Goal: Task Accomplishment & Management: Use online tool/utility

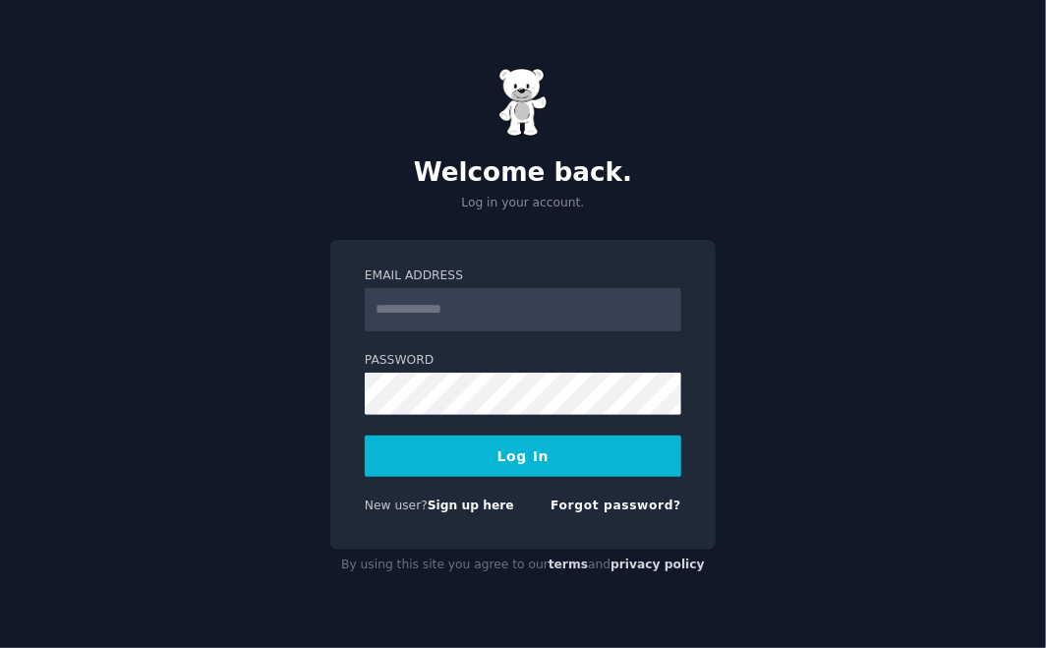
click at [511, 318] on input "Email Address" at bounding box center [523, 309] width 316 height 43
click at [473, 313] on input "Email Address" at bounding box center [523, 309] width 316 height 43
paste input "**********"
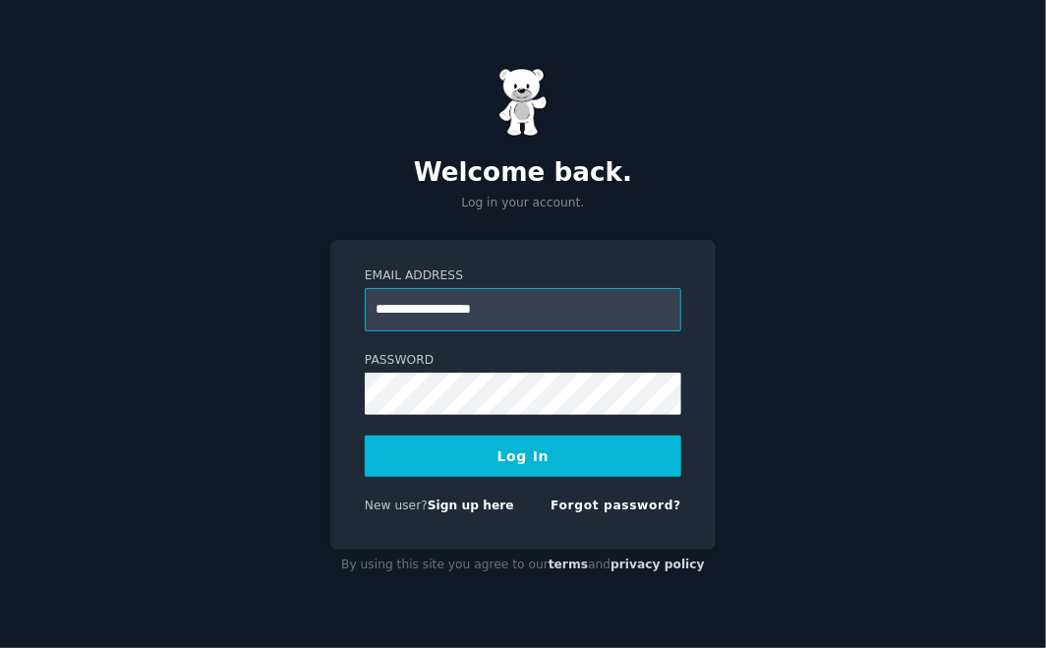
type input "**********"
click at [506, 451] on button "Log In" at bounding box center [523, 455] width 316 height 41
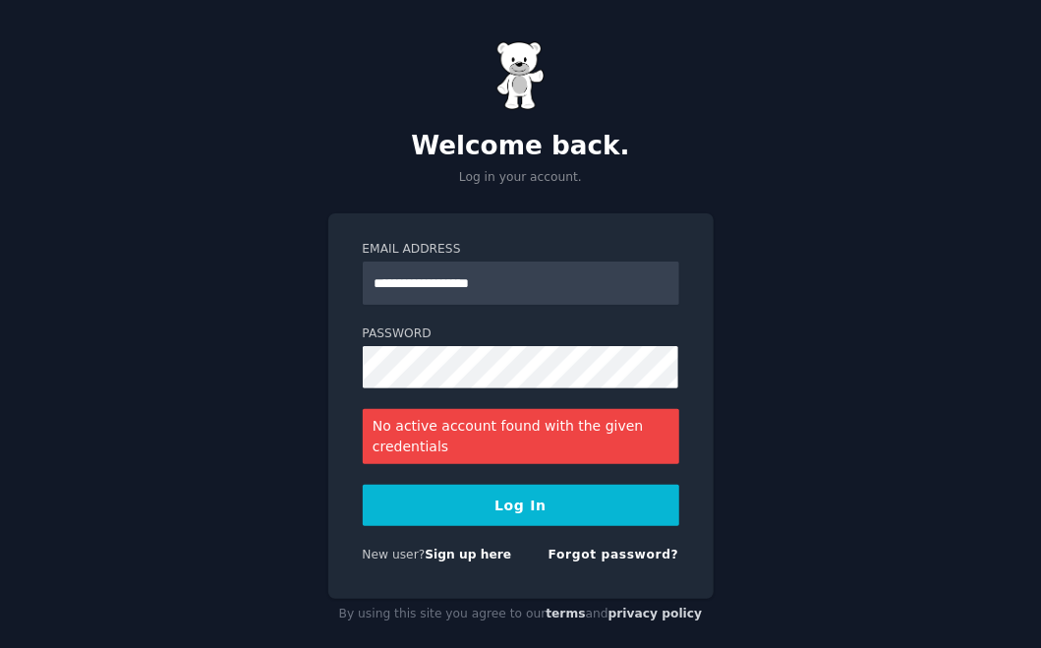
click at [507, 568] on div "New user? Sign up here Forgot password?" at bounding box center [521, 558] width 316 height 25
click at [429, 554] on link "Sign up here" at bounding box center [468, 554] width 86 height 14
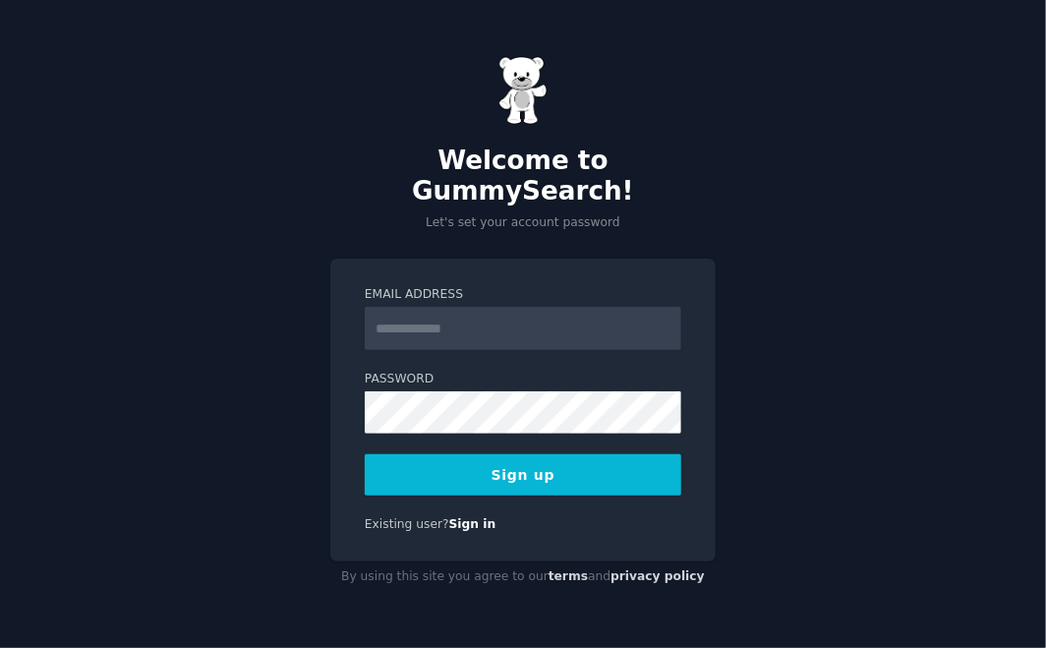
click at [497, 323] on input "Email Address" at bounding box center [523, 328] width 316 height 43
type input "**********"
click at [522, 459] on button "Sign up" at bounding box center [523, 474] width 316 height 41
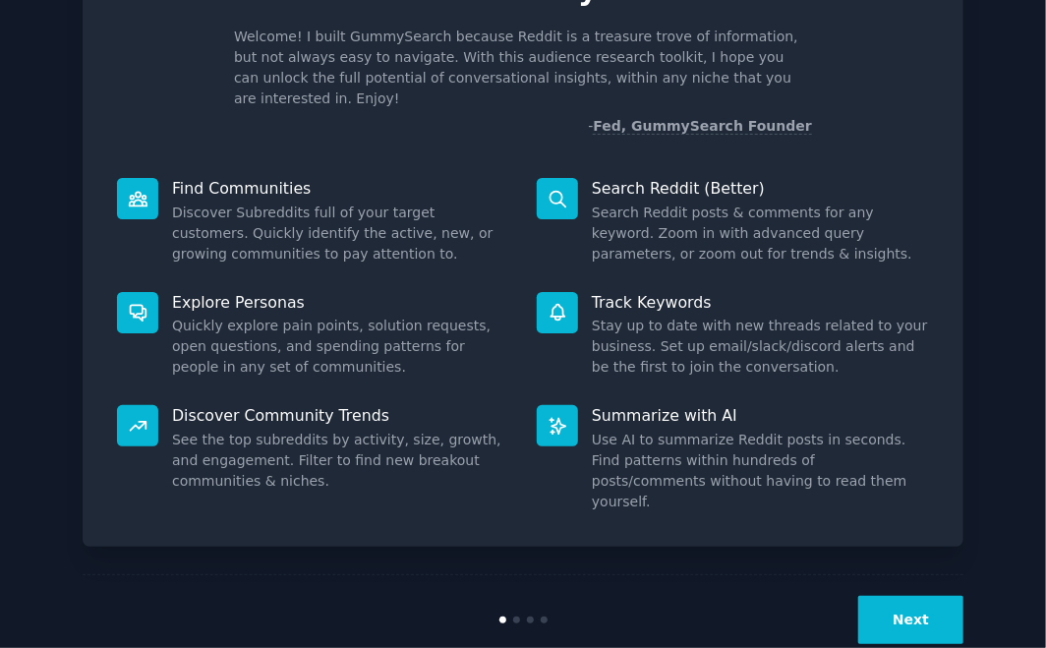
scroll to position [120, 0]
click at [913, 595] on button "Next" at bounding box center [910, 619] width 105 height 48
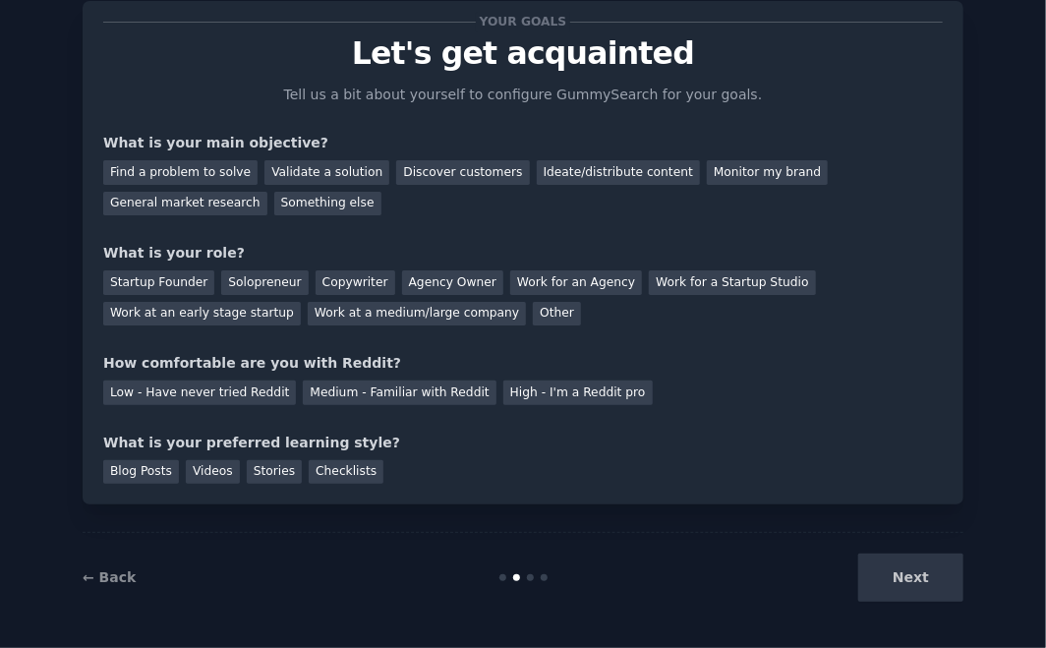
click at [927, 566] on div "Next" at bounding box center [816, 577] width 294 height 48
click at [919, 582] on div "Next" at bounding box center [816, 577] width 294 height 48
click at [329, 469] on div "Checklists" at bounding box center [346, 472] width 75 height 25
click at [905, 573] on div "Next" at bounding box center [816, 577] width 294 height 48
click at [168, 166] on div "Find a problem to solve" at bounding box center [180, 172] width 154 height 25
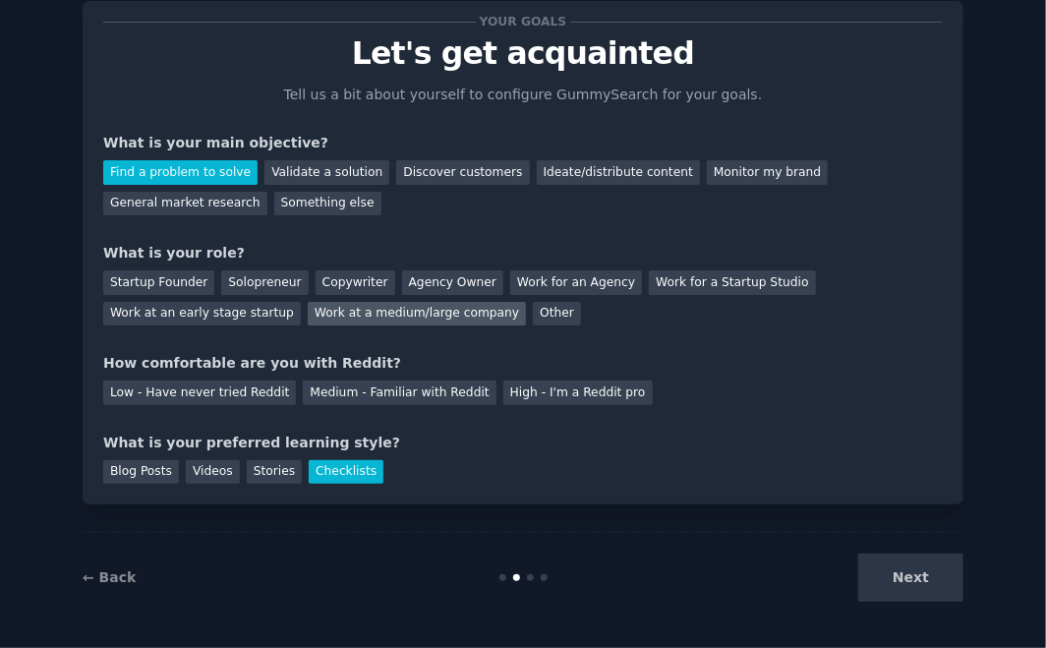
click at [308, 310] on div "Work at a medium/large company" at bounding box center [417, 314] width 218 height 25
click at [533, 312] on div "Other" at bounding box center [557, 314] width 48 height 25
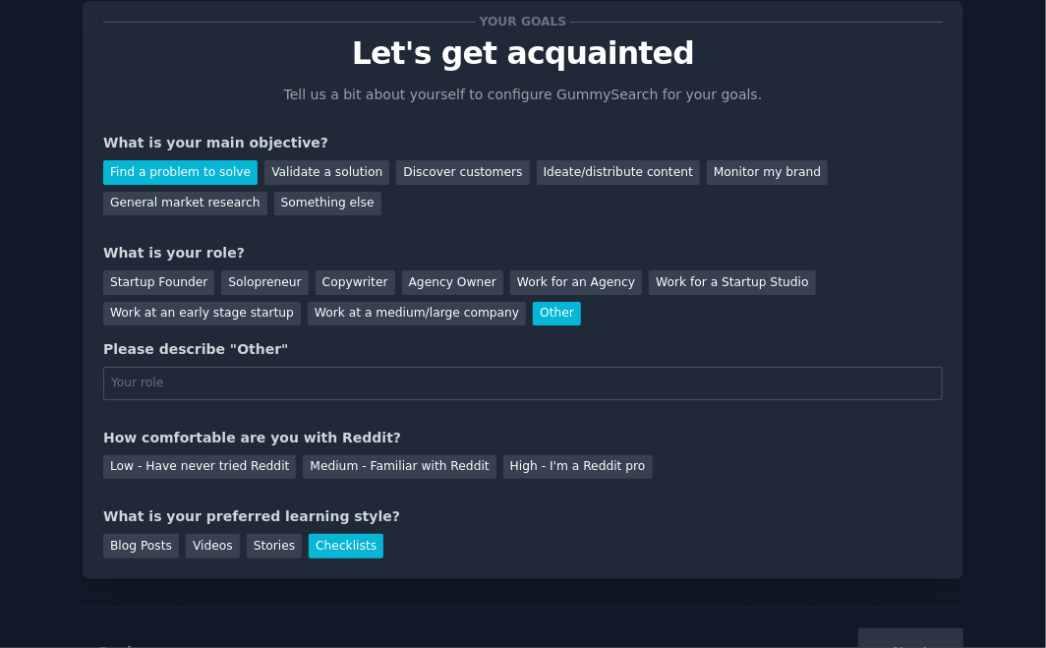
scroll to position [120, 0]
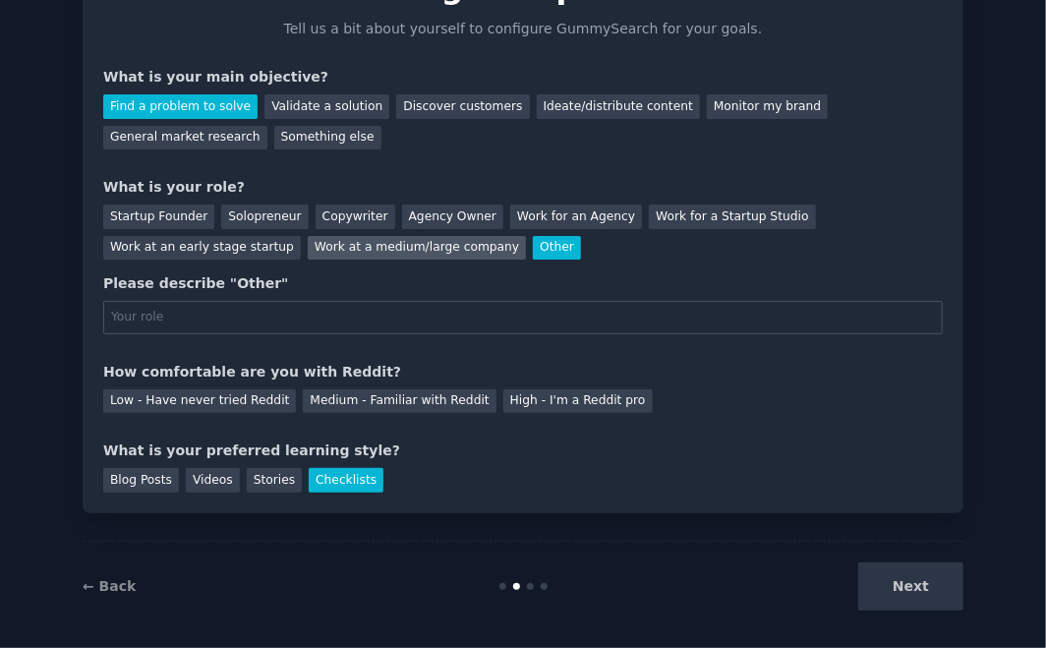
click at [308, 236] on div "Work at a medium/large company" at bounding box center [417, 248] width 218 height 25
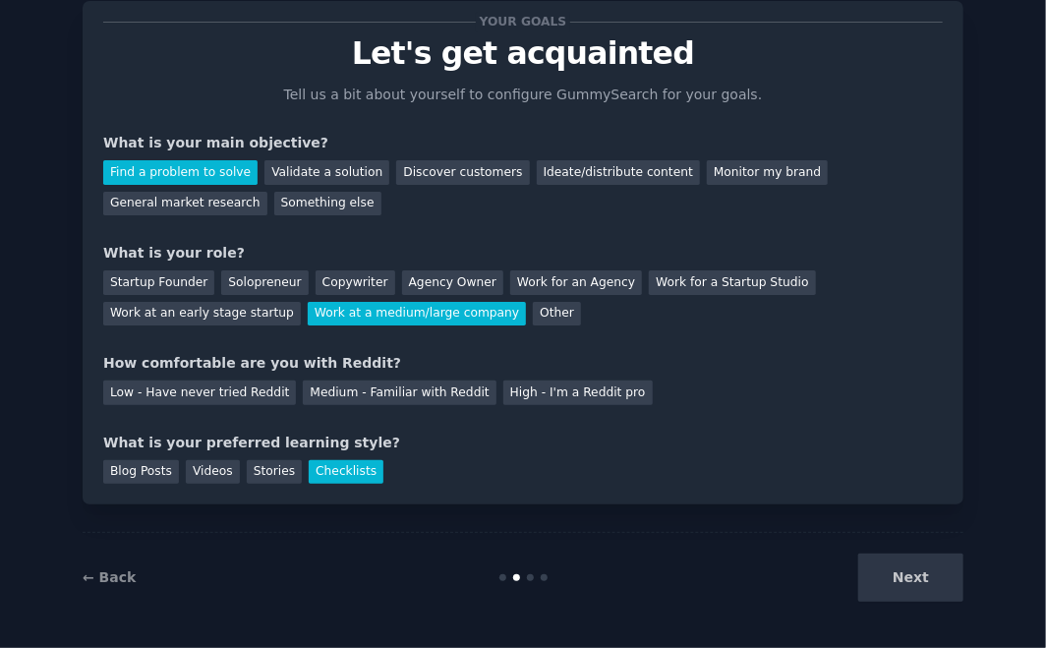
click at [983, 579] on div "Your goals Let's get acquainted Tell us a bit about yourself to configure Gummy…" at bounding box center [523, 297] width 991 height 649
click at [935, 589] on div "Next" at bounding box center [816, 577] width 294 height 48
click at [894, 580] on div "Next" at bounding box center [816, 577] width 294 height 48
click at [345, 276] on div "Copywriter" at bounding box center [355, 282] width 80 height 25
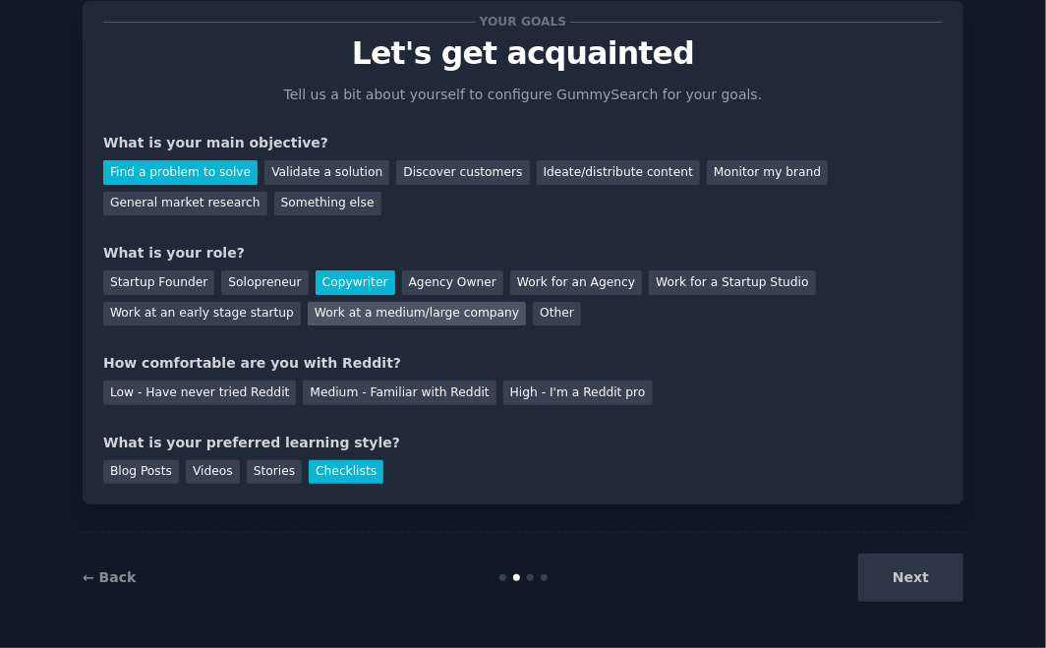
click at [308, 305] on div "Work at a medium/large company" at bounding box center [417, 314] width 218 height 25
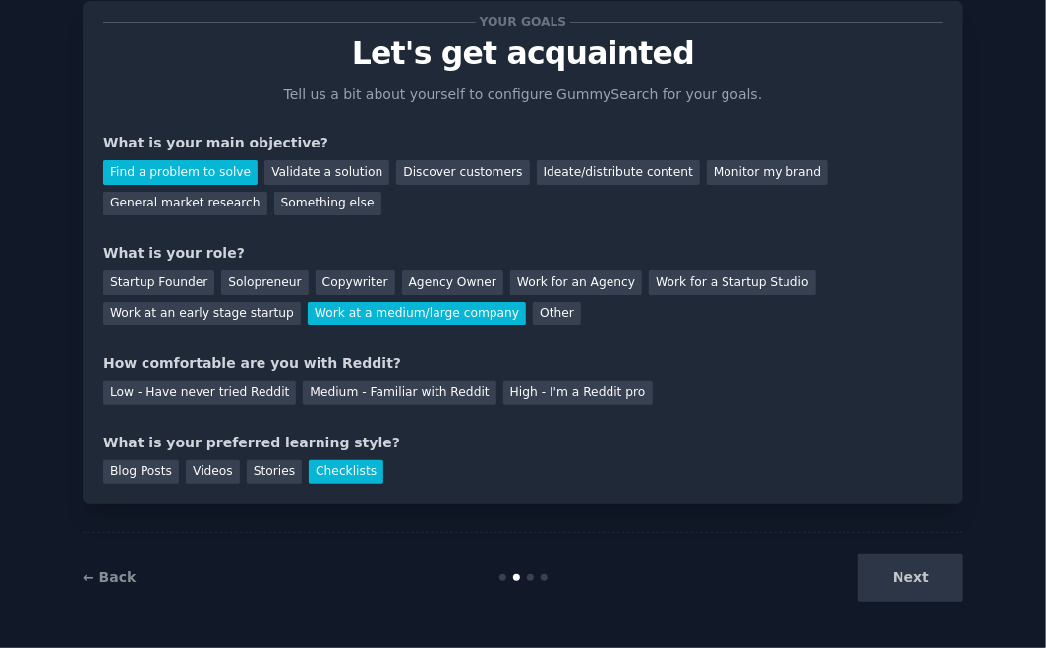
click at [527, 575] on div at bounding box center [530, 577] width 7 height 7
click at [116, 570] on link "← Back" at bounding box center [109, 577] width 53 height 16
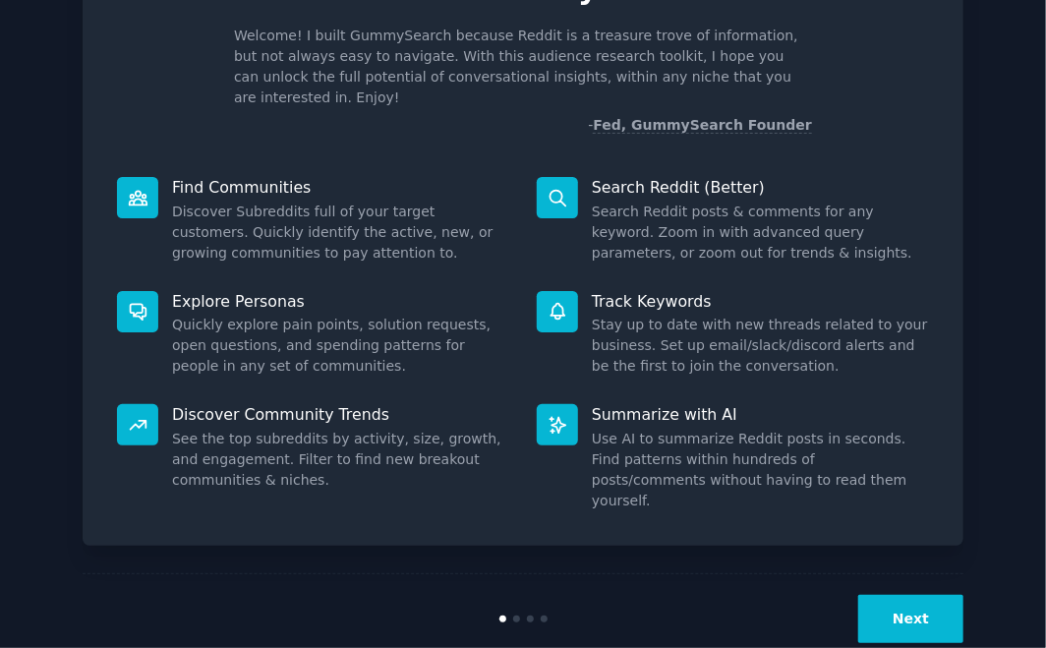
click at [937, 595] on button "Next" at bounding box center [910, 619] width 105 height 48
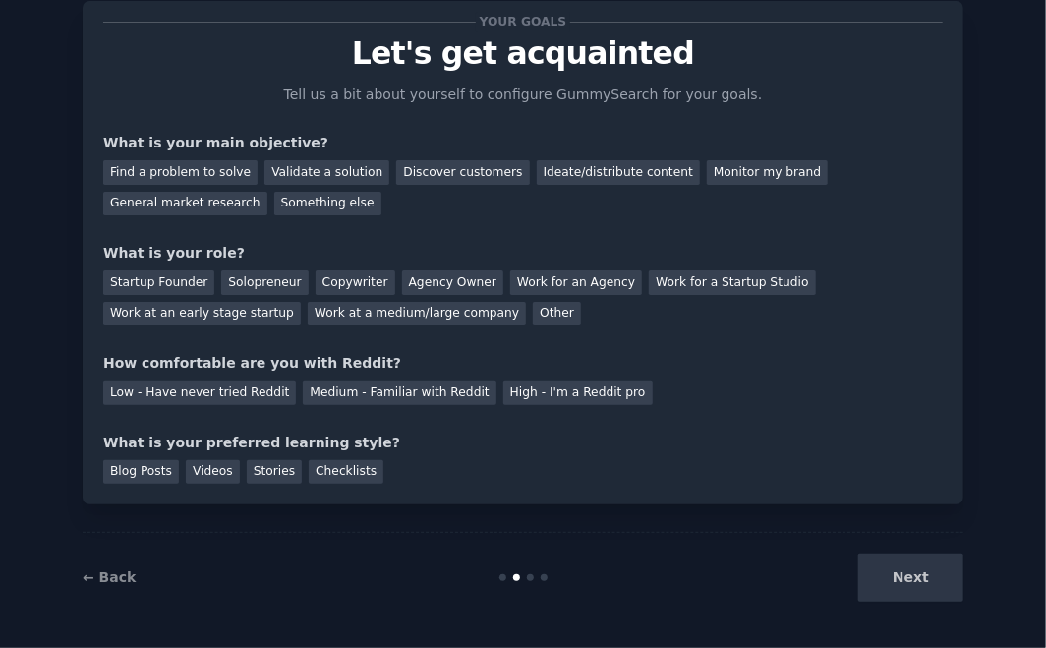
click at [932, 560] on div "Next" at bounding box center [816, 577] width 294 height 48
click at [935, 579] on div "Next" at bounding box center [816, 577] width 294 height 48
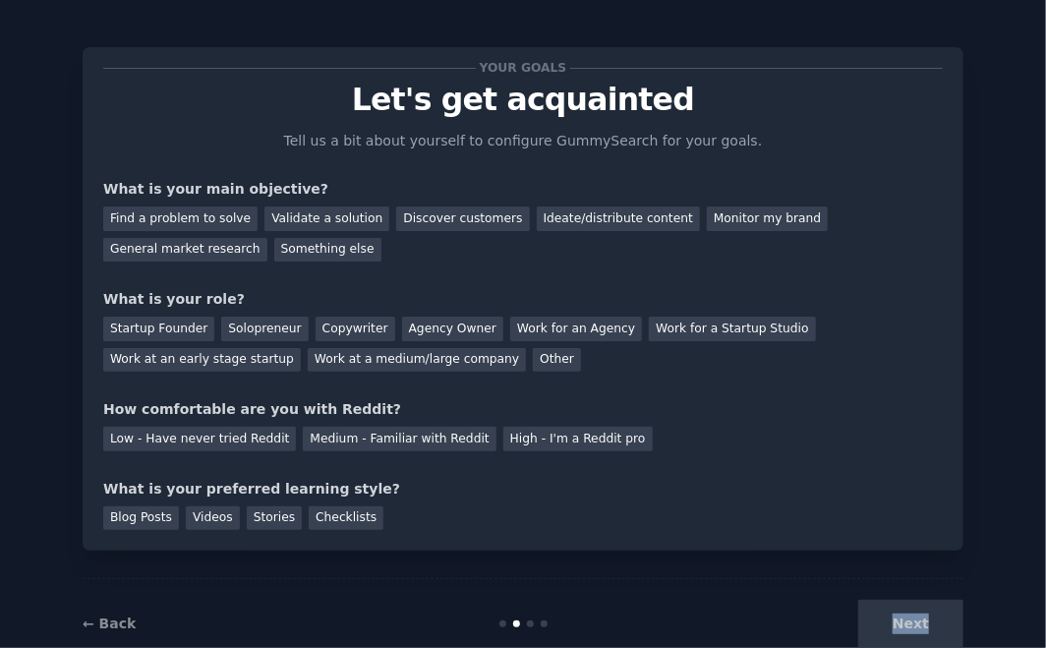
scroll to position [0, 0]
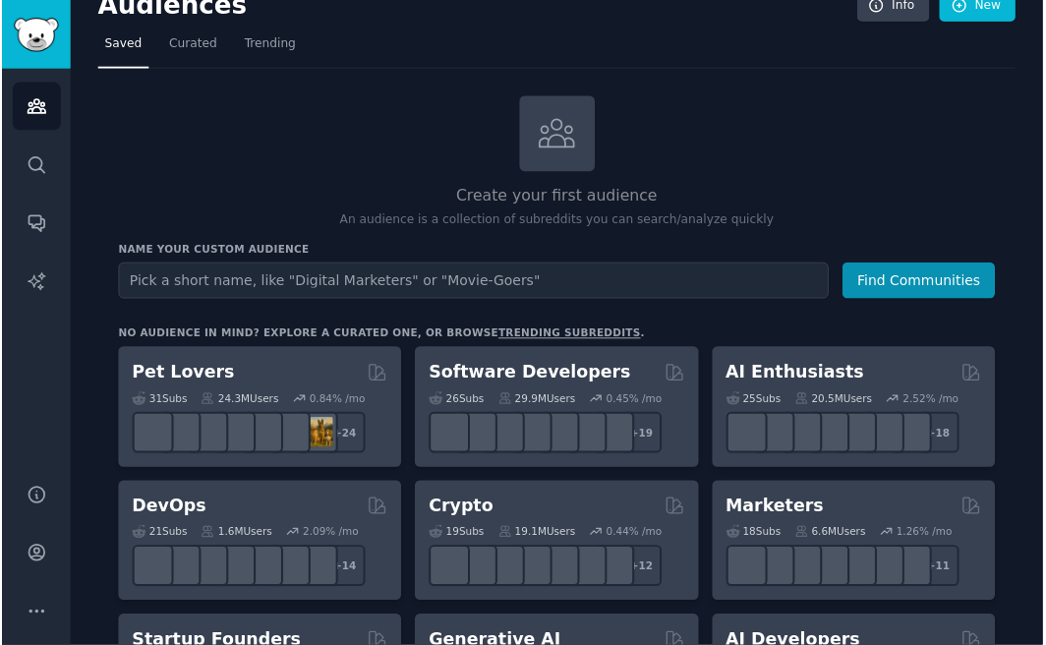
scroll to position [98, 0]
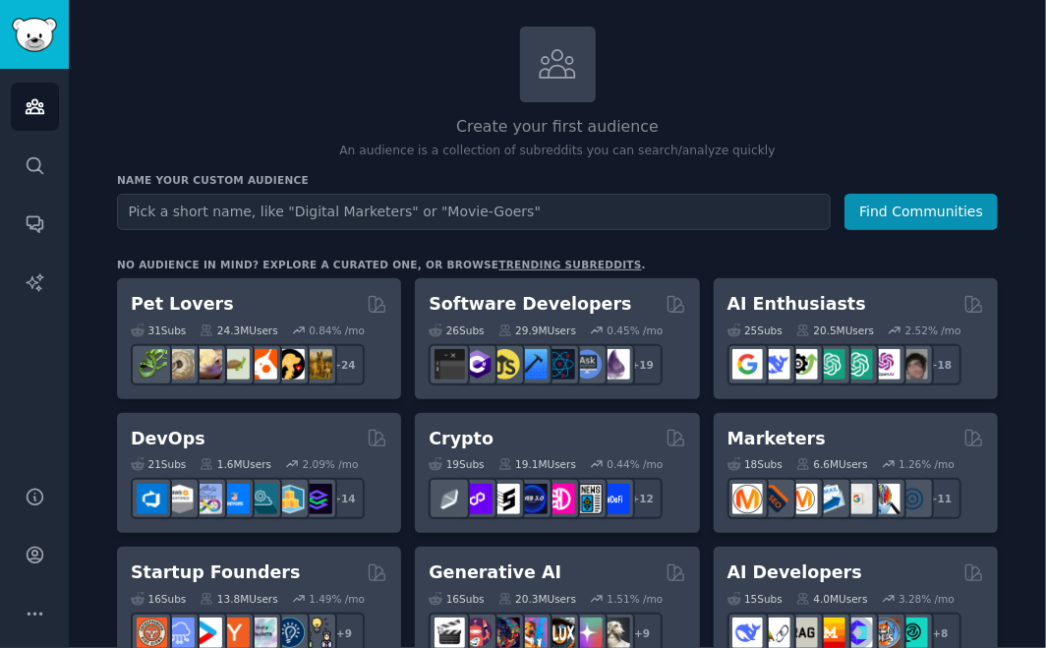
click at [342, 202] on input "text" at bounding box center [474, 212] width 714 height 36
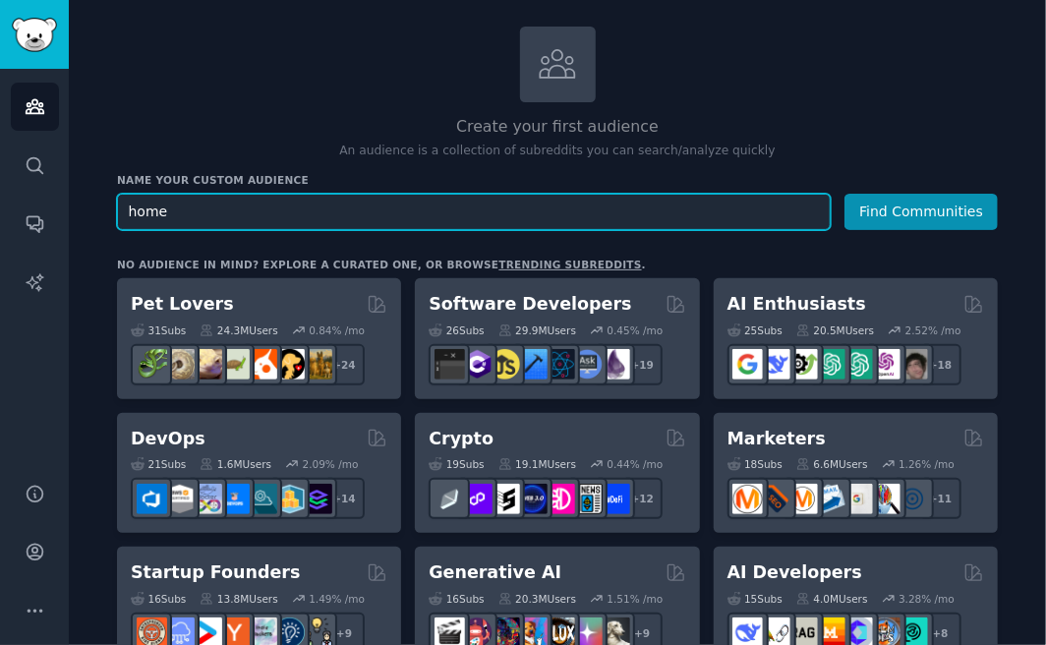
type input "home"
click at [844, 194] on button "Find Communities" at bounding box center [920, 212] width 153 height 36
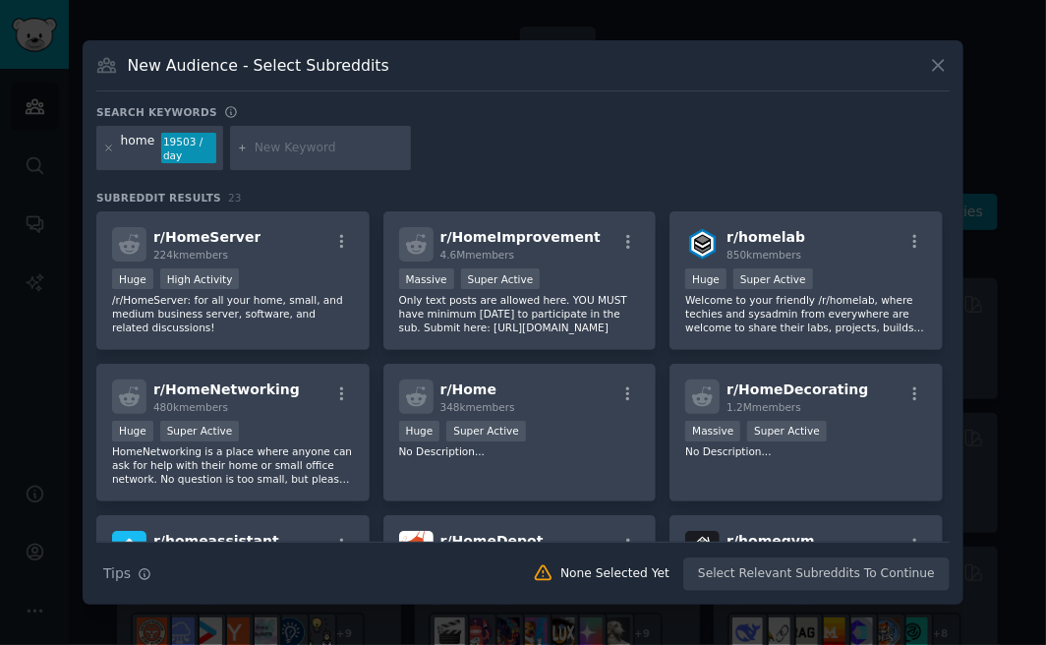
click at [315, 152] on input "text" at bounding box center [329, 149] width 149 height 18
type input "food"
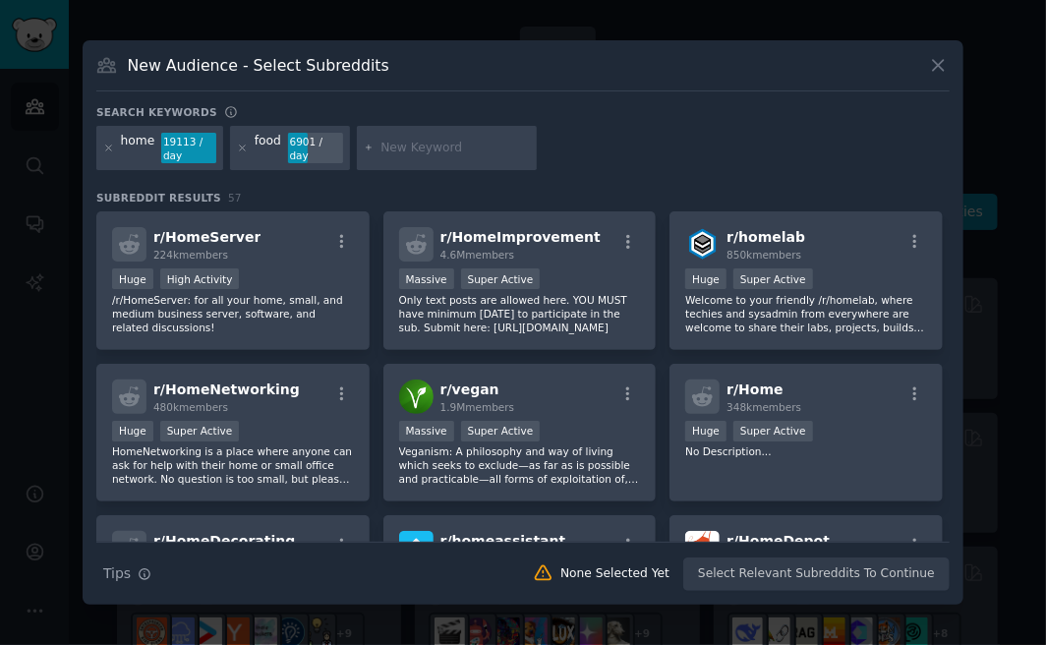
click at [106, 161] on div at bounding box center [108, 148] width 11 height 31
click at [108, 148] on icon at bounding box center [108, 148] width 11 height 11
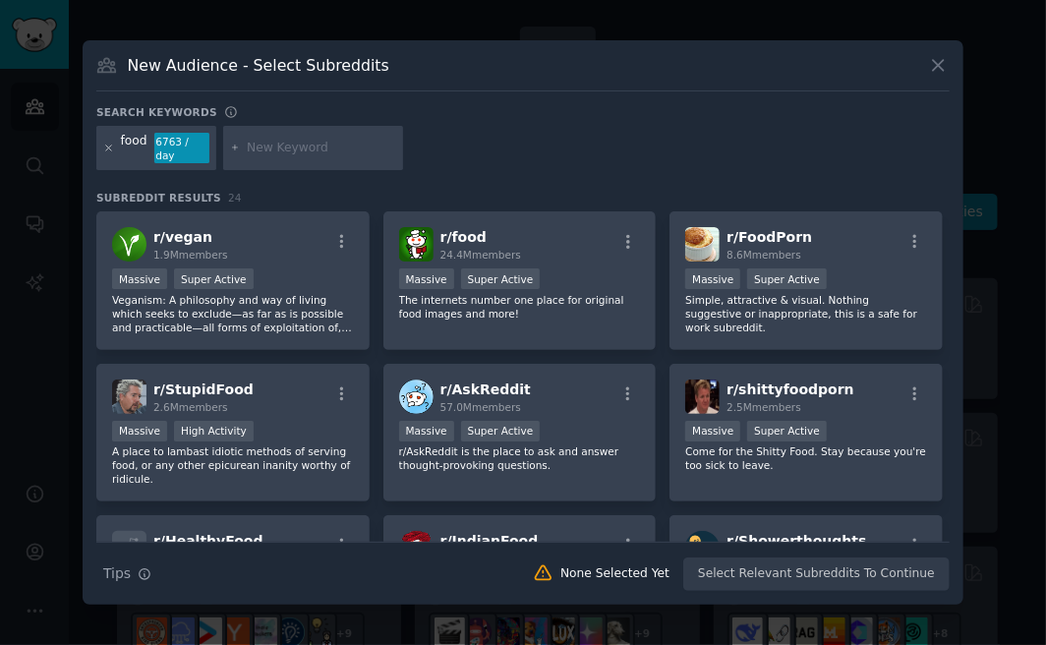
click at [240, 144] on div at bounding box center [313, 148] width 181 height 45
click at [106, 152] on div at bounding box center [108, 148] width 11 height 31
click at [295, 97] on div "New Audience - Select Subreddits Search keywords food 6763 / day Subreddit Resu…" at bounding box center [523, 322] width 881 height 565
click at [125, 155] on div "food" at bounding box center [134, 148] width 27 height 31
click at [108, 145] on icon at bounding box center [108, 148] width 11 height 11
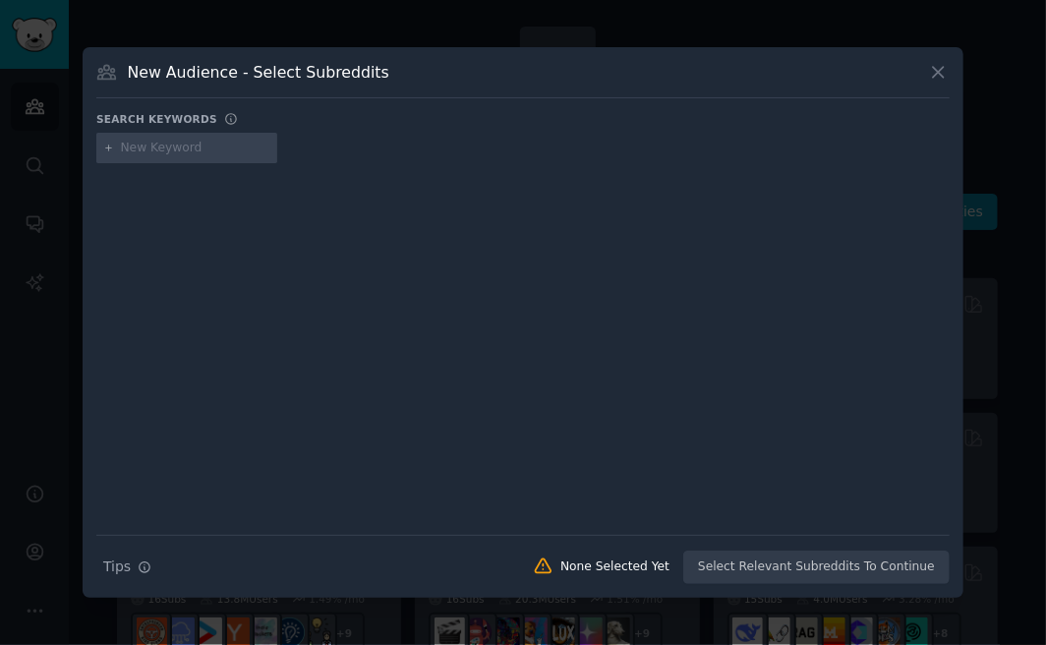
click at [121, 144] on input "text" at bounding box center [195, 149] width 149 height 18
paste input "Dermatology"
type input "Dermatology"
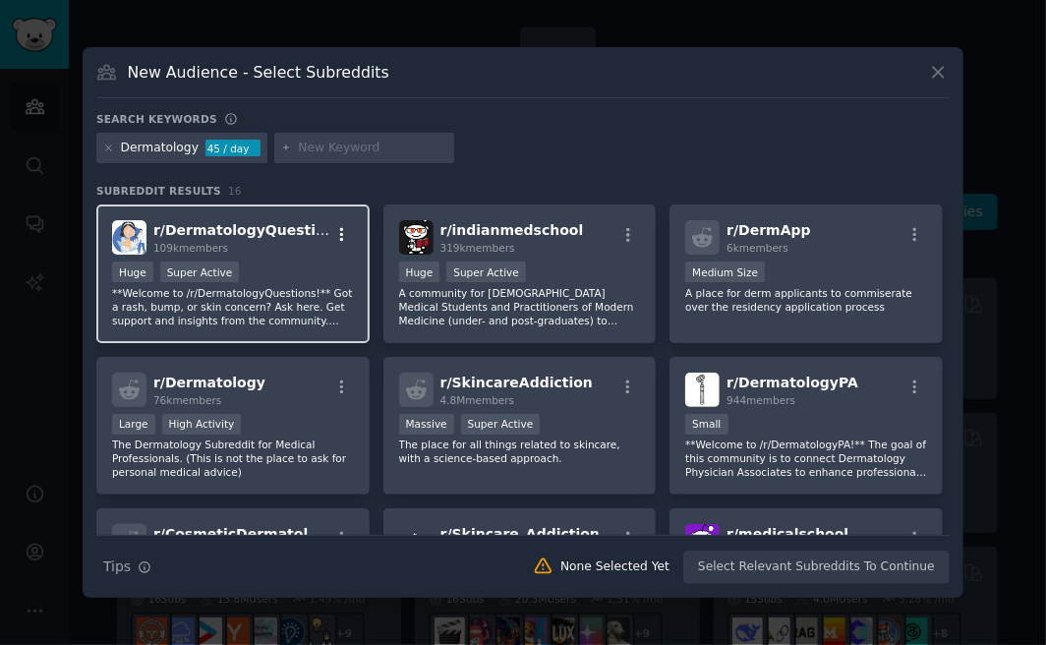
click at [337, 230] on icon "button" at bounding box center [342, 235] width 18 height 18
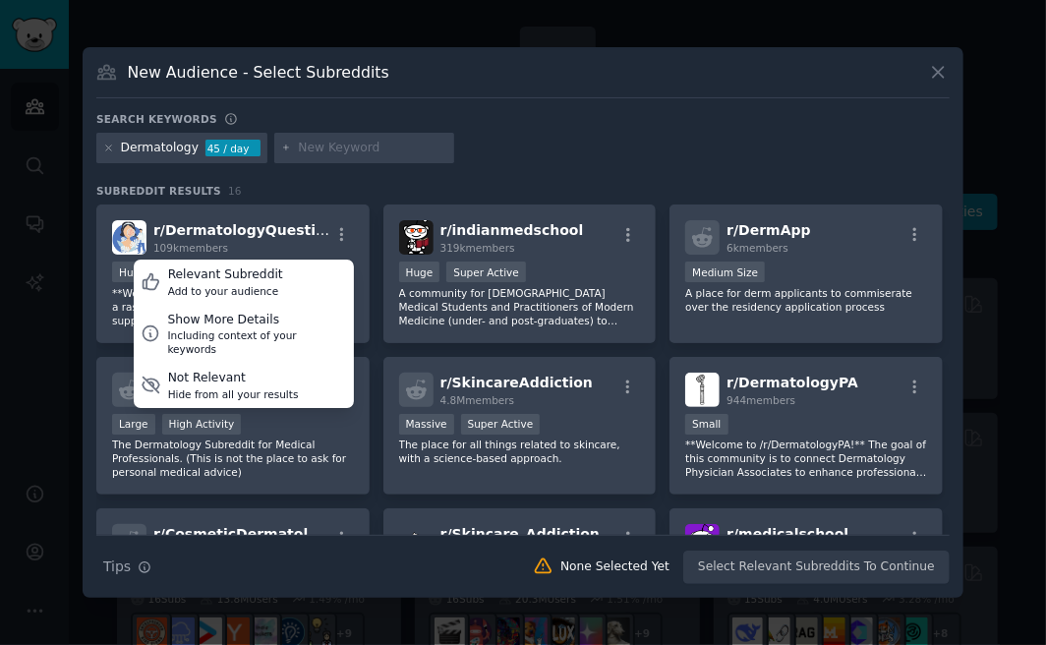
click at [490, 159] on div "Dermatology 45 / day" at bounding box center [522, 152] width 853 height 38
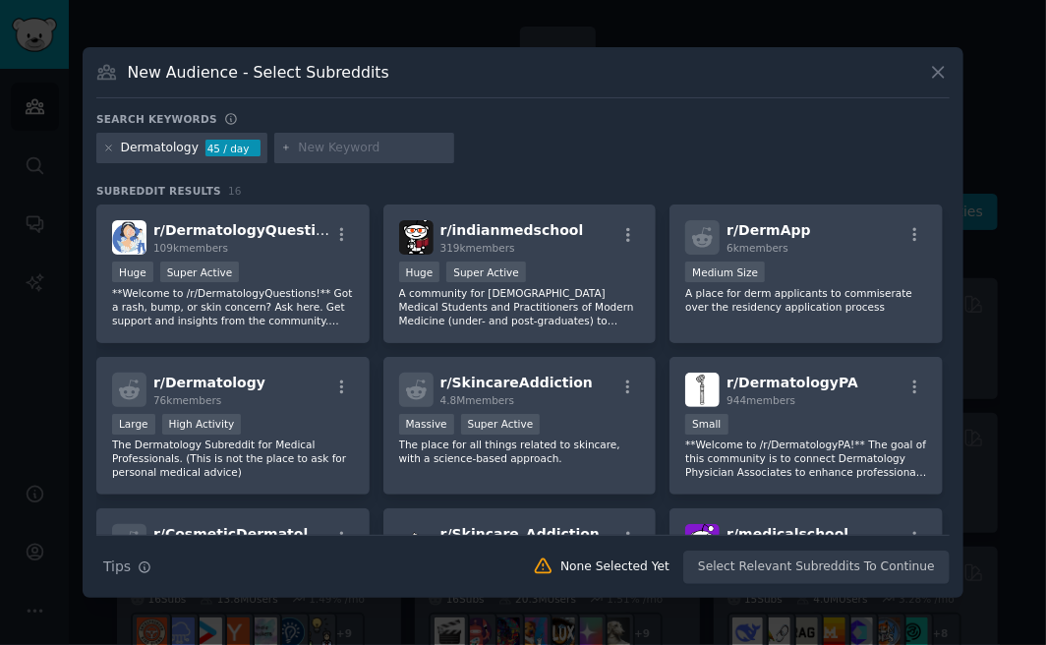
click at [797, 563] on div "Search Tips Tips None Selected Yet Select Relevant Subreddits To Continue" at bounding box center [522, 559] width 853 height 49
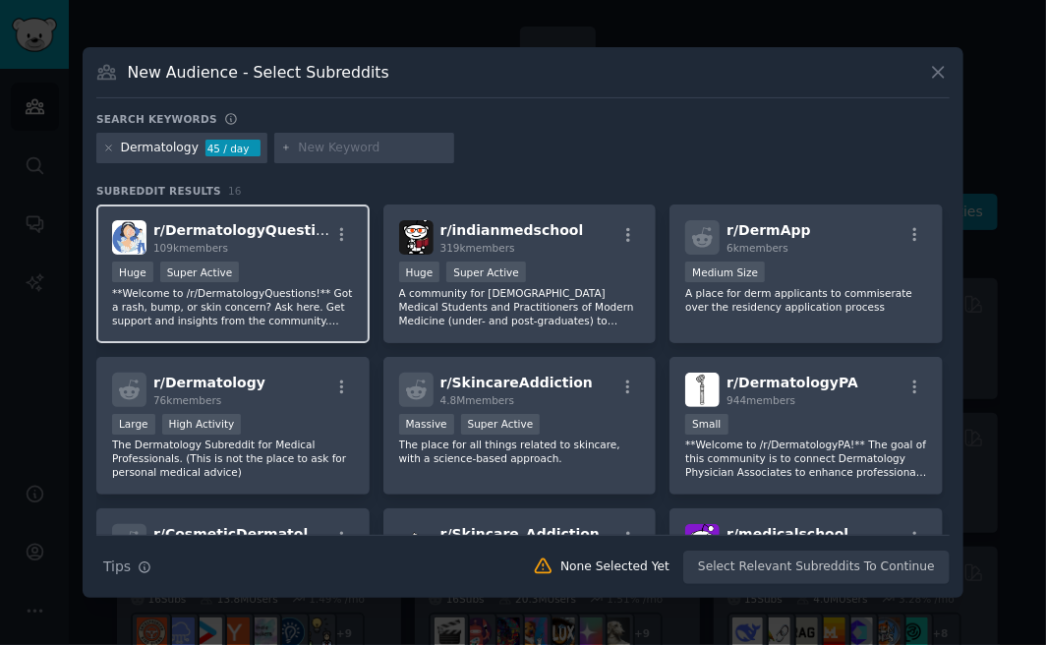
click at [226, 224] on span "r/ DermatologyQuestions" at bounding box center [248, 230] width 190 height 16
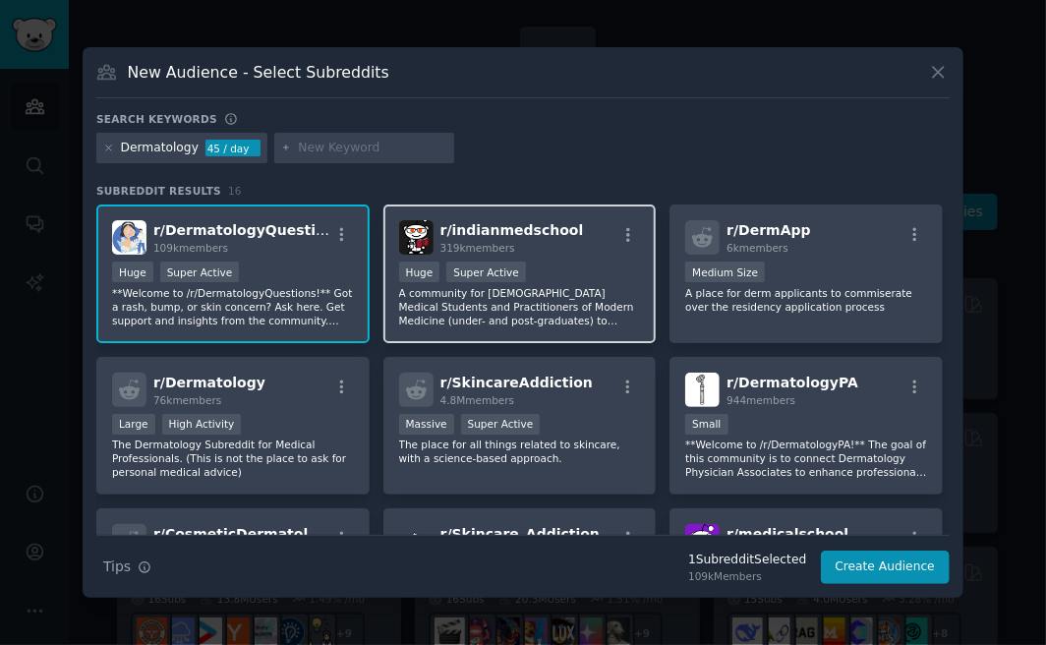
click at [467, 231] on span "r/ indianmedschool" at bounding box center [511, 230] width 143 height 16
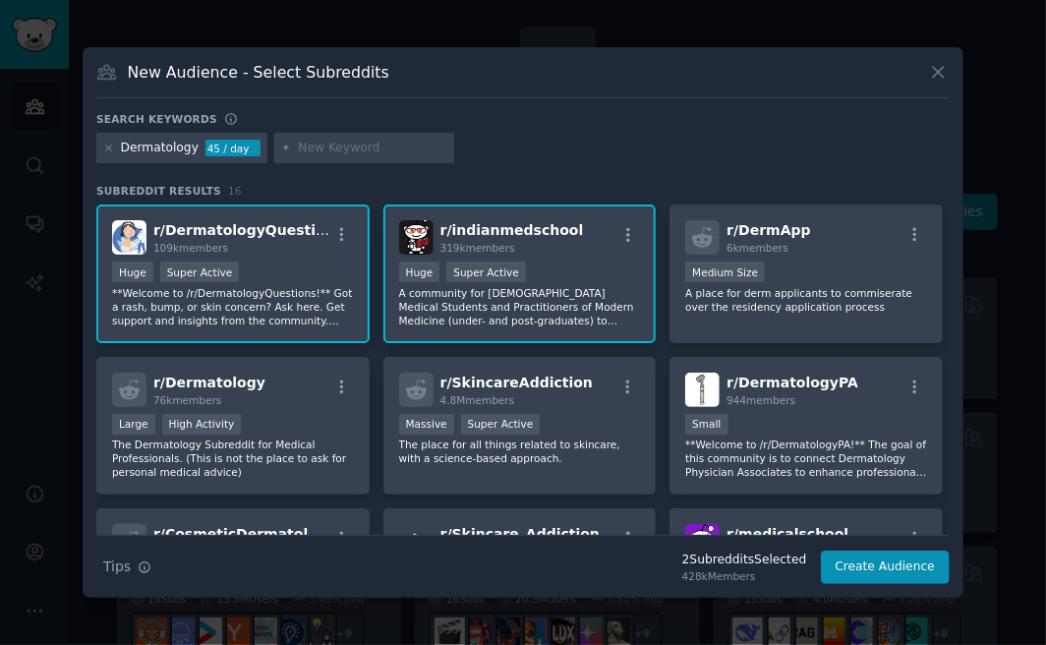
click at [200, 220] on h2 "r/ DermatologyQuestions 109k members" at bounding box center [241, 237] width 176 height 34
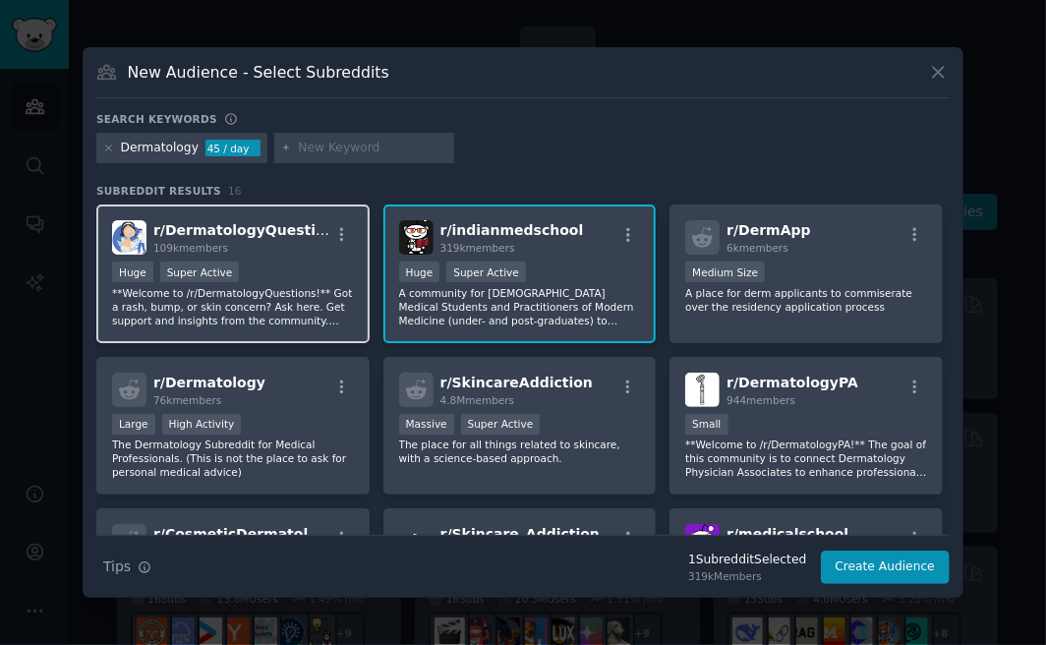
click at [202, 223] on span "r/ DermatologyQuestions" at bounding box center [248, 230] width 190 height 16
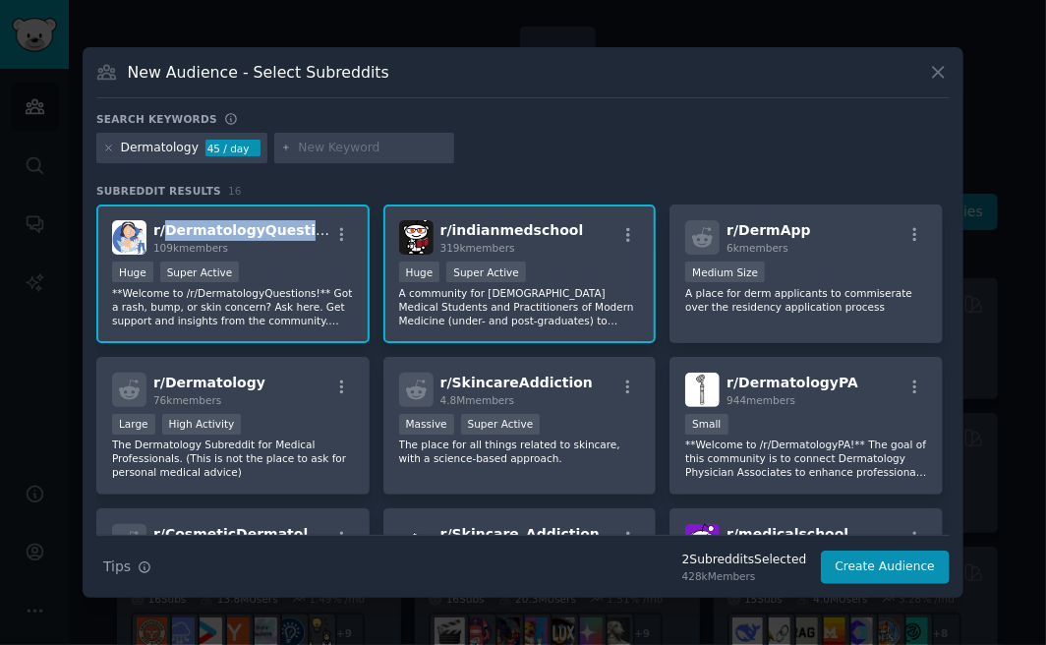
click at [202, 223] on span "r/ DermatologyQuestions" at bounding box center [248, 230] width 190 height 16
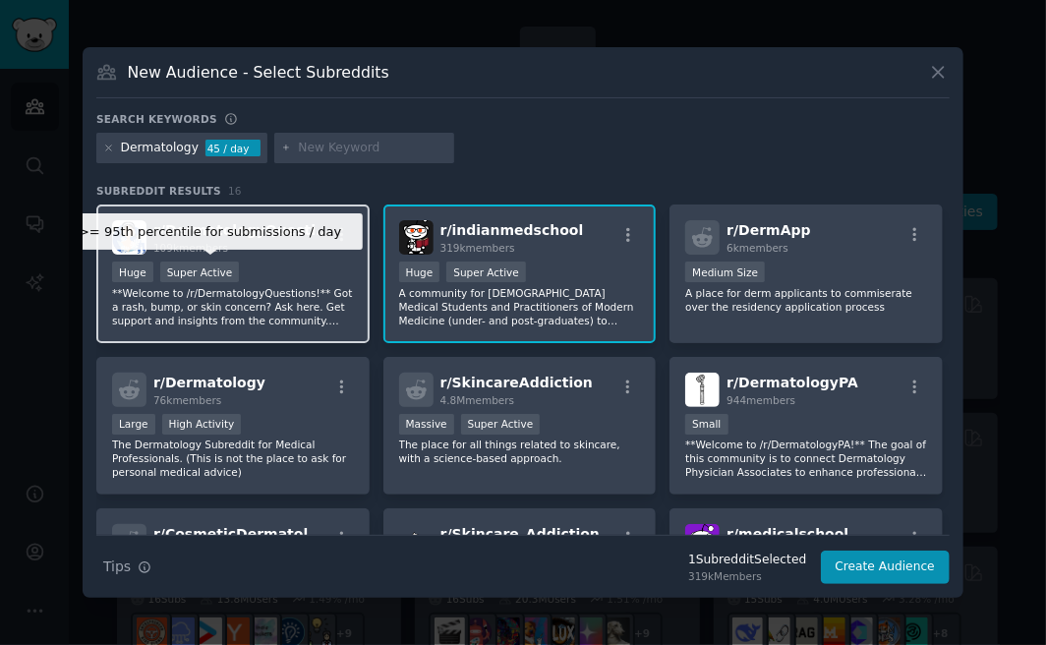
click at [197, 270] on div "Super Active" at bounding box center [200, 271] width 80 height 21
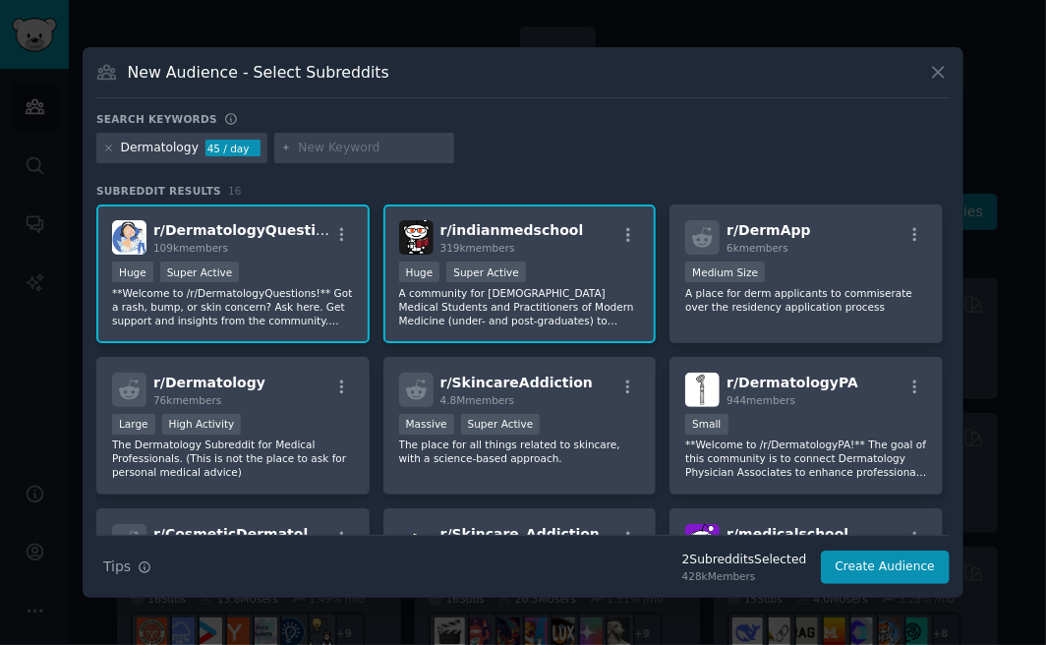
click at [297, 268] on div ">= 95th percentile for submissions / day Huge Super Active" at bounding box center [233, 273] width 242 height 25
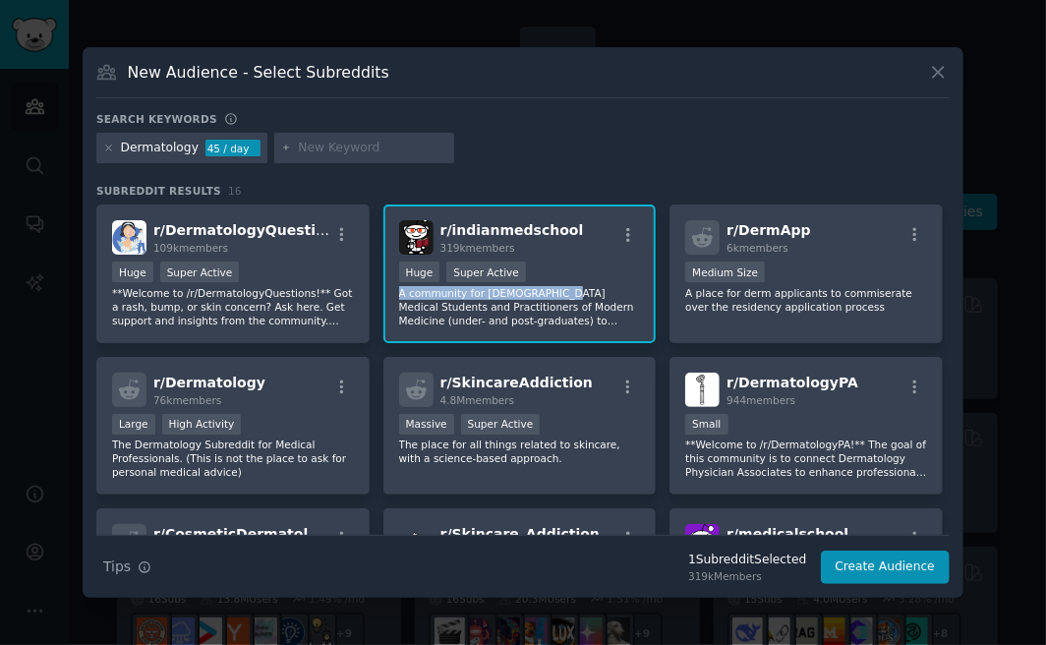
click at [544, 284] on div ">= 95th percentile for submissions / day Huge Super Active A community for Indi…" at bounding box center [520, 294] width 242 height 66
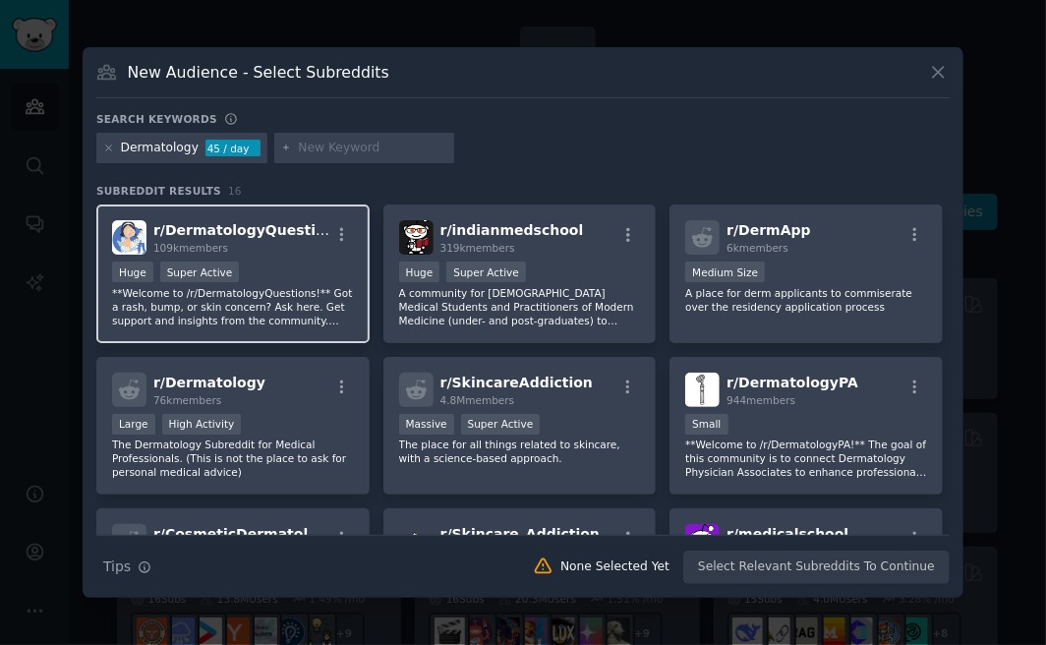
click at [330, 261] on div ">= 95th percentile for submissions / day Huge Super Active" at bounding box center [233, 273] width 242 height 25
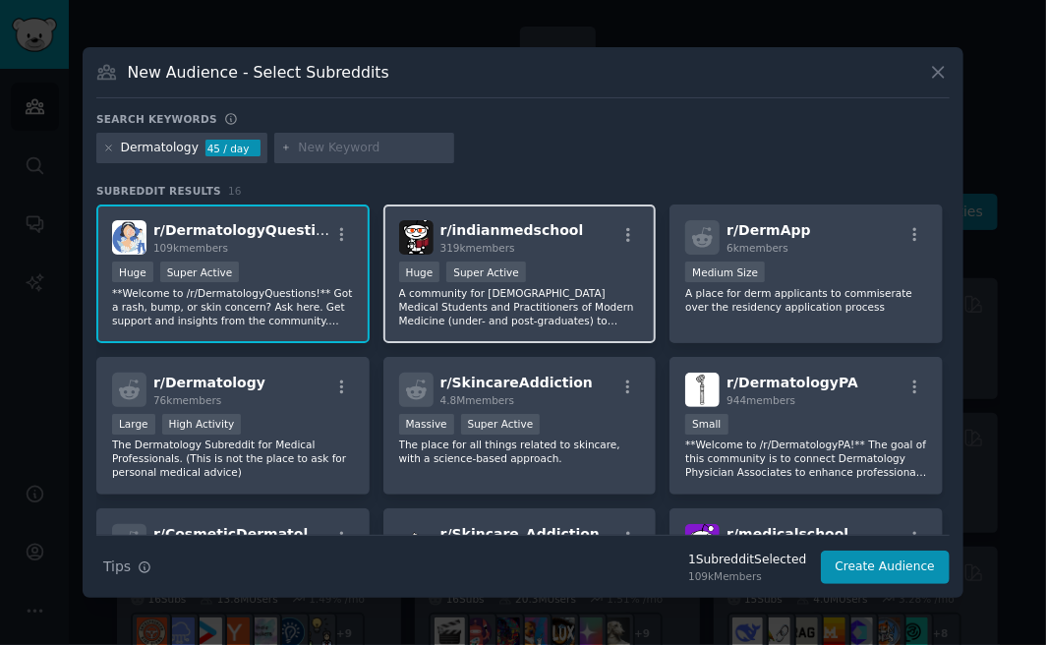
click at [632, 255] on div "r/ indianmedschool 319k members >= 95th percentile for submissions / day Huge S…" at bounding box center [519, 273] width 273 height 139
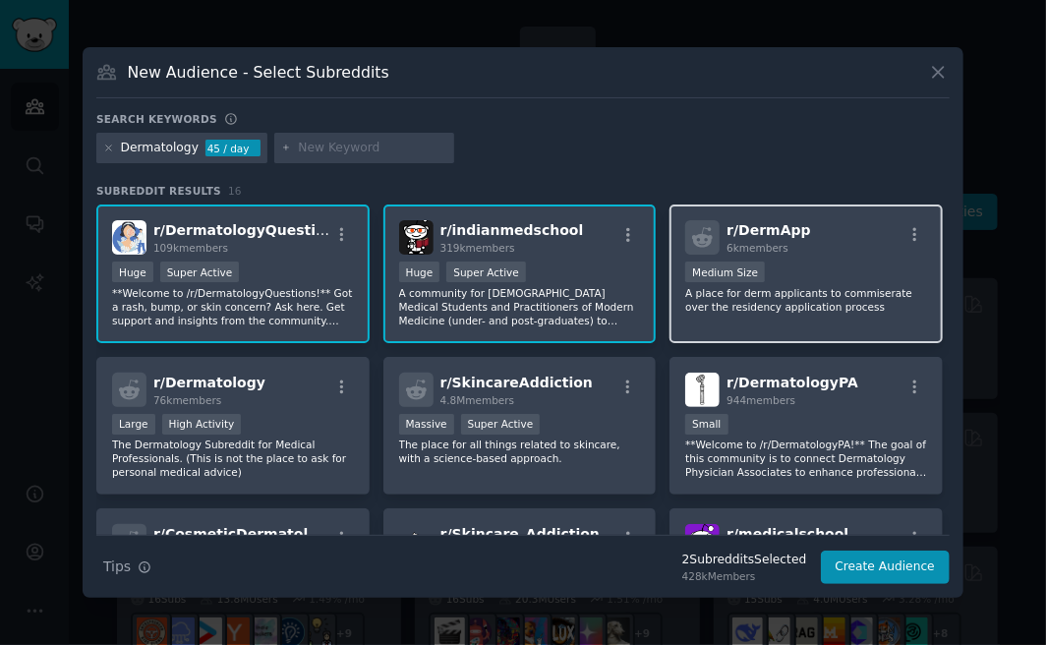
click at [811, 253] on div "r/ DermApp 6k members" at bounding box center [806, 237] width 242 height 34
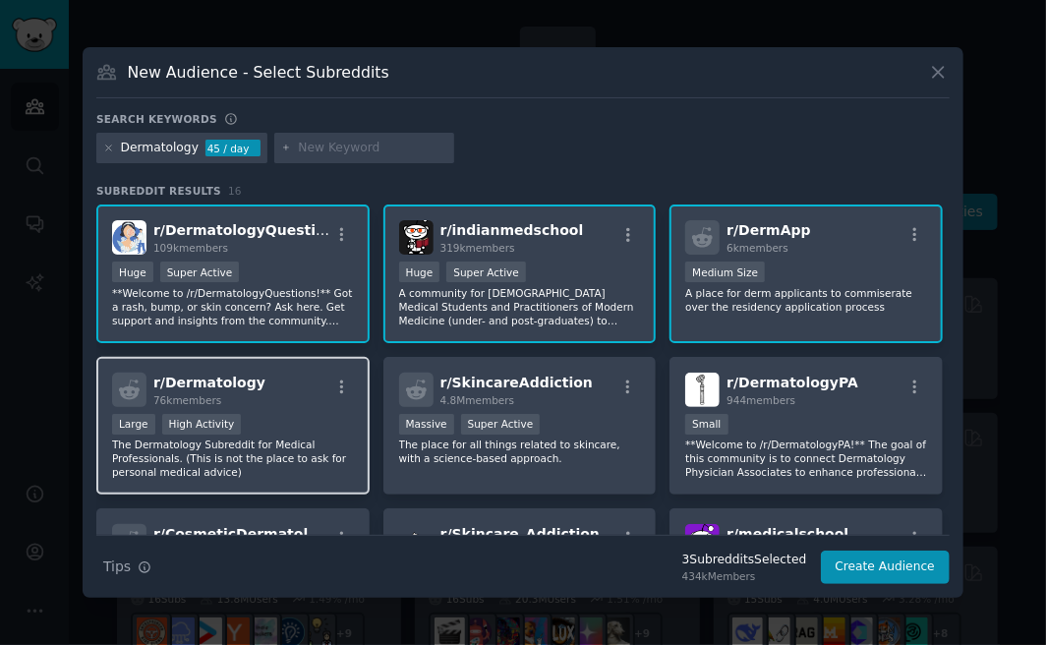
click at [313, 432] on div "Large High Activity" at bounding box center [233, 426] width 242 height 25
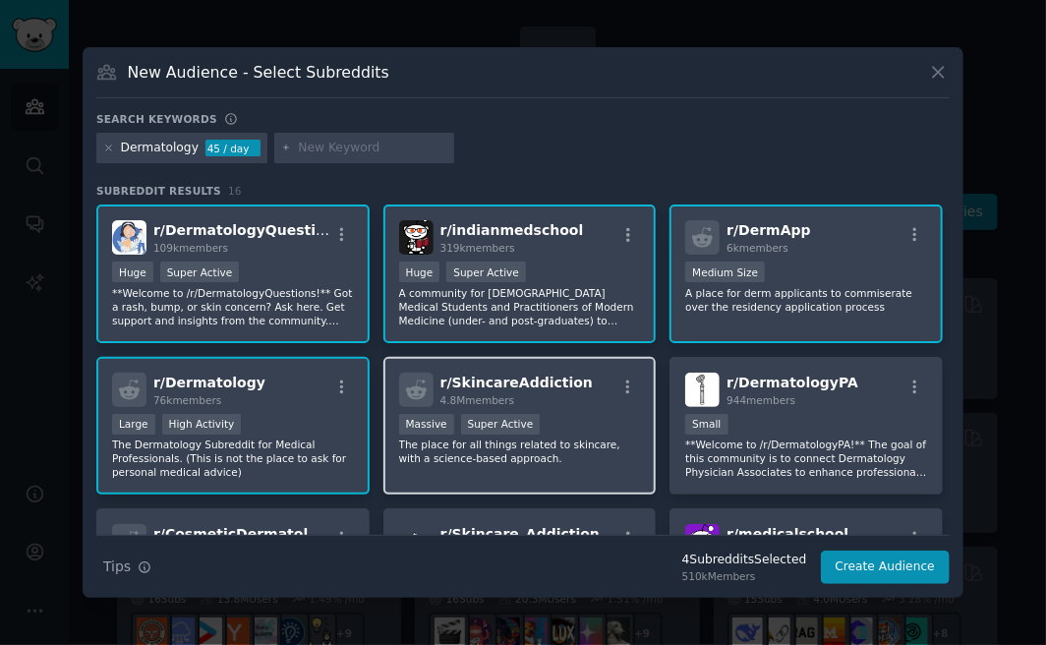
click at [599, 397] on div "r/ SkincareAddiction 4.8M members" at bounding box center [520, 389] width 242 height 34
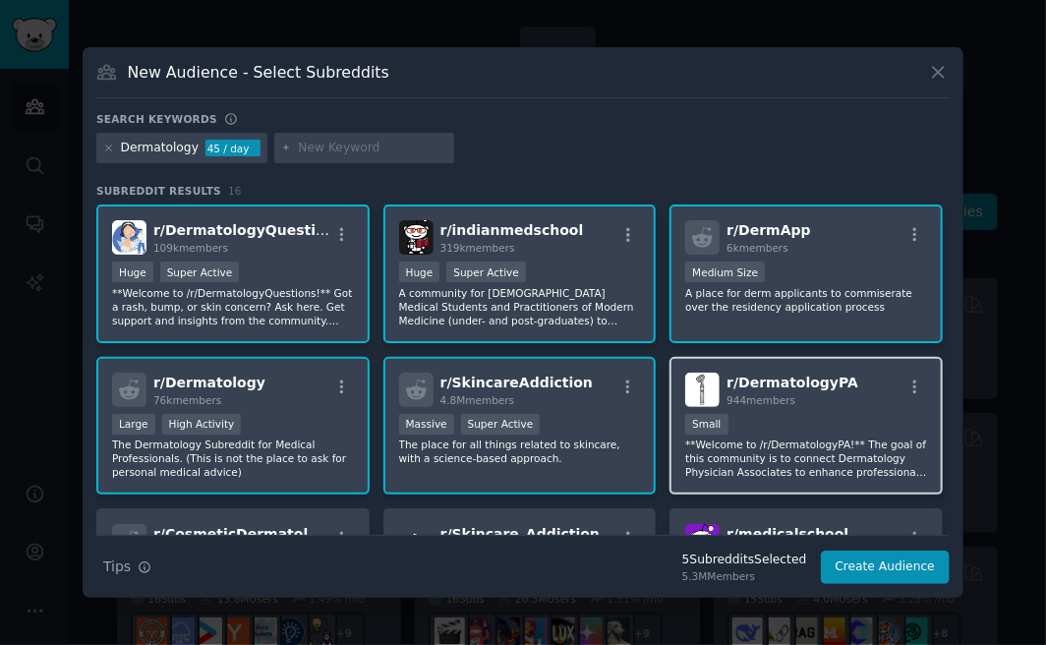
click at [808, 410] on div "r/ DermatologyPA 944 members 100 - 1000 members Small **Welcome to /r/Dermatolo…" at bounding box center [805, 426] width 273 height 139
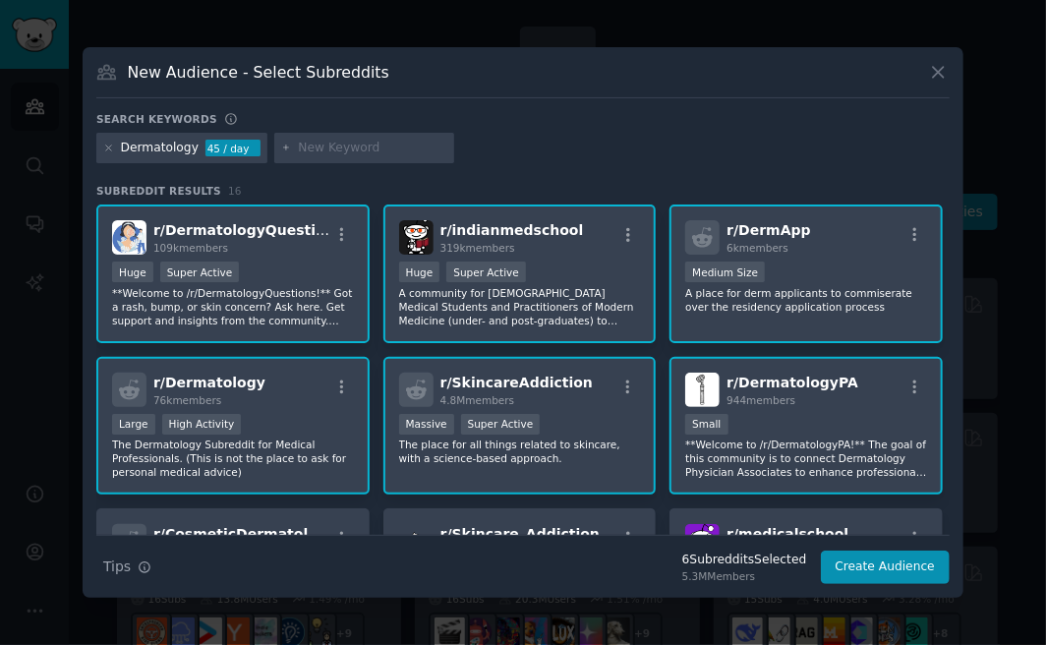
scroll to position [295, 0]
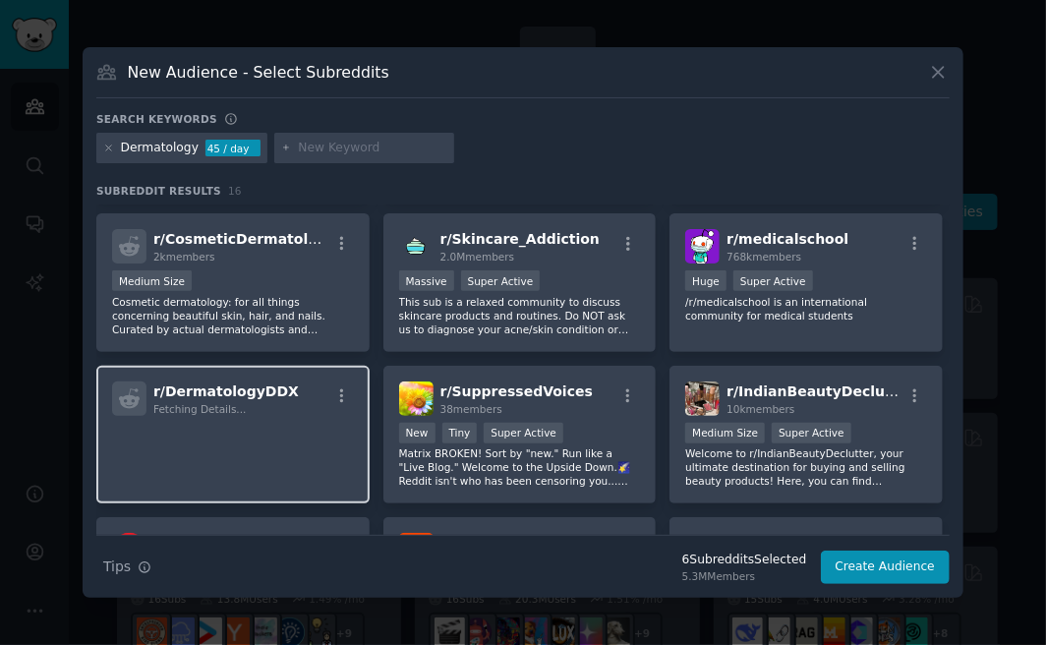
click at [298, 413] on div "r/ DermatologyDDX Fetching Details..." at bounding box center [233, 398] width 242 height 34
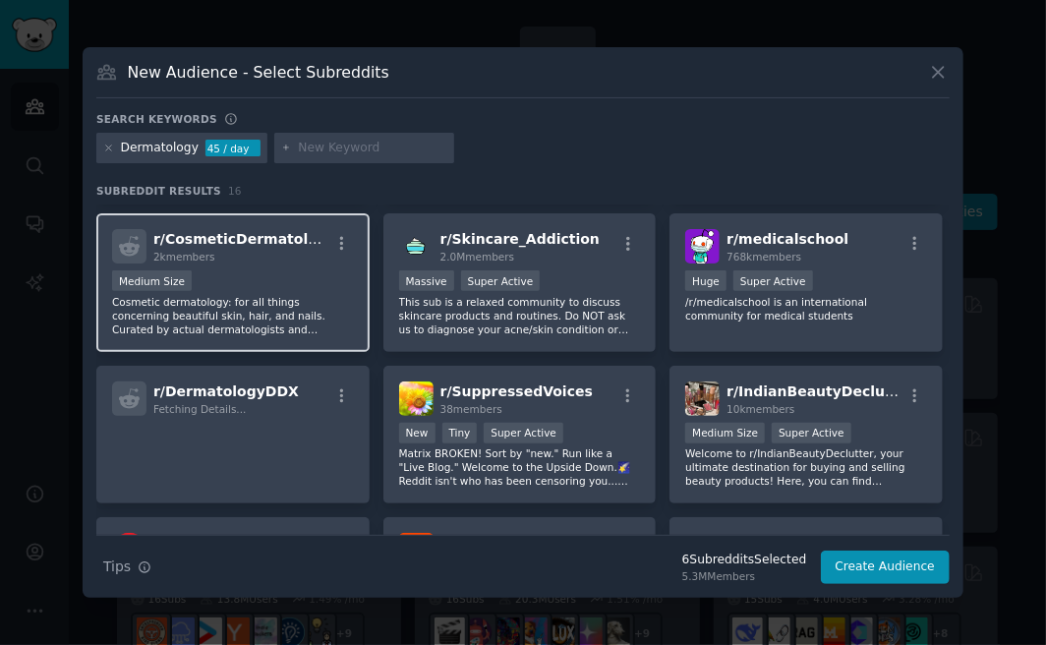
click at [347, 265] on div "r/ CosmeticDermatology 2k members Medium Size Cosmetic dermatology: for all thi…" at bounding box center [232, 282] width 273 height 139
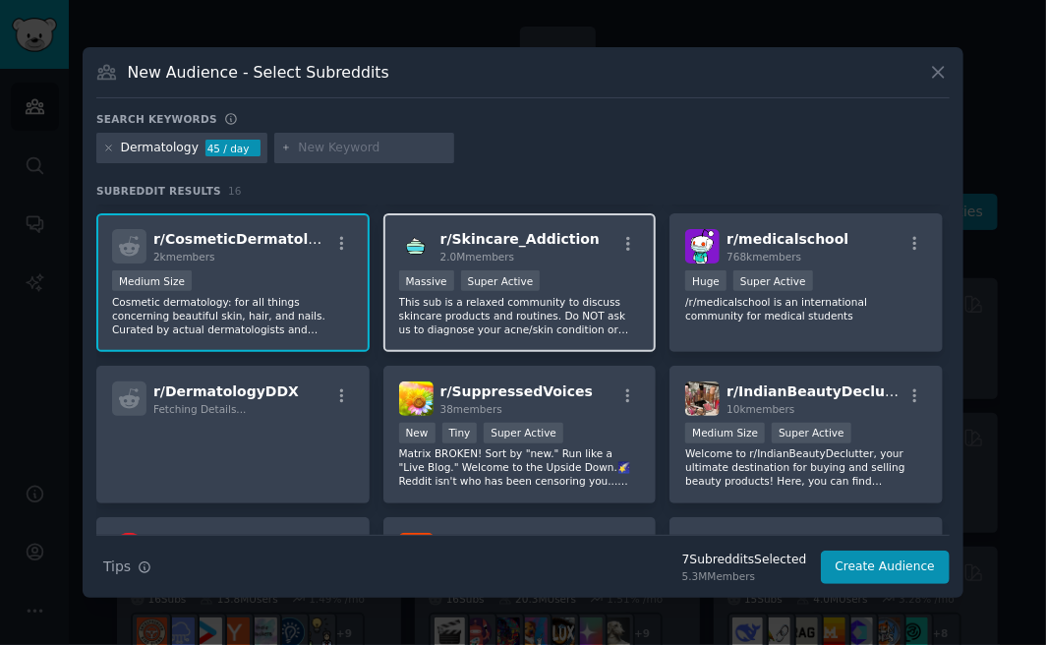
click at [566, 245] on span "r/ Skincare_Addiction" at bounding box center [519, 239] width 159 height 16
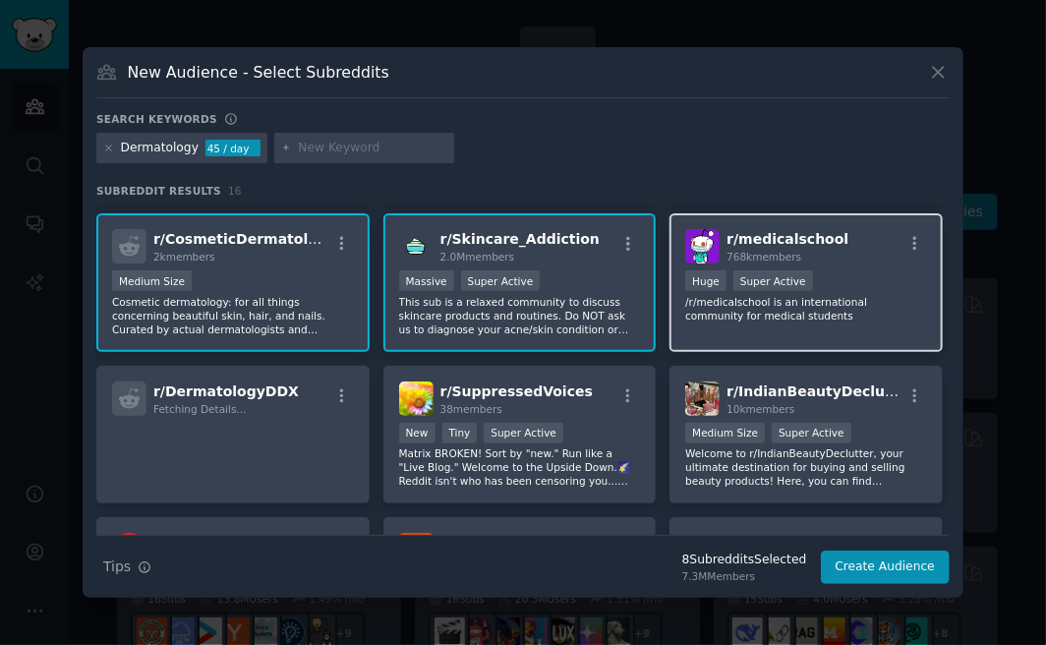
click at [863, 259] on div "r/ medicalschool 768k members" at bounding box center [806, 246] width 242 height 34
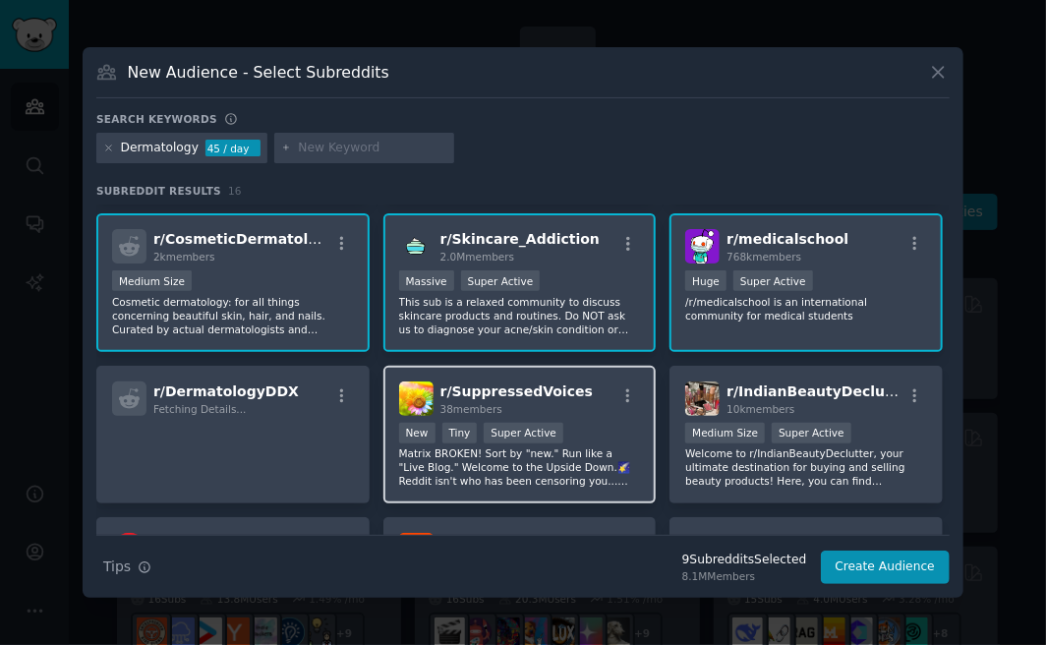
click at [637, 418] on div "r/ SuppressedVoices 38 members >= 95th percentile for submissions / day New Tin…" at bounding box center [519, 435] width 273 height 139
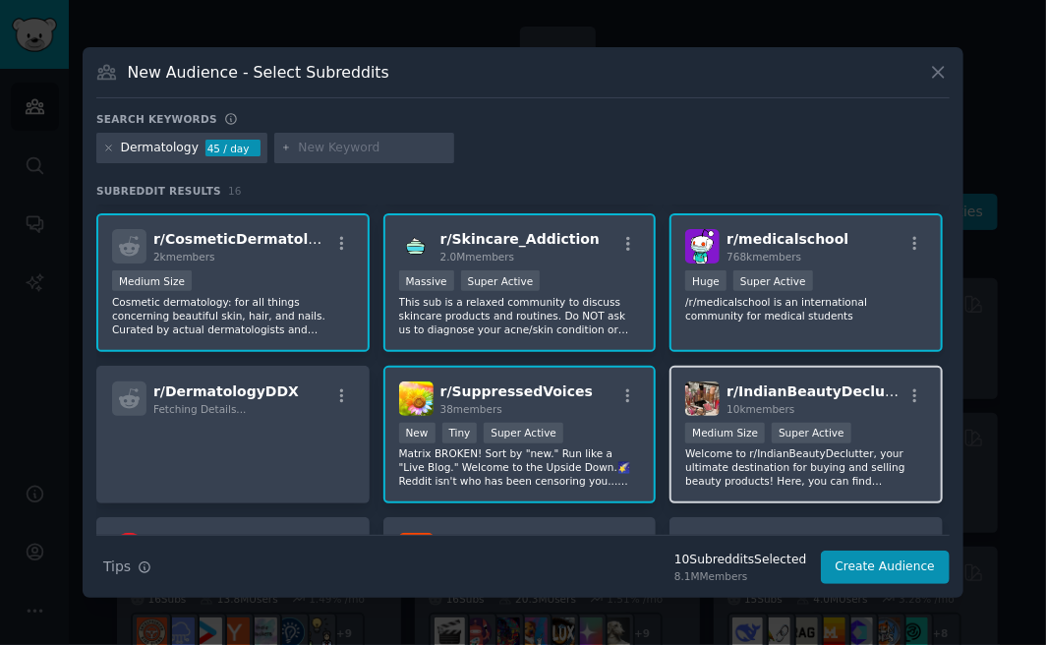
click at [880, 408] on div "r/ IndianBeautyDeclutter 10k members" at bounding box center [806, 398] width 242 height 34
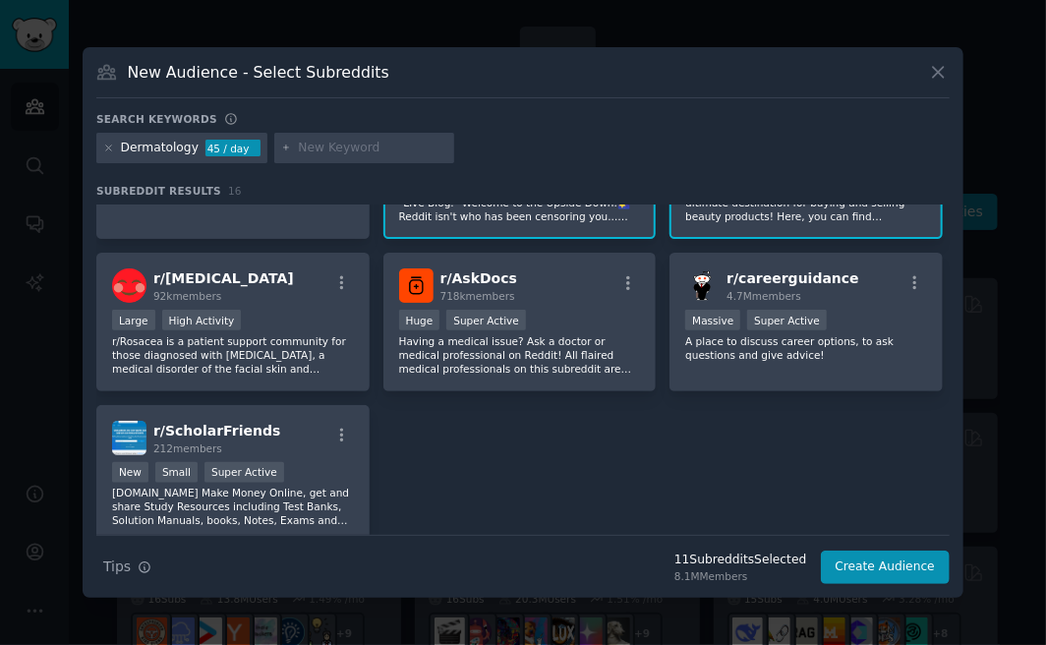
scroll to position [590, 0]
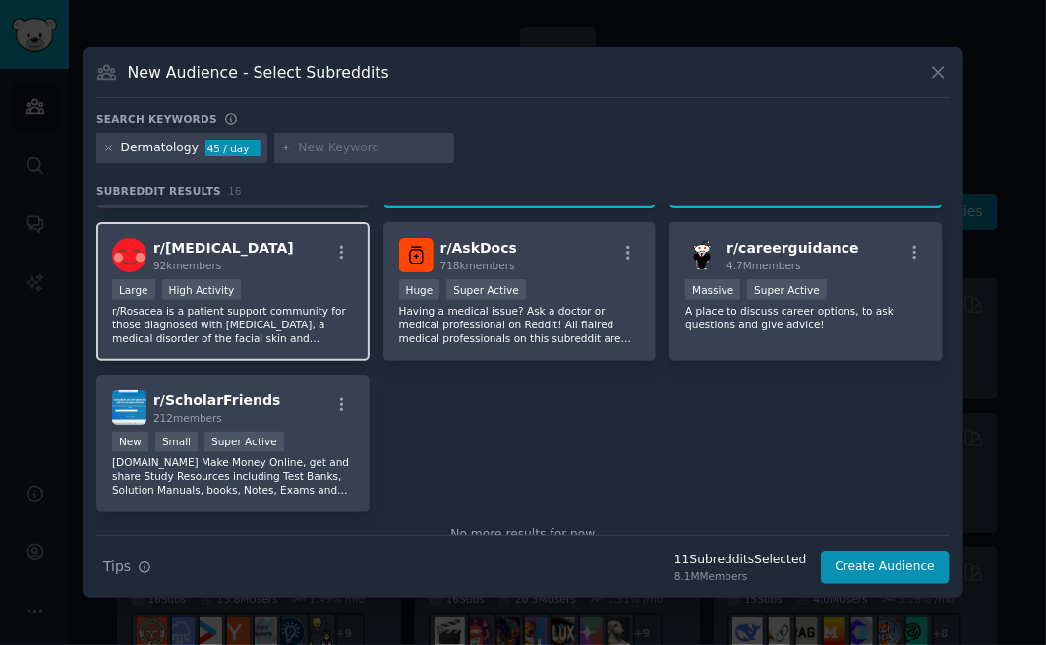
click at [305, 267] on div "r/ Rosacea 92k members" at bounding box center [233, 255] width 242 height 34
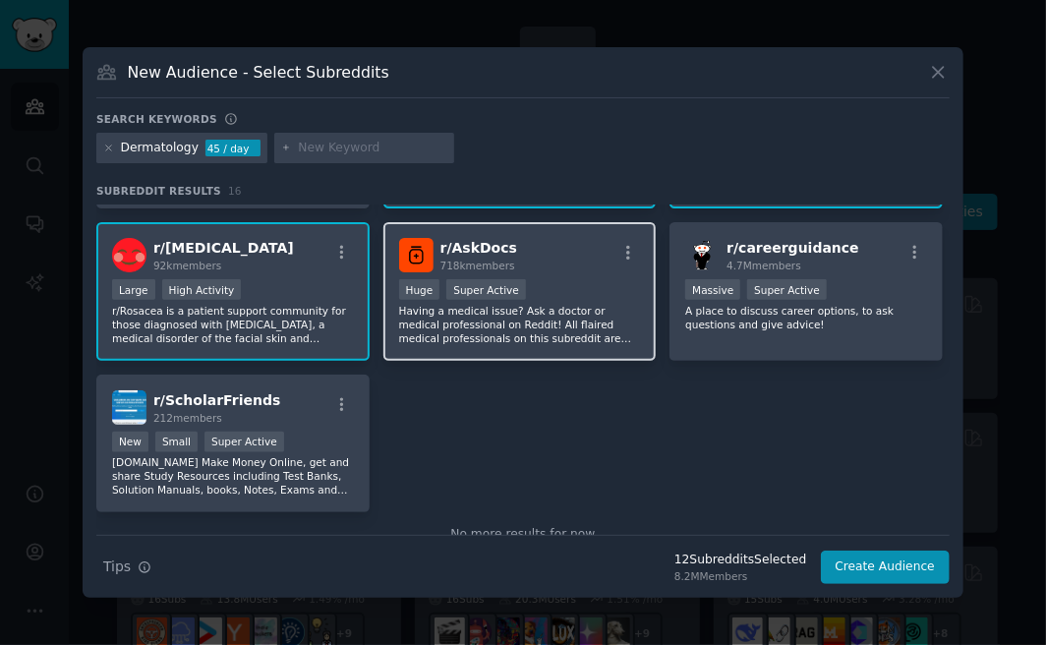
click at [588, 262] on div "r/ AskDocs 718k members" at bounding box center [520, 255] width 242 height 34
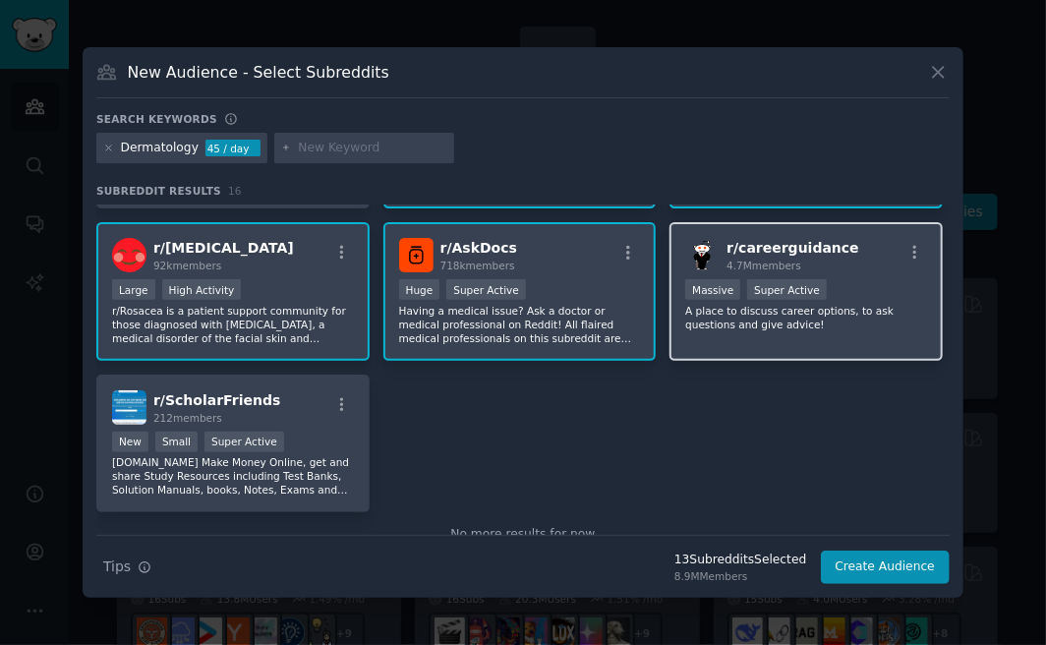
click at [864, 274] on div "r/ careerguidance 4.7M members Massive Super Active A place to discuss career o…" at bounding box center [805, 291] width 273 height 139
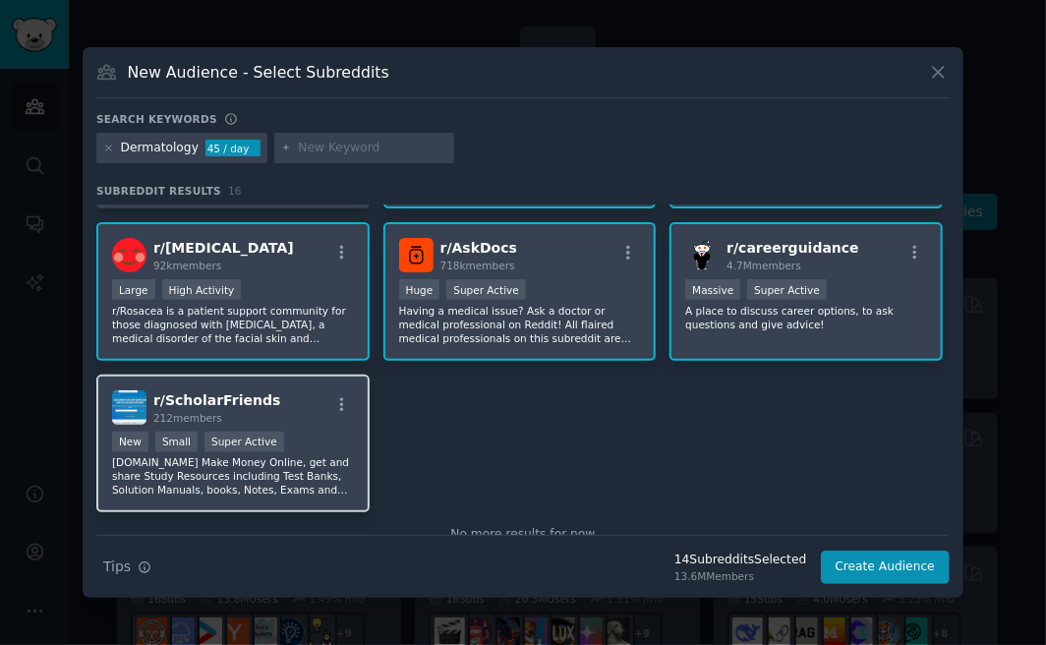
click at [295, 418] on div "r/ ScholarFriends 212 members" at bounding box center [233, 407] width 242 height 34
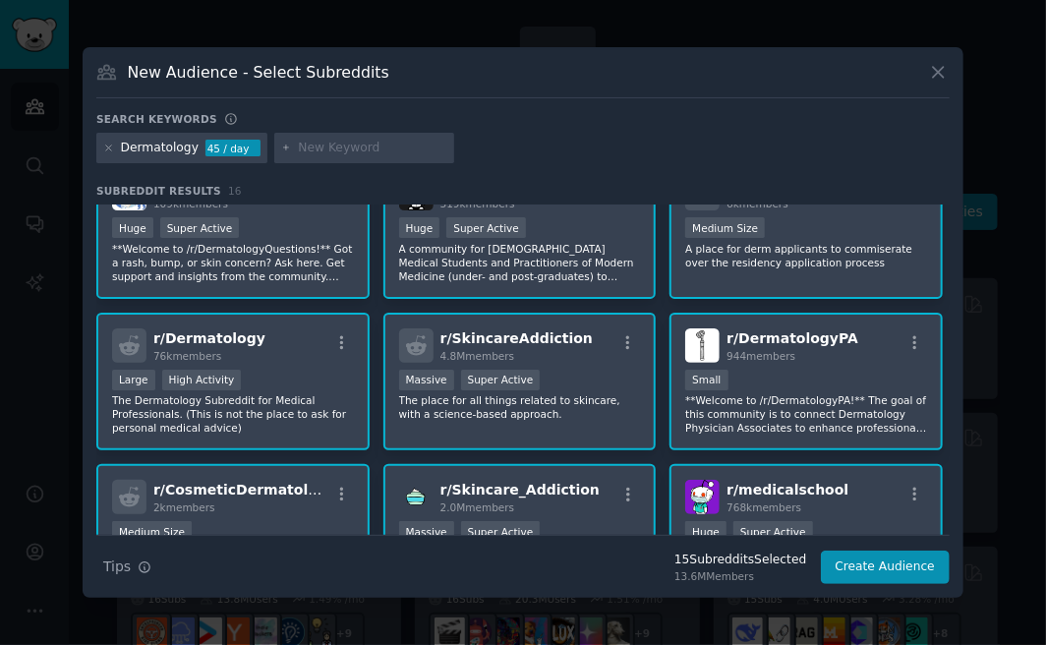
scroll to position [0, 0]
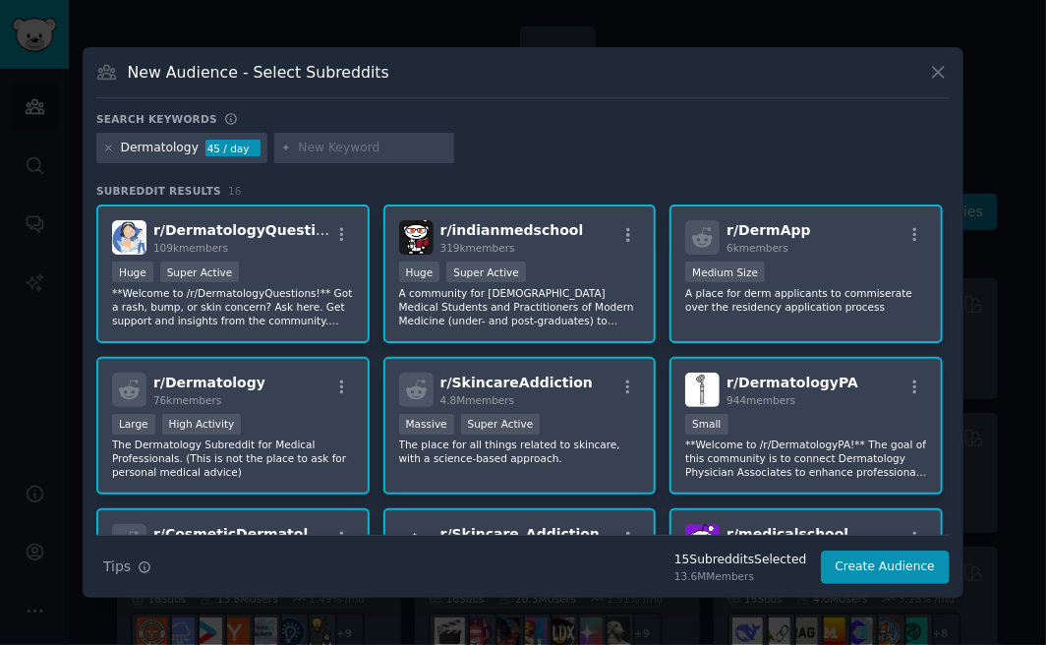
drag, startPoint x: 231, startPoint y: 283, endPoint x: 241, endPoint y: 282, distance: 9.9
click at [232, 283] on div ">= 95th percentile for submissions / day Huge Super Active" at bounding box center [233, 273] width 242 height 25
click at [257, 420] on div "Large High Activity" at bounding box center [233, 426] width 242 height 25
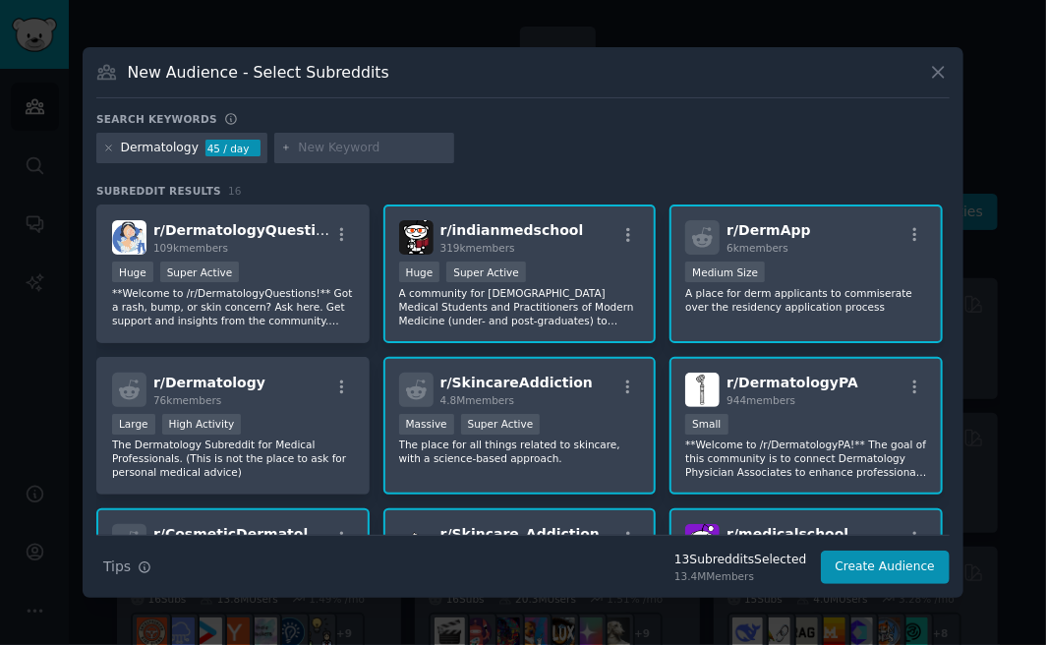
click at [560, 224] on div "r/ indianmedschool 319k members" at bounding box center [520, 237] width 242 height 34
click at [842, 265] on div "1000 - 10,000 members Medium Size" at bounding box center [806, 273] width 242 height 25
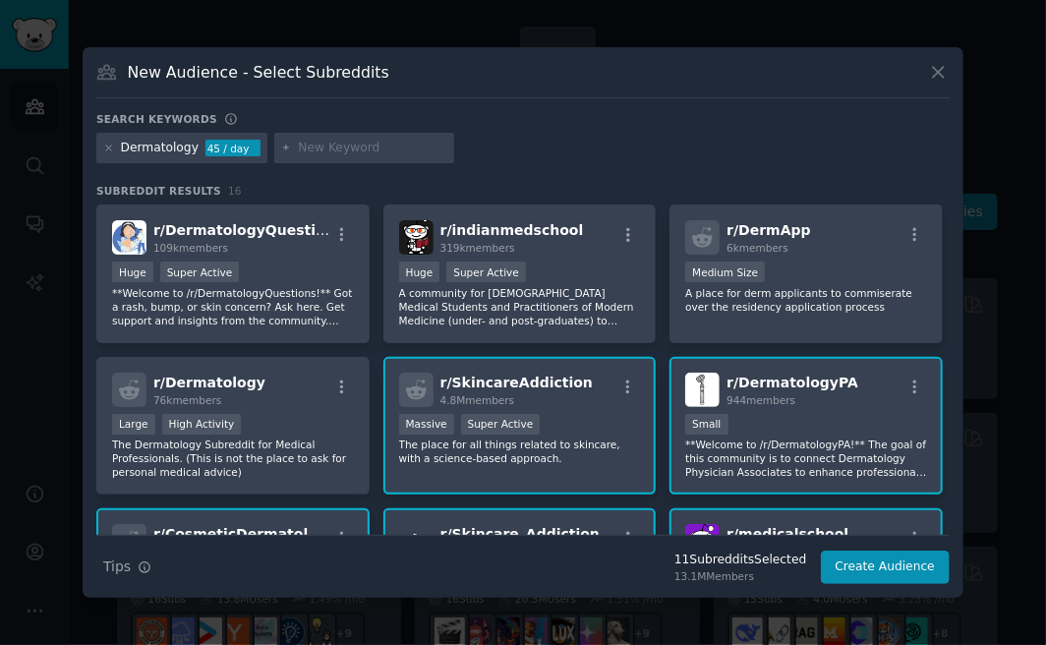
click at [772, 414] on div "100 - 1000 members Small" at bounding box center [806, 426] width 242 height 25
click at [600, 417] on div "1,000,000+ members Massive Super Active" at bounding box center [520, 426] width 242 height 25
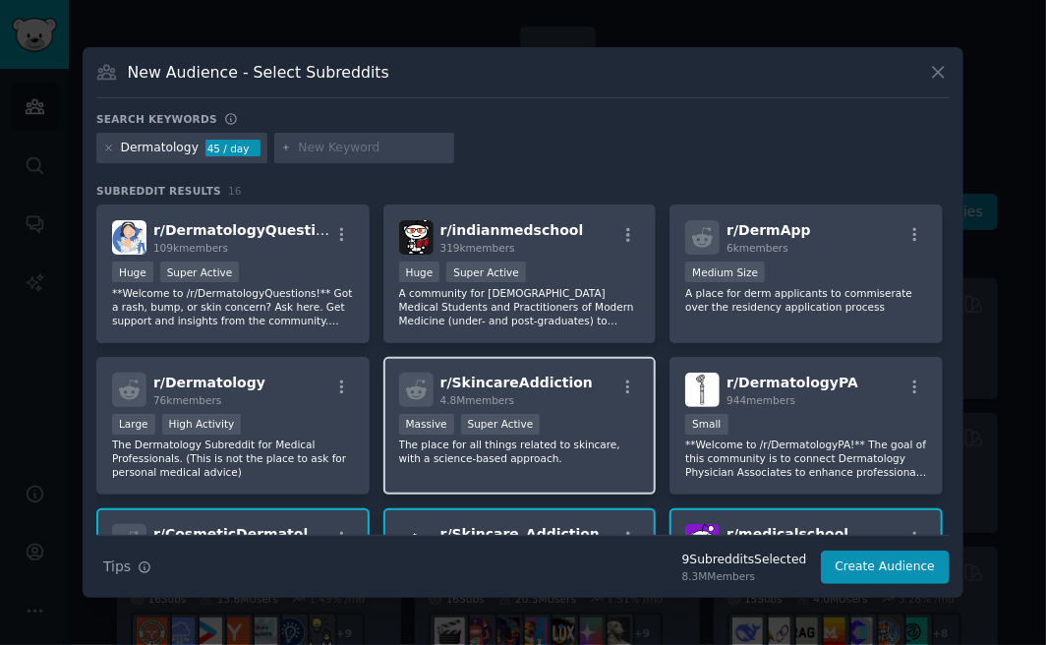
click at [570, 409] on div "r/ SkincareAddiction 4.8M members >= 95th percentile for submissions / day Mass…" at bounding box center [519, 426] width 273 height 139
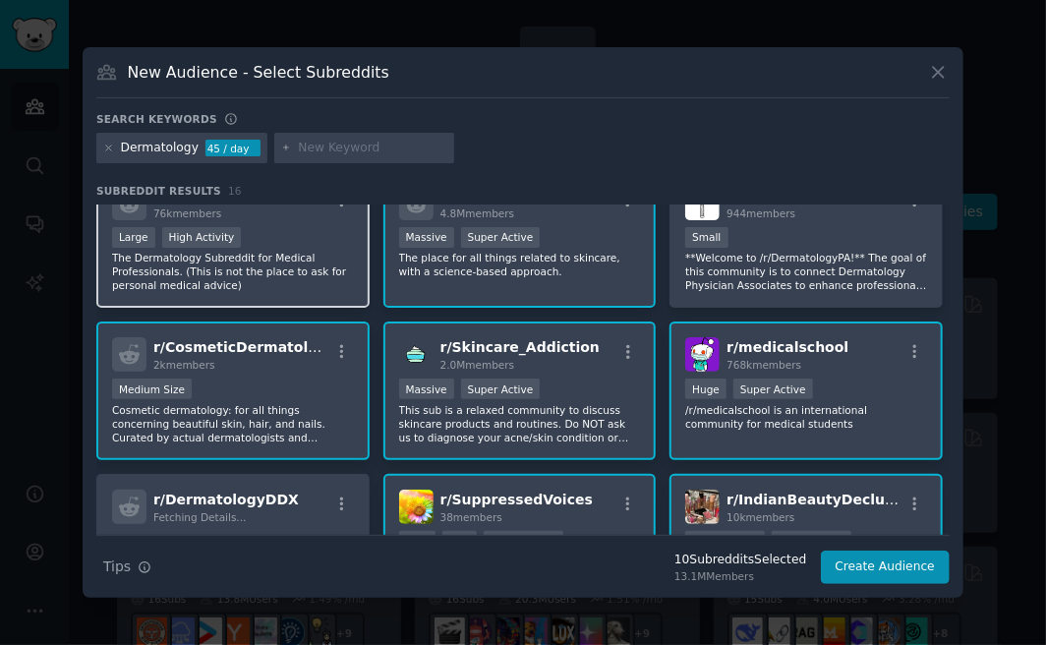
scroll to position [295, 0]
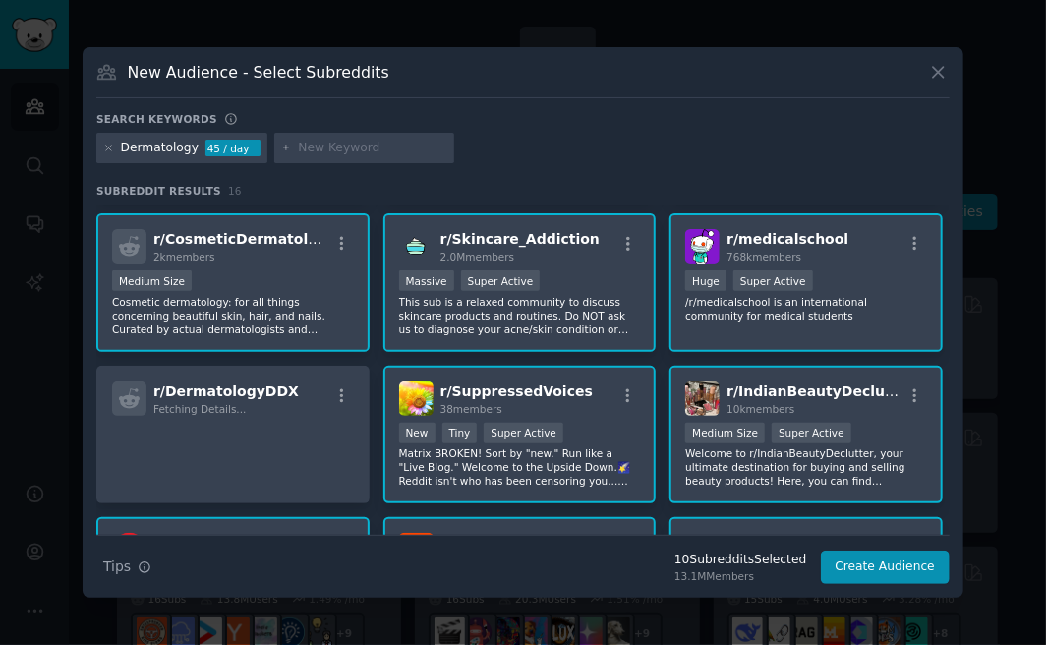
click at [339, 261] on div "r/ CosmeticDermatology 2k members" at bounding box center [233, 246] width 242 height 34
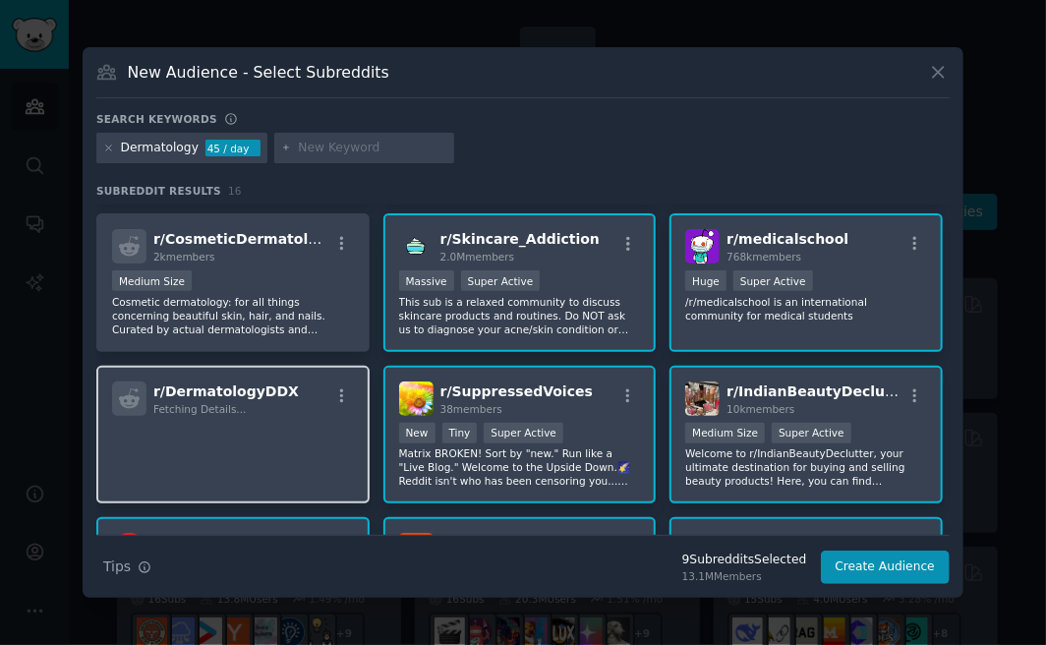
click at [294, 418] on div "r/ DermatologyDDX Fetching Details..." at bounding box center [232, 435] width 273 height 139
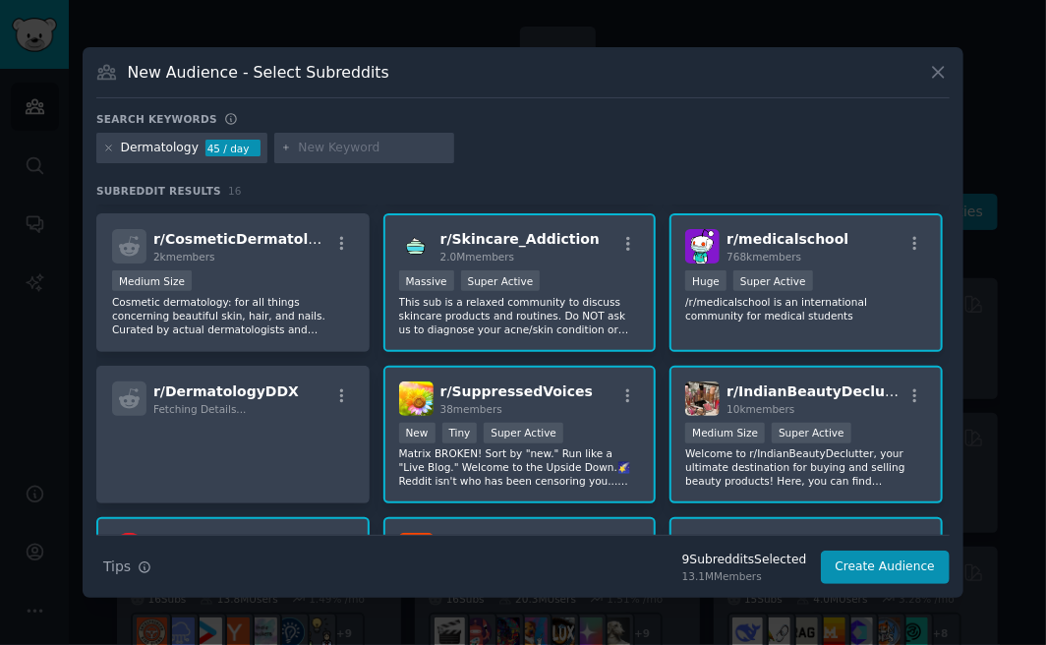
drag, startPoint x: 465, startPoint y: 307, endPoint x: 483, endPoint y: 310, distance: 17.9
click at [465, 308] on p "This sub is a relaxed community to discuss skincare products and routines. Do N…" at bounding box center [520, 315] width 242 height 41
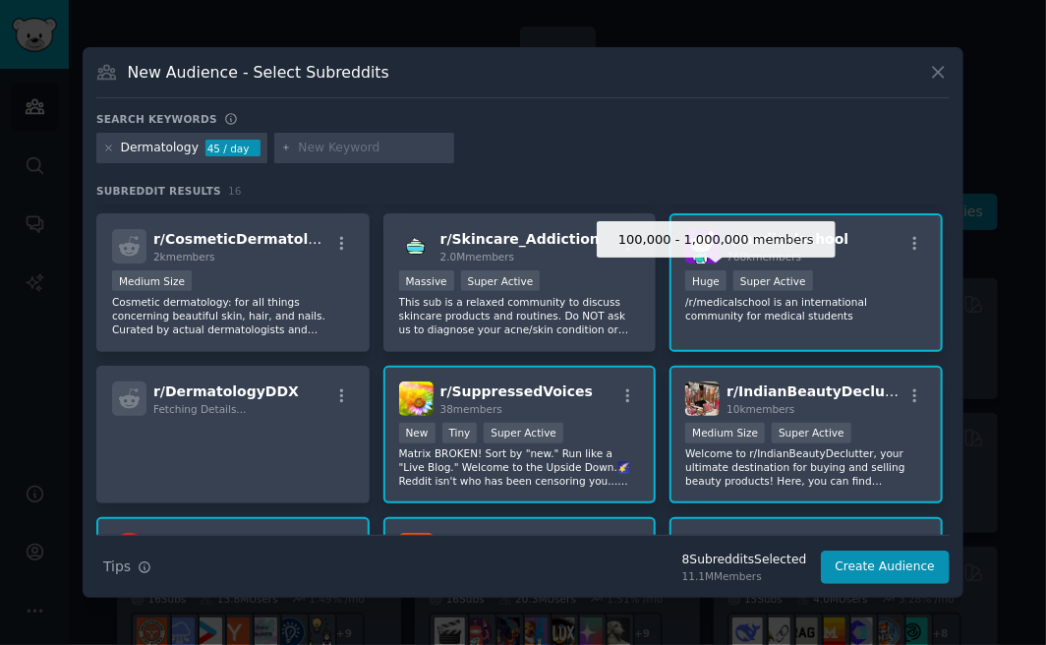
click at [703, 284] on div "Huge" at bounding box center [705, 280] width 41 height 21
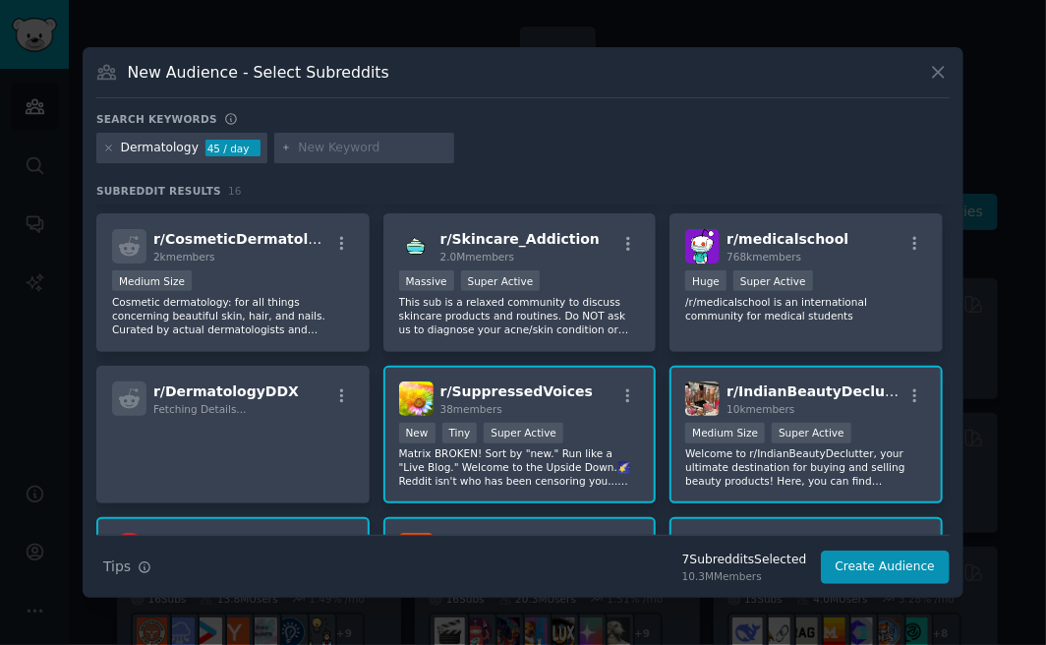
click at [590, 429] on div ">= 95th percentile for submissions / day New Tiny Super Active" at bounding box center [520, 435] width 242 height 25
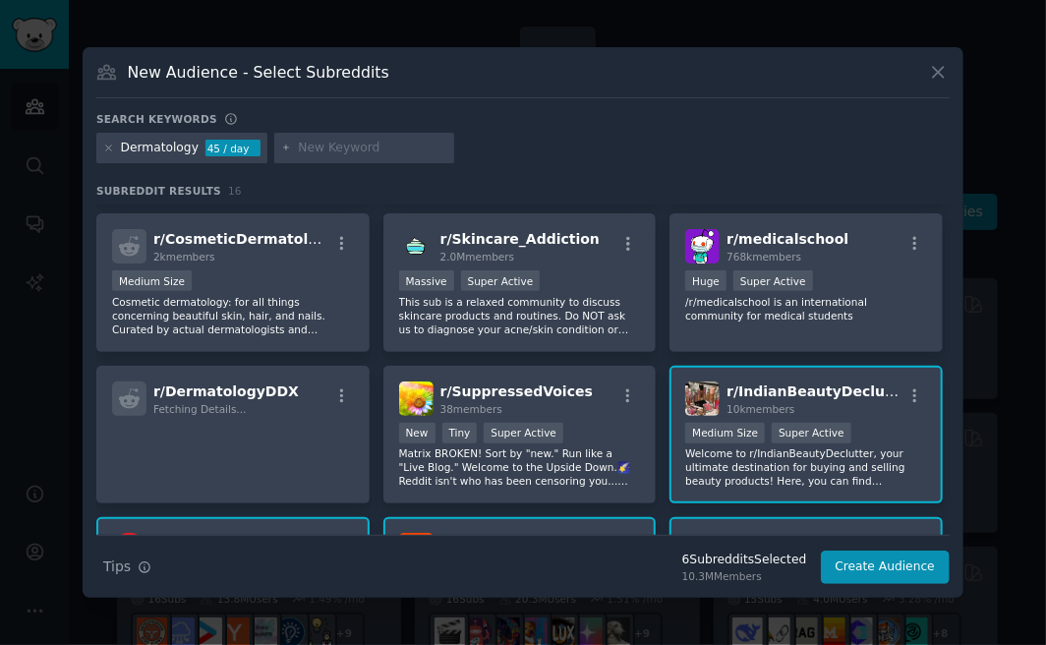
click at [755, 424] on div "1000 - 10,000 members Medium Size Super Active" at bounding box center [806, 435] width 242 height 25
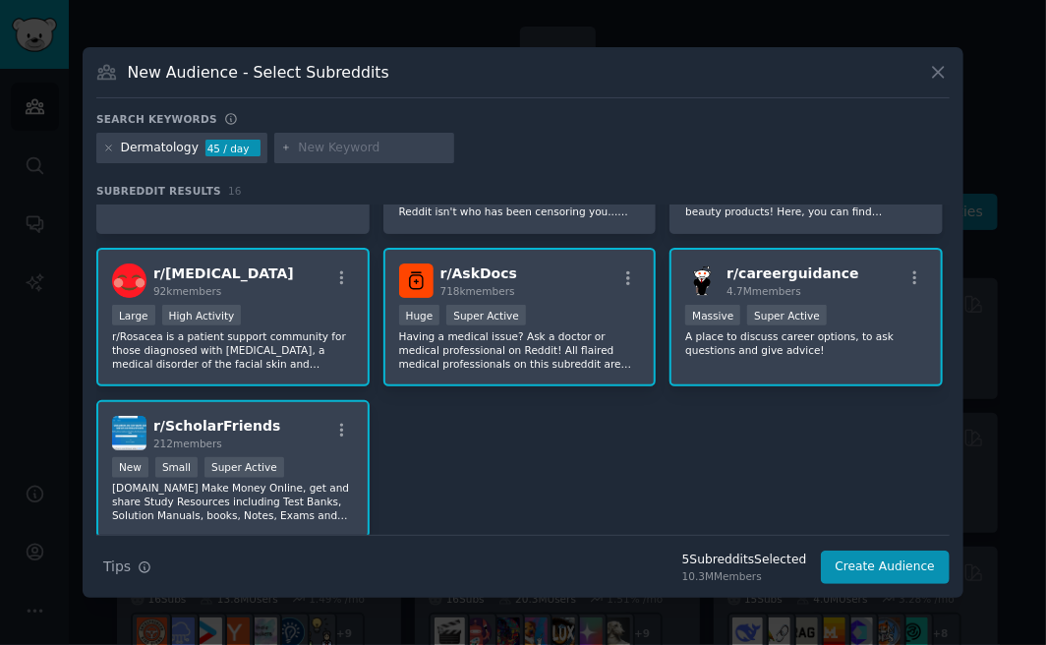
scroll to position [590, 0]
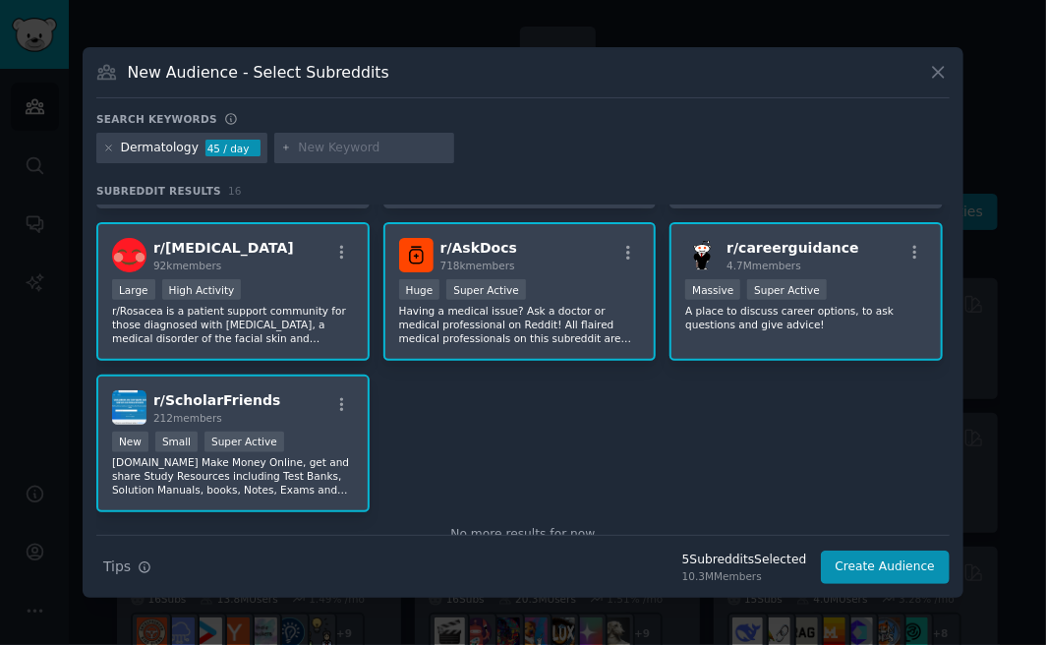
click at [605, 264] on div "r/ AskDocs 718k members" at bounding box center [520, 255] width 242 height 34
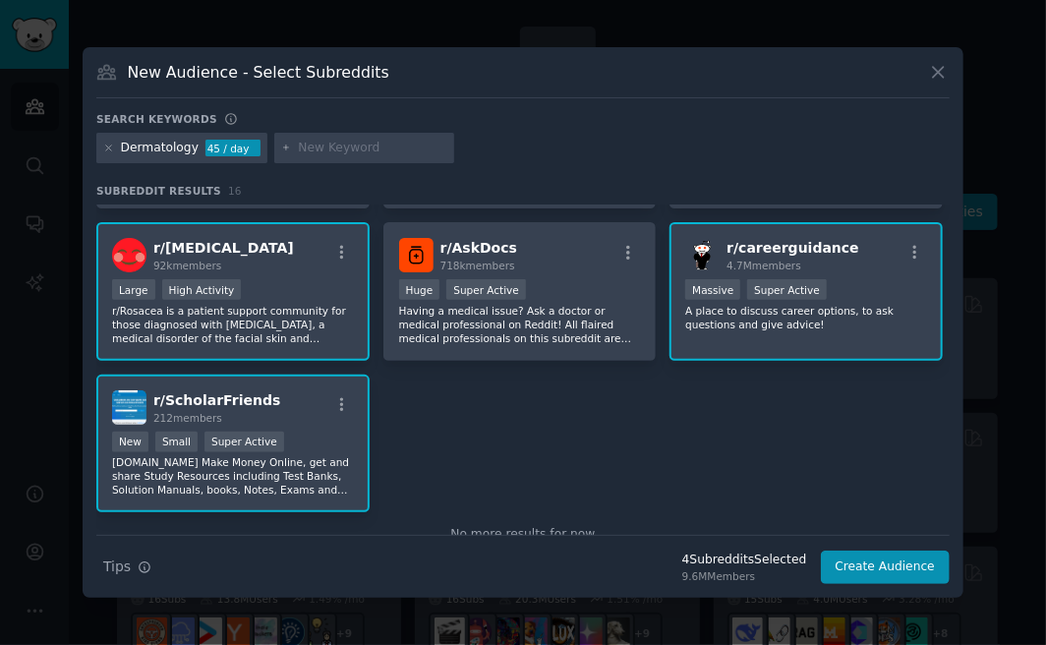
click at [274, 279] on div "Large High Activity" at bounding box center [233, 291] width 242 height 25
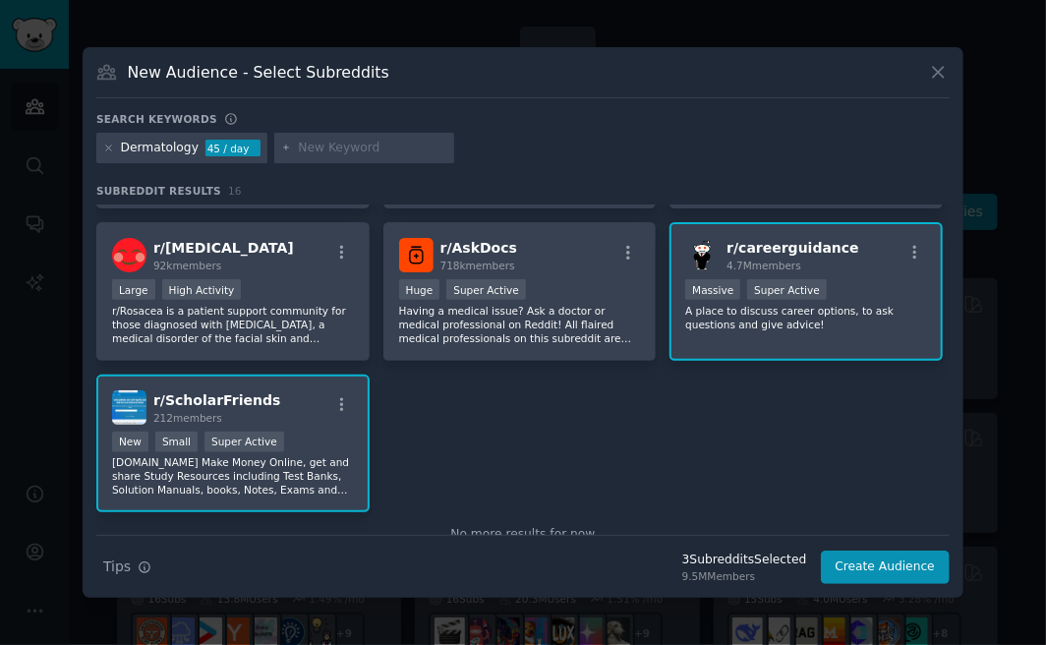
click at [332, 419] on div "r/ ScholarFriends 212 members" at bounding box center [233, 407] width 242 height 34
click at [879, 272] on div "r/ careerguidance 4.7M members >= 95th percentile for submissions / day Massive…" at bounding box center [805, 291] width 273 height 139
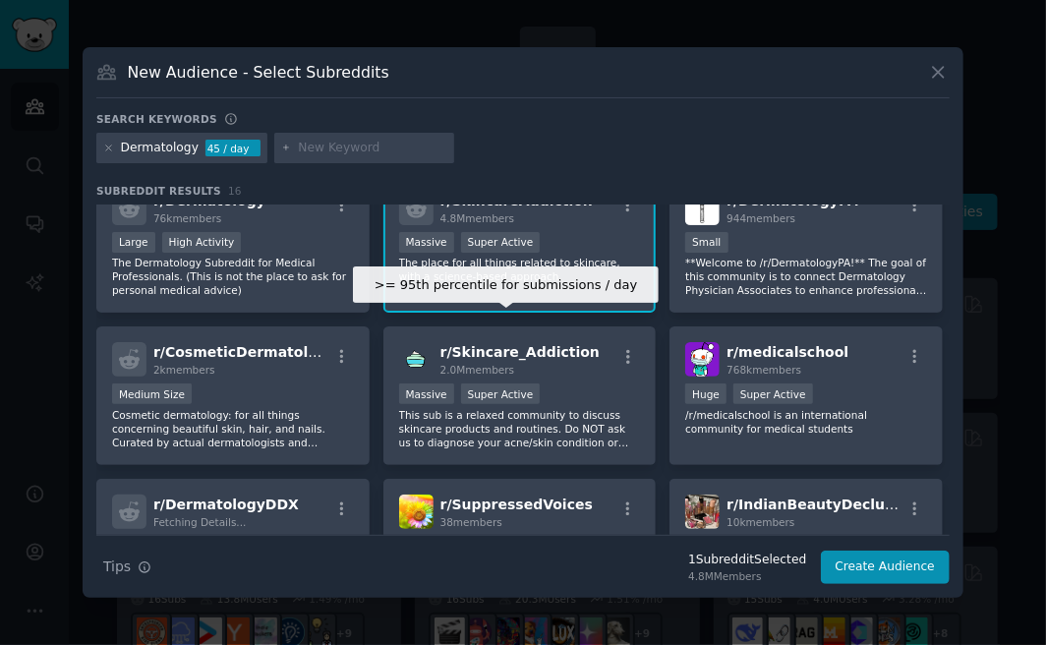
scroll to position [197, 0]
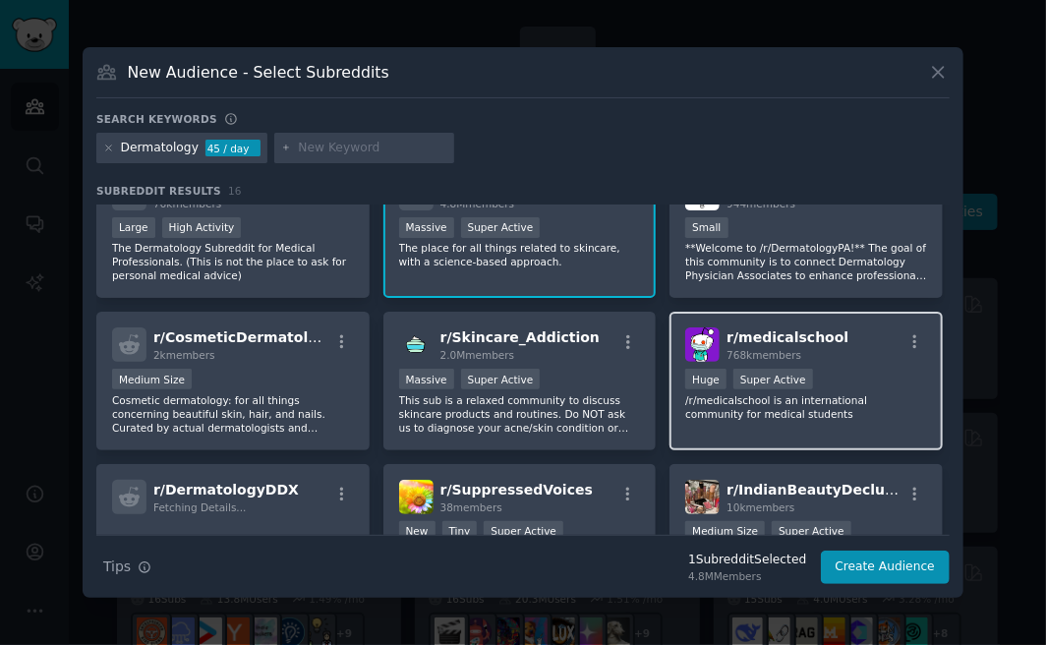
drag, startPoint x: 759, startPoint y: 339, endPoint x: 828, endPoint y: 348, distance: 69.4
click at [828, 348] on div "r/ medicalschool 768k members" at bounding box center [806, 344] width 242 height 34
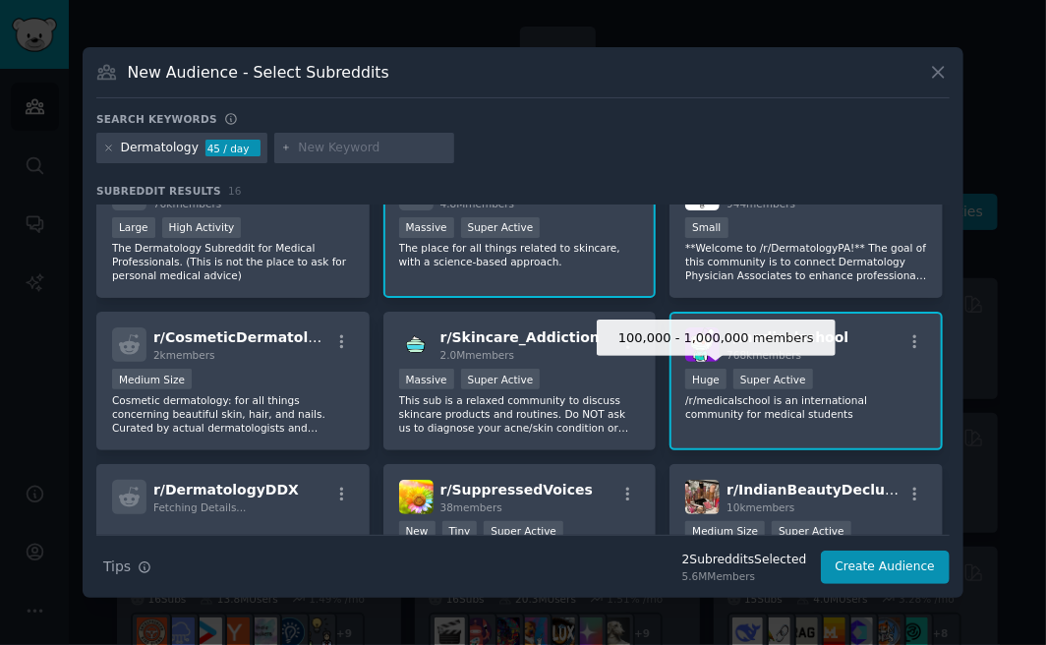
click at [703, 384] on div "Huge" at bounding box center [705, 379] width 41 height 21
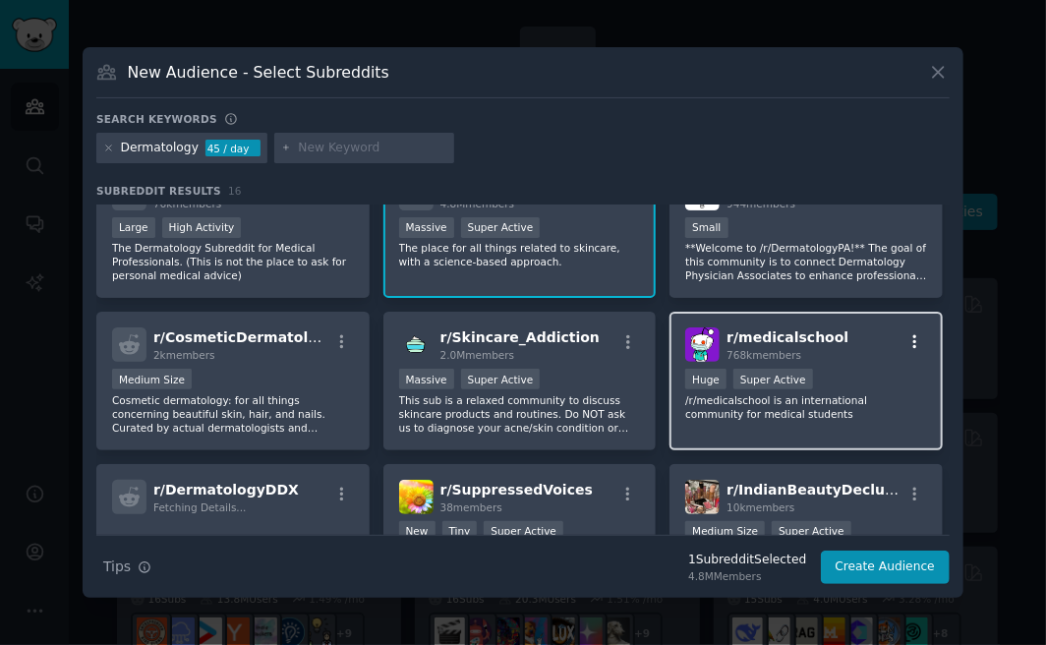
click at [913, 347] on icon "button" at bounding box center [915, 342] width 4 height 14
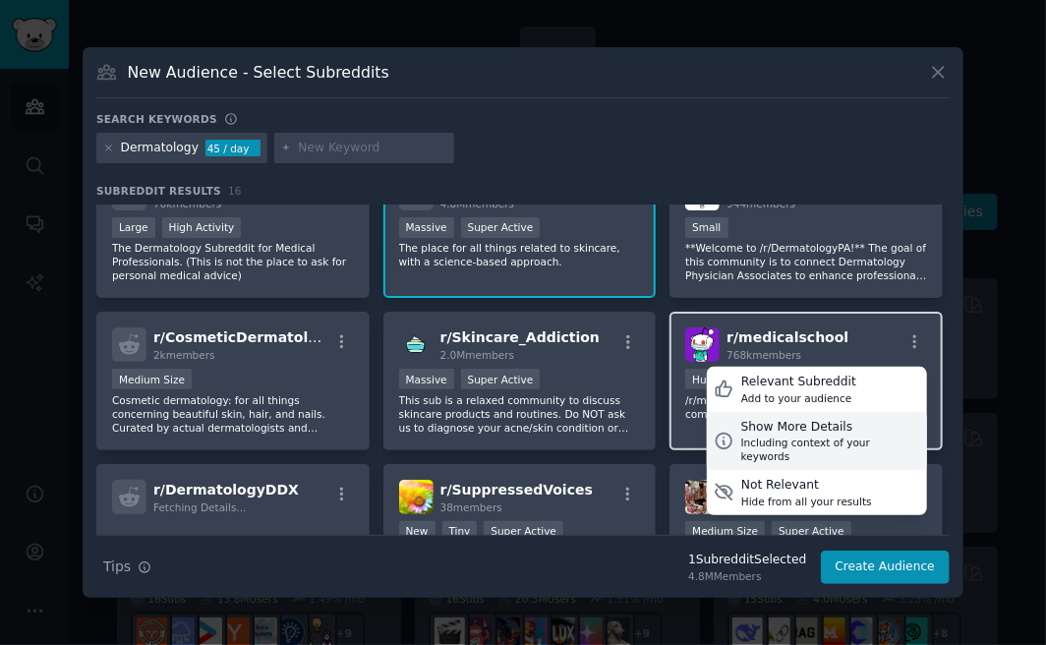
click at [763, 429] on div "Show More Details" at bounding box center [830, 428] width 179 height 18
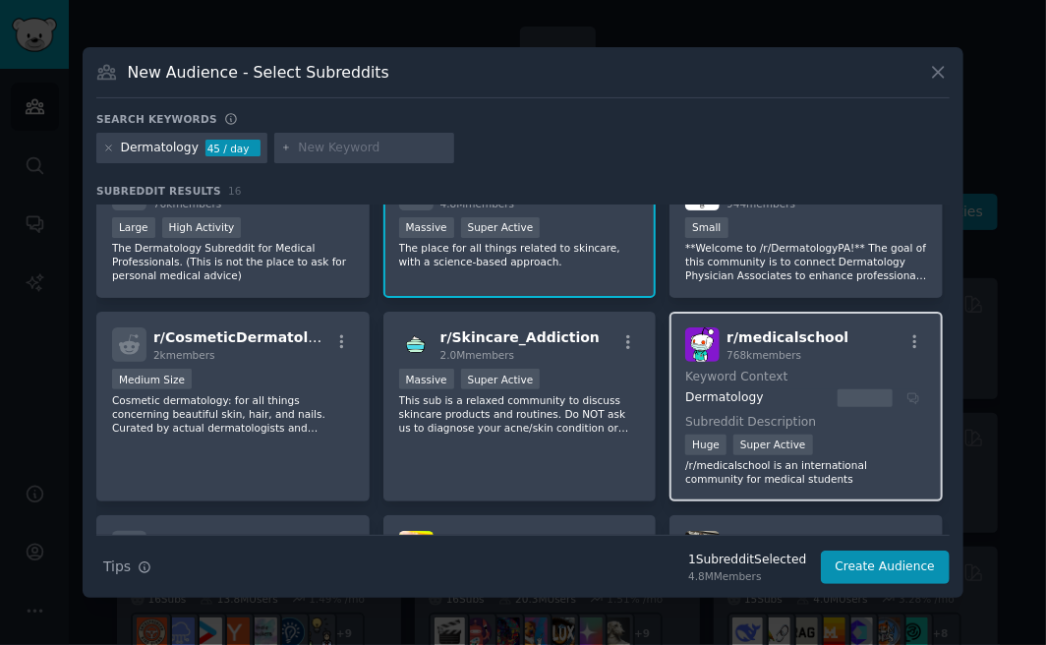
click at [699, 469] on p "/r/medicalschool is an international community for medical students" at bounding box center [806, 472] width 242 height 28
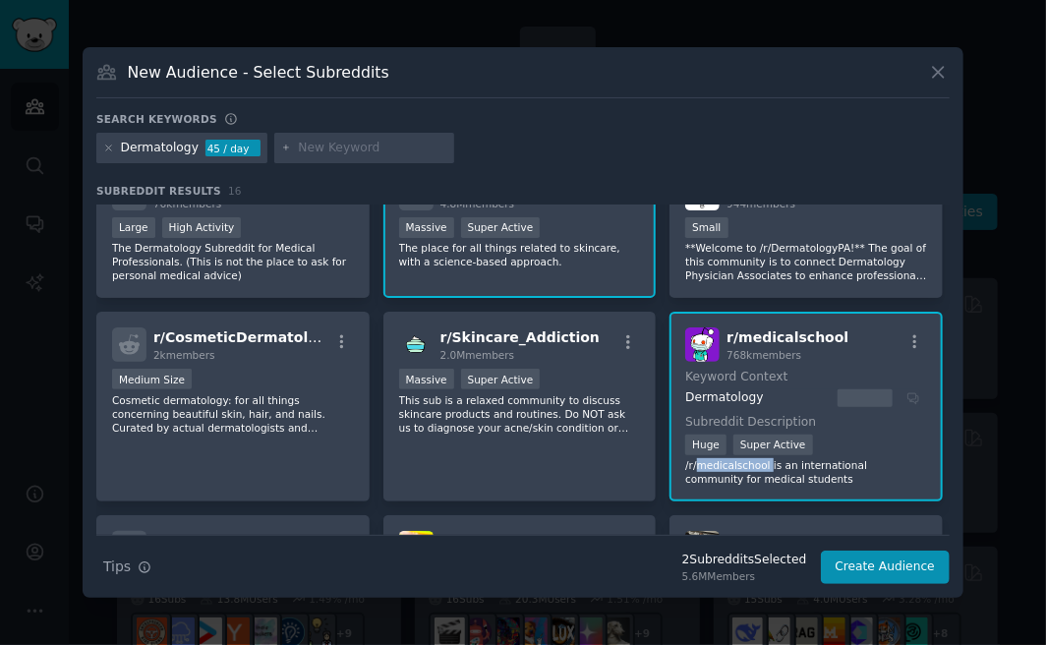
click at [699, 469] on p "/r/medicalschool is an international community for medical students" at bounding box center [806, 472] width 242 height 28
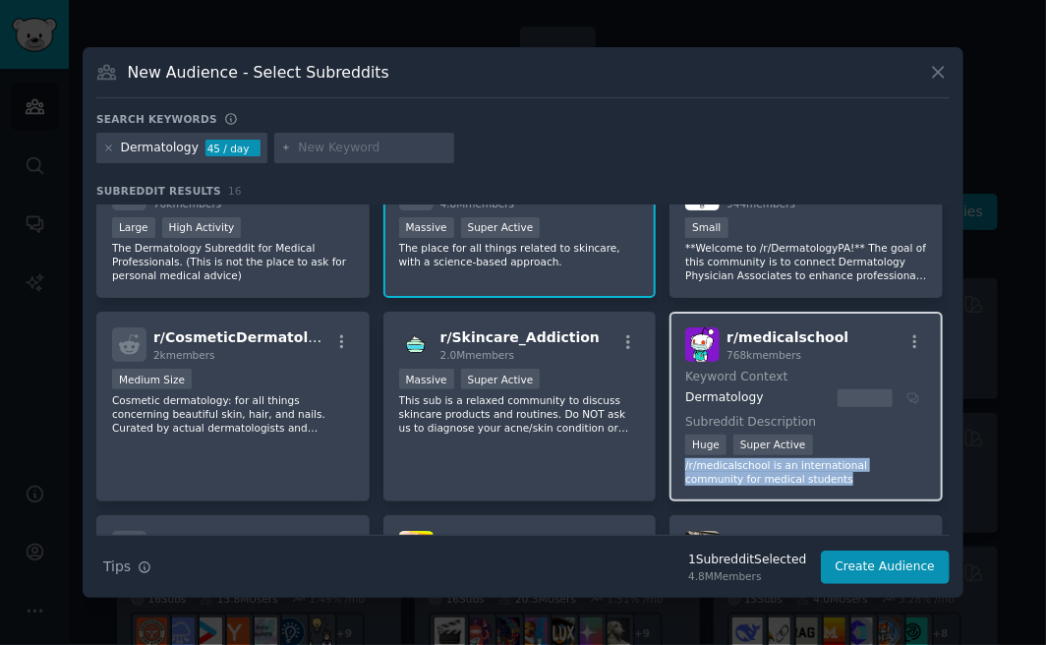
click at [699, 469] on p "/r/medicalschool is an international community for medical students" at bounding box center [806, 472] width 242 height 28
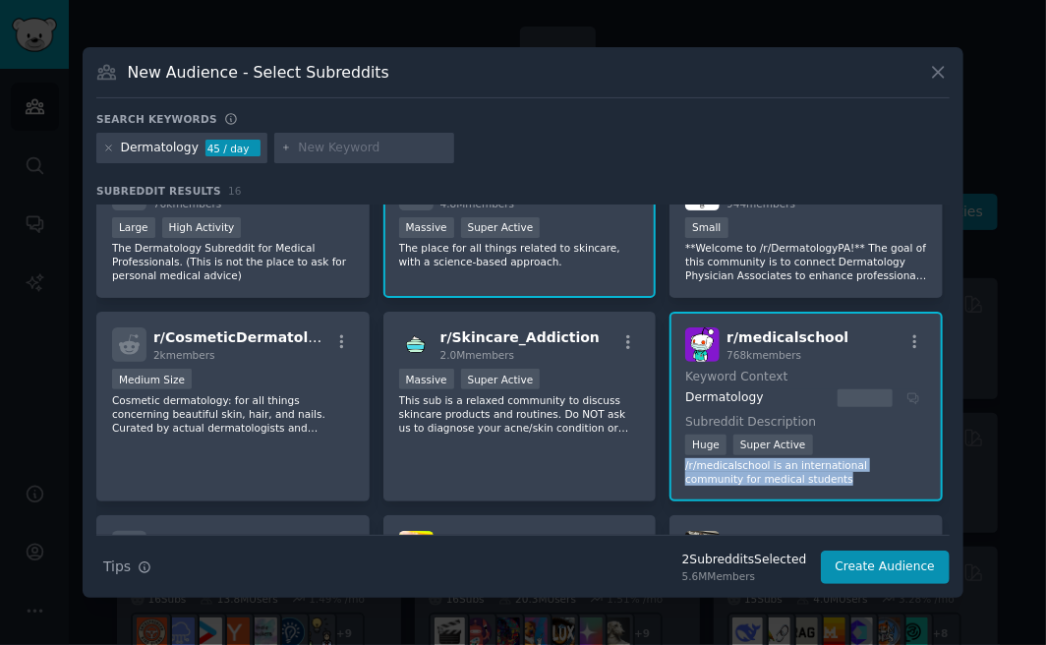
click at [699, 469] on p "/r/medicalschool is an international community for medical students" at bounding box center [806, 472] width 242 height 28
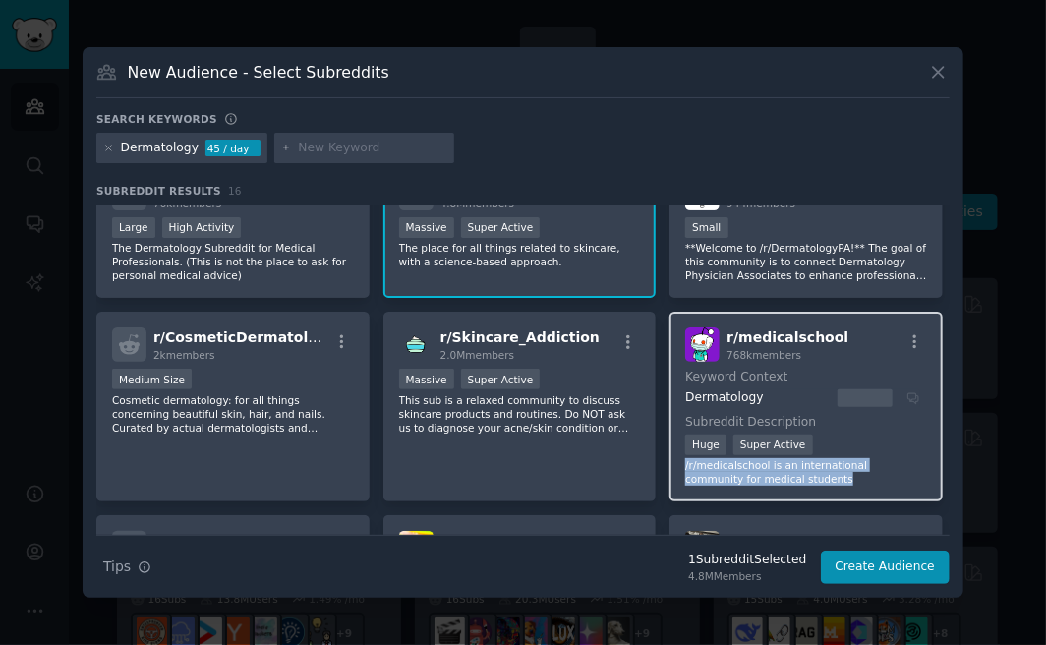
click at [699, 469] on p "/r/medicalschool is an international community for medical students" at bounding box center [806, 472] width 242 height 28
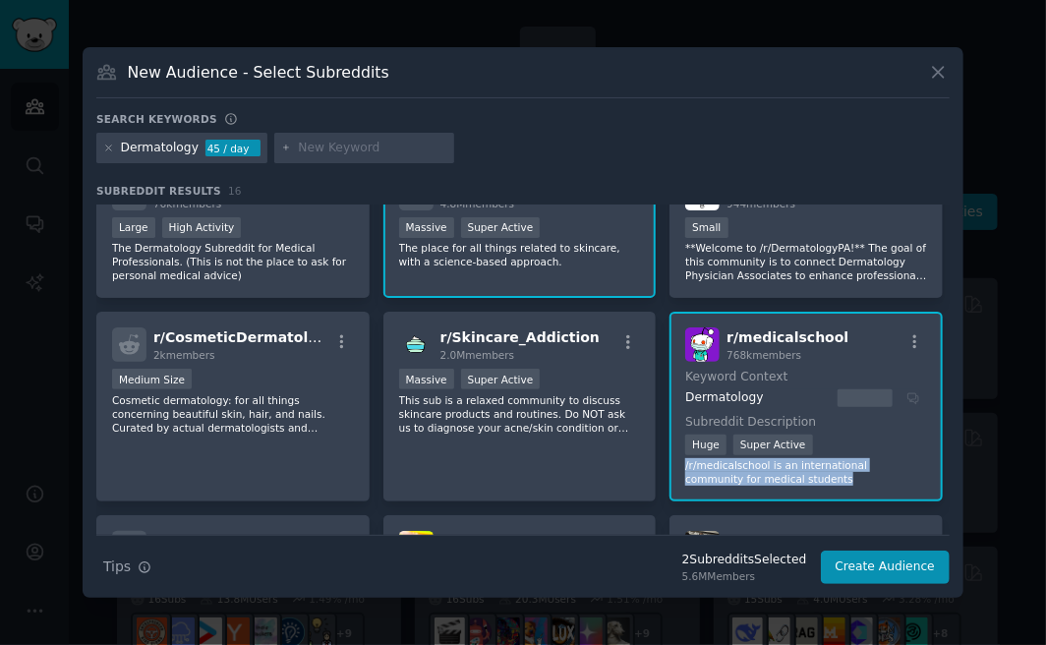
click at [699, 469] on p "/r/medicalschool is an international community for medical students" at bounding box center [806, 472] width 242 height 28
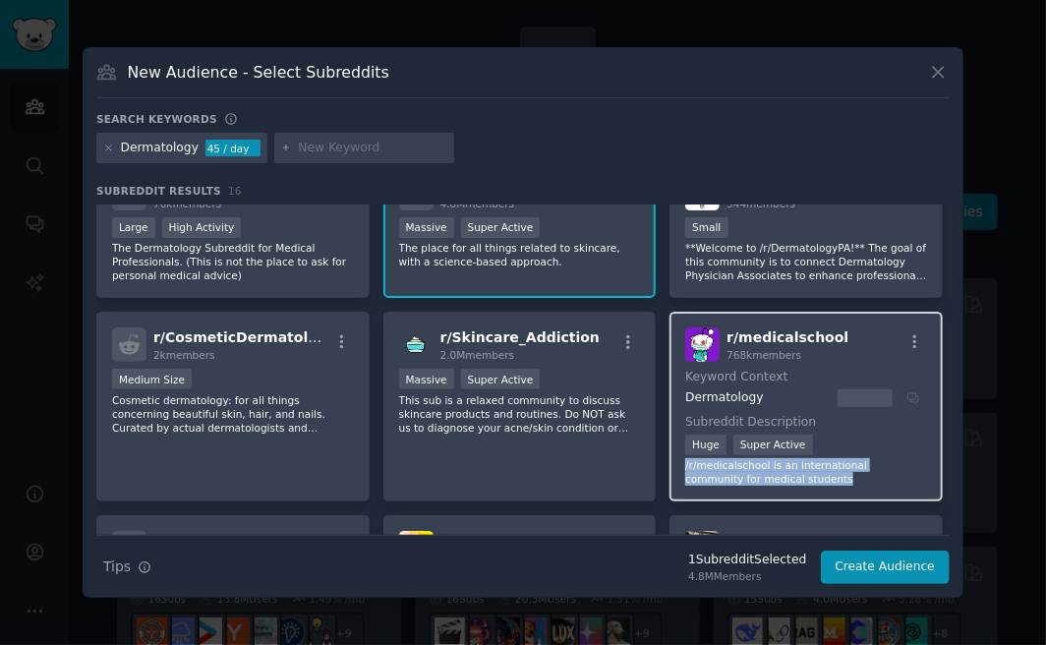
click at [699, 469] on p "/r/medicalschool is an international community for medical students" at bounding box center [806, 472] width 242 height 28
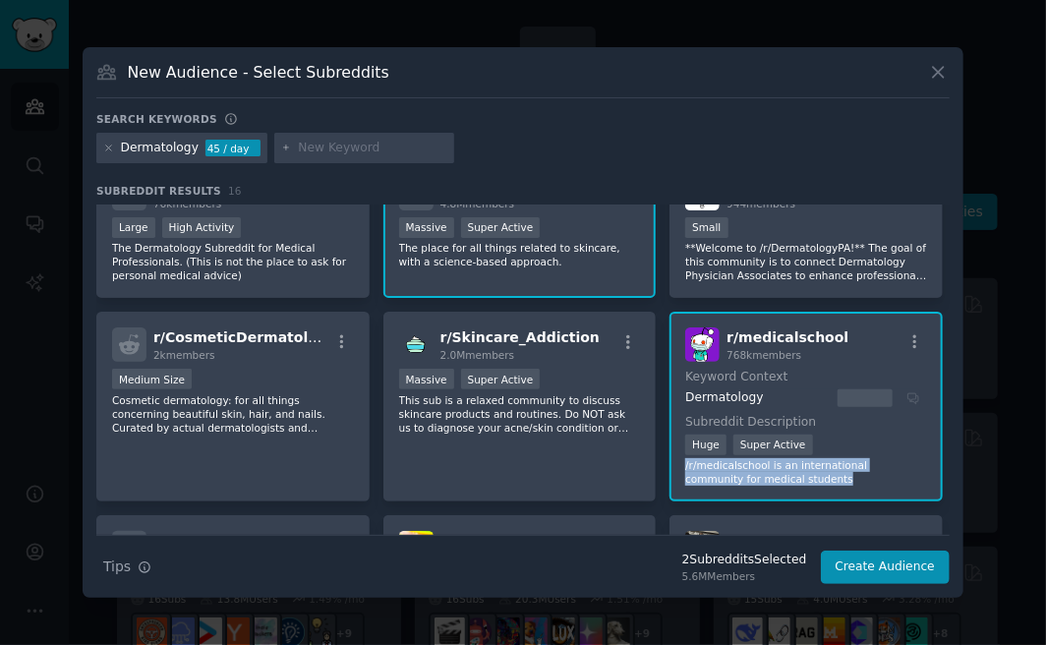
click at [699, 469] on p "/r/medicalschool is an international community for medical students" at bounding box center [806, 472] width 242 height 28
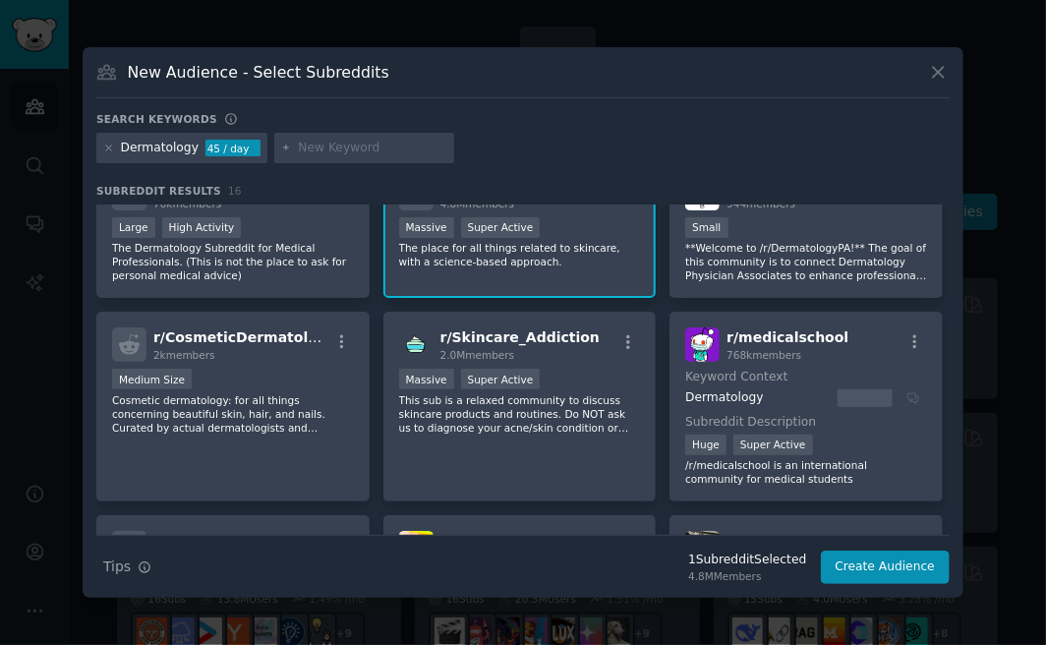
drag, startPoint x: 773, startPoint y: 342, endPoint x: 722, endPoint y: 326, distance: 52.5
click at [722, 326] on div "r/ medicalschool 768k members Keyword Context Dermatology Subreddit Description…" at bounding box center [805, 407] width 273 height 190
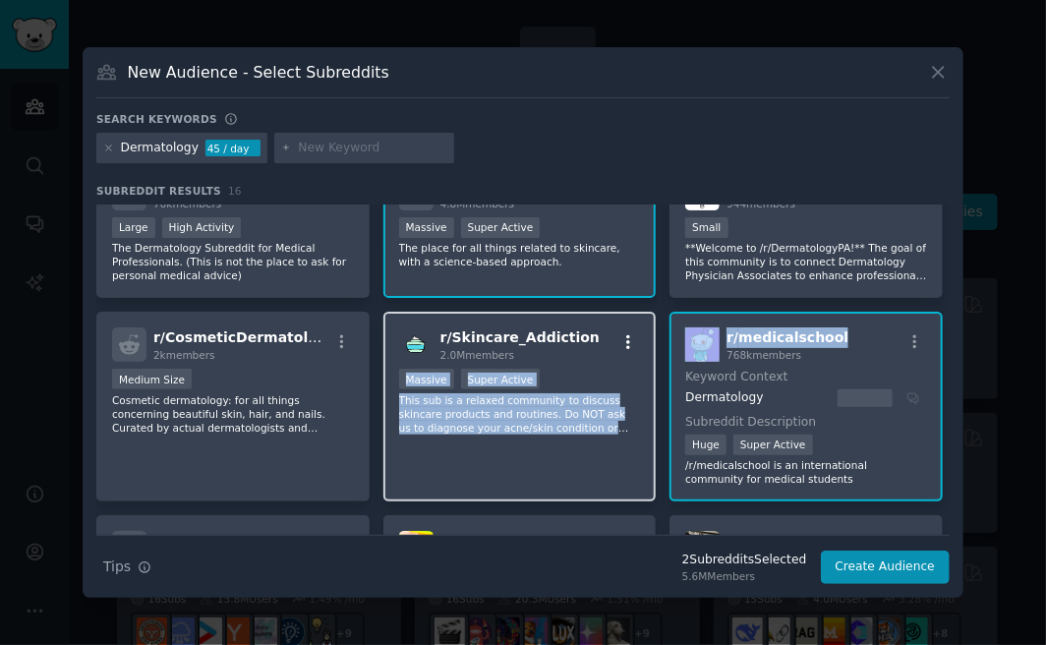
drag, startPoint x: 830, startPoint y: 334, endPoint x: 622, endPoint y: 340, distance: 208.4
click at [622, 340] on div "r/ DermatologyQuestions 109k members >= 95th percentile for submissions / day H…" at bounding box center [522, 482] width 853 height 949
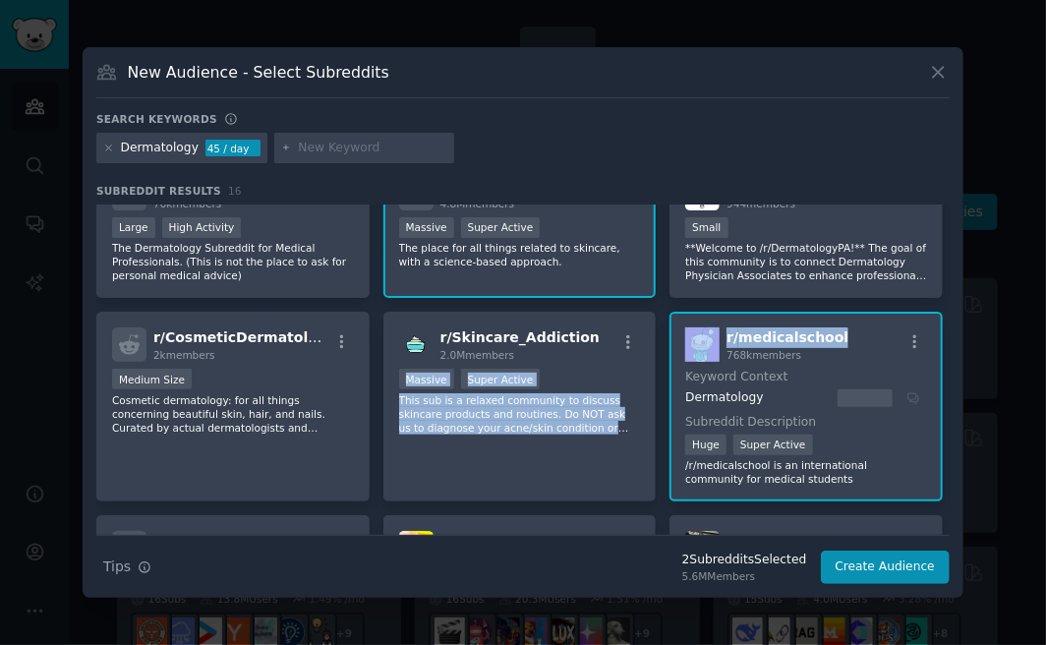
click at [856, 335] on div "r/ medicalschool 768k members" at bounding box center [806, 344] width 242 height 34
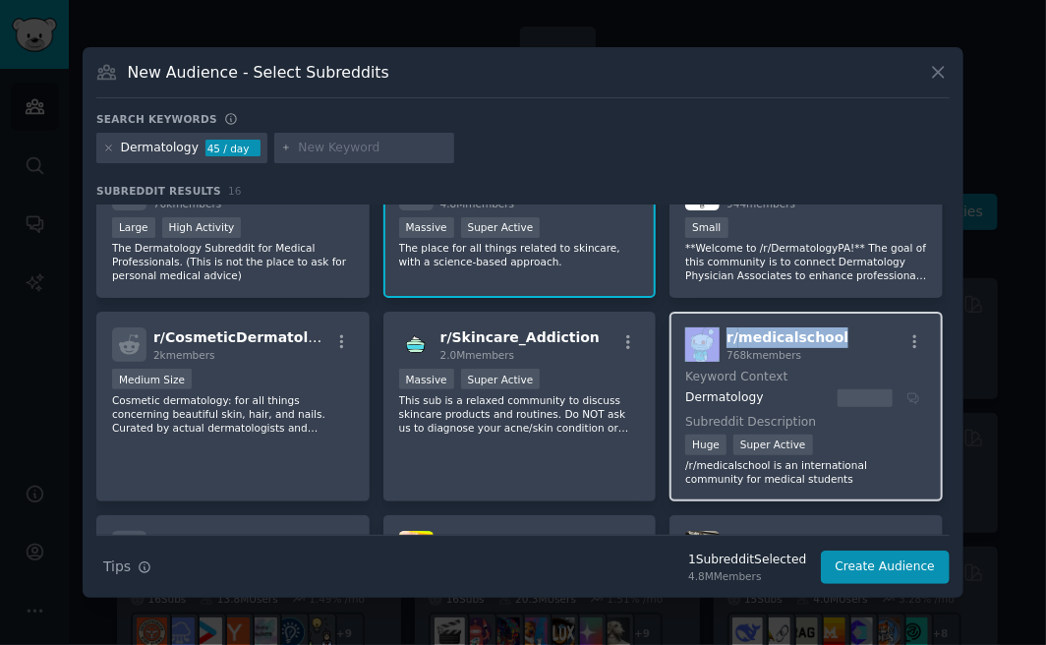
drag, startPoint x: 856, startPoint y: 336, endPoint x: 711, endPoint y: 344, distance: 145.7
click at [711, 344] on div "r/ medicalschool 768k members" at bounding box center [806, 344] width 242 height 34
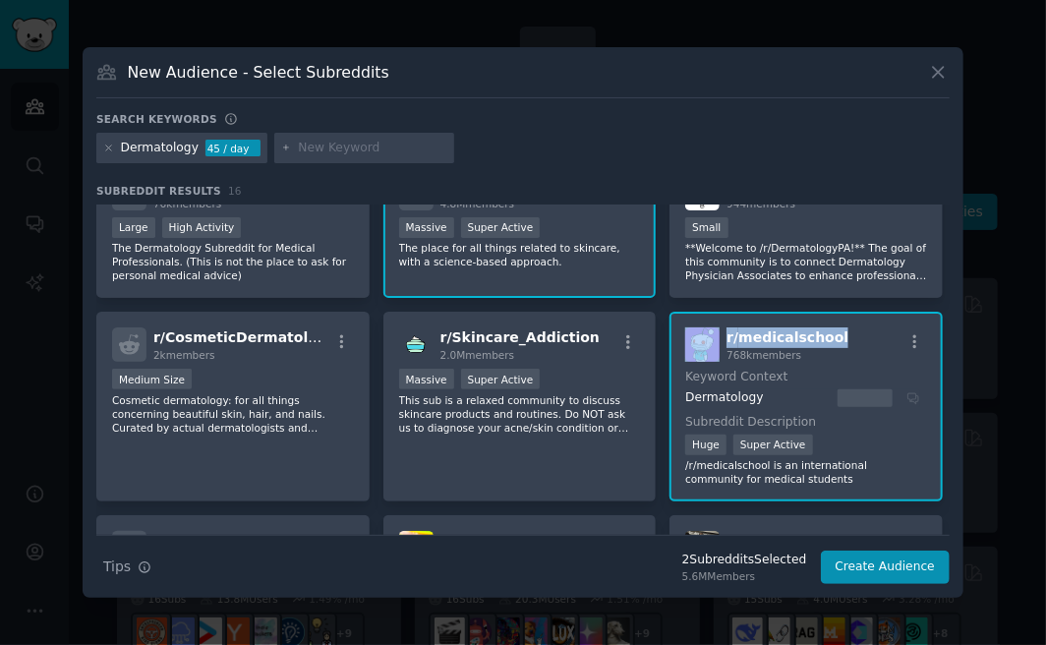
copy div "r/ medicalschool"
click at [160, 145] on div "Dermatology" at bounding box center [160, 149] width 78 height 18
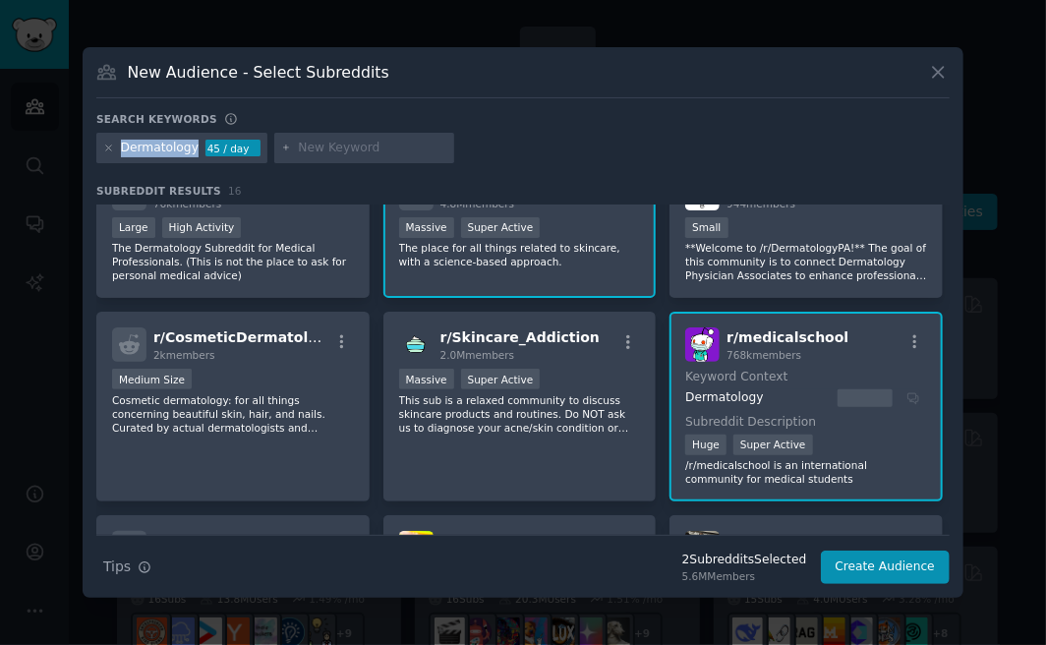
click at [160, 145] on div "Dermatology" at bounding box center [160, 149] width 78 height 18
copy div "Dermatology"
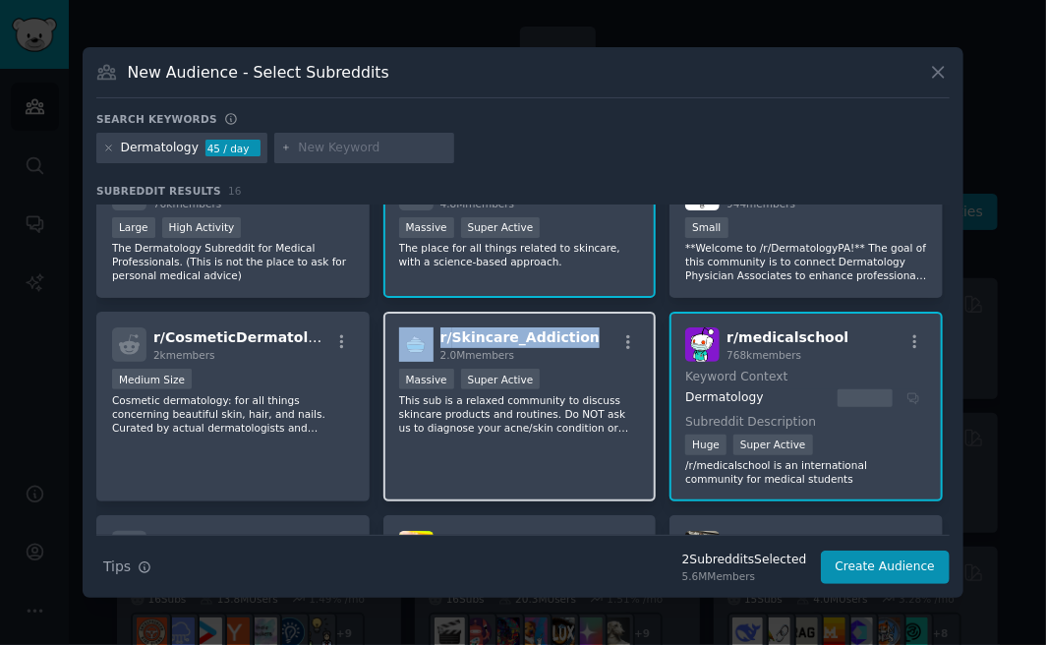
drag, startPoint x: 586, startPoint y: 340, endPoint x: 421, endPoint y: 346, distance: 165.2
click at [421, 346] on div "r/ Skincare_Addiction 2.0M members" at bounding box center [520, 344] width 242 height 34
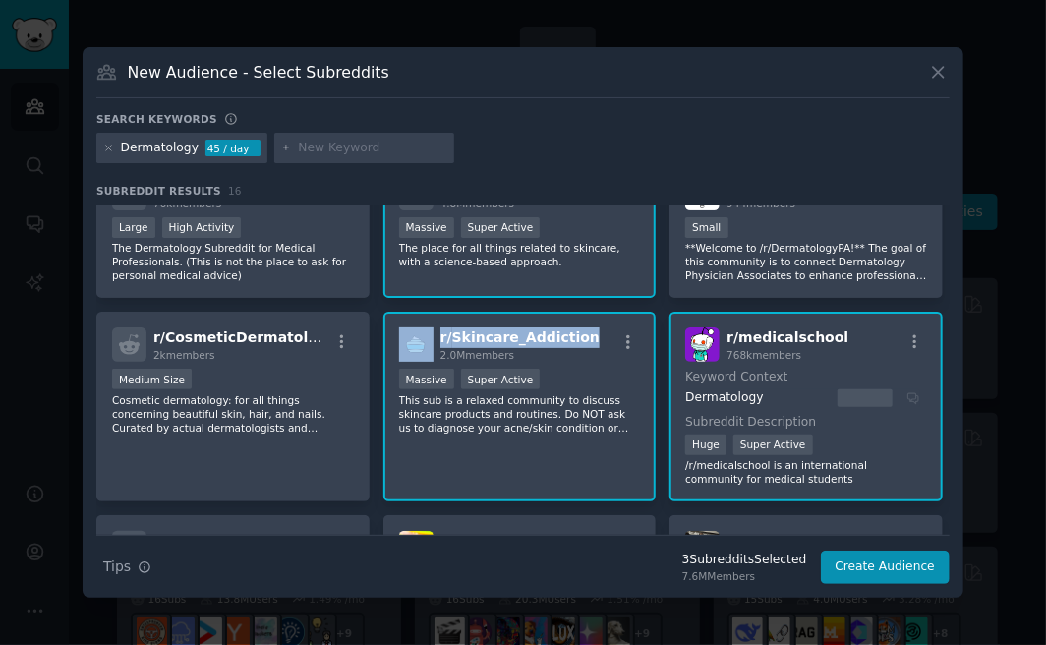
copy div "r/ Skincare_Addiction"
click at [163, 143] on div "Dermatology" at bounding box center [160, 149] width 78 height 18
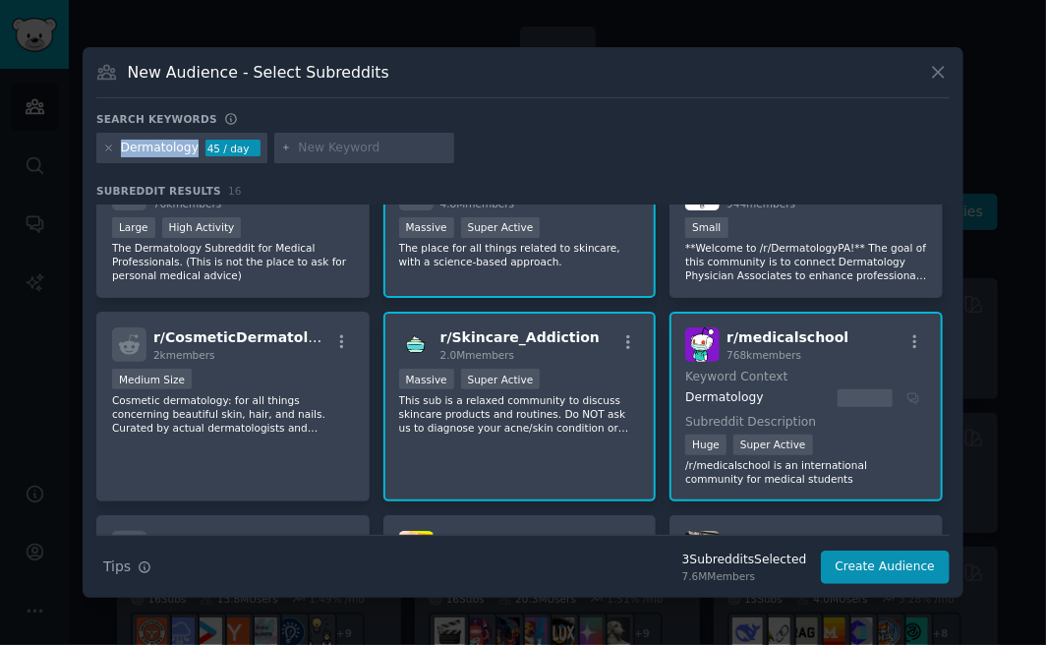
click at [163, 143] on div "Dermatology" at bounding box center [160, 149] width 78 height 18
copy div "Dermatology"
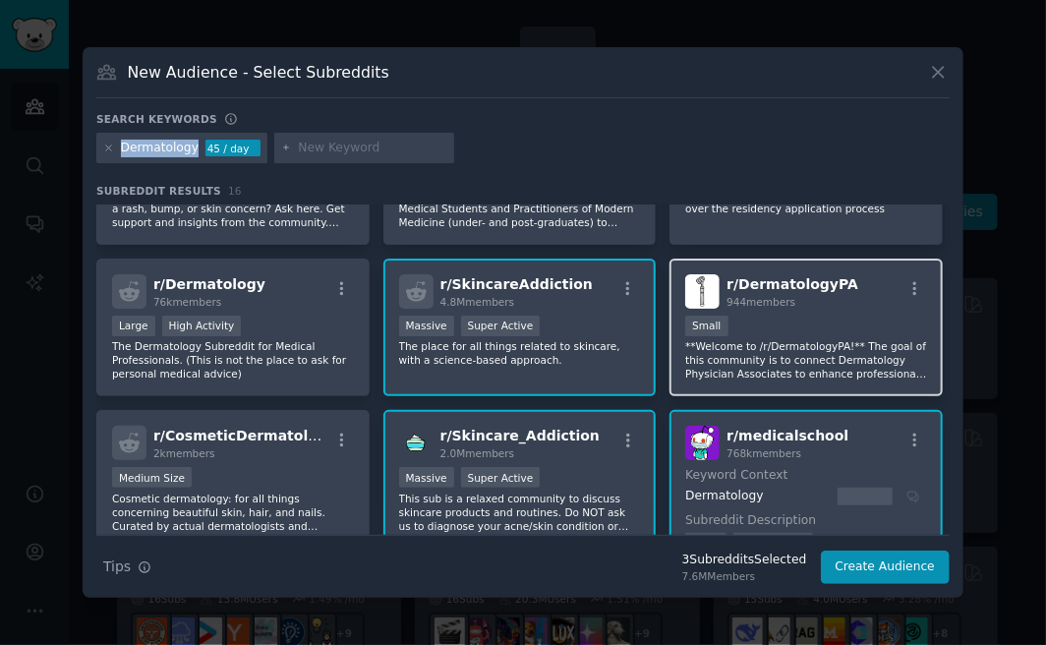
scroll to position [0, 0]
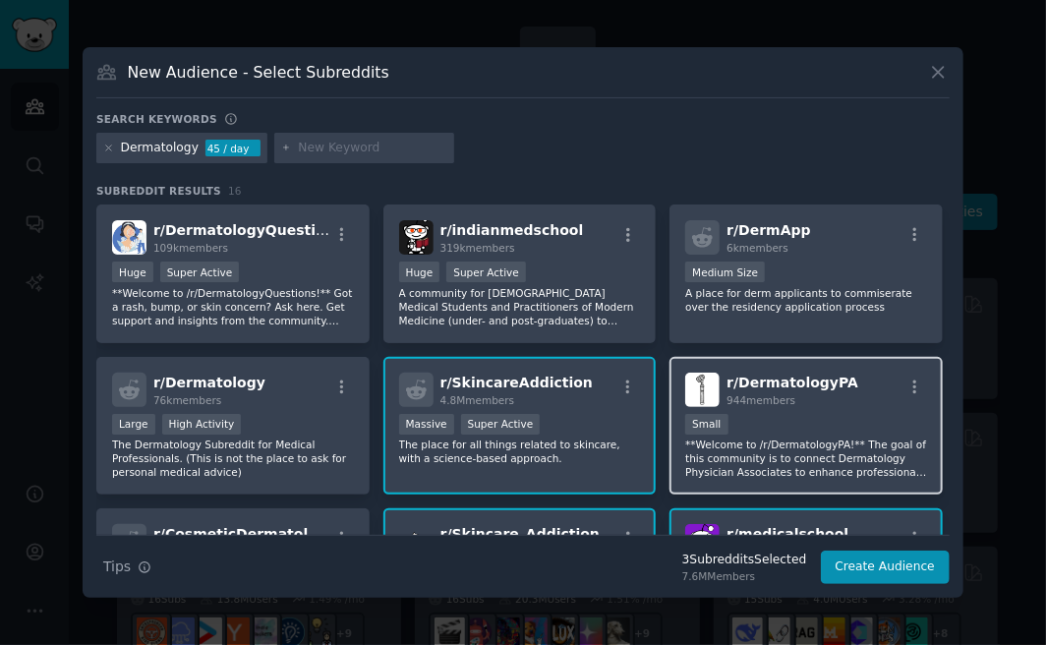
drag, startPoint x: 781, startPoint y: 383, endPoint x: 751, endPoint y: 378, distance: 30.9
click at [751, 378] on span "r/ DermatologyPA" at bounding box center [792, 382] width 132 height 16
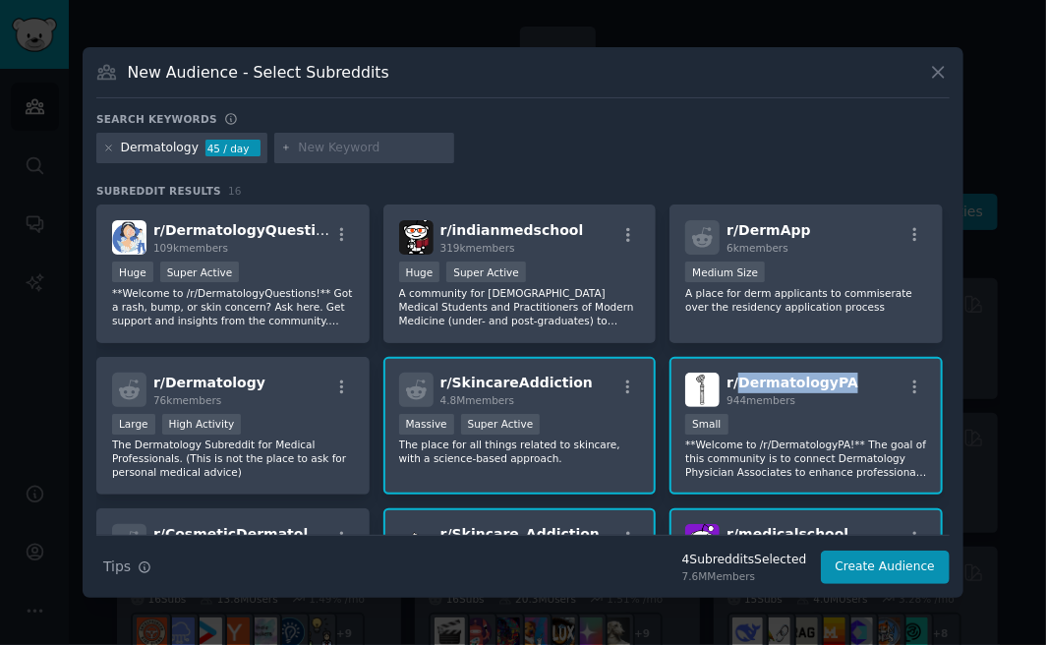
click at [751, 378] on span "r/ DermatologyPA" at bounding box center [792, 382] width 132 height 16
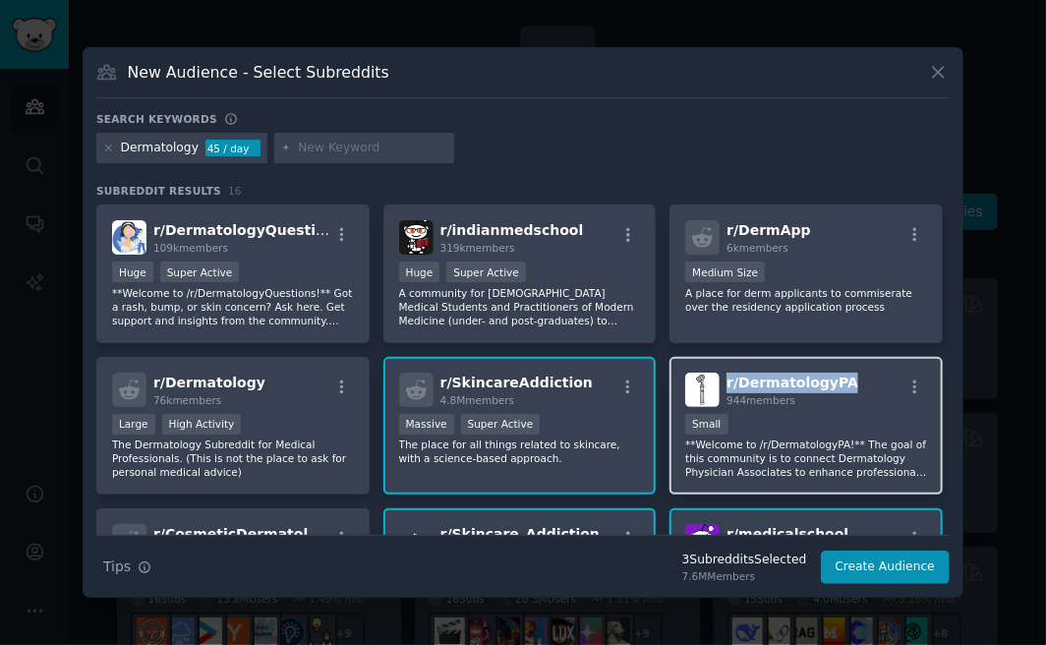
click at [751, 378] on span "r/ DermatologyPA" at bounding box center [792, 382] width 132 height 16
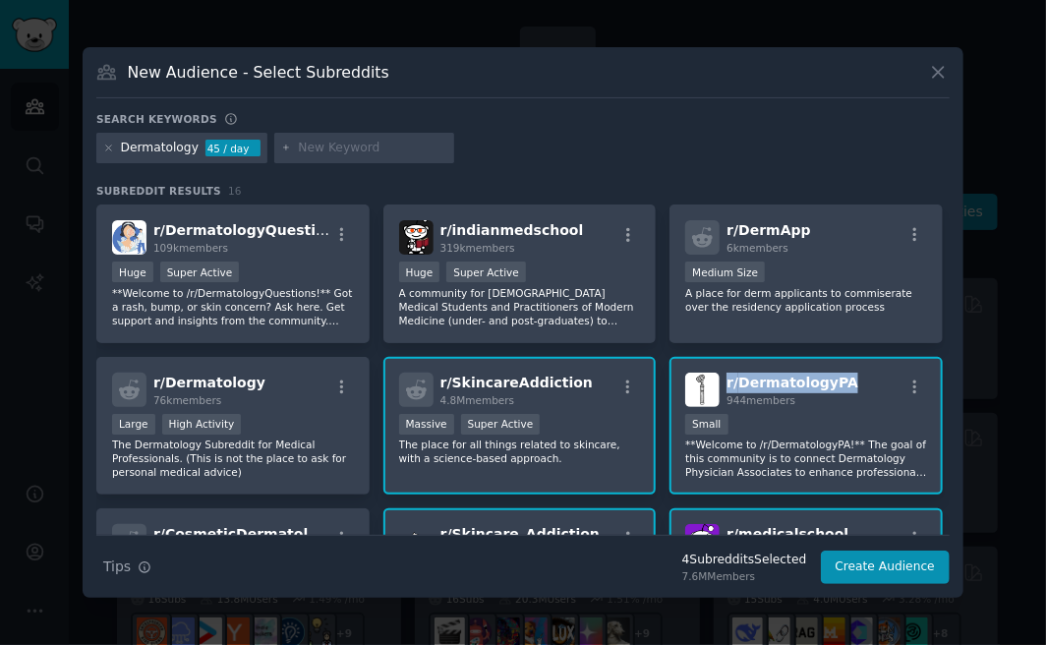
copy span "r/ DermatologyPA"
click at [142, 144] on div "Dermatology" at bounding box center [160, 149] width 78 height 18
copy div "Dermatology"
click at [752, 123] on div "Search keywords" at bounding box center [522, 122] width 853 height 21
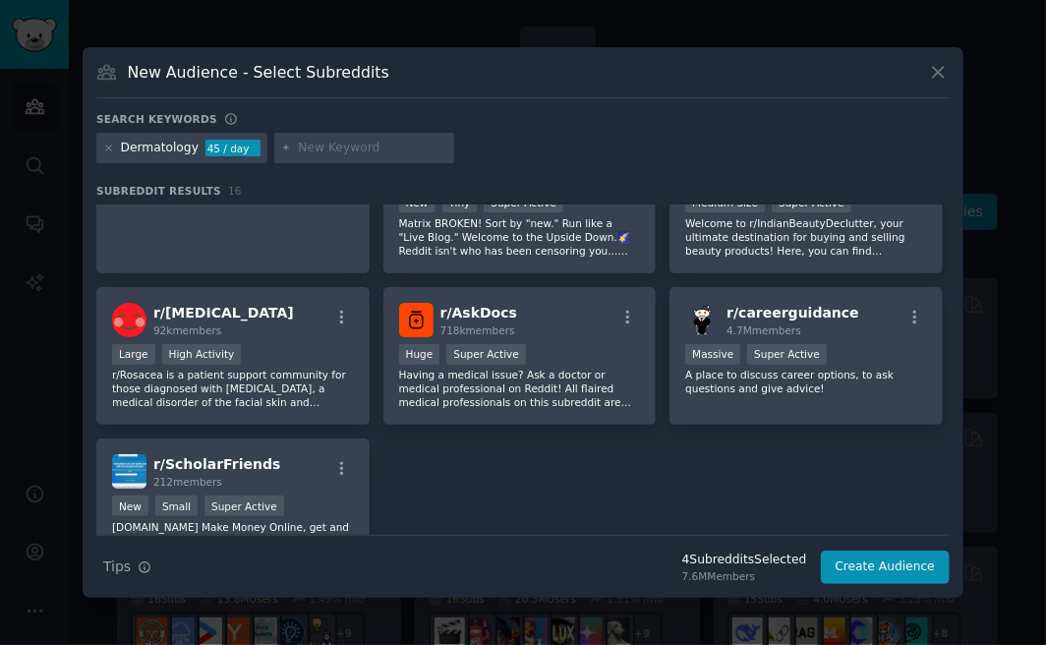
scroll to position [590, 0]
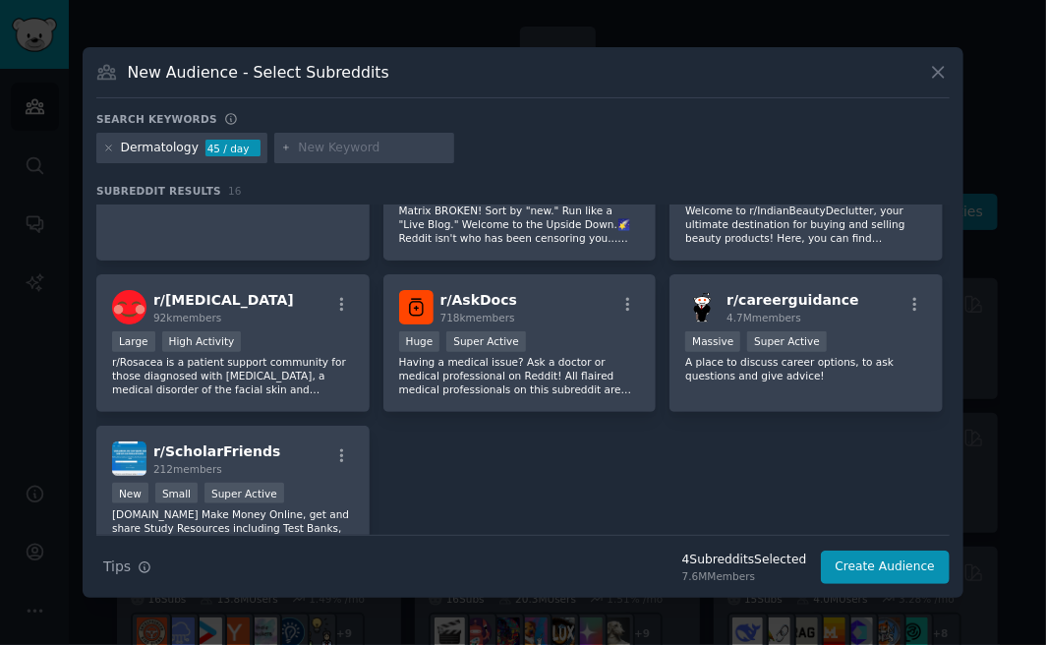
drag, startPoint x: 468, startPoint y: 304, endPoint x: 453, endPoint y: 476, distance: 172.6
click at [453, 476] on div "r/ DermatologyQuestions 109k members 100,000 - 1,000,000 members Huge Super Act…" at bounding box center [522, 89] width 853 height 949
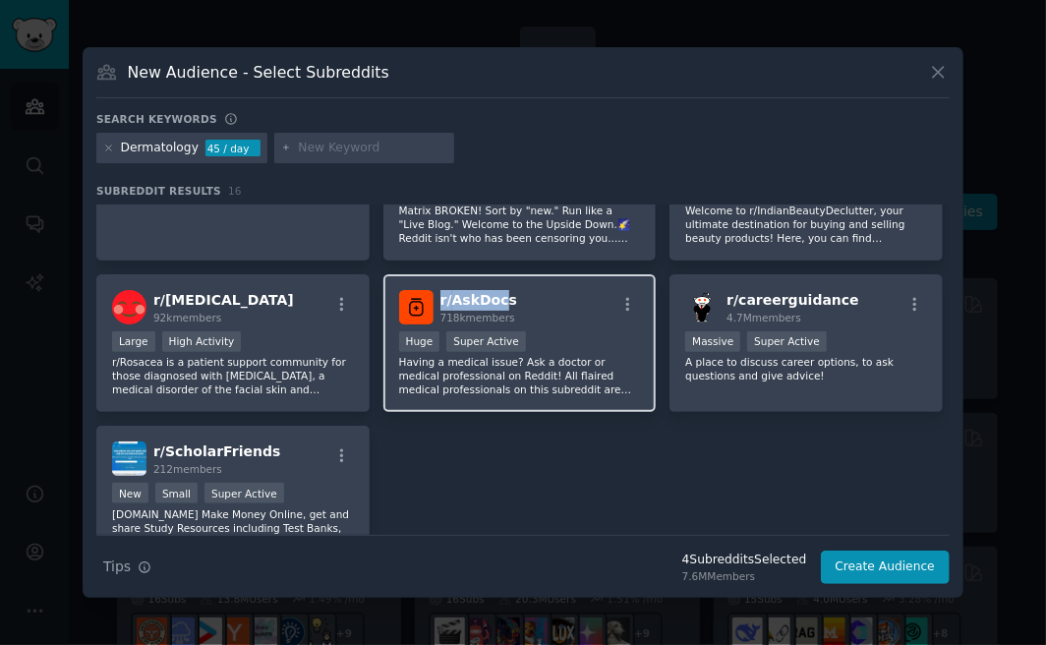
drag, startPoint x: 497, startPoint y: 295, endPoint x: 437, endPoint y: 294, distance: 60.0
click at [437, 294] on div "r/ AskDocs 718k members" at bounding box center [520, 307] width 242 height 34
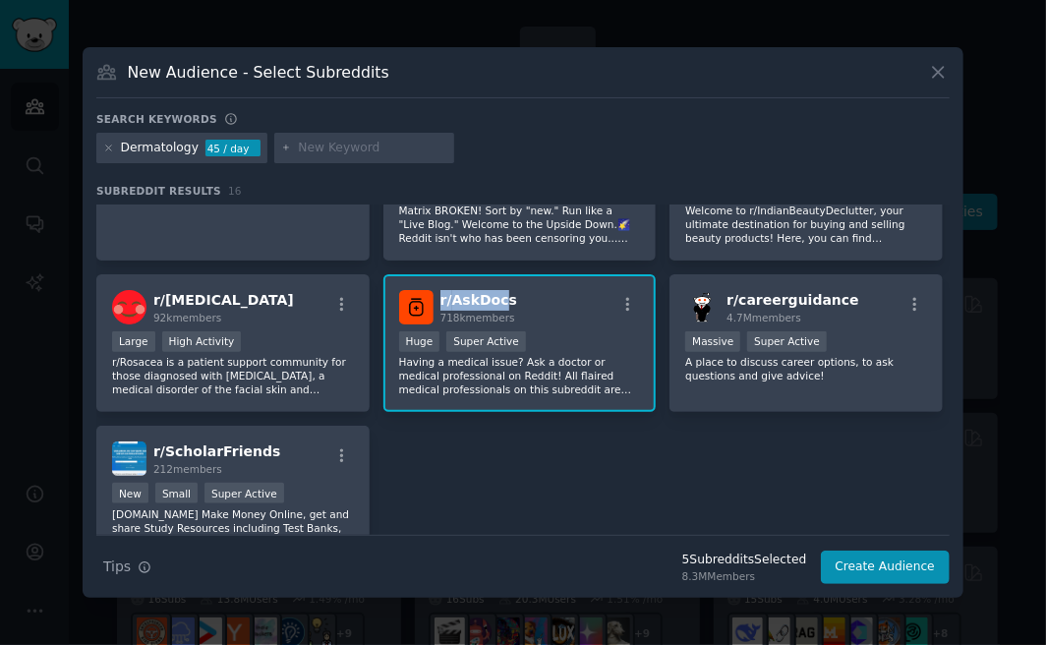
copy span "r/ AskDoc"
click at [532, 297] on div "r/ AskDocs 718k members" at bounding box center [520, 307] width 242 height 34
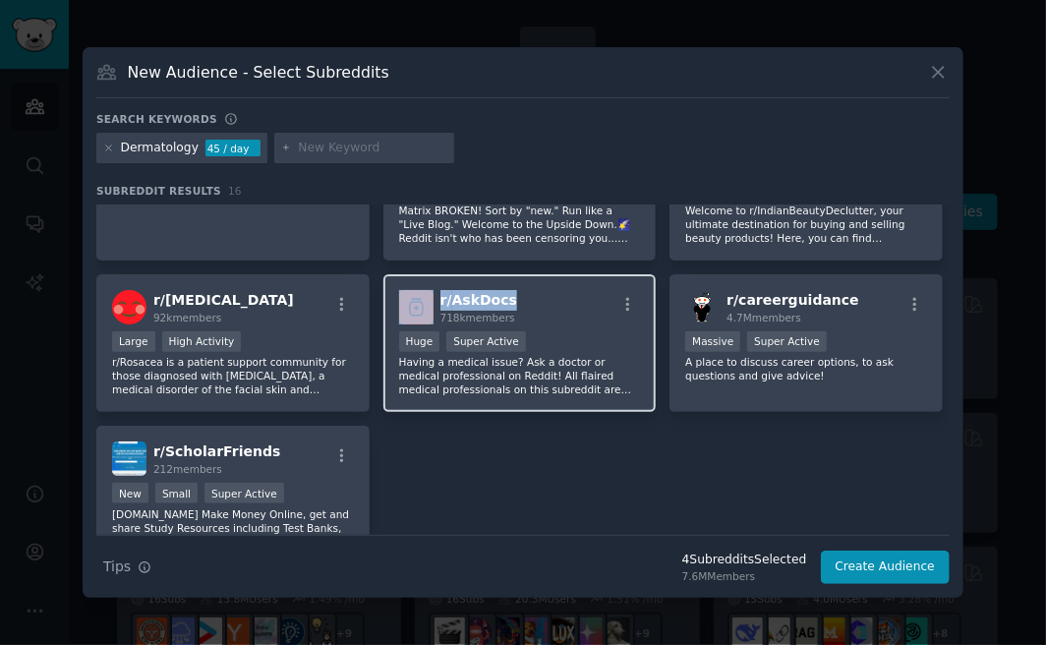
drag, startPoint x: 495, startPoint y: 297, endPoint x: 428, endPoint y: 301, distance: 67.9
click at [428, 301] on div "r/ AskDocs 718k members" at bounding box center [520, 307] width 242 height 34
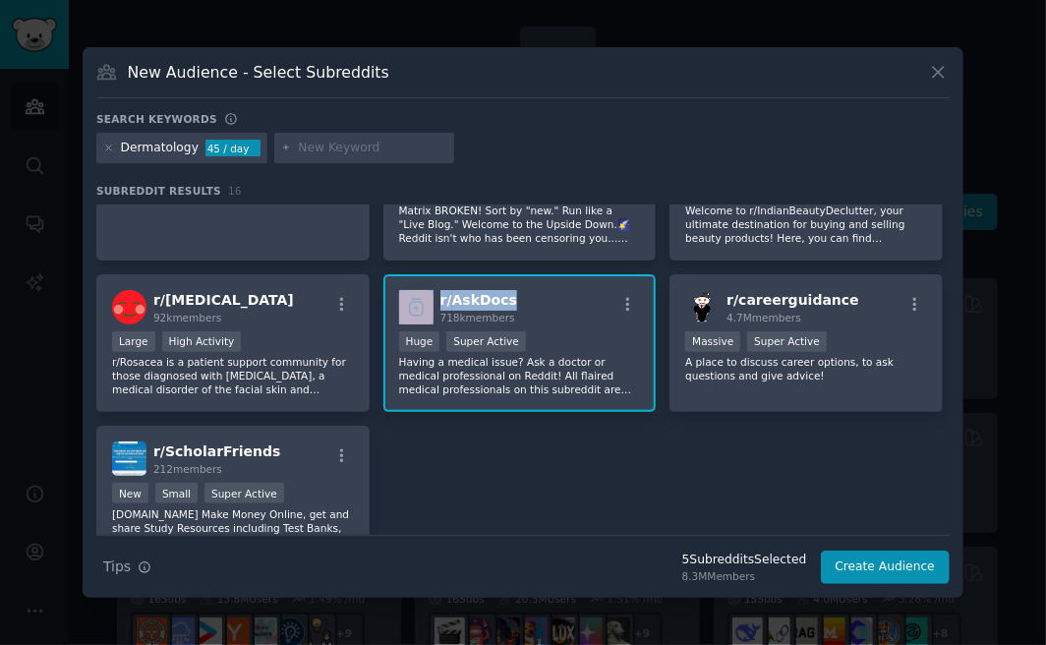
copy div "r/ AskDocs"
click at [167, 146] on div "Dermatology" at bounding box center [160, 149] width 78 height 18
copy div "Dermatology"
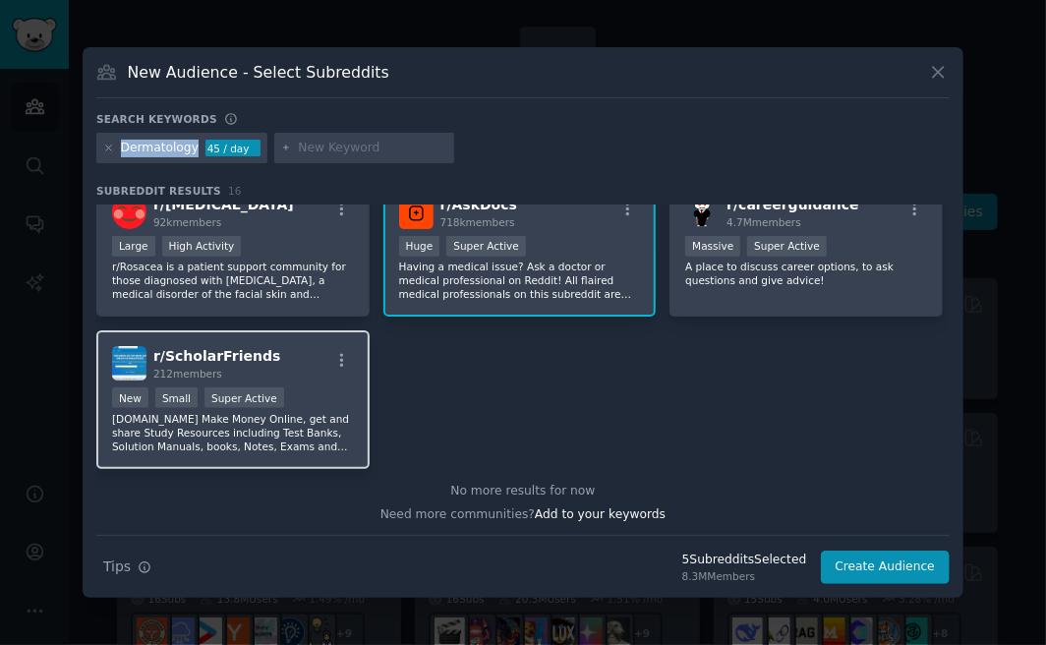
scroll to position [587, 0]
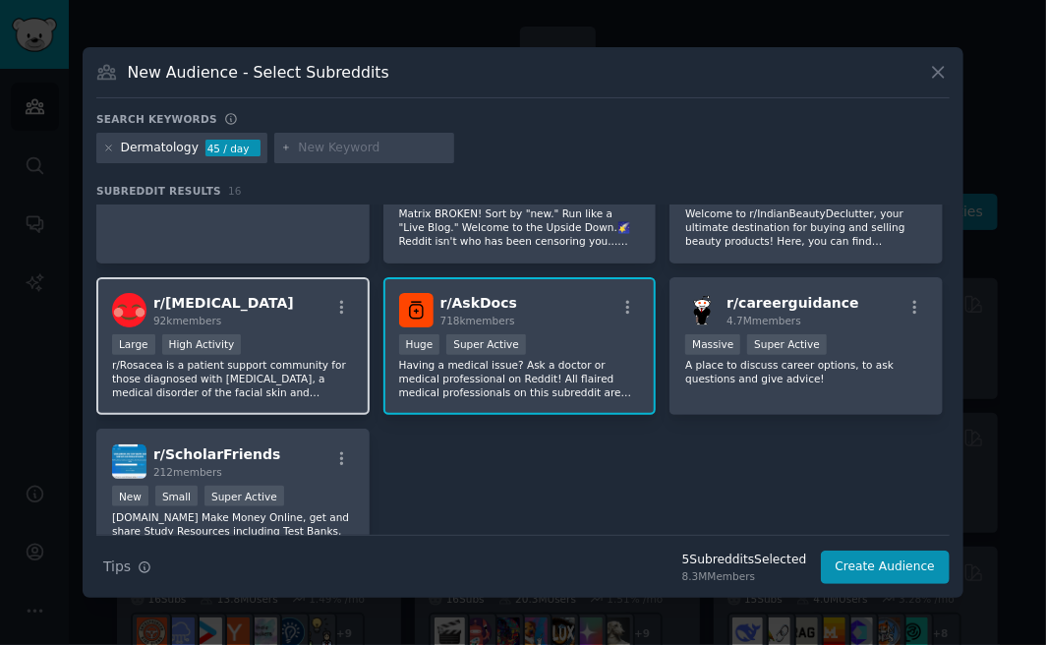
drag, startPoint x: 203, startPoint y: 303, endPoint x: 161, endPoint y: 304, distance: 42.3
click at [160, 304] on span "r/ Rosacea" at bounding box center [223, 303] width 141 height 16
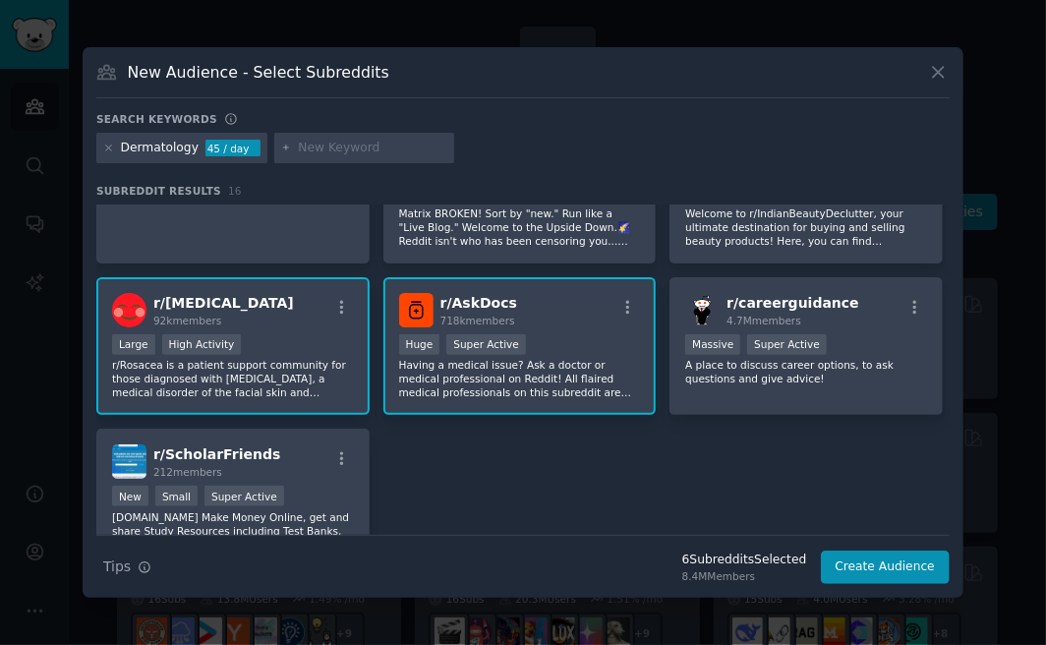
drag, startPoint x: 232, startPoint y: 320, endPoint x: 198, endPoint y: 305, distance: 37.8
click at [198, 305] on div "r/ Rosacea 92k members" at bounding box center [233, 310] width 242 height 34
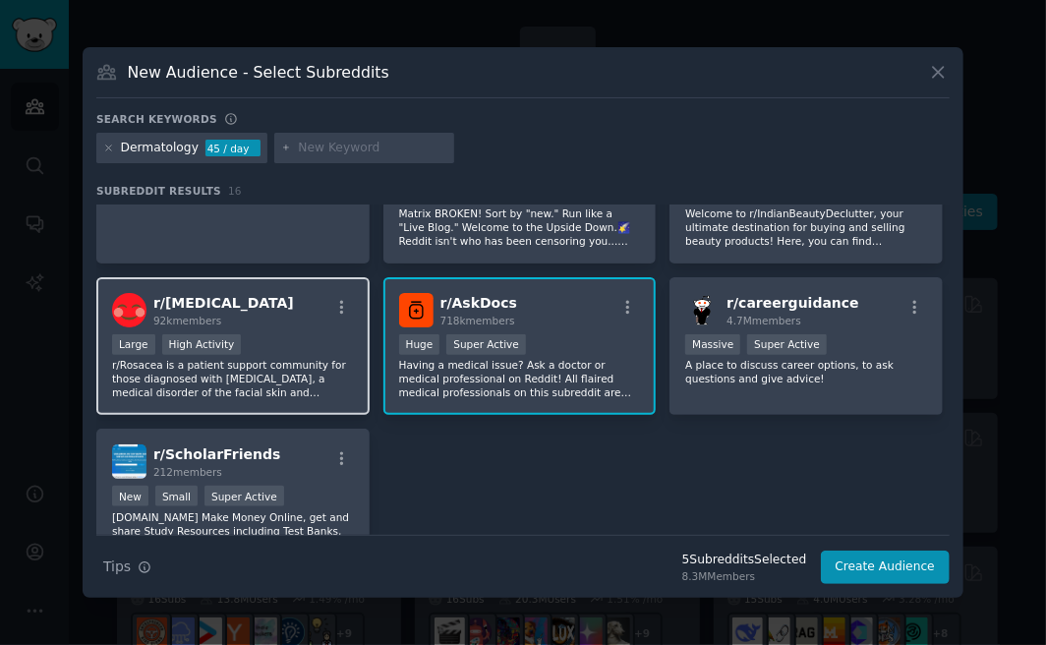
click at [227, 294] on div "r/ Rosacea 92k members" at bounding box center [233, 310] width 242 height 34
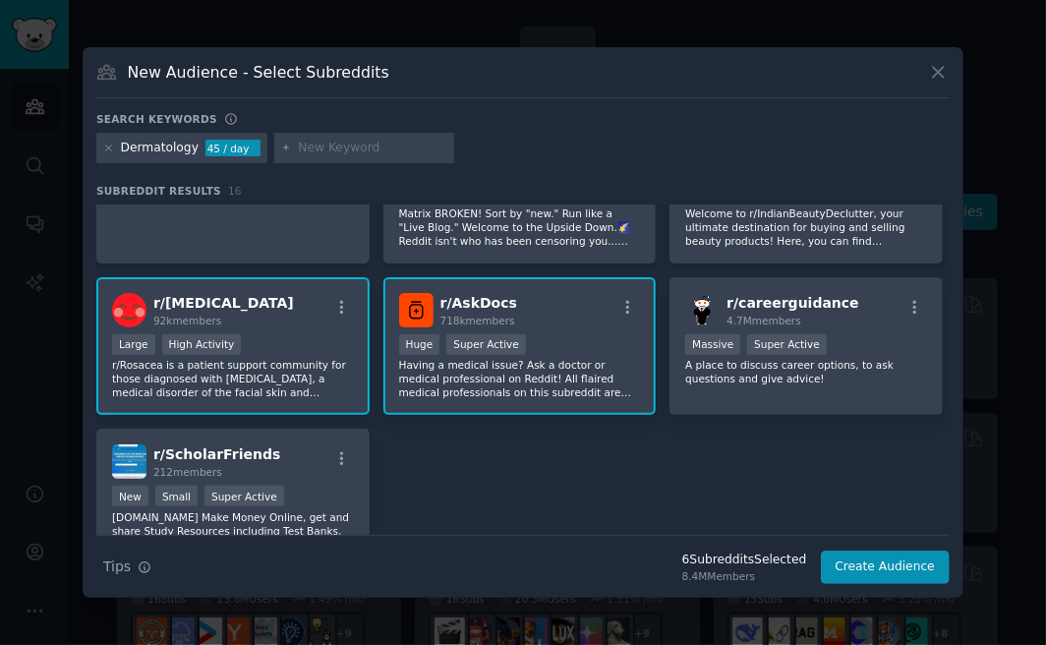
click at [271, 348] on div ">= 80th percentile for submissions / day Large High Activity" at bounding box center [233, 346] width 242 height 25
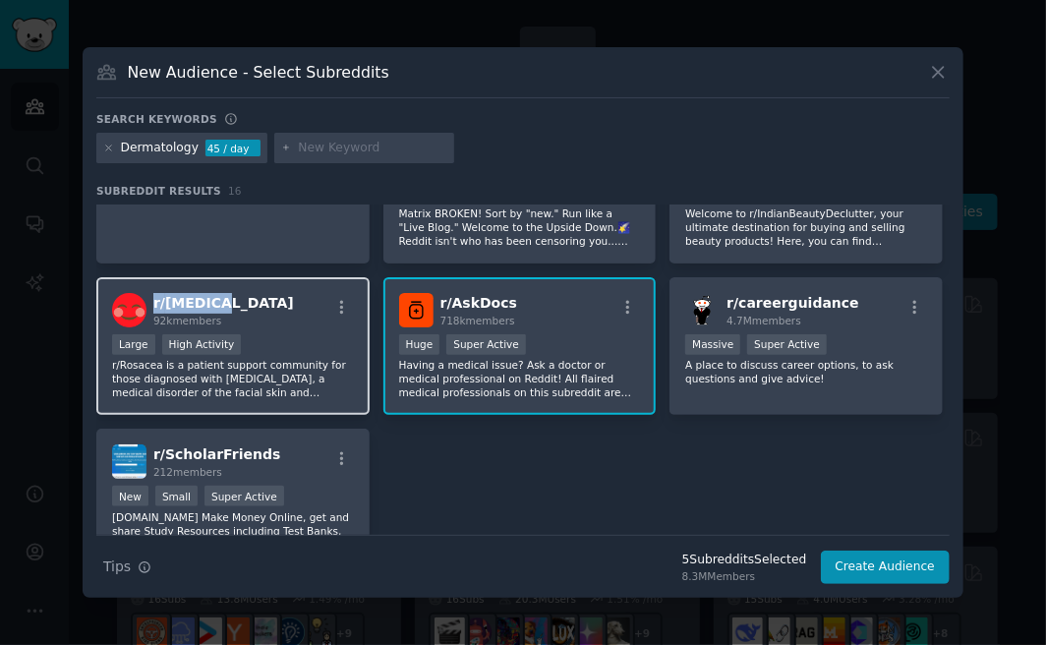
drag, startPoint x: 220, startPoint y: 299, endPoint x: 150, endPoint y: 297, distance: 69.8
click at [150, 297] on div "r/ Rosacea 92k members" at bounding box center [233, 310] width 242 height 34
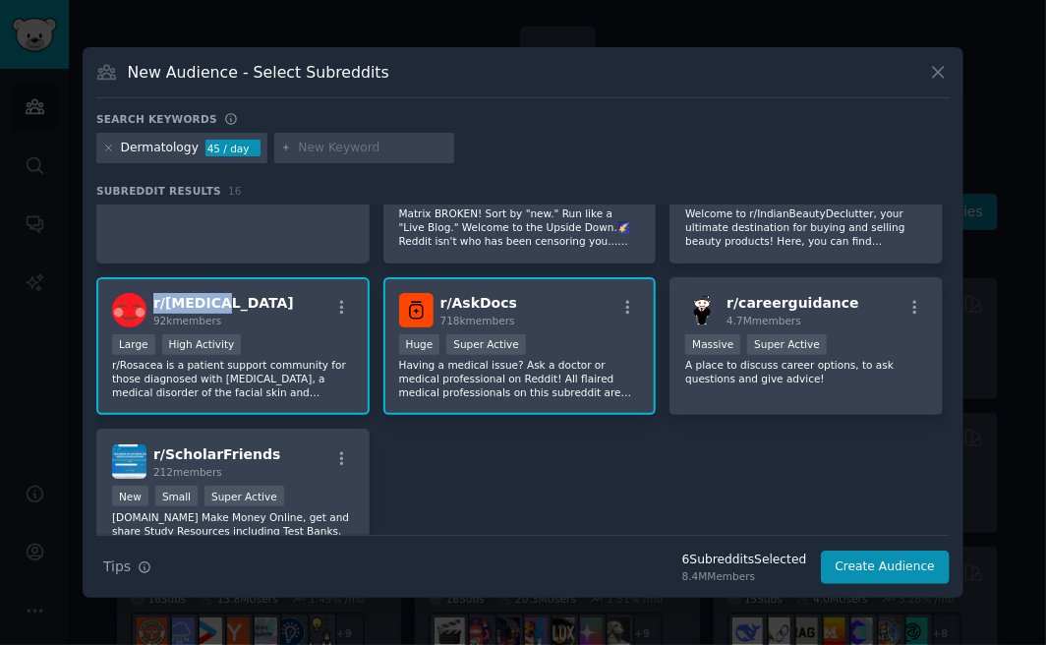
copy span "r/ Rosacea"
click at [531, 446] on div "r/ DermatologyQuestions 109k members 100,000 - 1,000,000 members Huge Super Act…" at bounding box center [522, 92] width 853 height 949
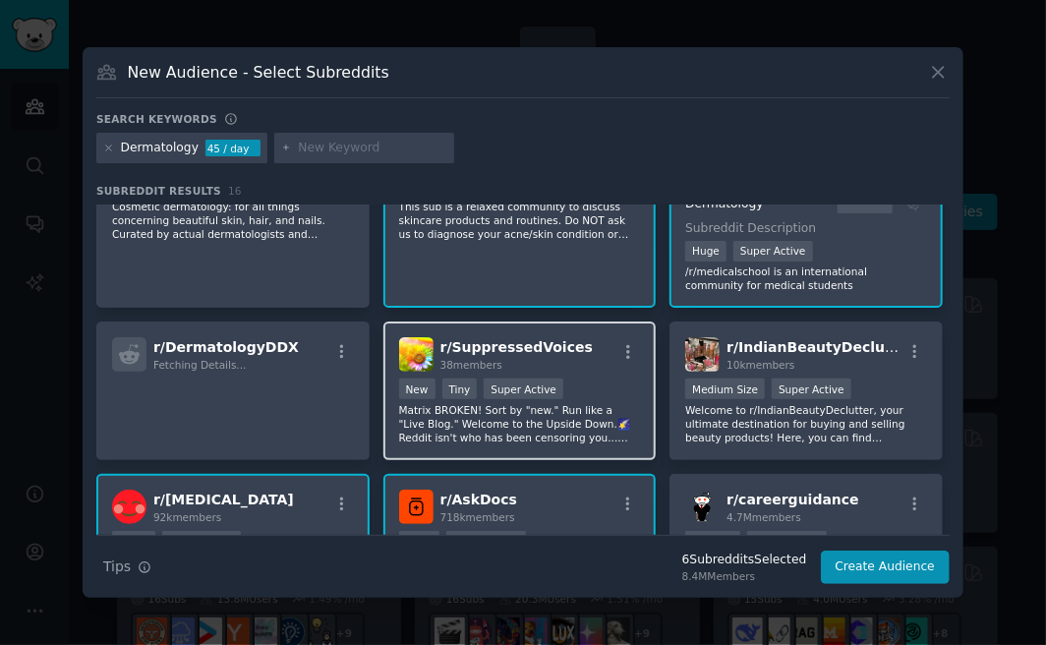
scroll to position [292, 0]
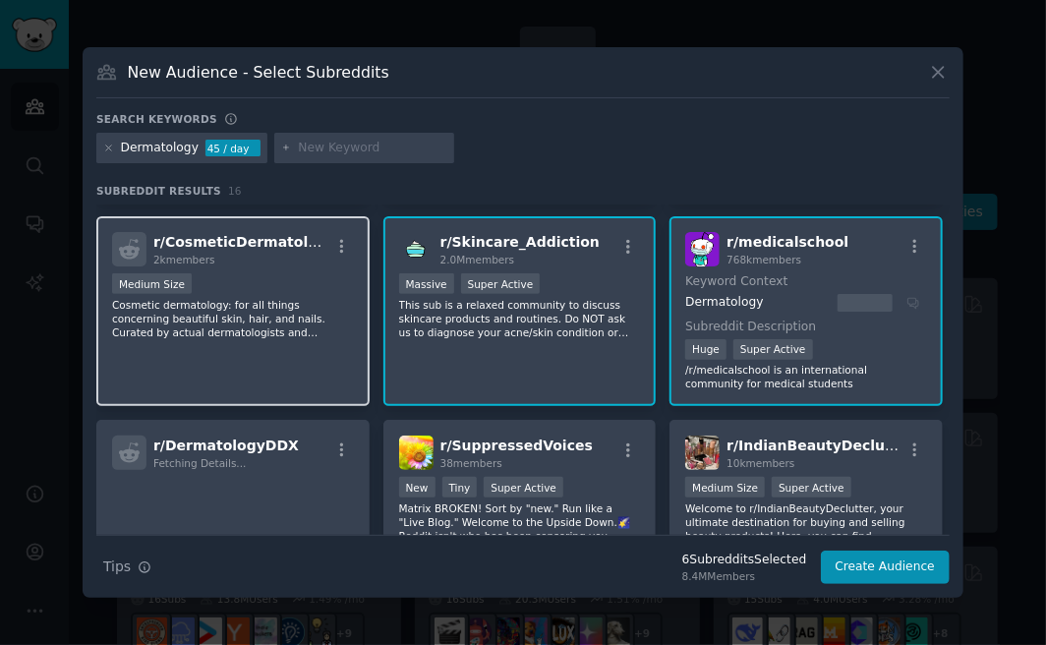
drag, startPoint x: 221, startPoint y: 231, endPoint x: 159, endPoint y: 232, distance: 61.9
click at [159, 232] on h2 "r/ CosmeticDermatology 2k members" at bounding box center [241, 249] width 176 height 34
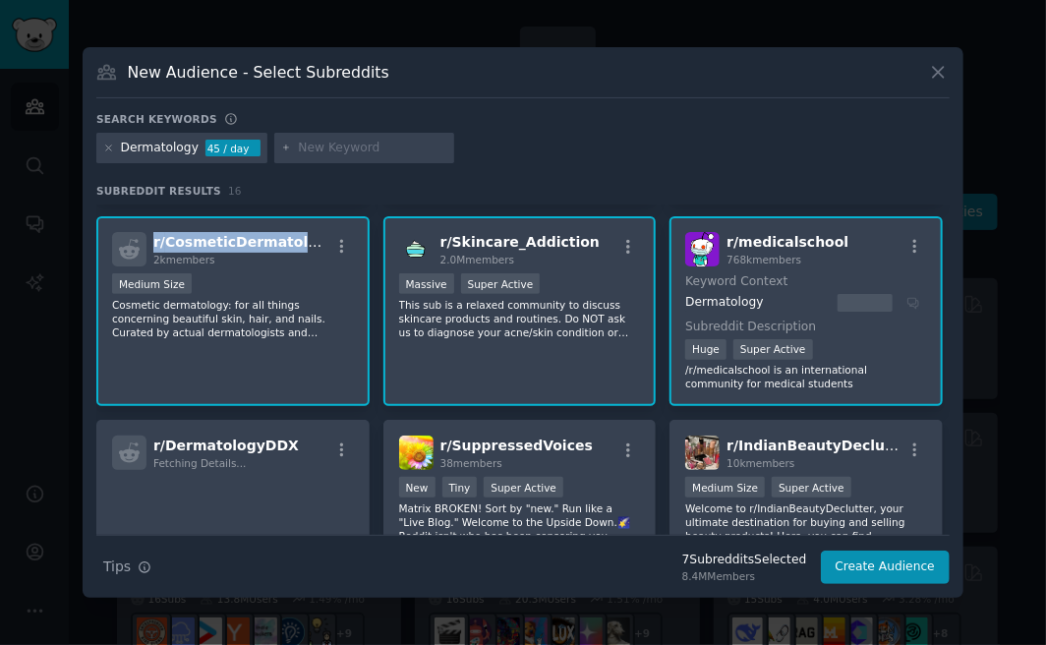
drag, startPoint x: 308, startPoint y: 245, endPoint x: 141, endPoint y: 238, distance: 167.2
click at [141, 238] on div "r/ CosmeticDermatology 2k members" at bounding box center [233, 249] width 242 height 34
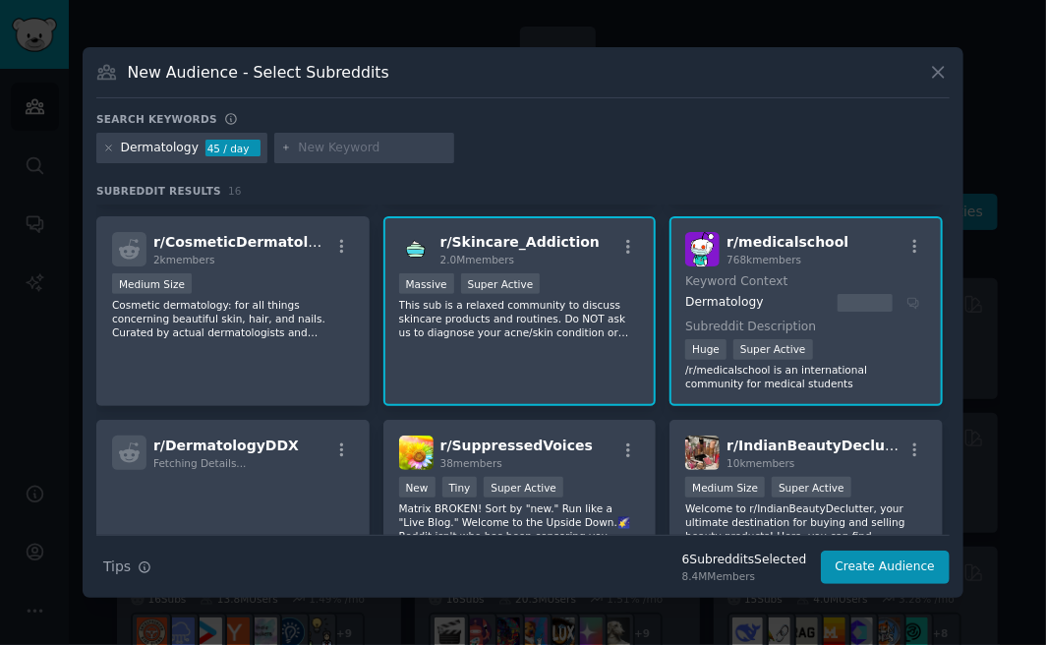
click at [155, 143] on div "Dermatology" at bounding box center [160, 149] width 78 height 18
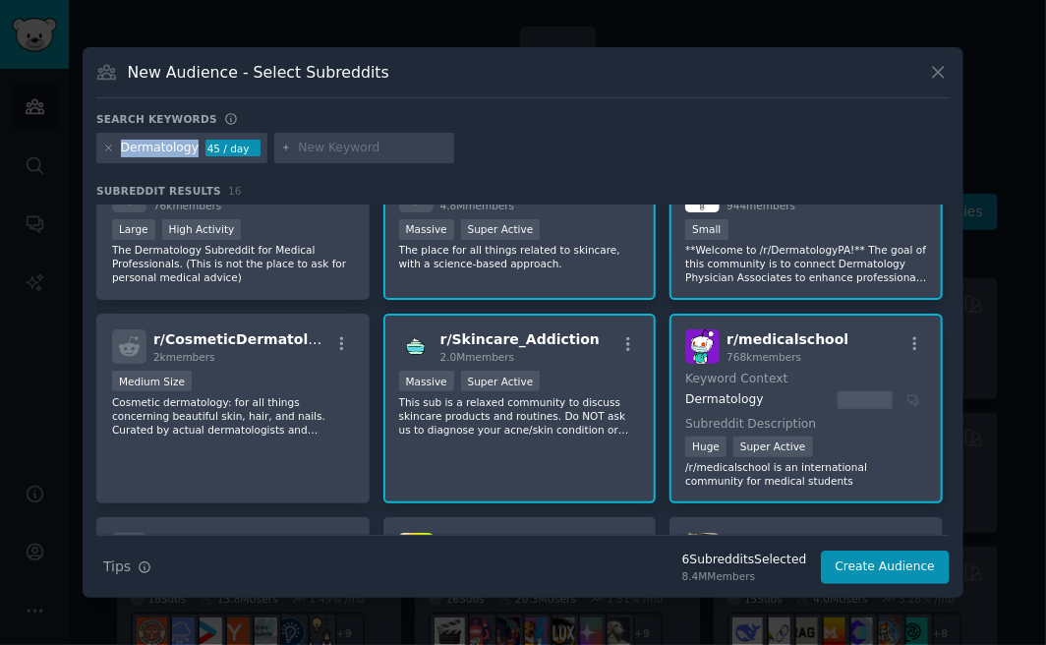
scroll to position [0, 0]
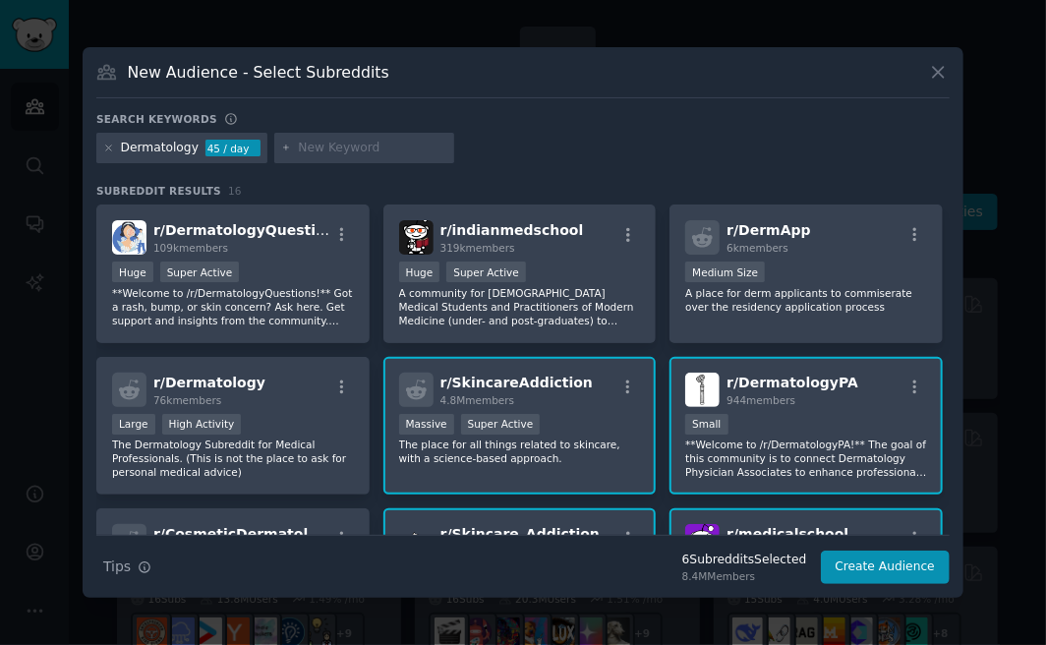
click at [115, 159] on div "Dermatology 45 / day" at bounding box center [181, 148] width 171 height 31
click at [123, 152] on div "Dermatology" at bounding box center [160, 149] width 78 height 18
click at [108, 152] on icon at bounding box center [108, 148] width 11 height 11
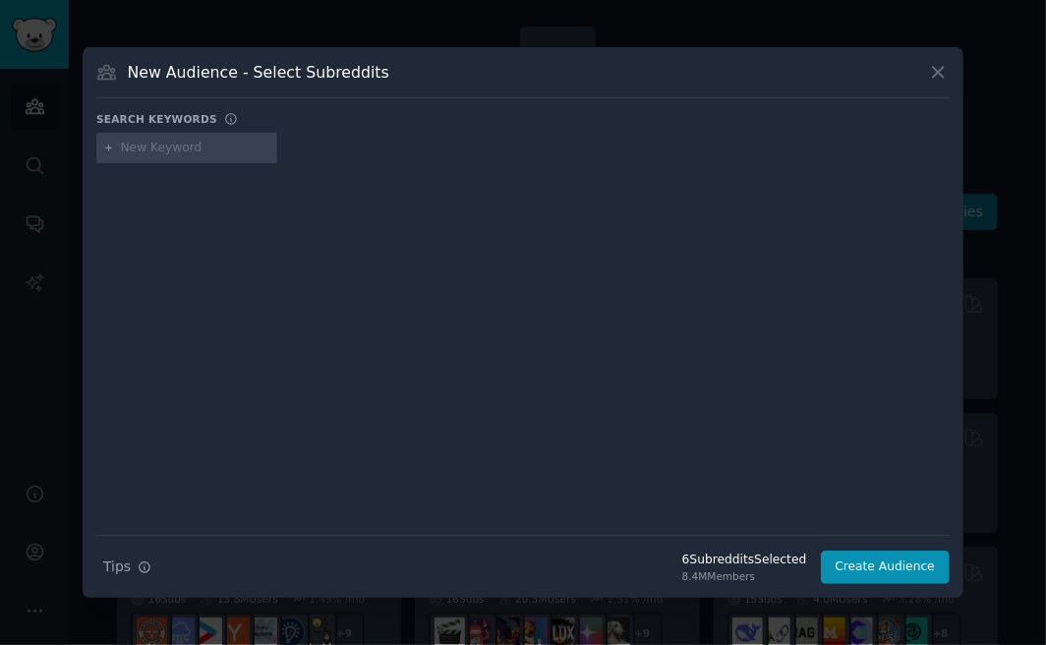
click at [130, 143] on input "text" at bounding box center [195, 149] width 149 height 18
type input "a"
paste input "AmIOverreacting"
type input "AmIOverreacting"
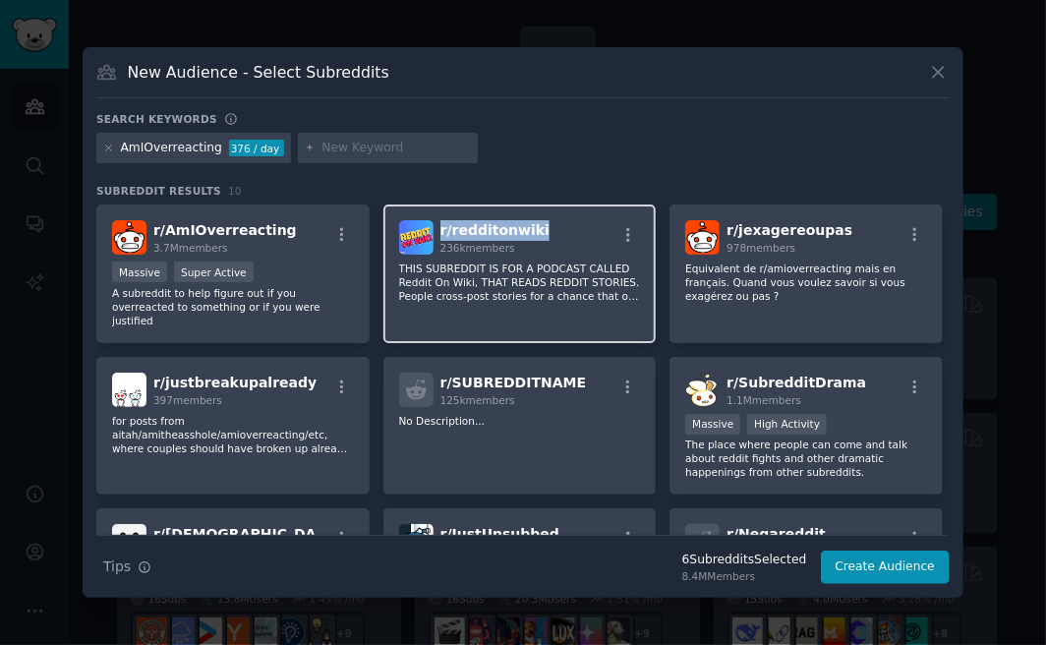
drag, startPoint x: 544, startPoint y: 223, endPoint x: 436, endPoint y: 235, distance: 107.8
click at [436, 235] on div "r/ redditonwiki 236k members" at bounding box center [520, 237] width 242 height 34
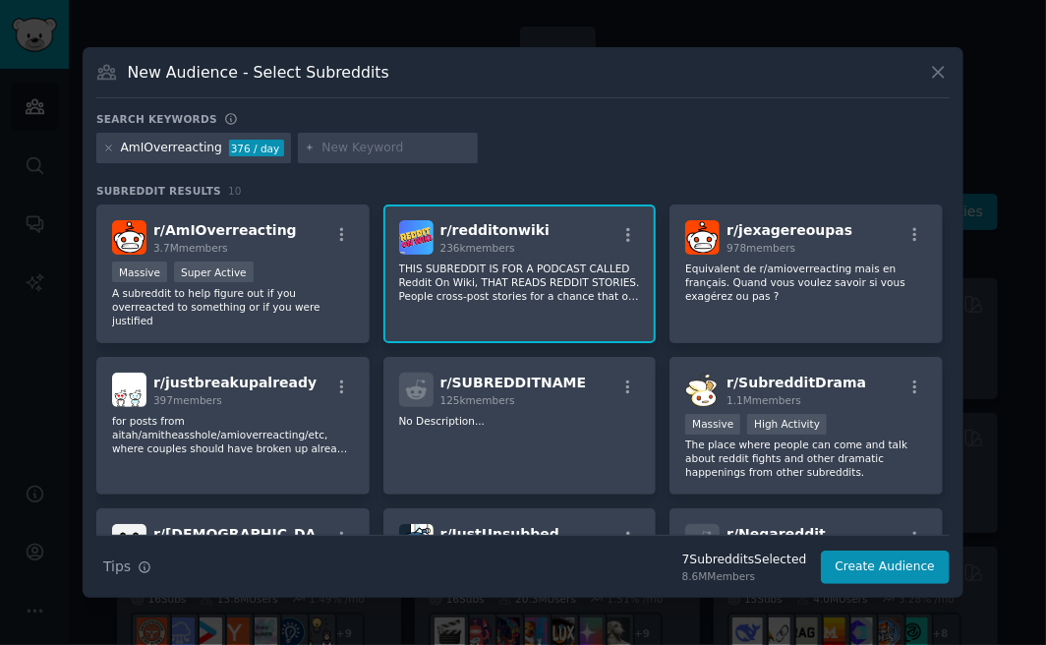
click at [551, 181] on div "Search keywords Try a 2-4 keywords your audience might mention AmIOverreacting …" at bounding box center [522, 348] width 853 height 473
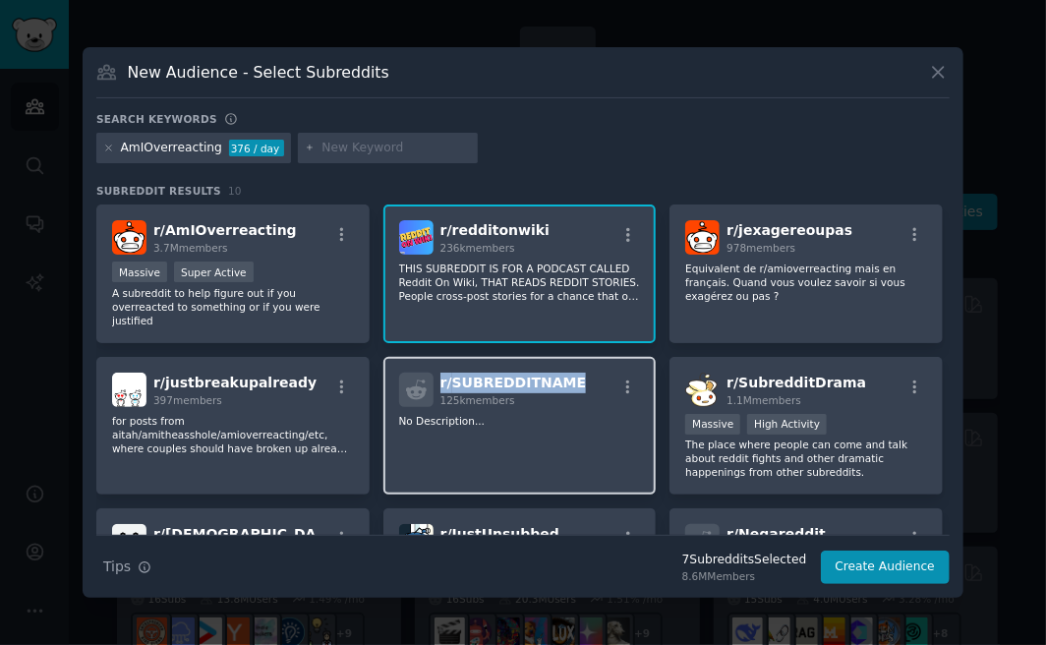
drag, startPoint x: 569, startPoint y: 373, endPoint x: 421, endPoint y: 352, distance: 150.0
click at [421, 357] on div "r/ SUBREDDITNAME 125k members No Description..." at bounding box center [519, 426] width 273 height 139
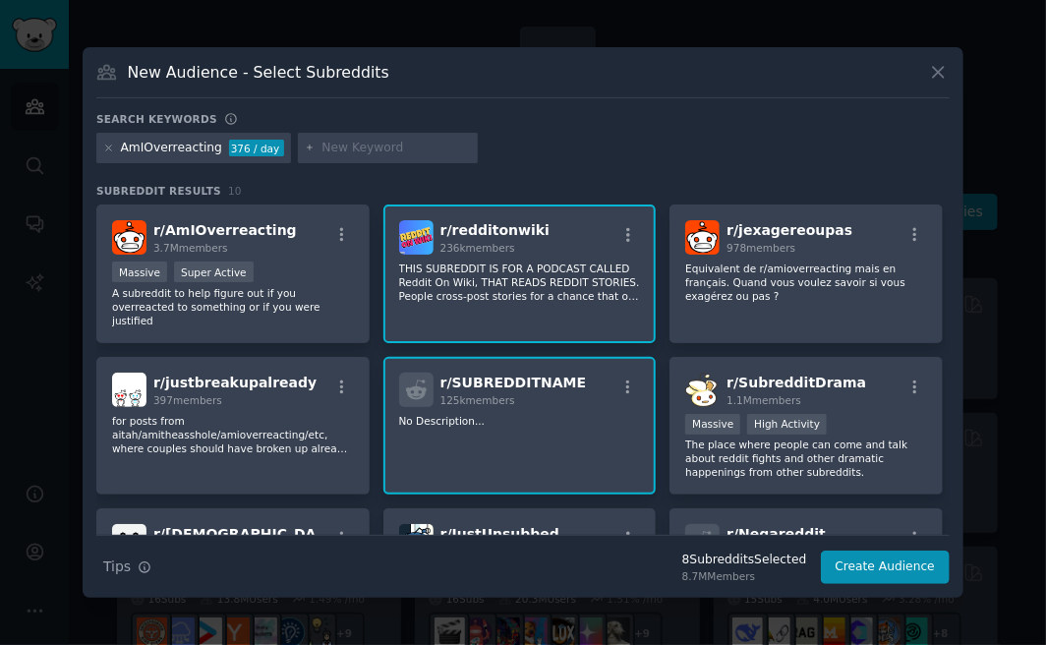
click at [621, 128] on div "Search keywords" at bounding box center [522, 122] width 853 height 21
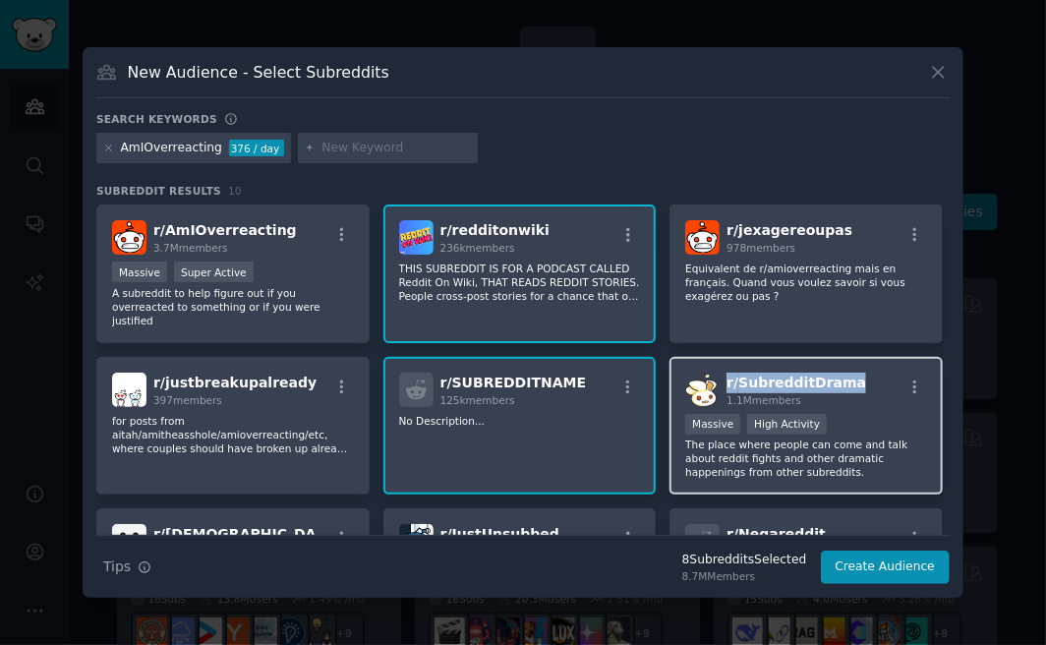
drag, startPoint x: 856, startPoint y: 373, endPoint x: 724, endPoint y: 369, distance: 131.8
click at [724, 372] on div "r/ SubredditDrama 1.1M members" at bounding box center [806, 389] width 242 height 34
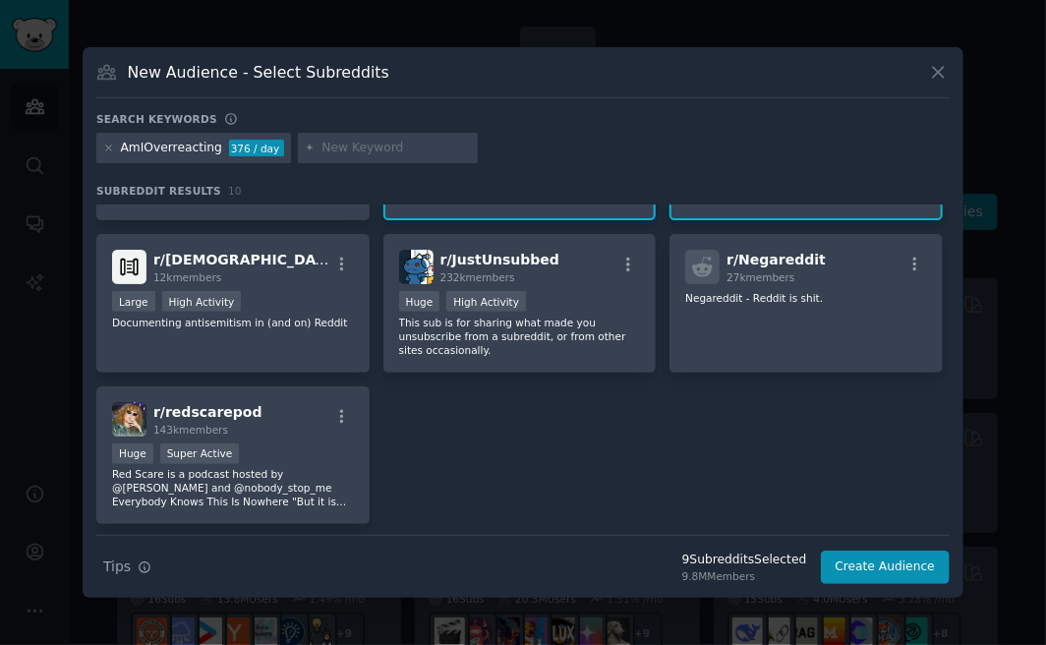
scroll to position [204, 0]
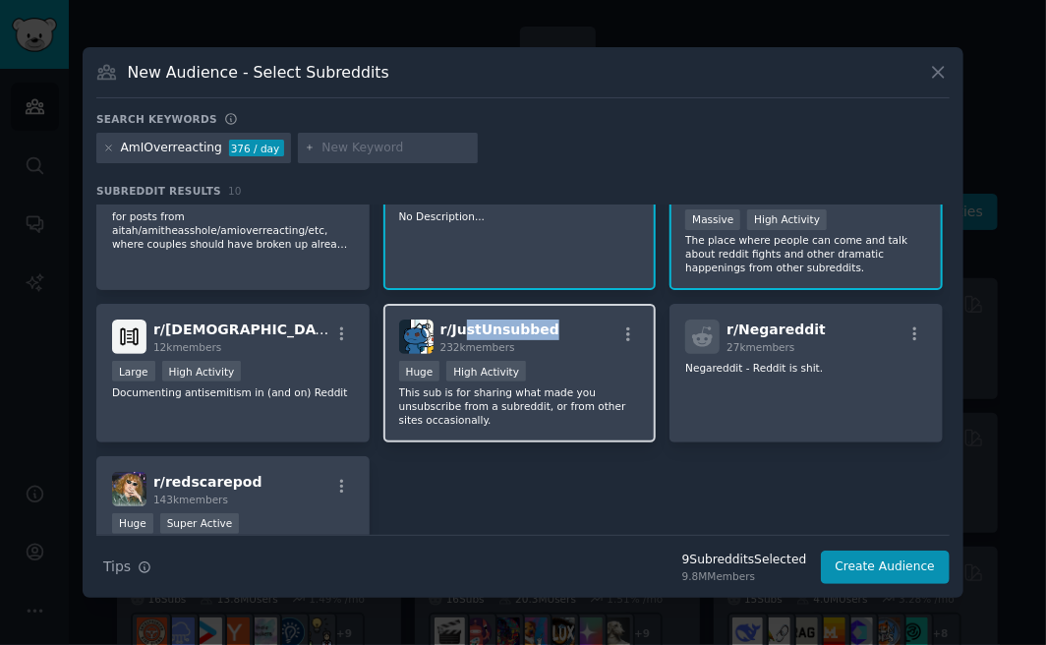
drag, startPoint x: 555, startPoint y: 316, endPoint x: 460, endPoint y: 298, distance: 97.1
click at [460, 304] on div "r/ JustUnsubbed 232k members >= 80th percentile for submissions / day Huge High…" at bounding box center [519, 373] width 273 height 139
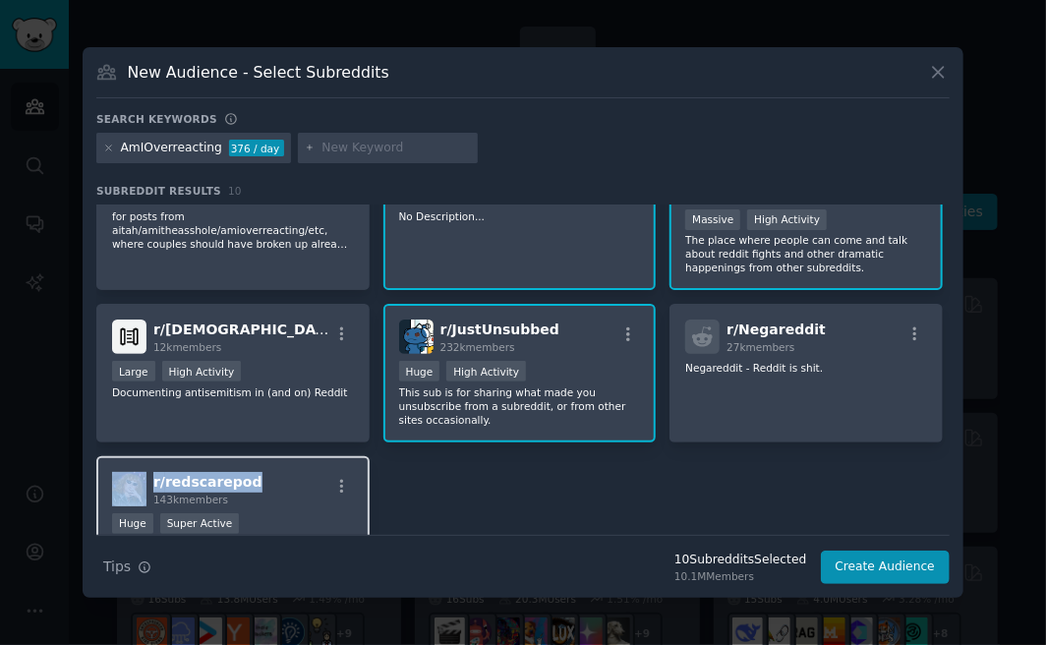
drag, startPoint x: 242, startPoint y: 456, endPoint x: 122, endPoint y: 439, distance: 121.1
click at [122, 456] on div "r/ redscarepod 143k members >= 95th percentile for submissions / day Huge Super…" at bounding box center [232, 525] width 273 height 139
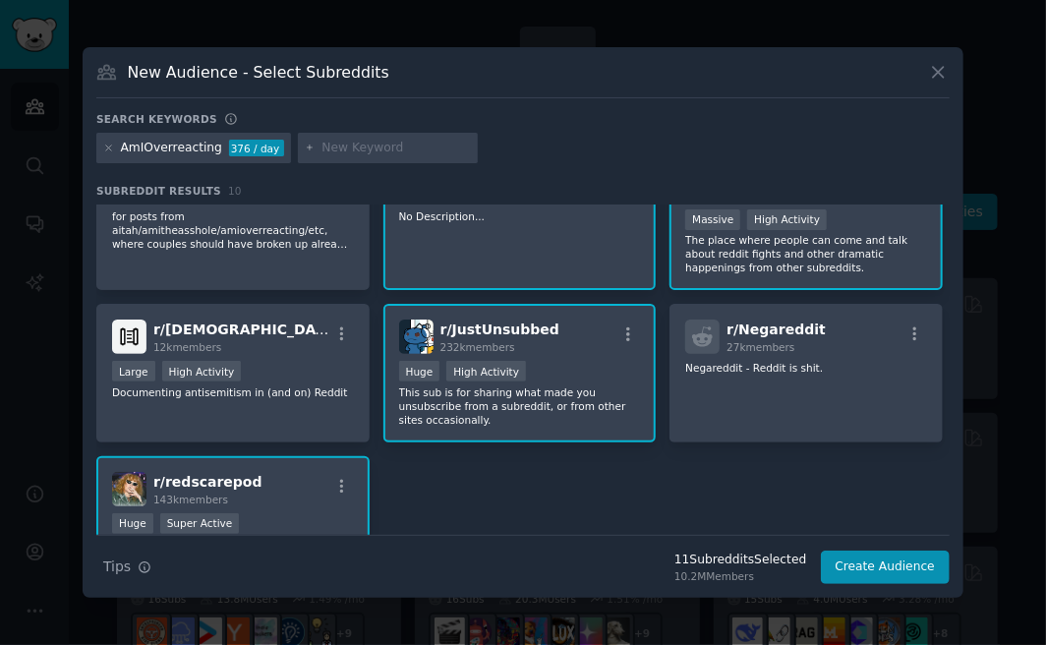
click at [713, 481] on div "r/ AmIOverreacting 3.7M members Massive Super Active A subreddit to help figure…" at bounding box center [522, 297] width 853 height 594
drag, startPoint x: 261, startPoint y: 455, endPoint x: 162, endPoint y: 461, distance: 99.4
click at [162, 472] on div "r/ redscarepod 143k members" at bounding box center [233, 489] width 242 height 34
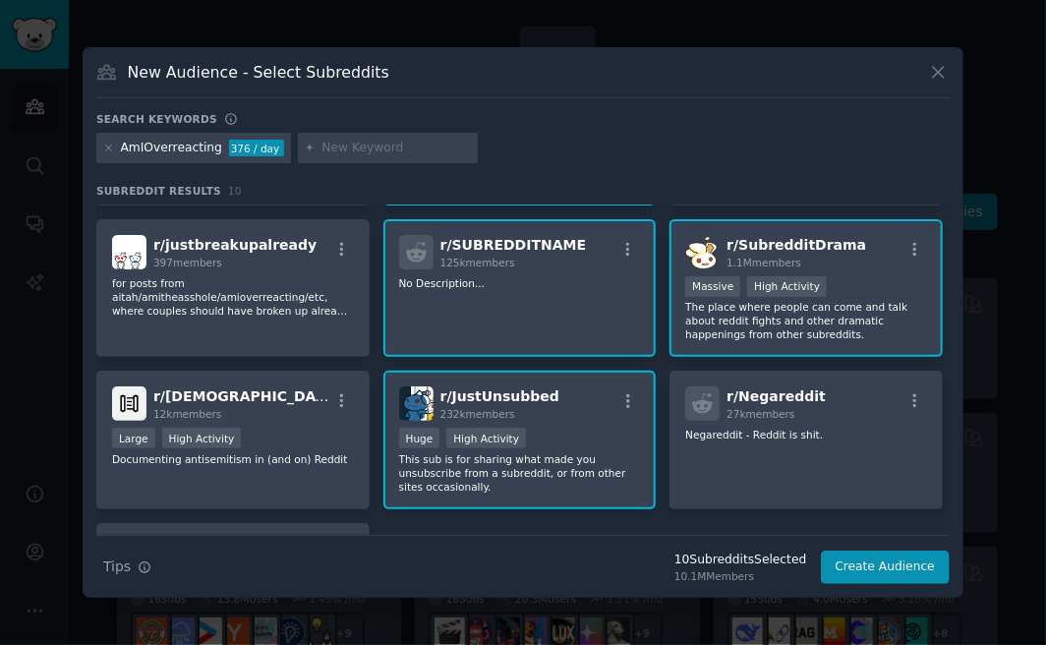
scroll to position [0, 0]
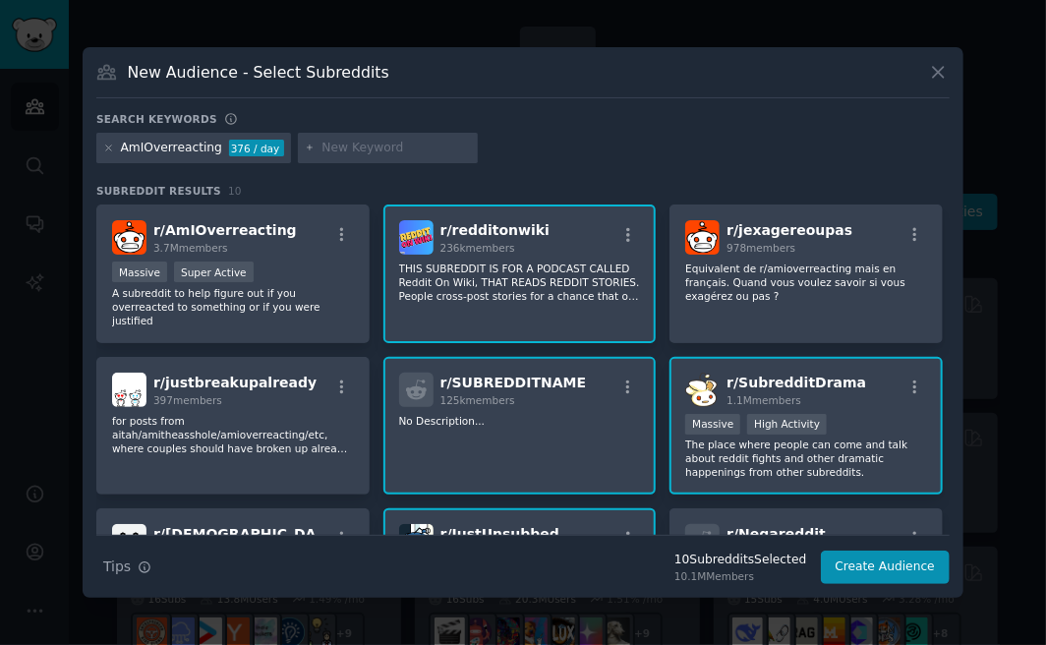
click at [156, 142] on div "AmIOverreacting" at bounding box center [171, 149] width 101 height 18
click at [110, 150] on icon at bounding box center [108, 148] width 11 height 11
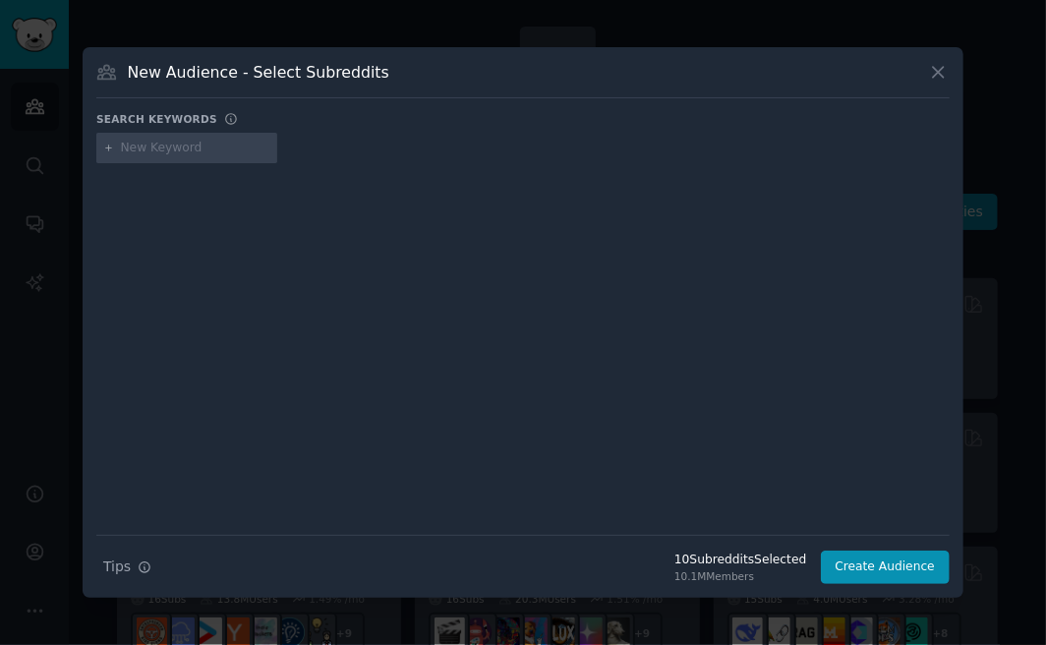
click at [110, 150] on icon at bounding box center [108, 148] width 11 height 11
drag, startPoint x: 104, startPoint y: 134, endPoint x: 108, endPoint y: 152, distance: 19.1
click at [104, 135] on div at bounding box center [186, 148] width 181 height 31
click at [108, 149] on icon at bounding box center [108, 147] width 5 height 5
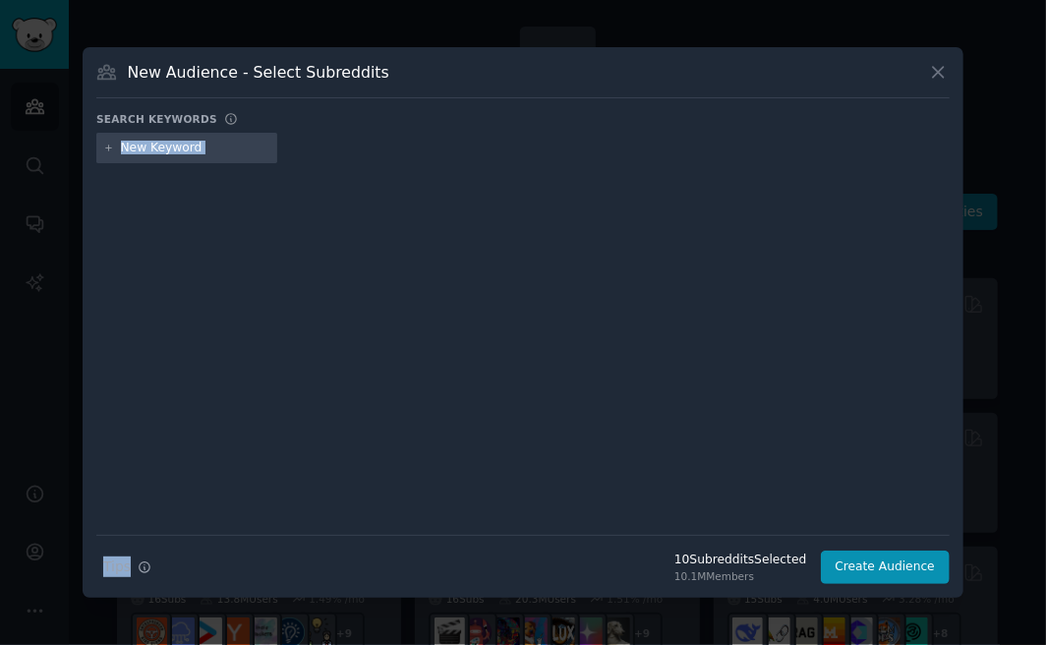
click at [108, 149] on icon at bounding box center [108, 147] width 5 height 5
click at [219, 186] on div at bounding box center [522, 335] width 853 height 330
click at [180, 143] on input "text" at bounding box center [195, 149] width 149 height 18
paste input "redditonwiki"
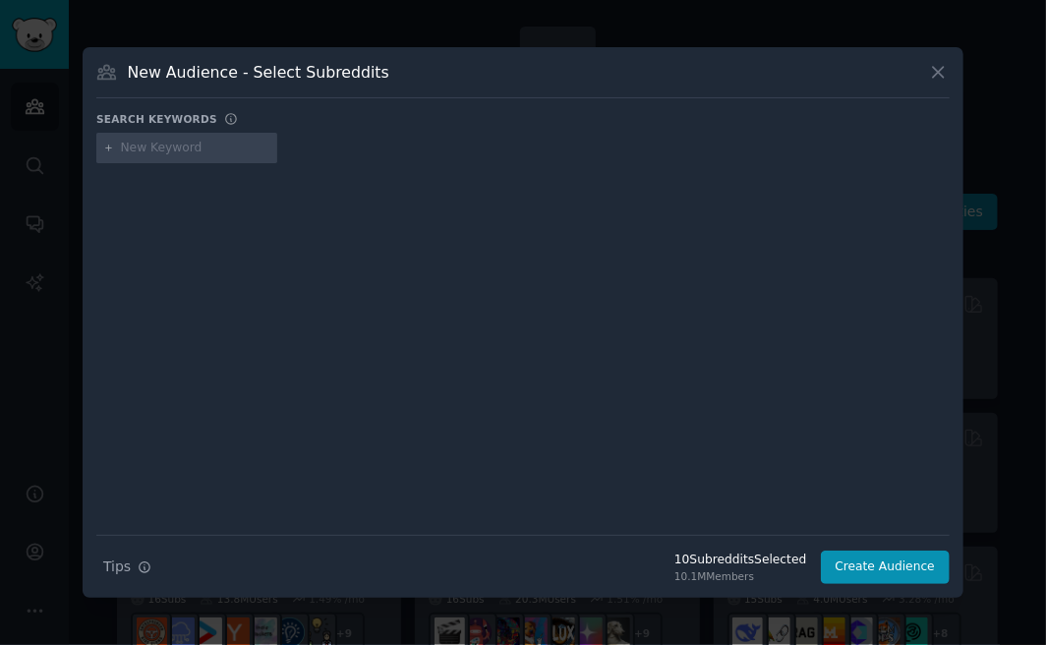
type input "redditonwiki"
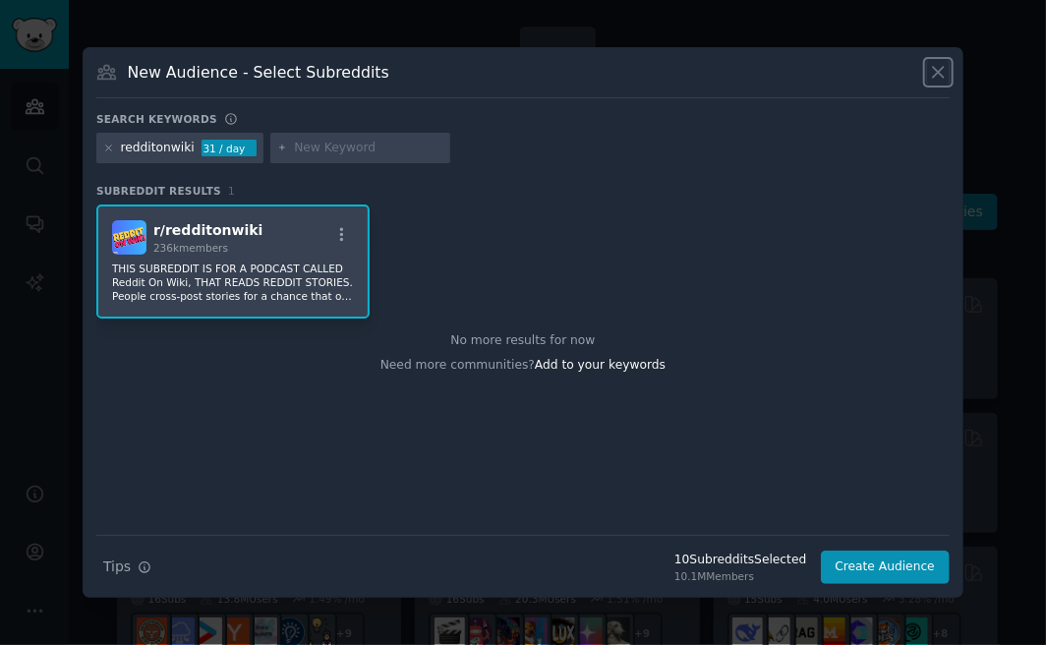
click at [939, 68] on icon at bounding box center [938, 72] width 21 height 21
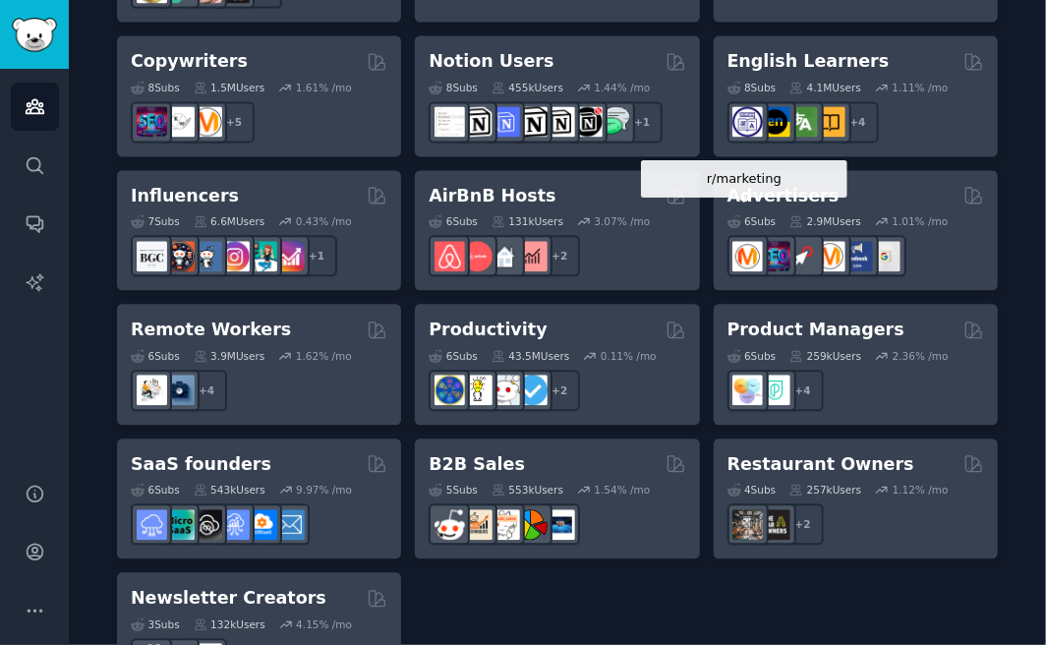
scroll to position [1620, 0]
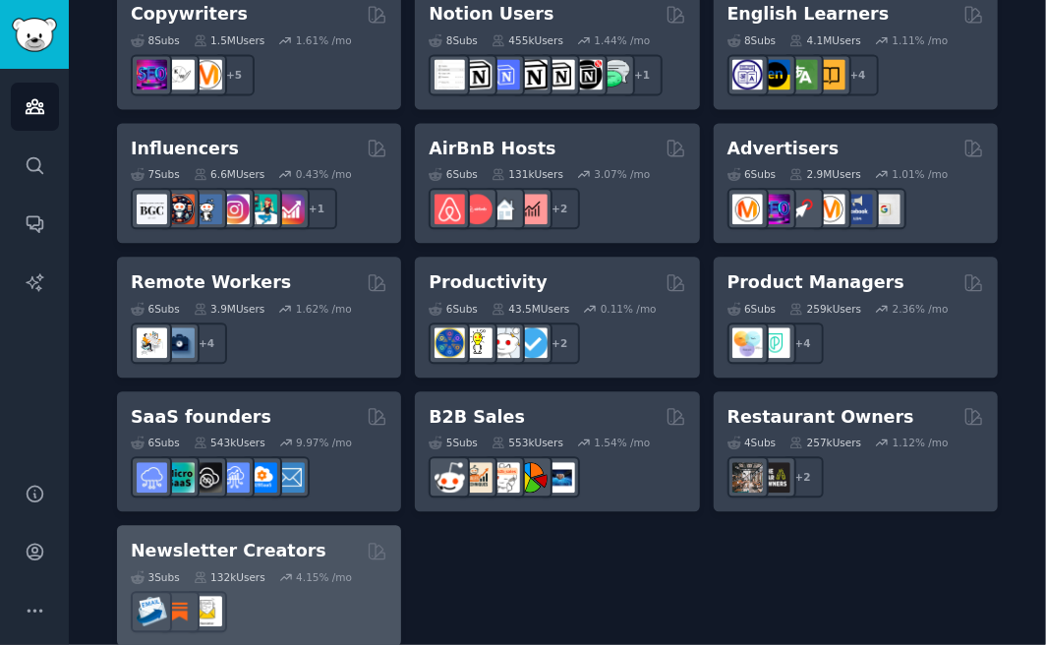
click at [224, 539] on h2 "Newsletter Creators" at bounding box center [229, 551] width 196 height 25
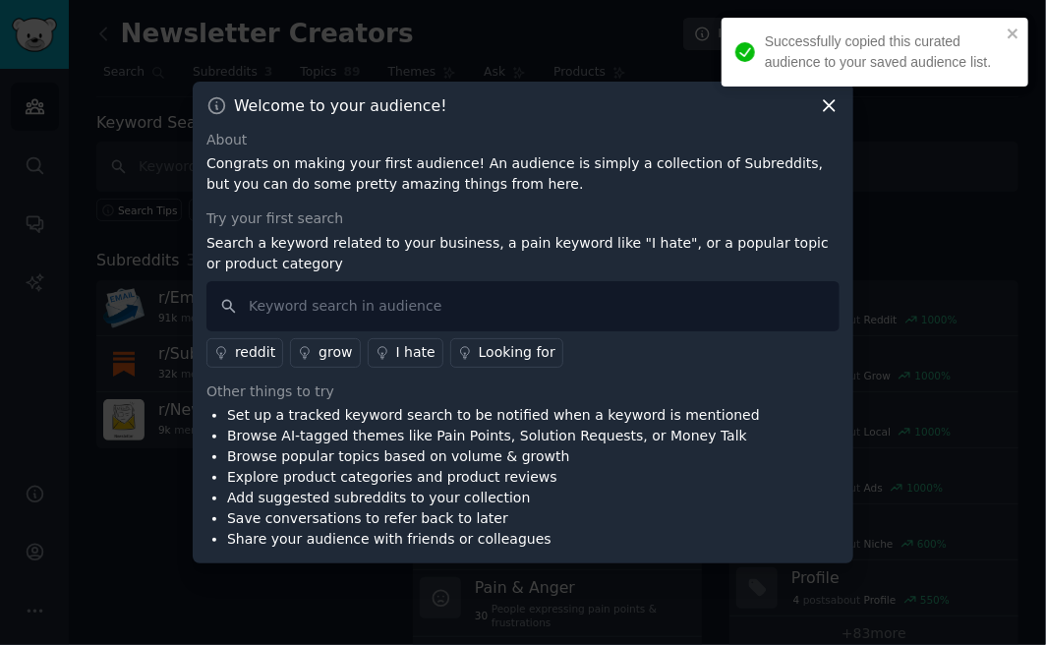
click at [1022, 26] on div "Successfully copied this curated audience to your saved audience list." at bounding box center [874, 52] width 307 height 69
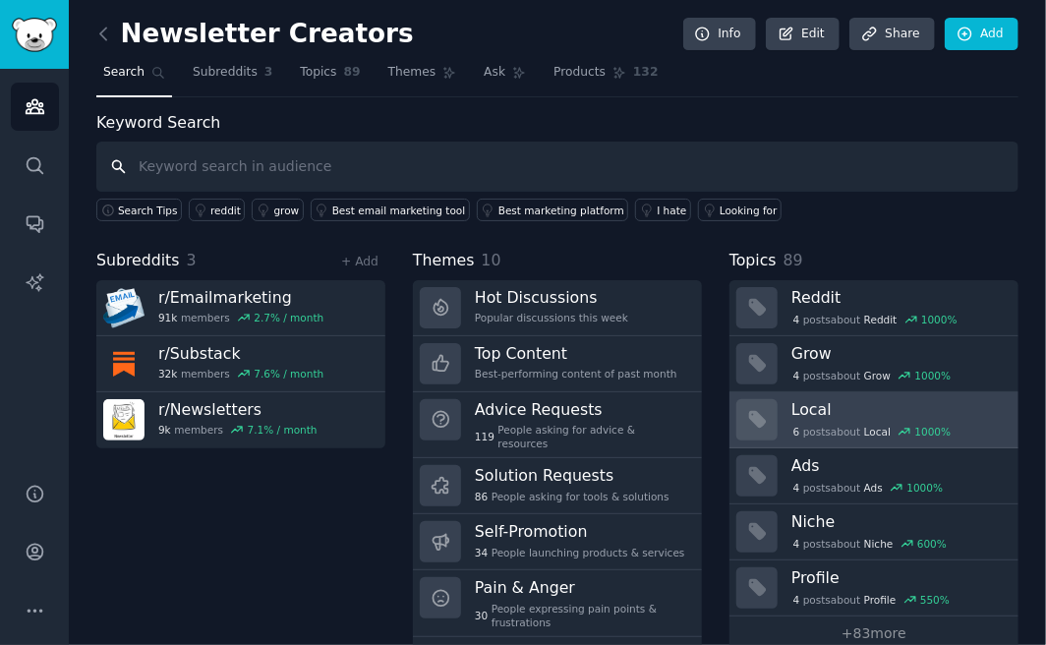
scroll to position [37, 0]
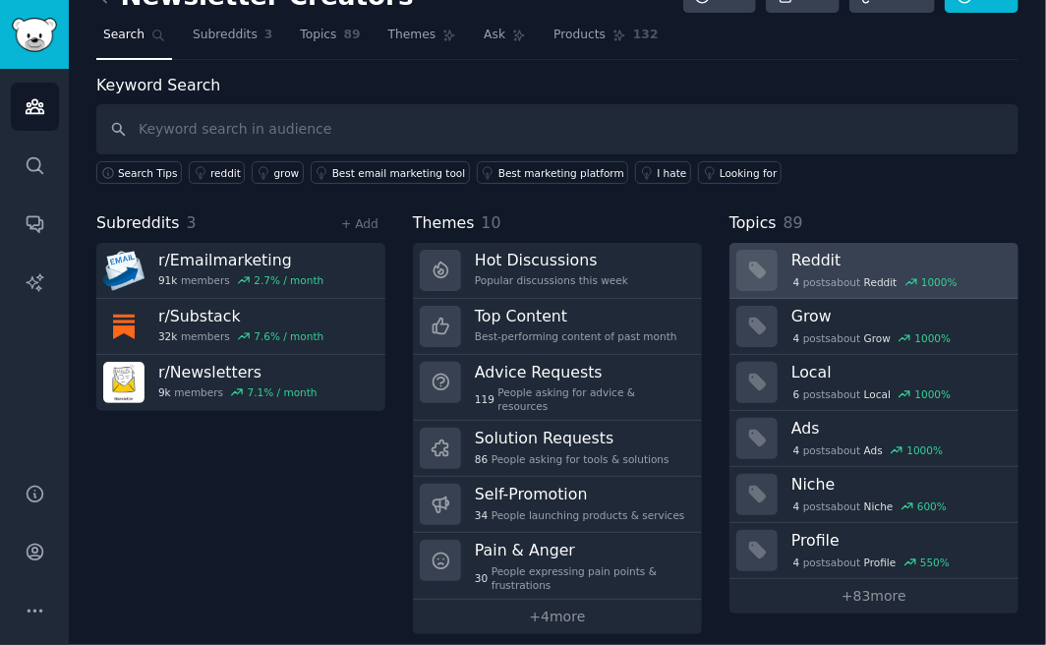
click at [864, 282] on span "Reddit" at bounding box center [880, 282] width 33 height 14
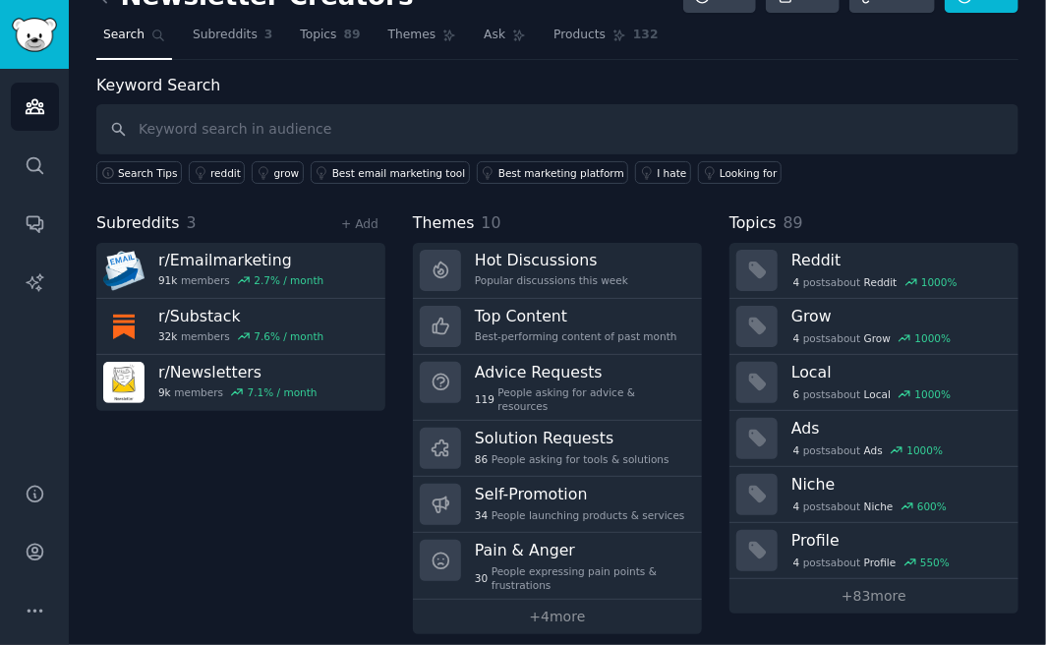
click at [149, 154] on div "Search Tips" at bounding box center [142, 168] width 92 height 29
click at [140, 169] on span "Search Tips" at bounding box center [148, 173] width 60 height 14
click at [335, 127] on input "text" at bounding box center [557, 129] width 922 height 50
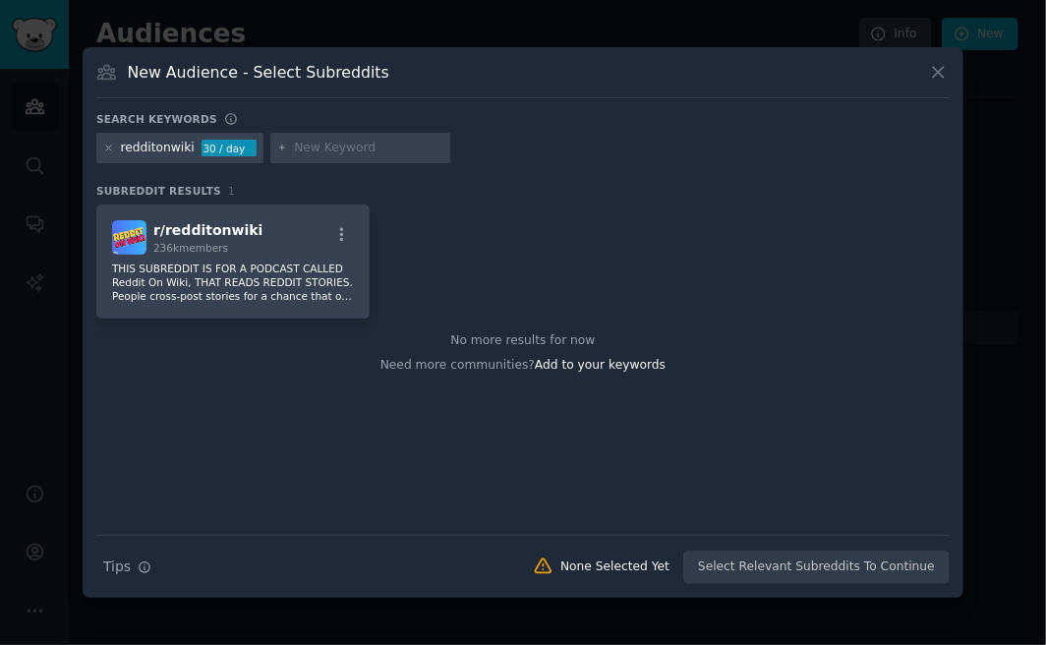
click at [940, 68] on icon at bounding box center [938, 72] width 21 height 21
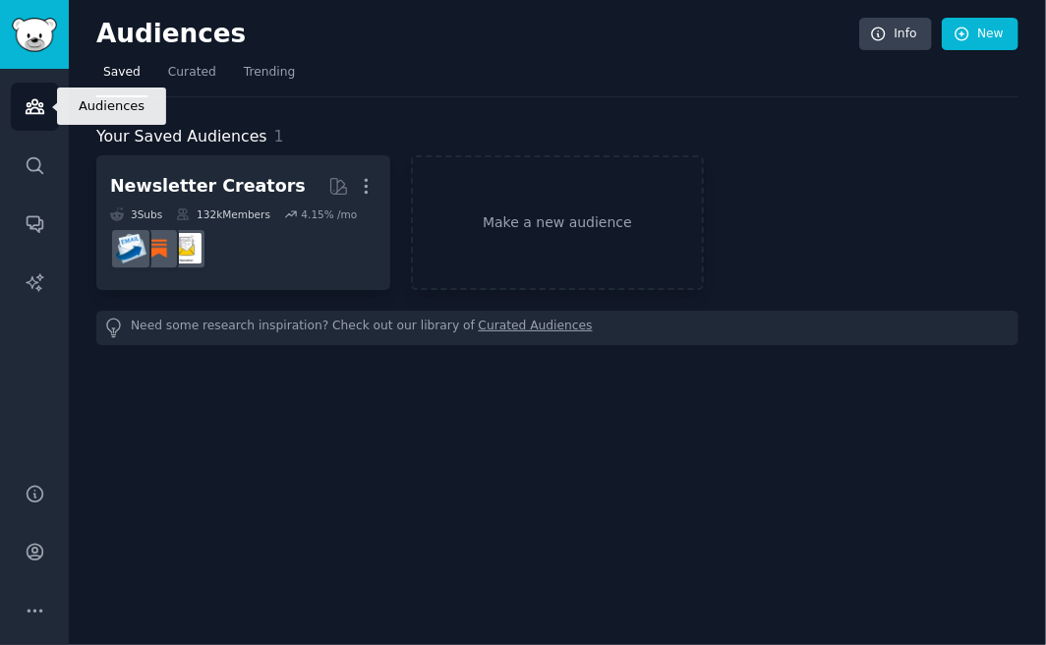
click at [40, 109] on icon "Sidebar" at bounding box center [35, 107] width 18 height 14
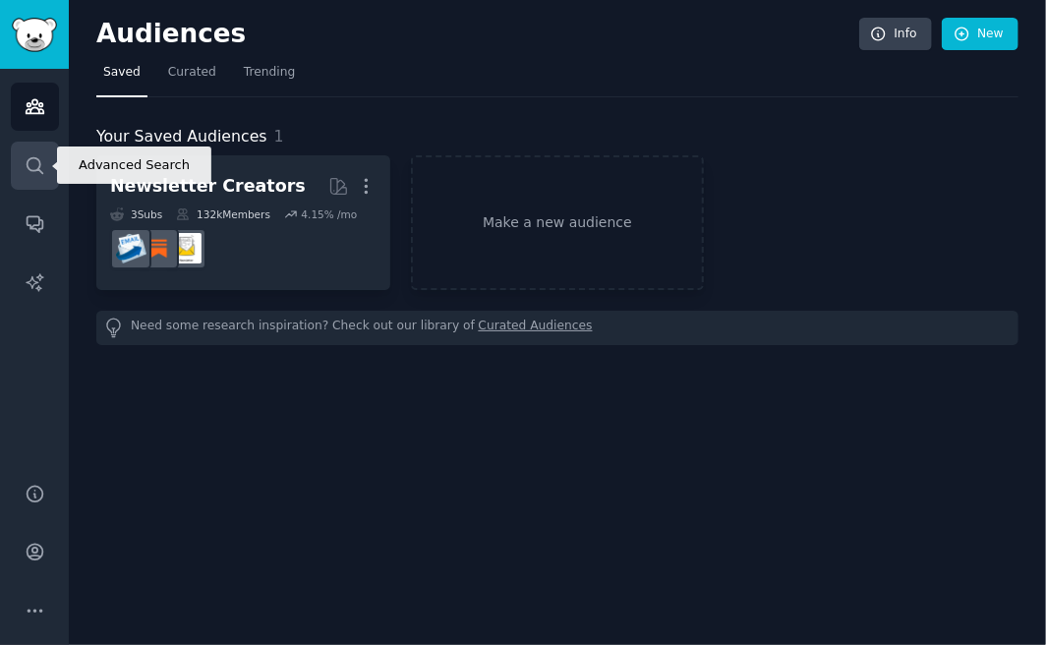
click at [32, 163] on icon "Sidebar" at bounding box center [35, 165] width 21 height 21
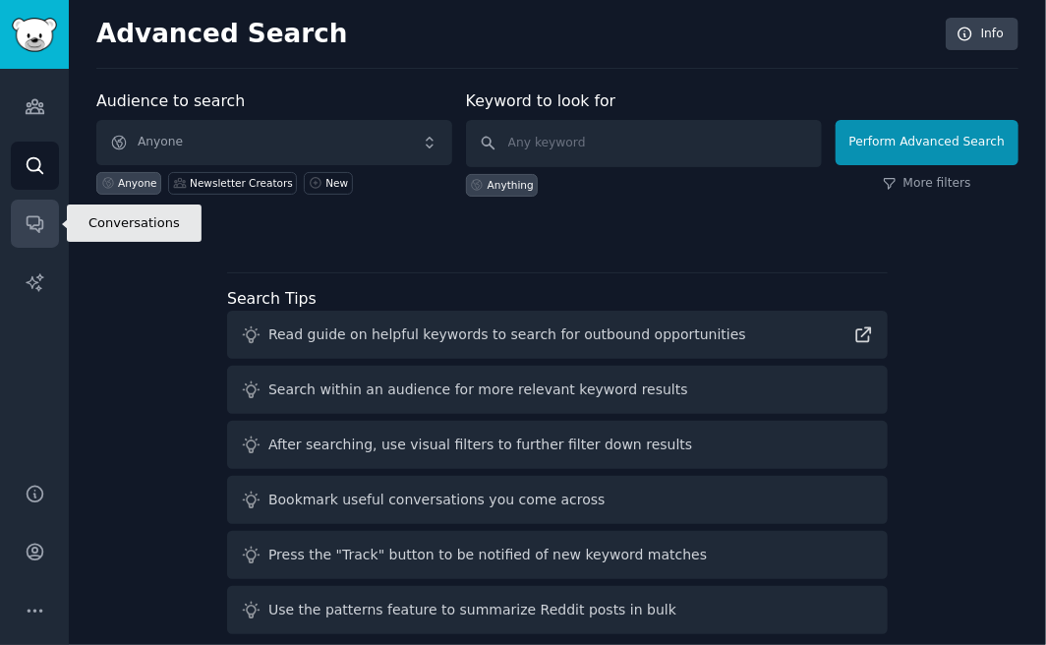
click at [45, 206] on link "Conversations" at bounding box center [35, 224] width 48 height 48
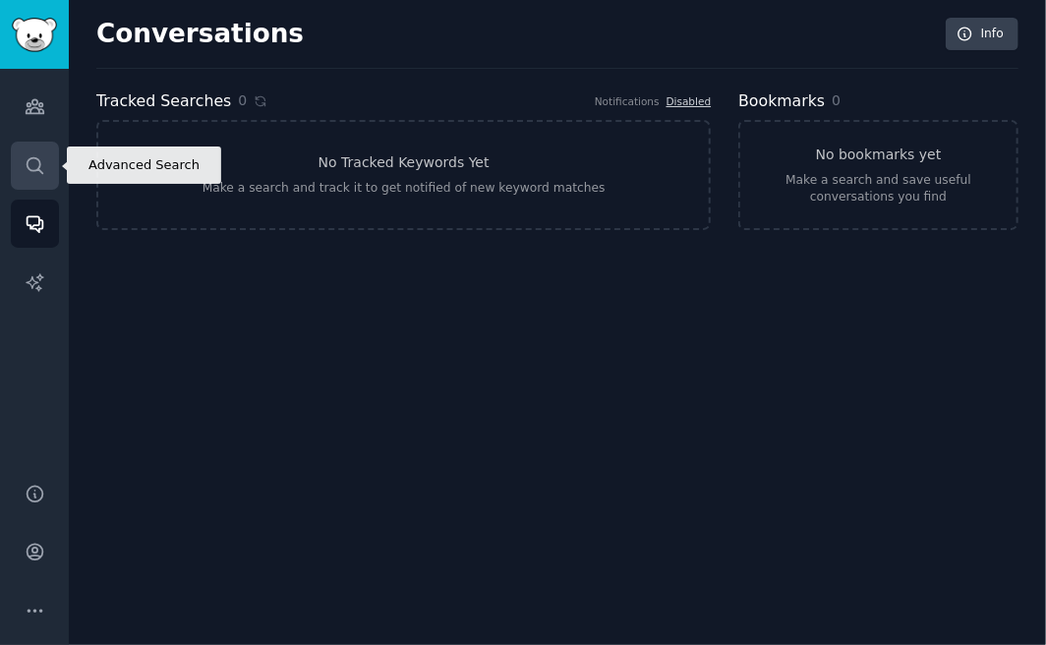
click at [36, 171] on icon "Sidebar" at bounding box center [35, 165] width 21 height 21
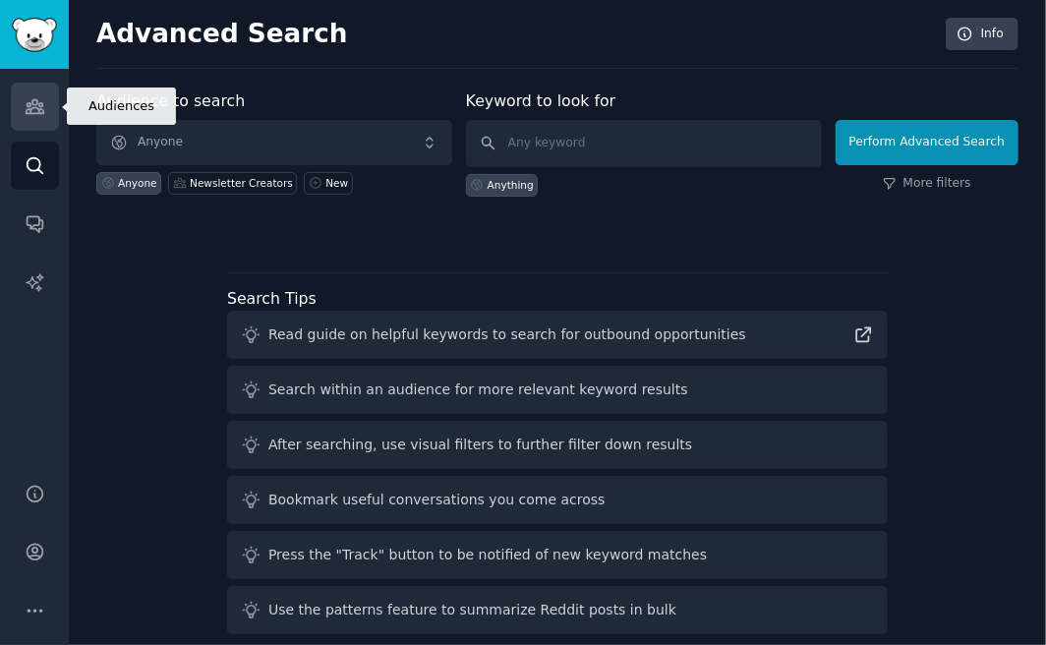
click at [35, 119] on link "Audiences" at bounding box center [35, 107] width 48 height 48
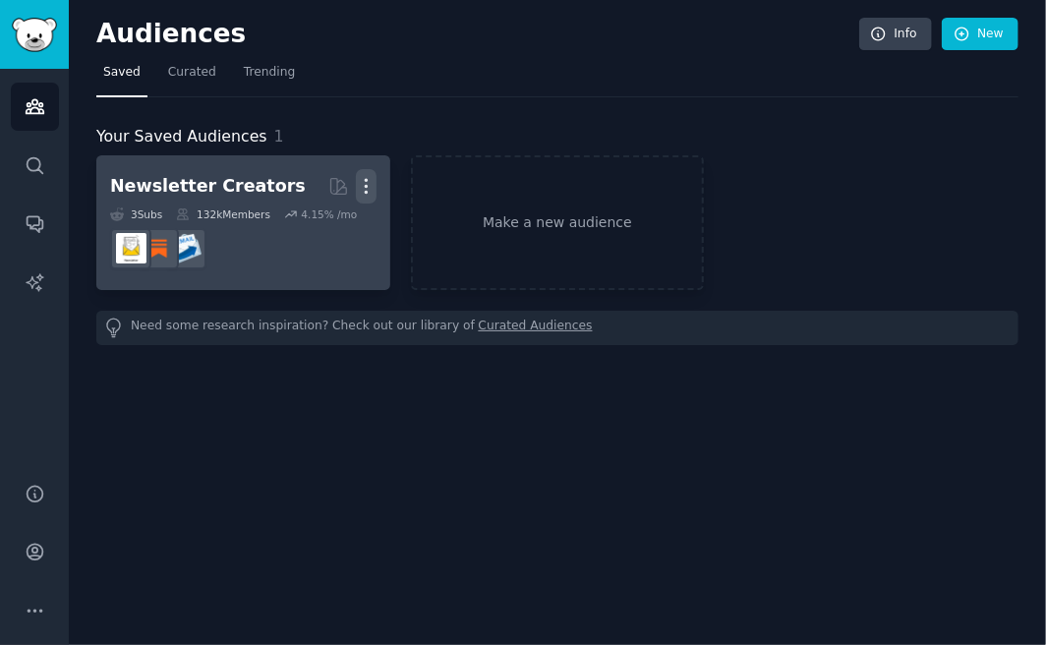
click at [369, 185] on icon "button" at bounding box center [366, 186] width 21 height 21
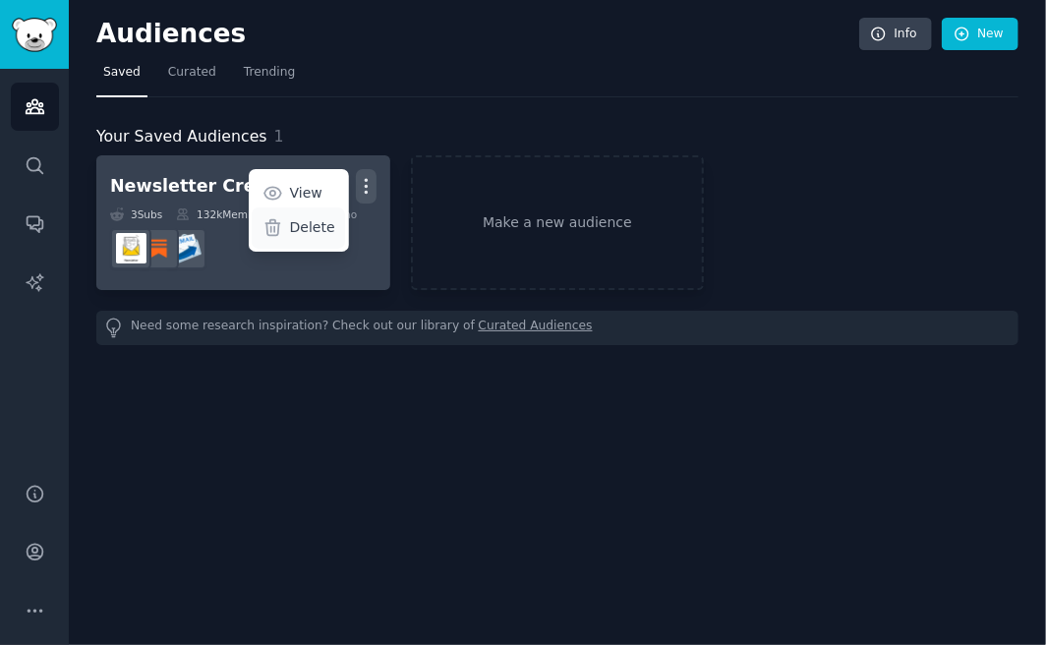
click at [279, 231] on icon at bounding box center [272, 228] width 14 height 16
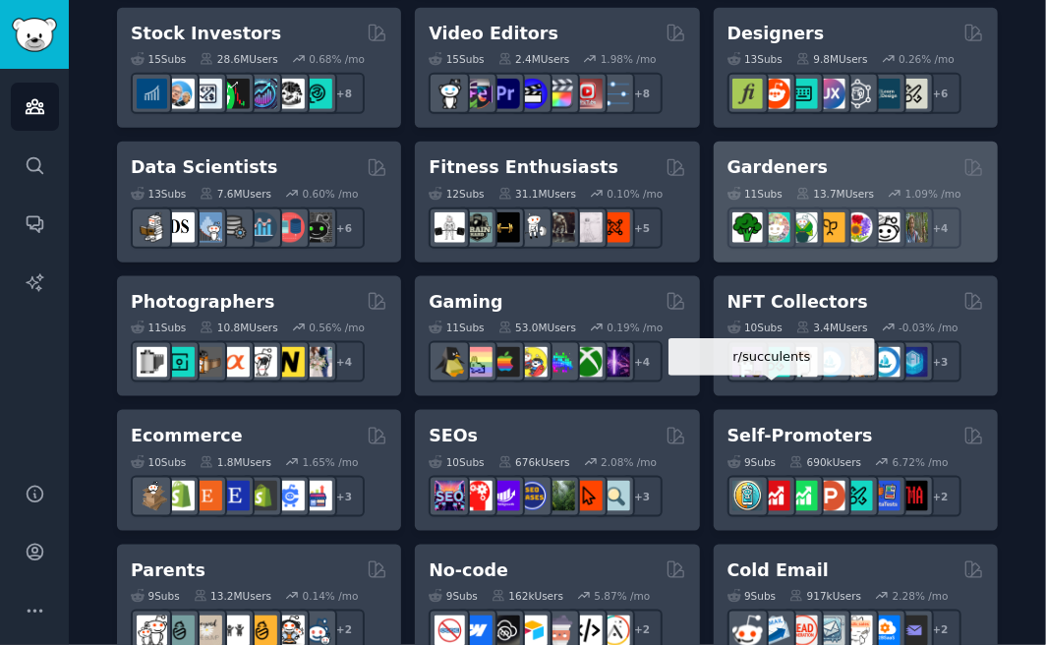
scroll to position [786, 0]
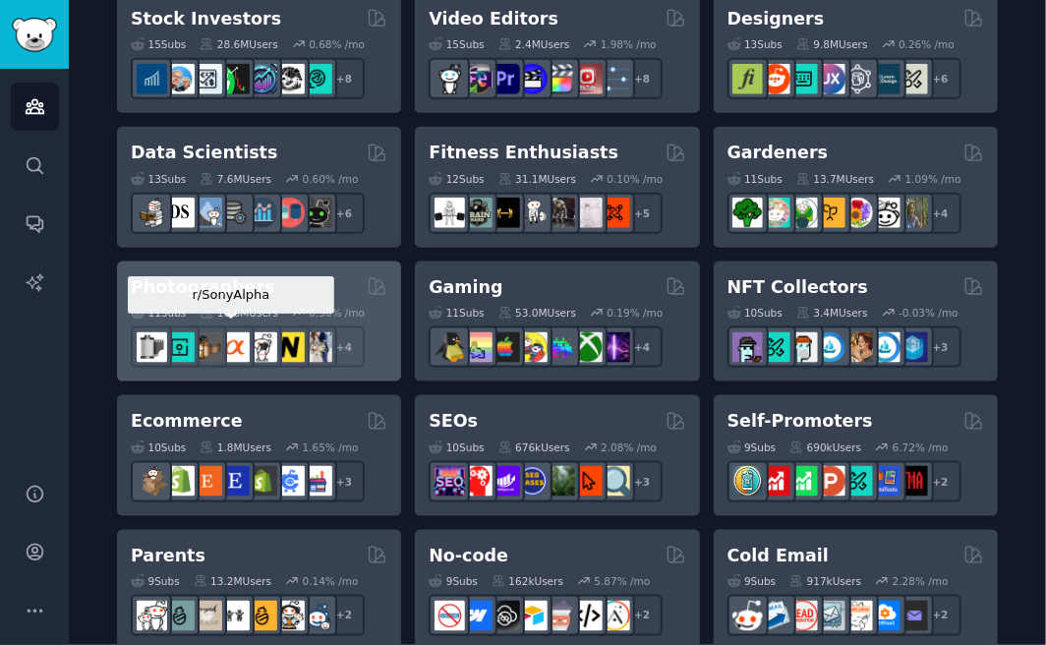
click at [240, 341] on img at bounding box center [234, 347] width 30 height 30
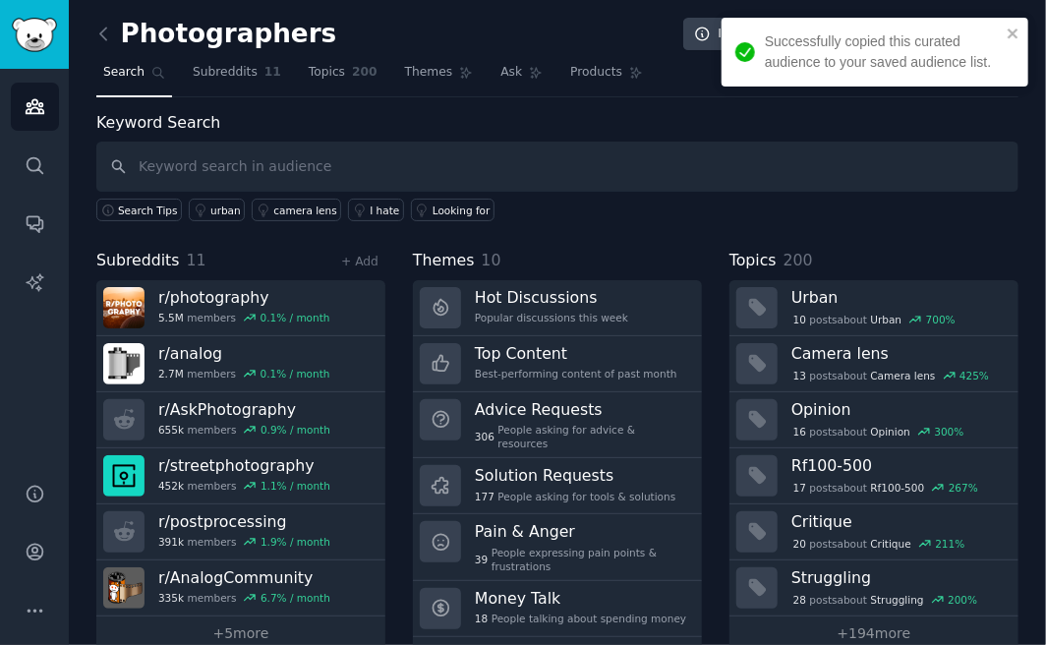
click at [649, 215] on div "Search Tips urban camera lens I hate Looking for" at bounding box center [557, 206] width 922 height 29
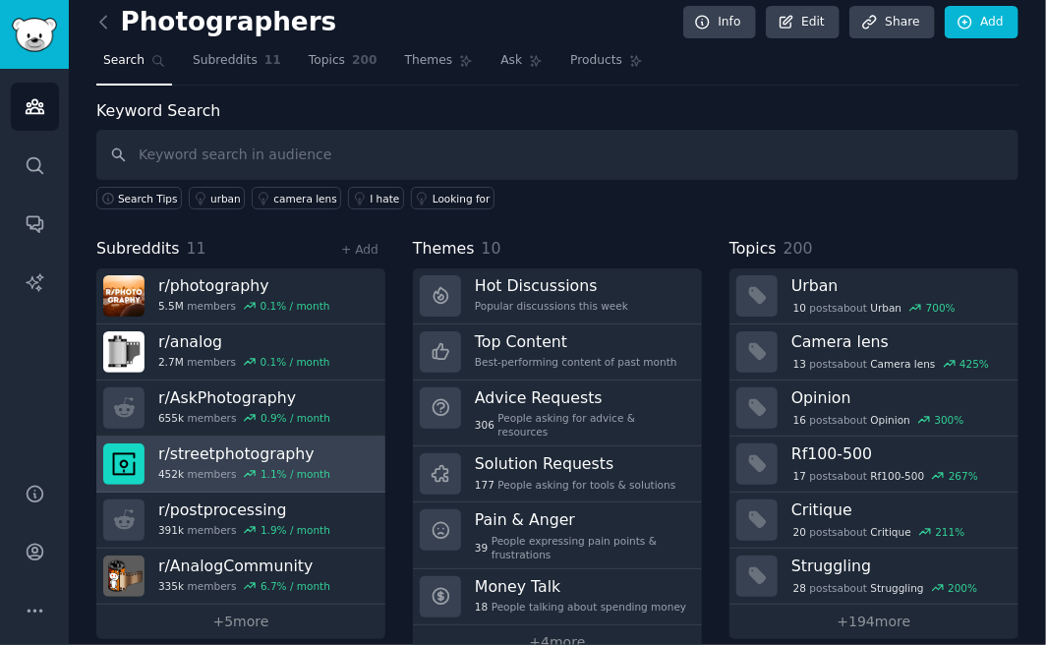
scroll to position [37, 0]
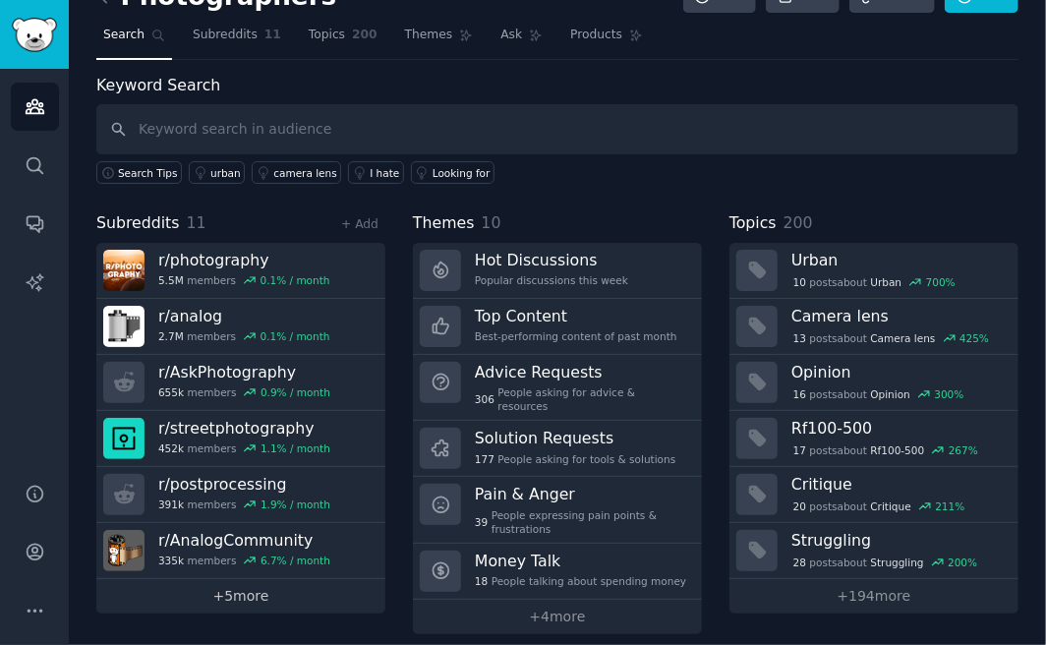
click at [230, 590] on link "+ 5 more" at bounding box center [240, 596] width 289 height 34
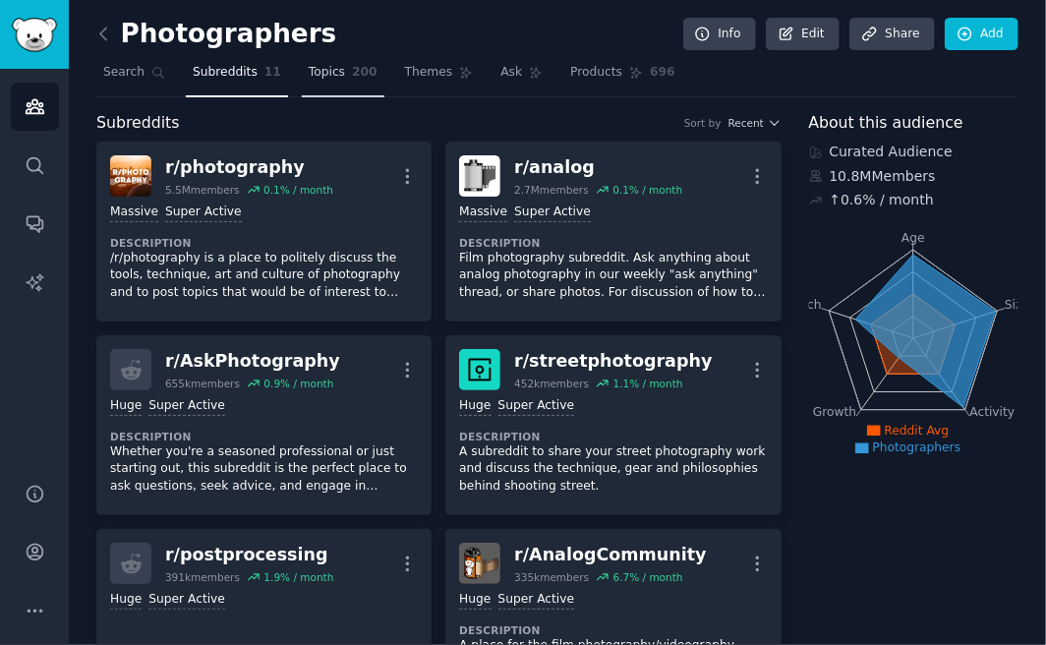
click at [352, 64] on span "200" at bounding box center [365, 73] width 26 height 18
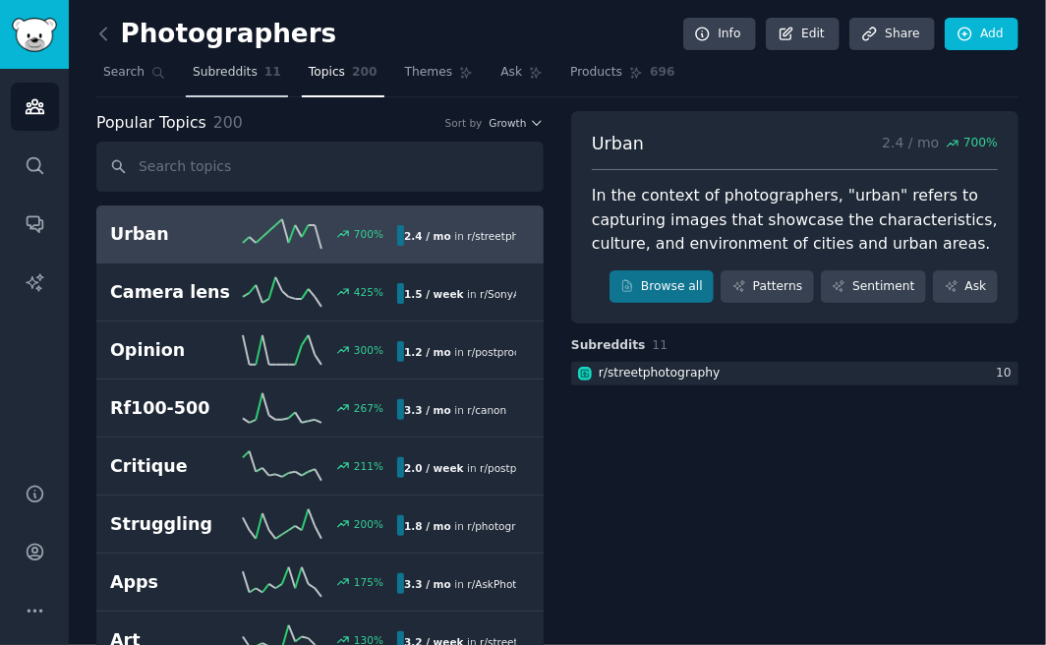
click at [235, 75] on span "Subreddits" at bounding box center [225, 73] width 65 height 18
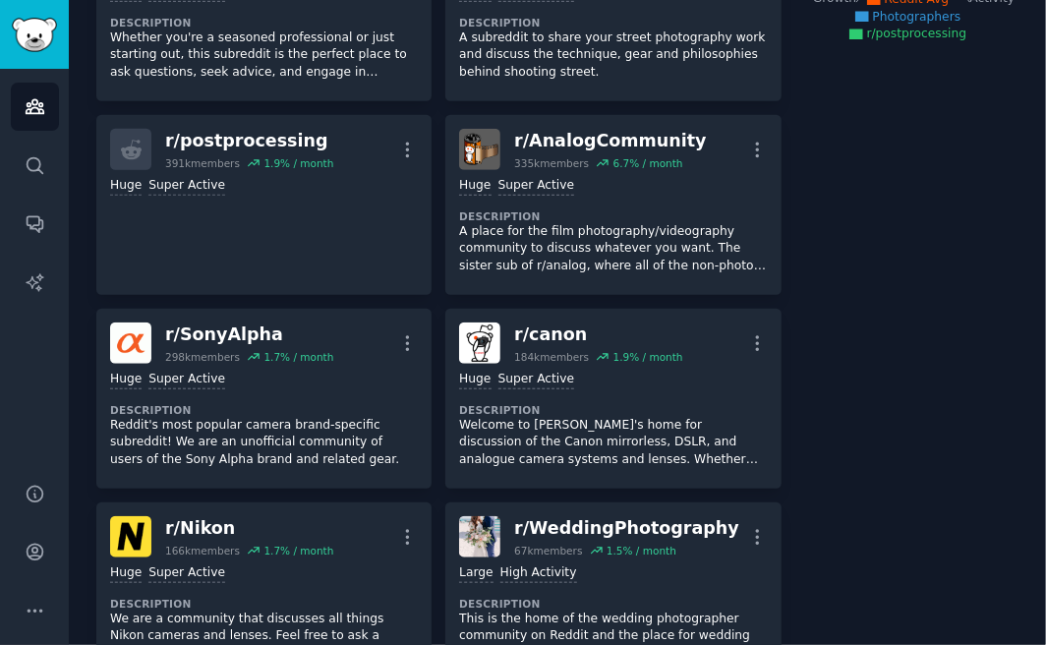
scroll to position [393, 0]
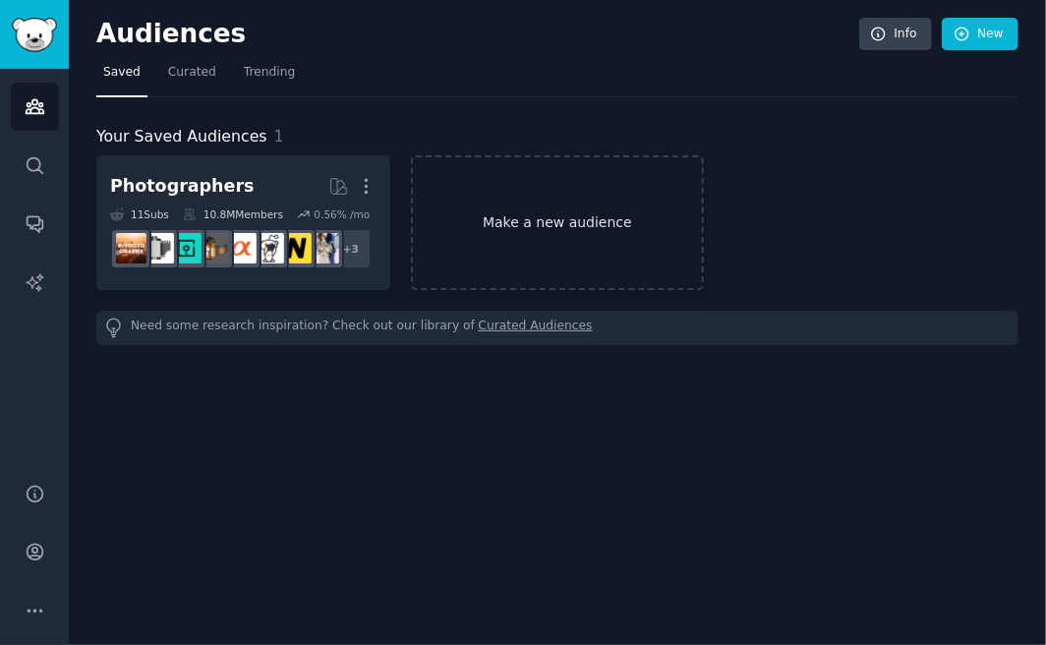
click at [460, 218] on link "Make a new audience" at bounding box center [558, 222] width 294 height 135
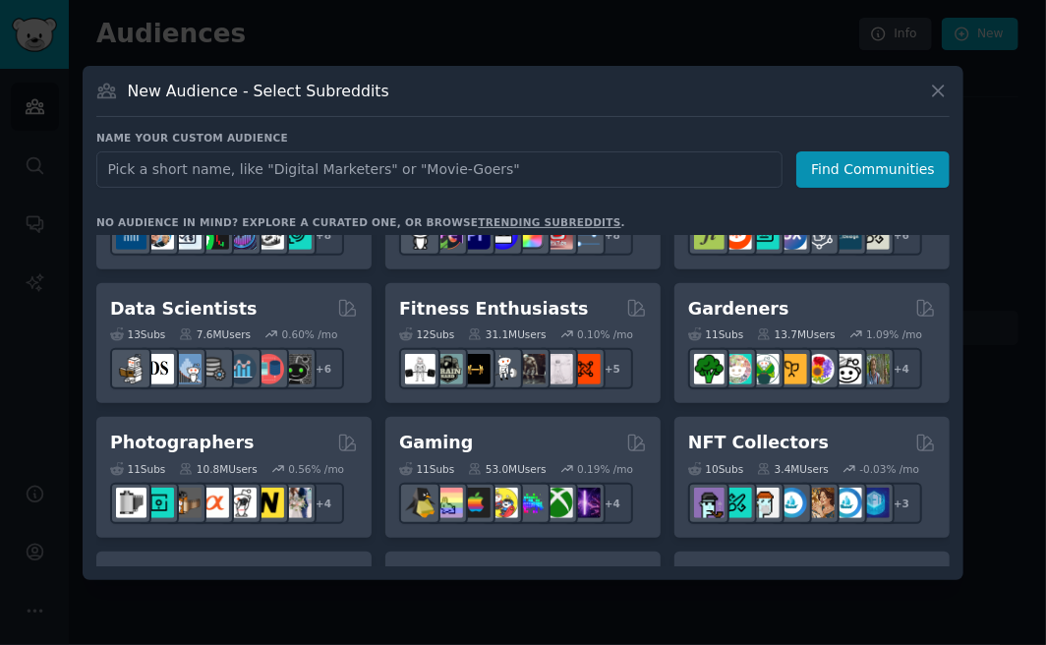
scroll to position [491, 0]
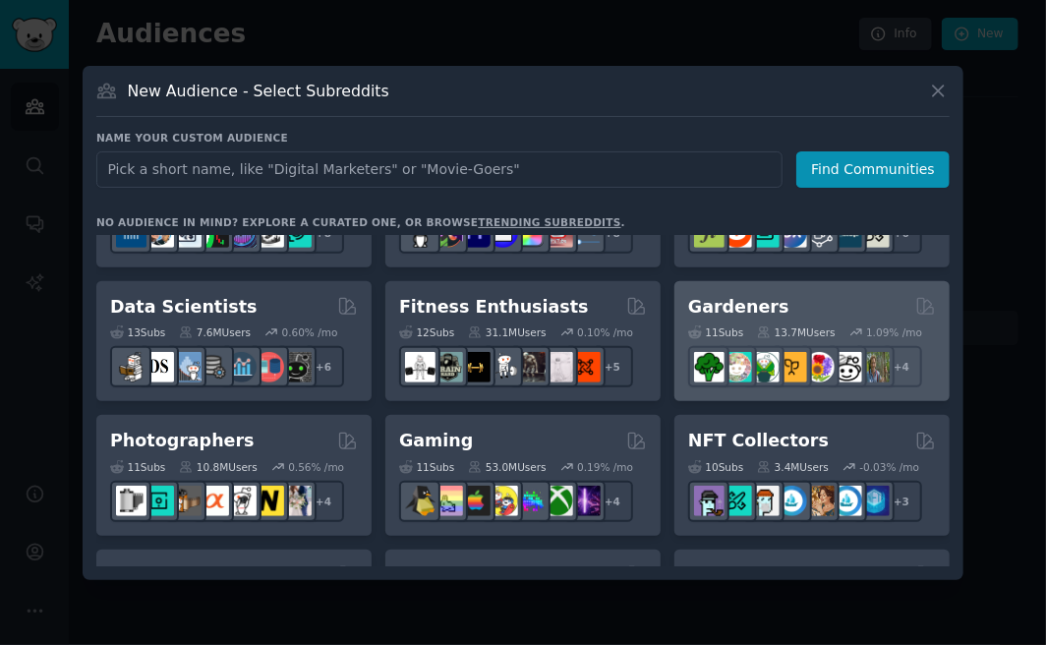
click at [829, 321] on div "11 Sub s 13.7M Users 1.09 % /mo r/GardenersWorld + 4" at bounding box center [812, 352] width 248 height 69
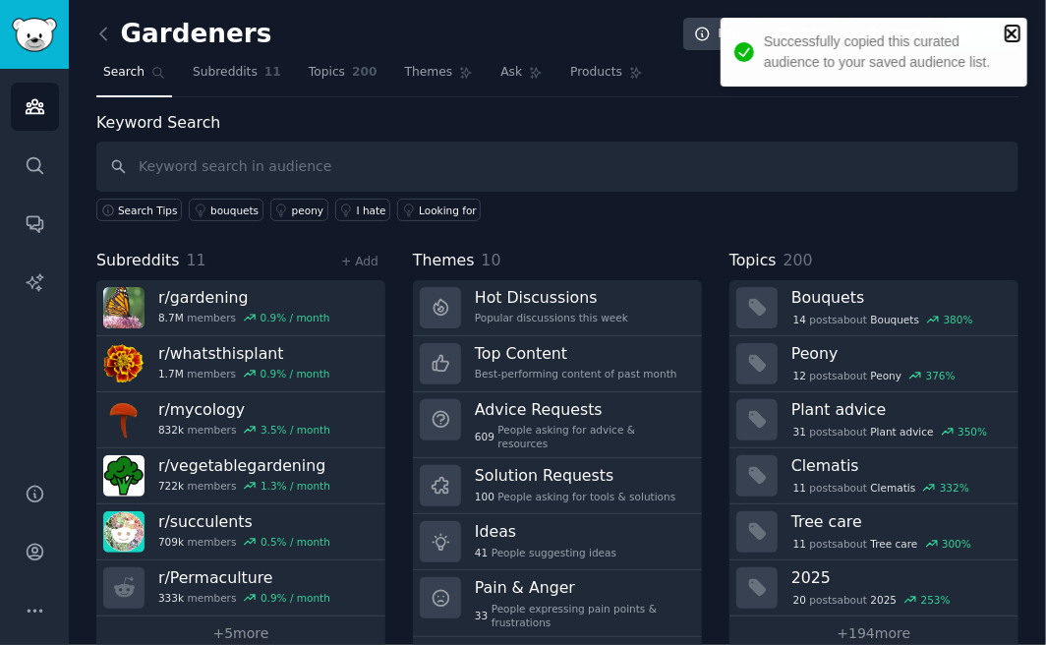
click at [1010, 29] on icon "close" at bounding box center [1012, 34] width 14 height 16
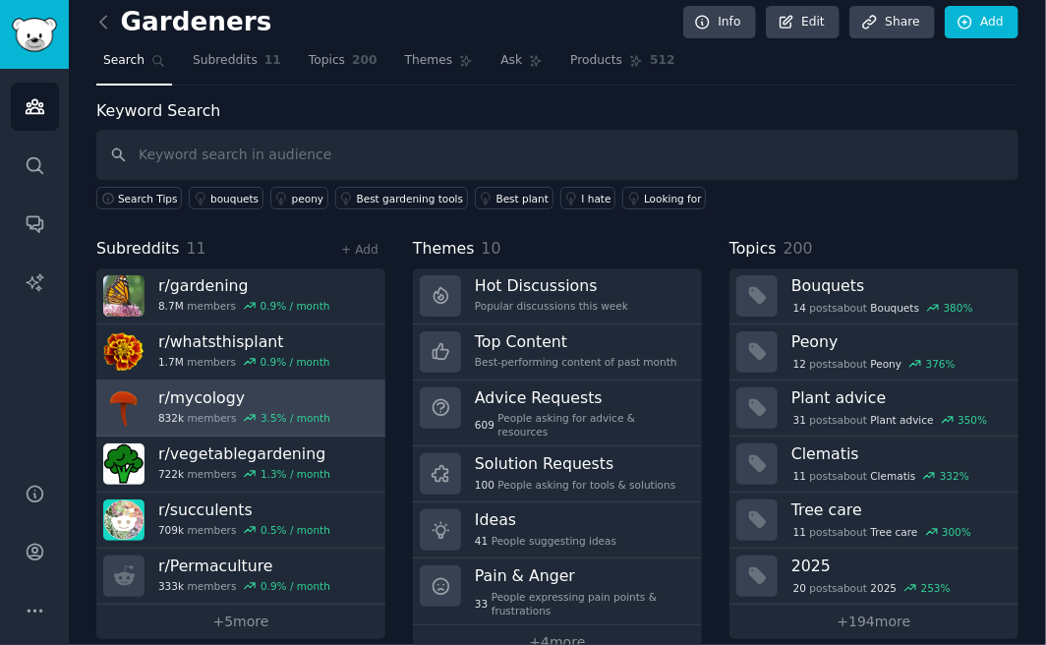
scroll to position [37, 0]
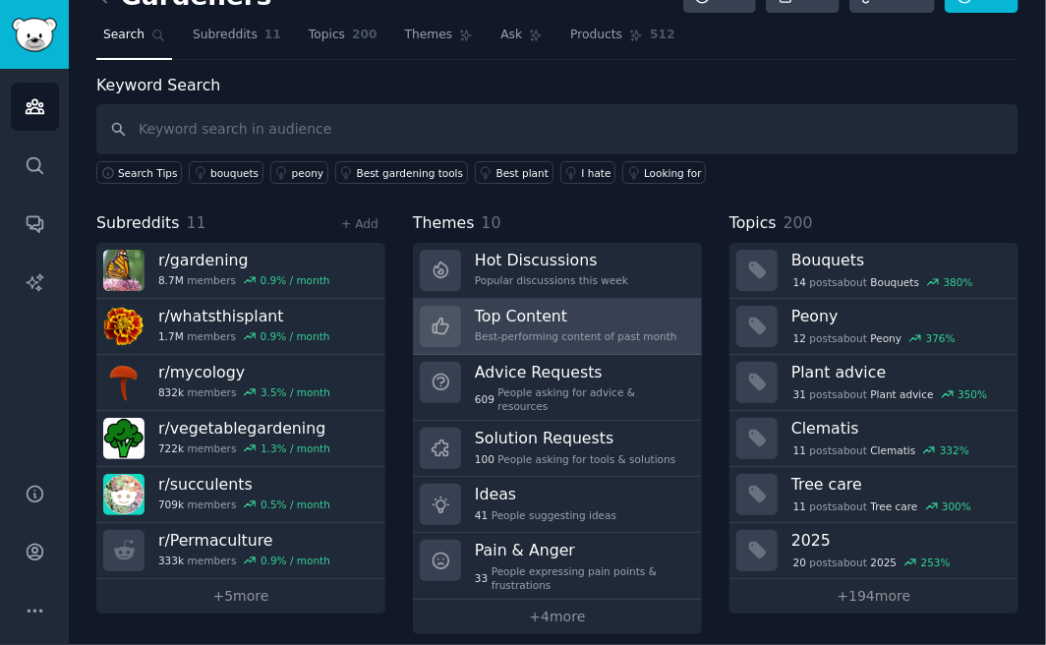
click at [607, 321] on div "Top Content Best-performing content of past month" at bounding box center [576, 326] width 202 height 41
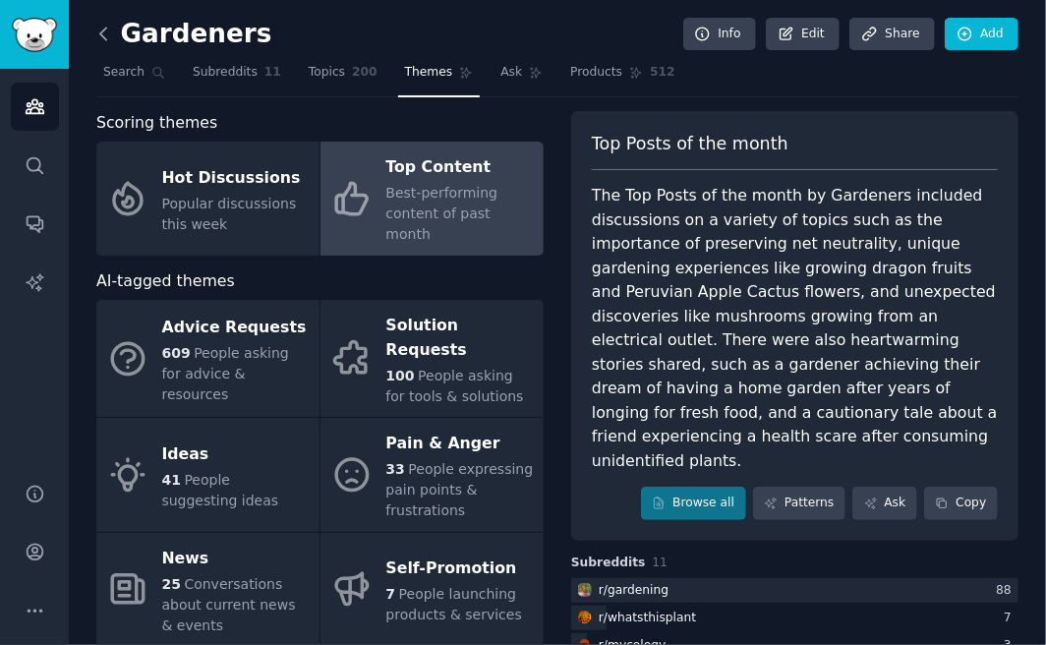
click at [104, 29] on icon at bounding box center [103, 34] width 6 height 12
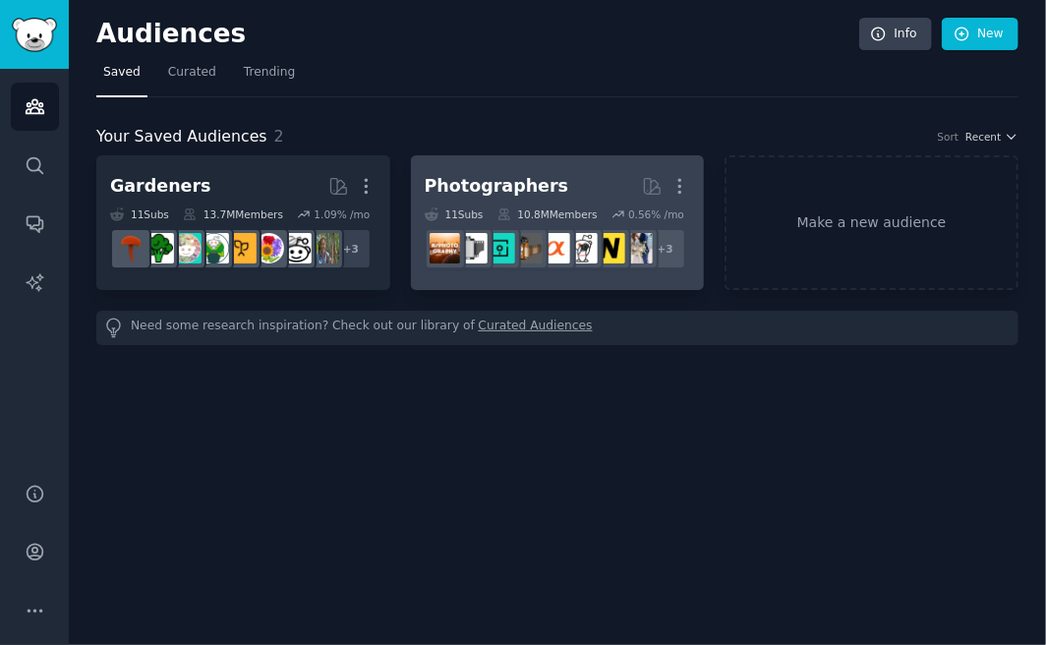
click at [514, 221] on dd "+ 3" at bounding box center [558, 248] width 266 height 55
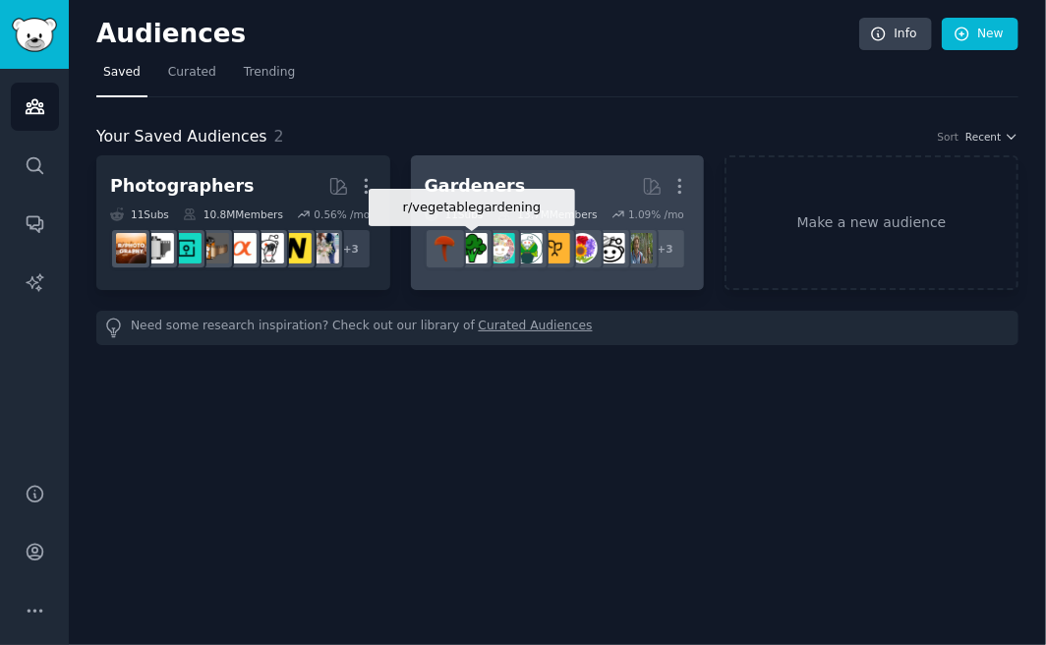
click at [489, 245] on div at bounding box center [472, 248] width 41 height 41
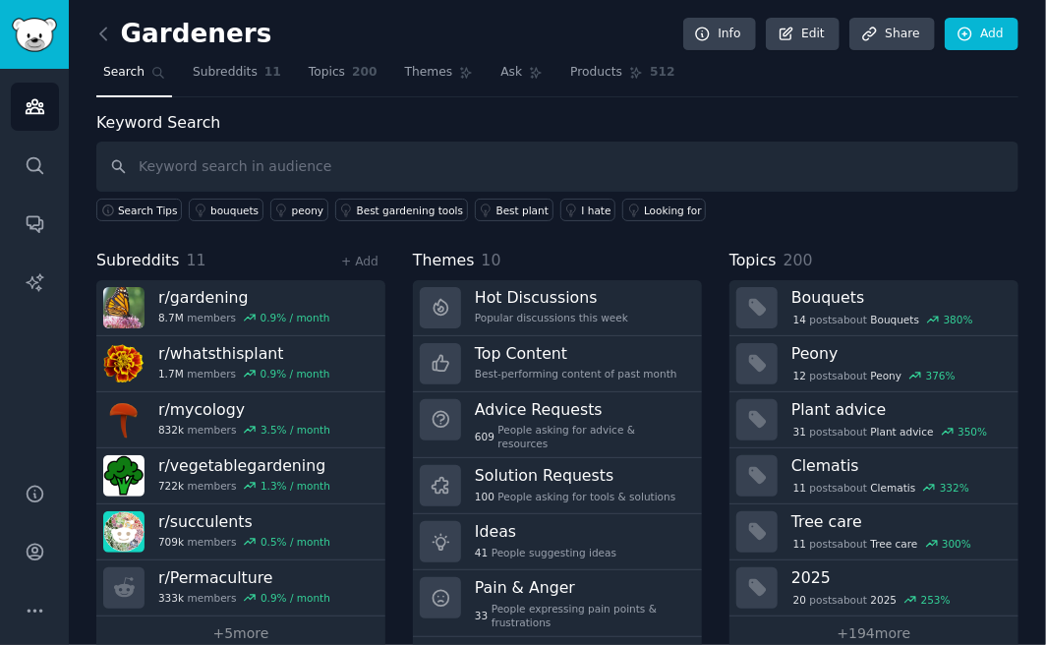
scroll to position [37, 0]
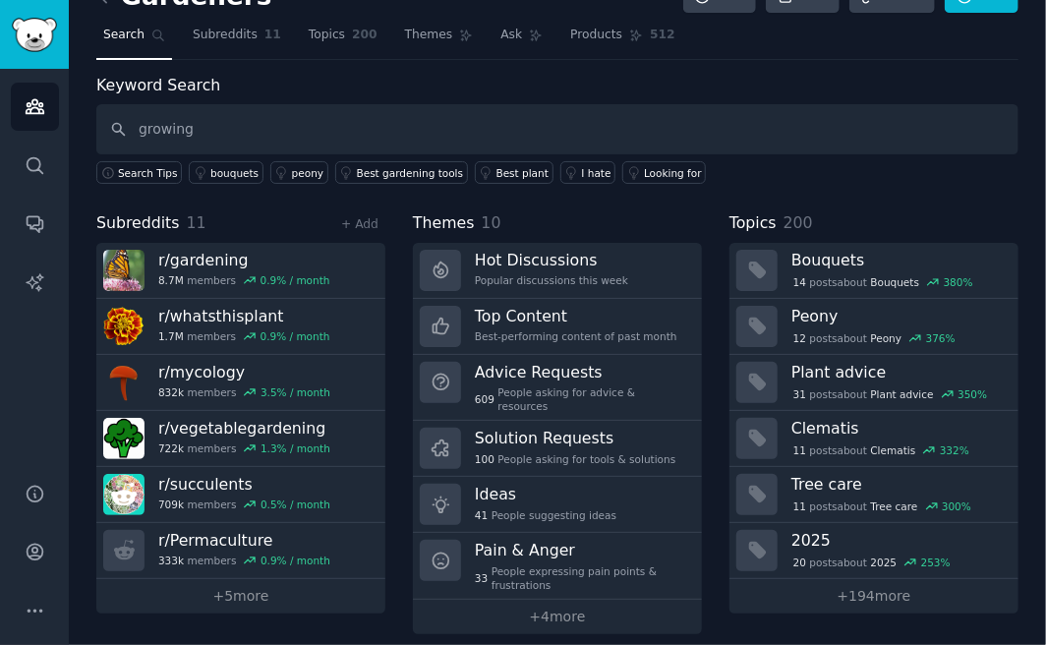
type input "growing"
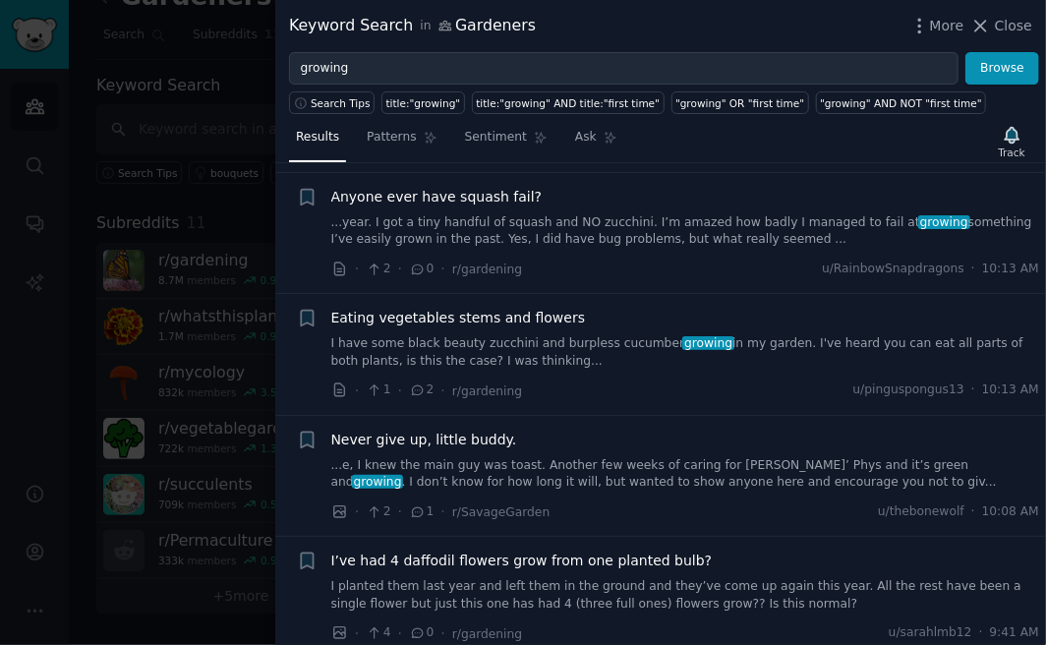
scroll to position [295, 0]
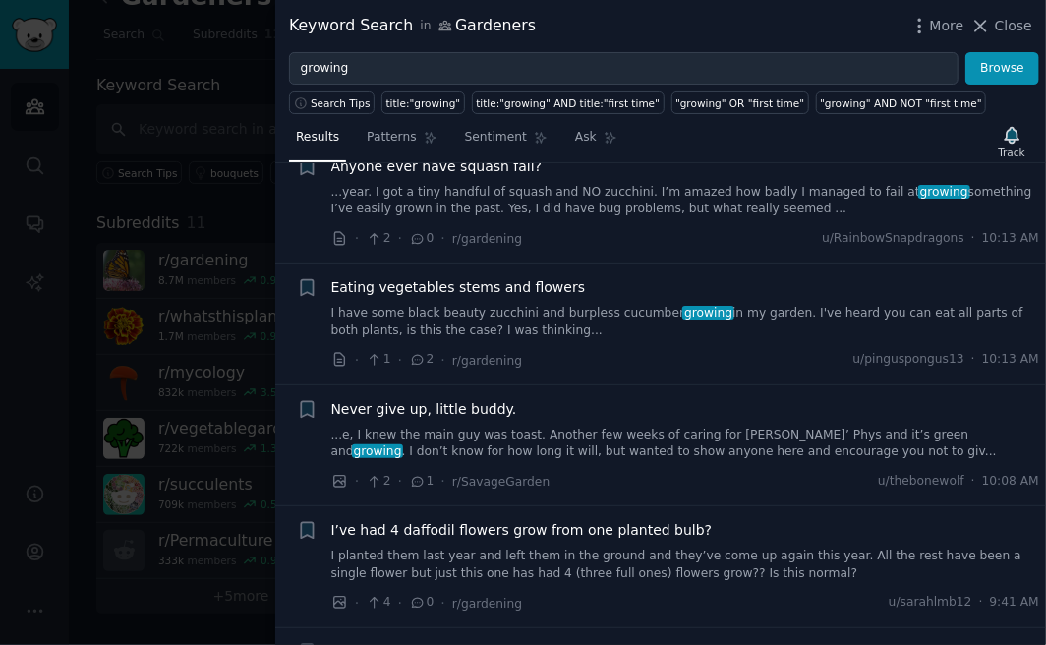
drag, startPoint x: 1004, startPoint y: 27, endPoint x: 1045, endPoint y: 34, distance: 41.1
click at [1012, 29] on span "Close" at bounding box center [1013, 26] width 37 height 21
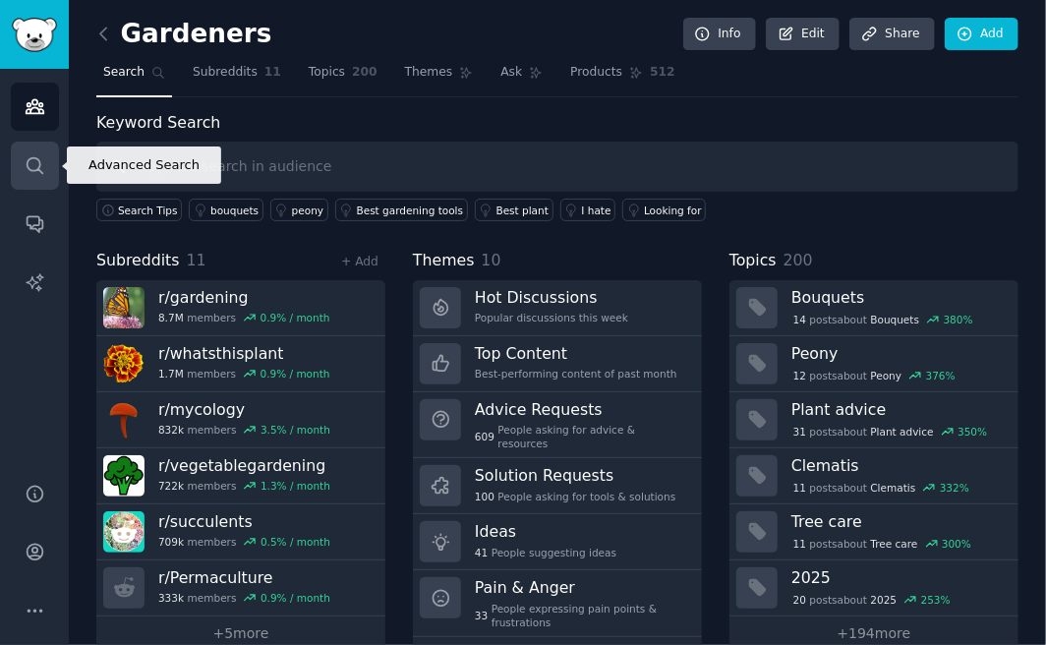
click at [29, 181] on link "Search" at bounding box center [35, 166] width 48 height 48
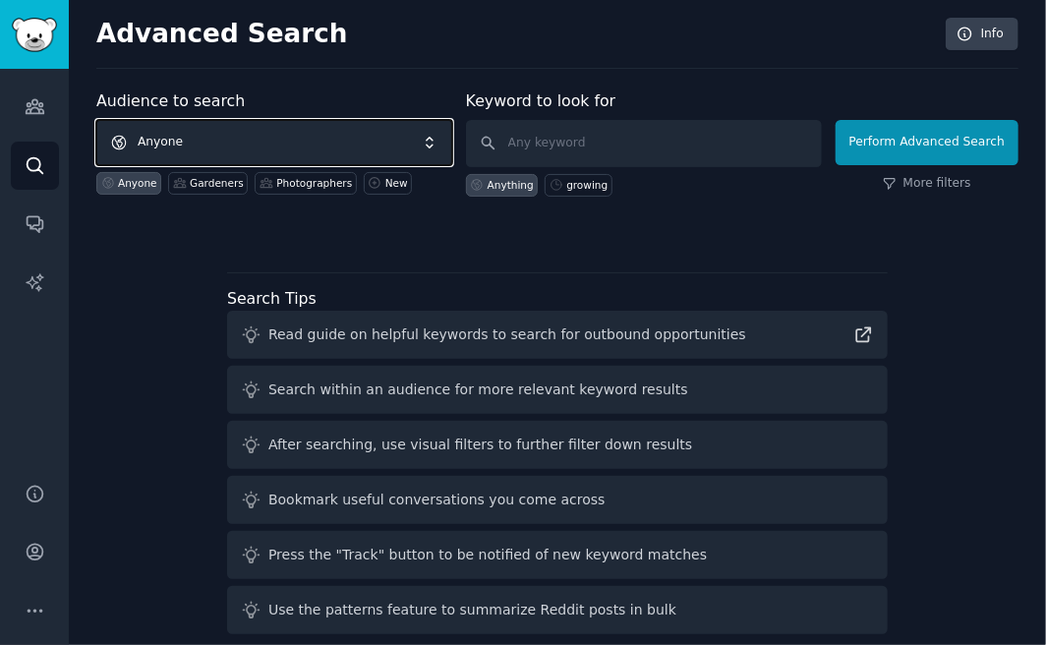
click at [171, 143] on span "Anyone" at bounding box center [274, 142] width 356 height 45
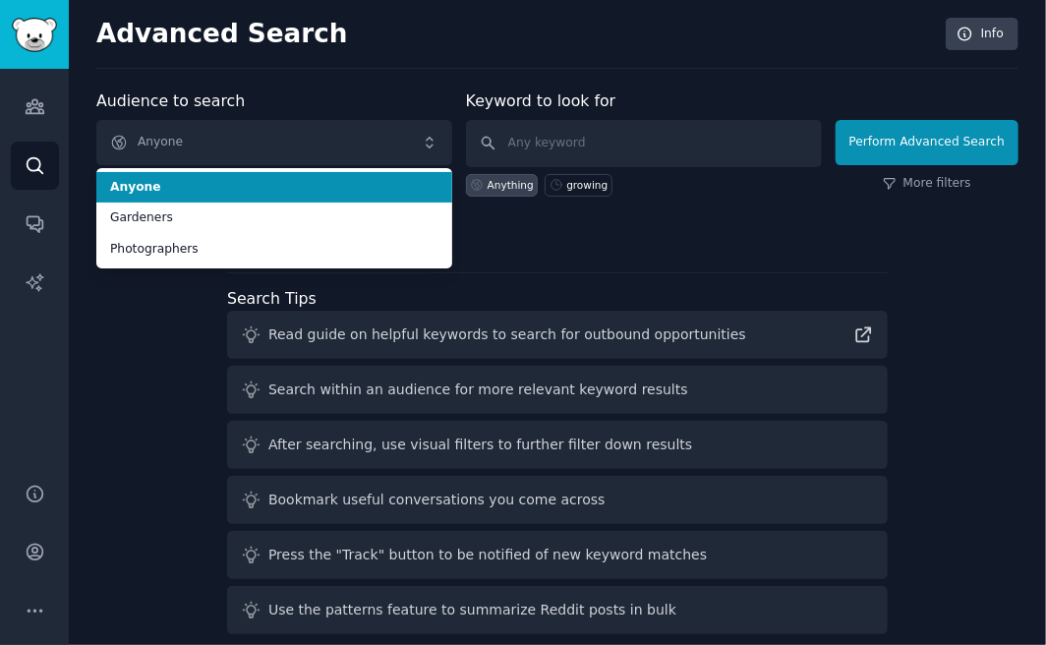
click at [715, 211] on div "Audience to search Anyone Anyone Gardeners Photographers Anyone Gardeners Photo…" at bounding box center [557, 163] width 922 height 148
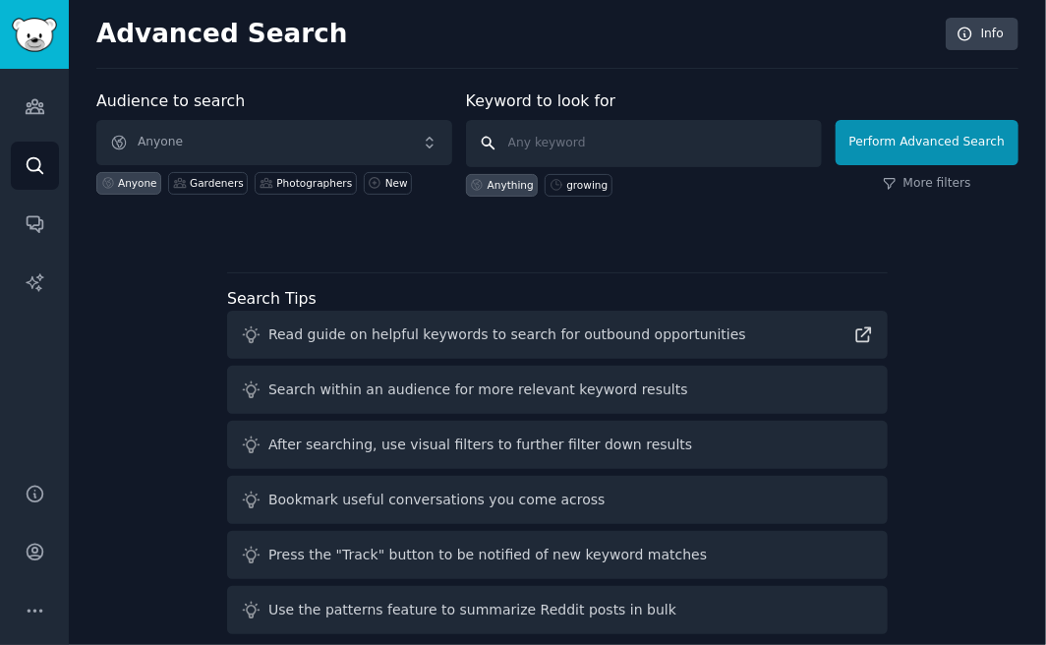
click at [638, 156] on input "text" at bounding box center [644, 143] width 356 height 47
type input "c"
type input "animal clay"
click button "Perform Advanced Search" at bounding box center [926, 142] width 183 height 45
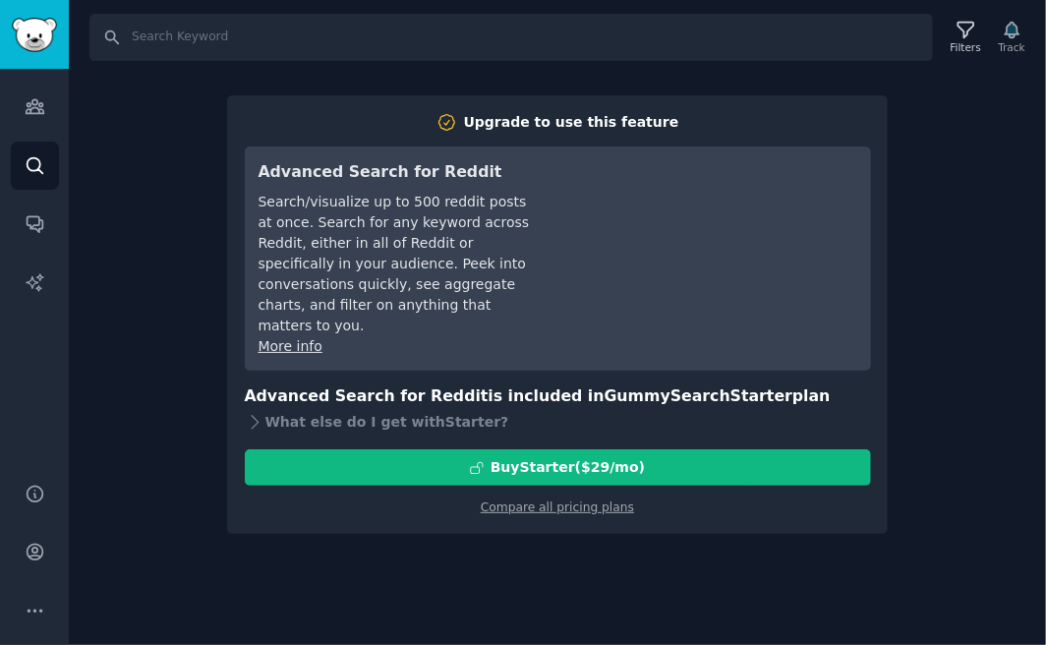
click at [37, 79] on div "Audiences Search Conversations AI Reports" at bounding box center [34, 264] width 69 height 390
click at [341, 32] on input "Search" at bounding box center [510, 37] width 843 height 47
type input "animal clay"
click at [342, 32] on input "animal clay" at bounding box center [510, 37] width 843 height 47
click at [958, 42] on div "Filters" at bounding box center [965, 47] width 30 height 14
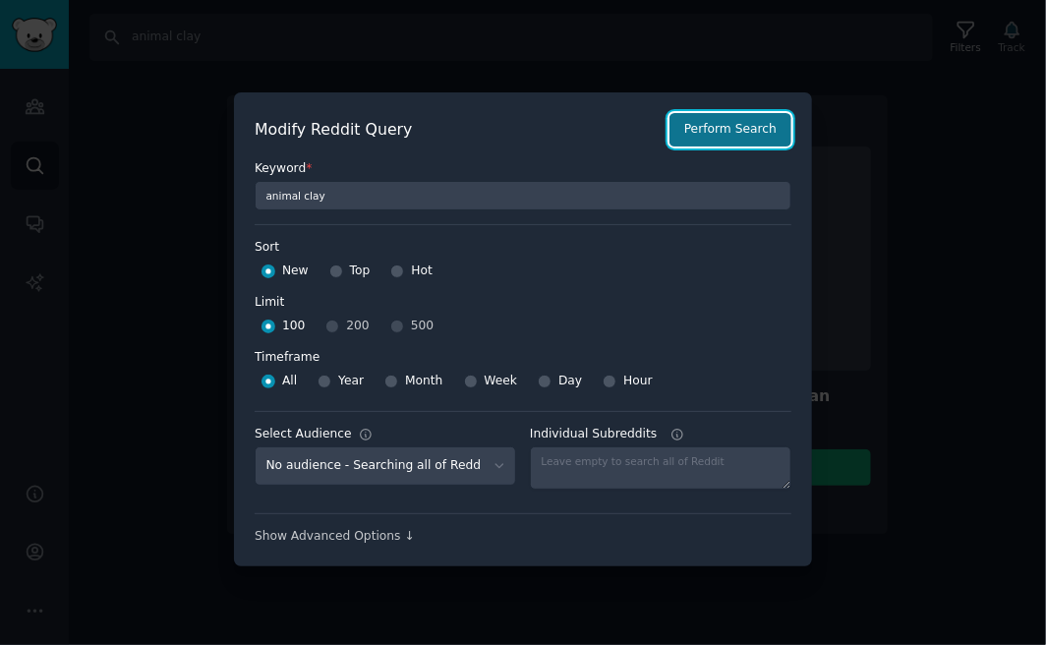
click at [715, 128] on button "Perform Search" at bounding box center [730, 129] width 122 height 33
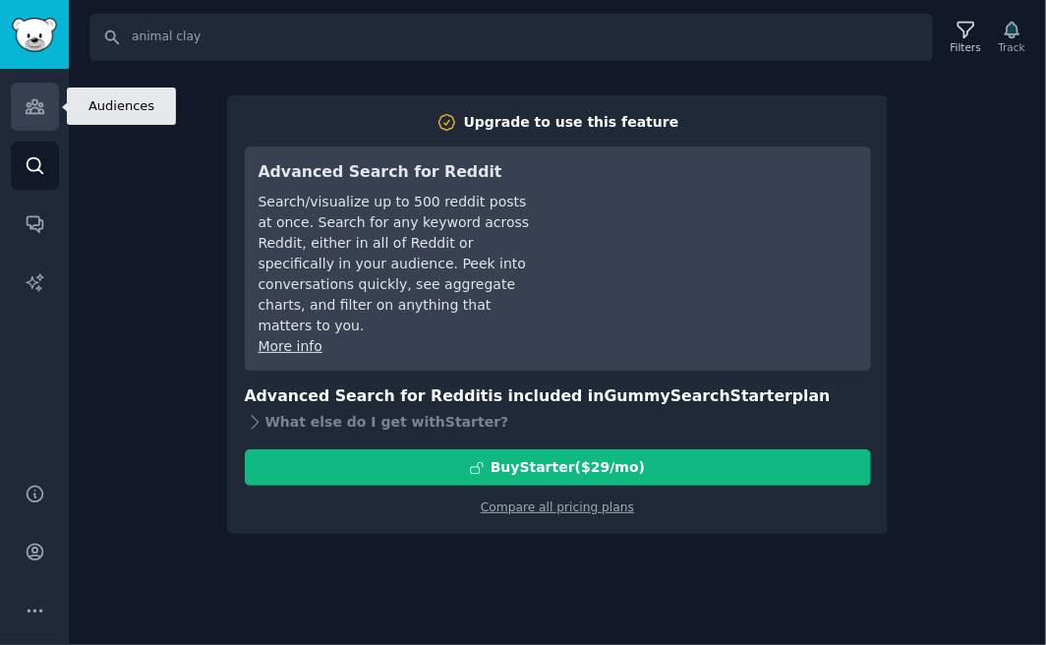
click at [30, 99] on icon "Sidebar" at bounding box center [35, 106] width 21 height 21
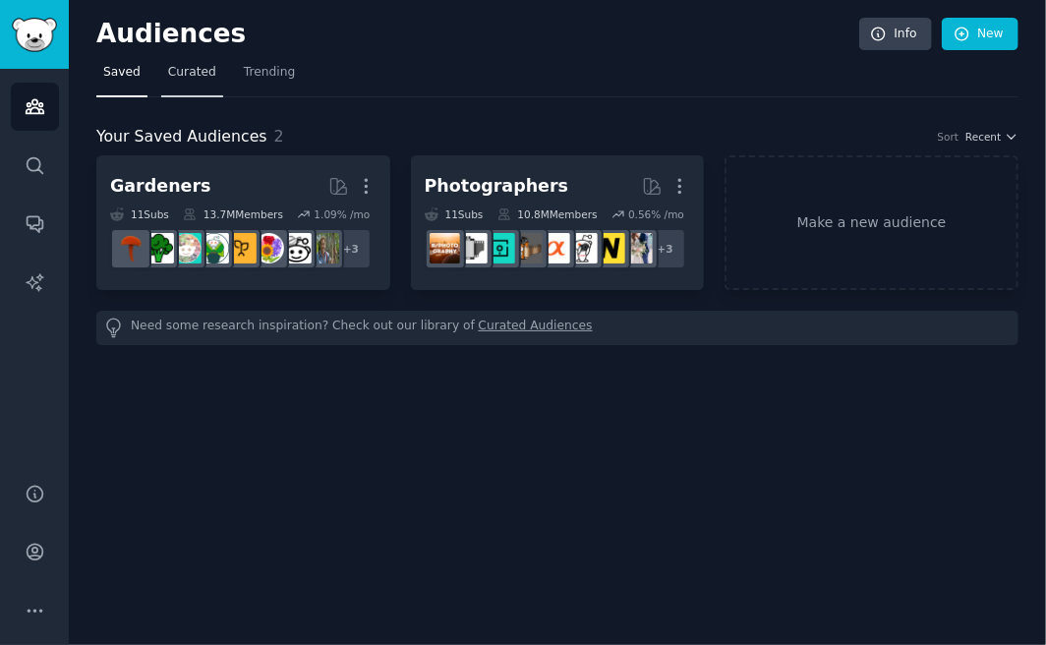
click at [168, 77] on span "Curated" at bounding box center [192, 73] width 48 height 18
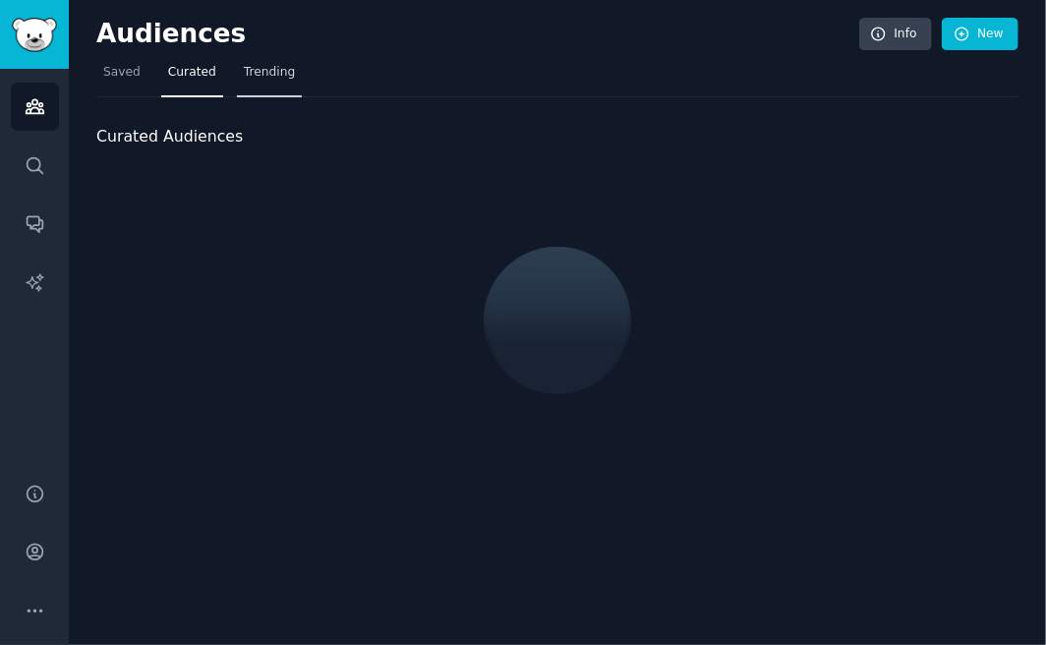
click at [245, 71] on span "Trending" at bounding box center [269, 73] width 51 height 18
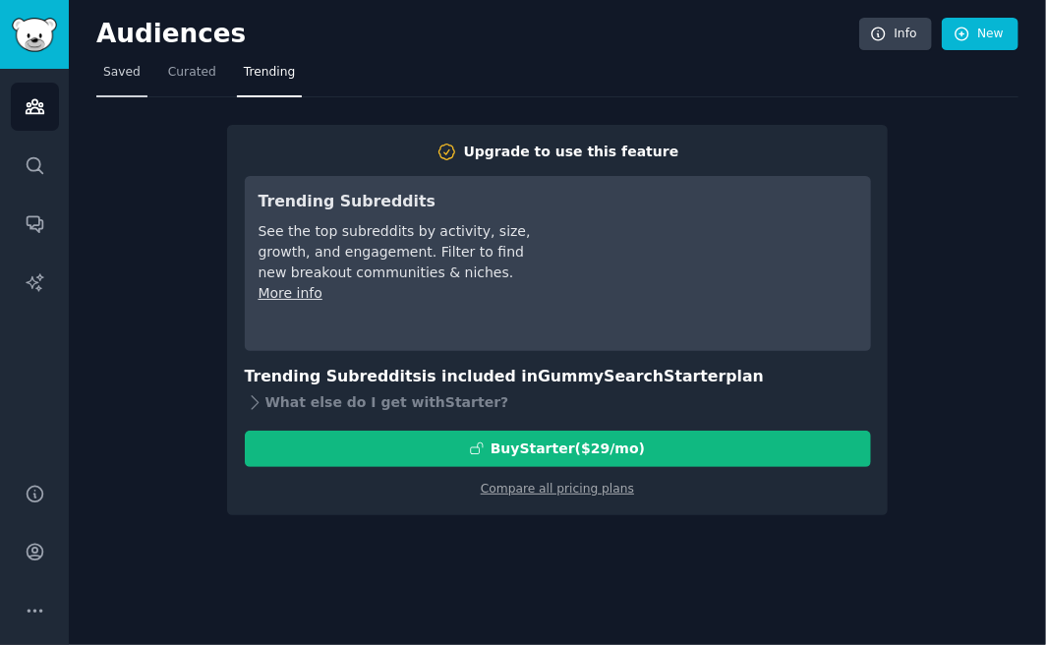
click at [141, 68] on link "Saved" at bounding box center [121, 77] width 51 height 40
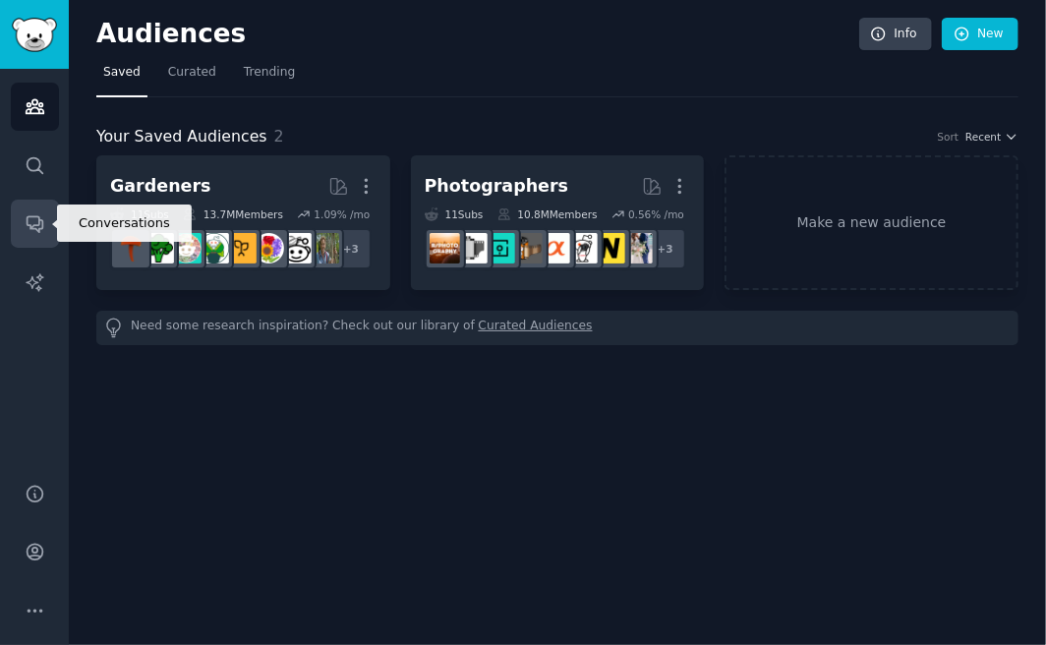
click at [31, 224] on icon "Sidebar" at bounding box center [35, 223] width 21 height 21
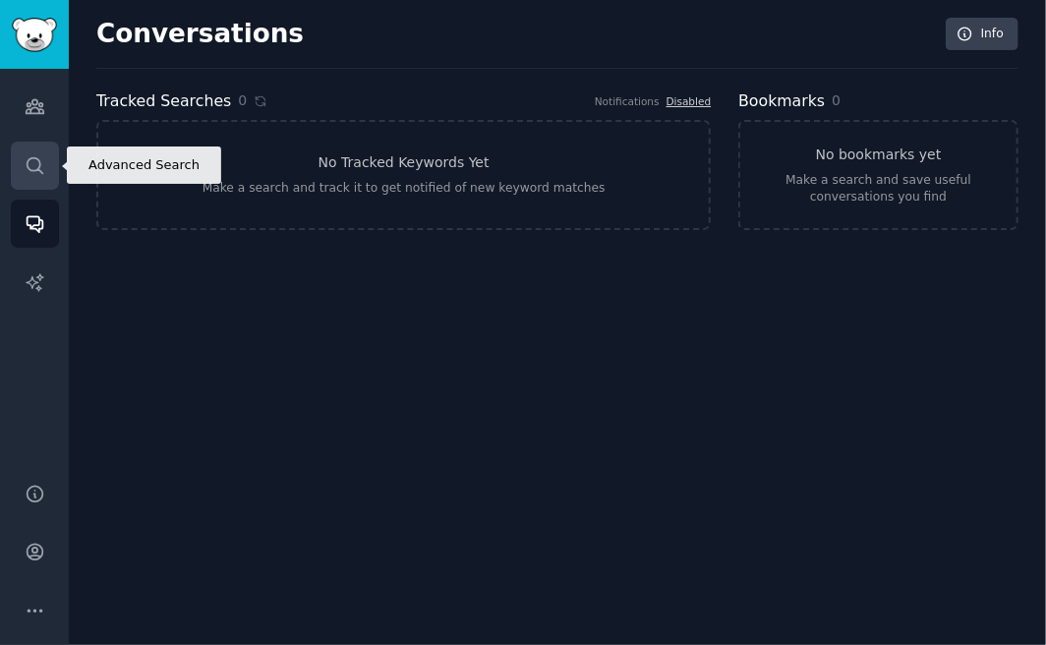
click at [30, 165] on icon "Sidebar" at bounding box center [35, 165] width 21 height 21
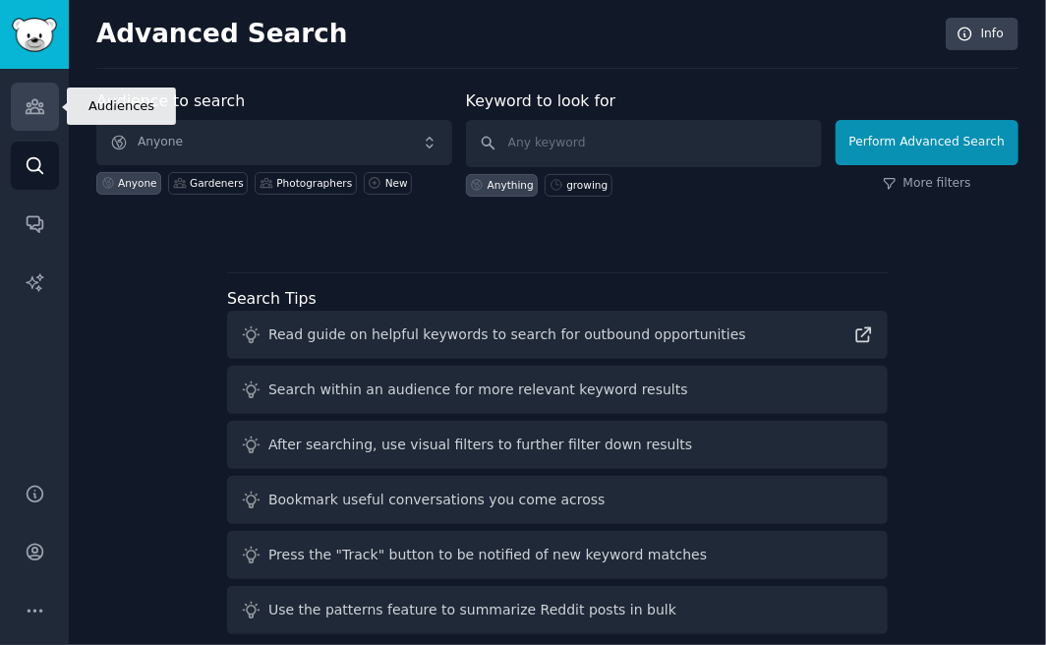
click at [32, 105] on icon "Sidebar" at bounding box center [35, 106] width 21 height 21
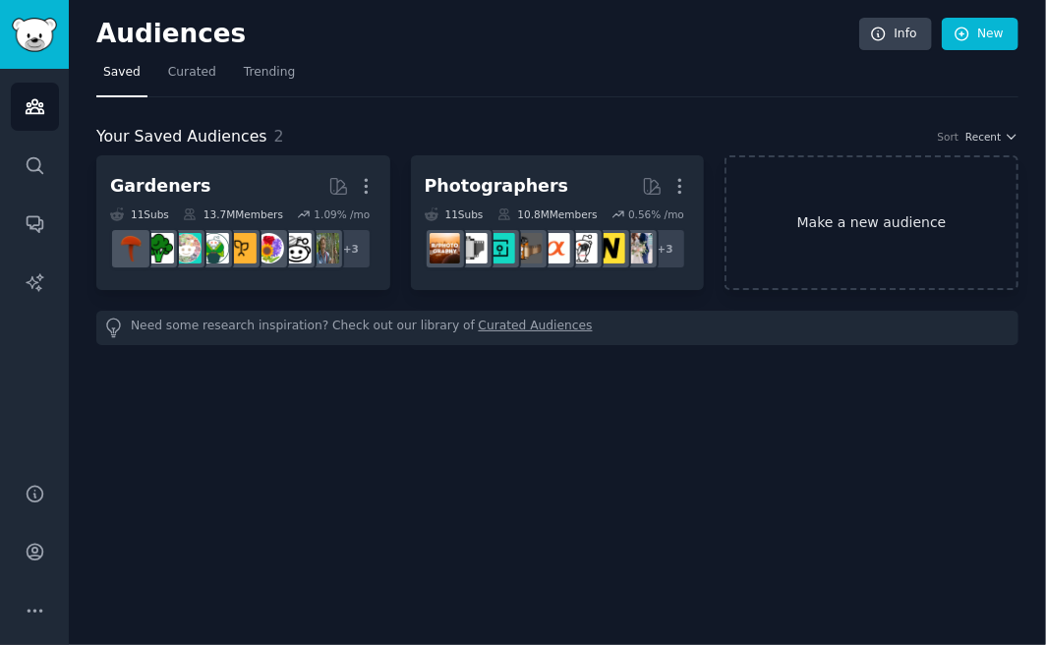
click at [920, 216] on link "Make a new audience" at bounding box center [871, 222] width 294 height 135
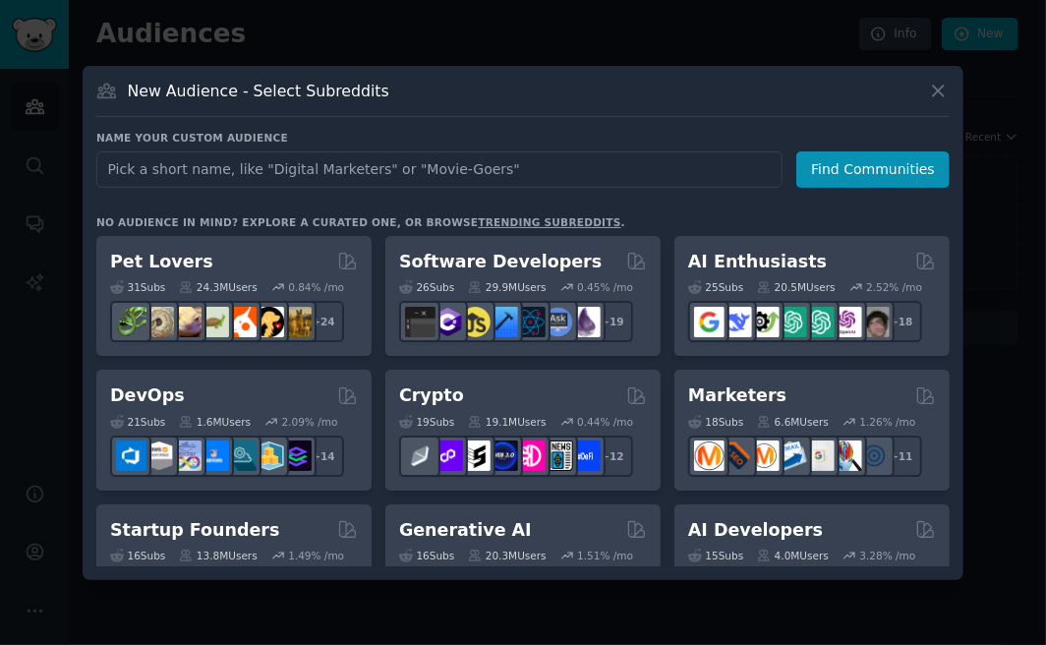
click at [252, 177] on input "text" at bounding box center [439, 169] width 686 height 36
type input "n"
type input "animal clay"
click button "Find Communities" at bounding box center [872, 169] width 153 height 36
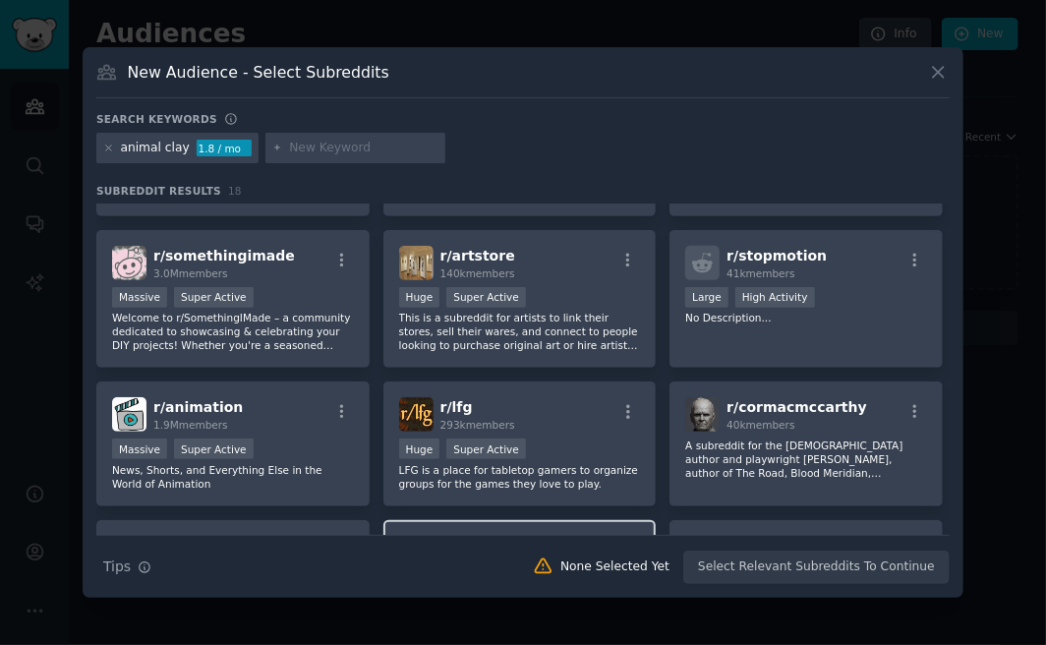
scroll to position [424, 0]
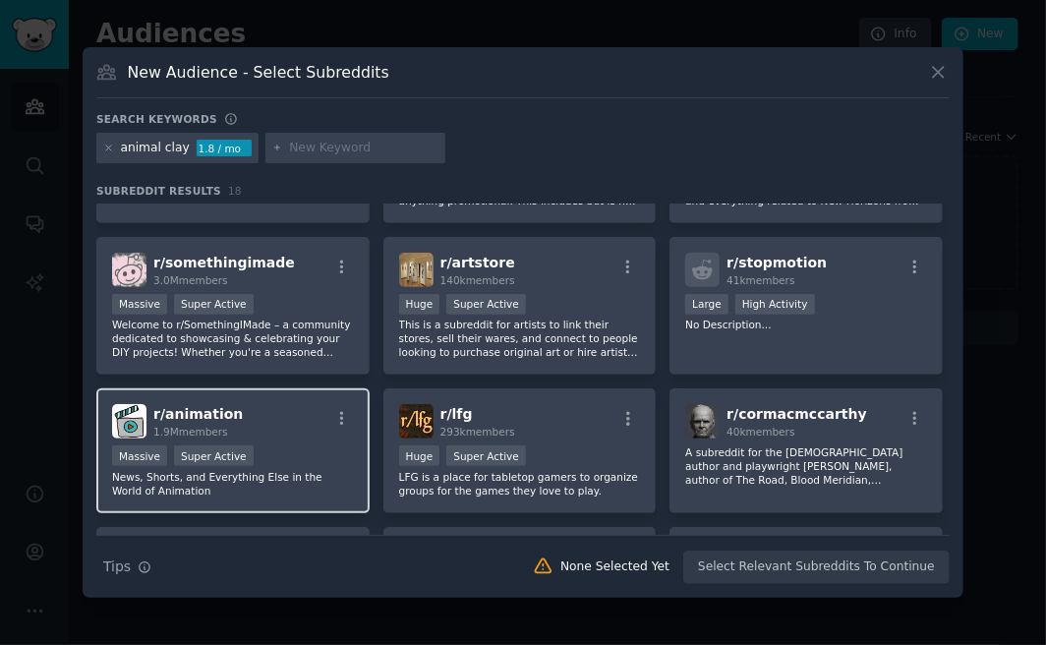
drag, startPoint x: 209, startPoint y: 405, endPoint x: 277, endPoint y: 449, distance: 81.0
click at [277, 449] on div "1,000,000+ members Massive Super Active" at bounding box center [233, 457] width 242 height 25
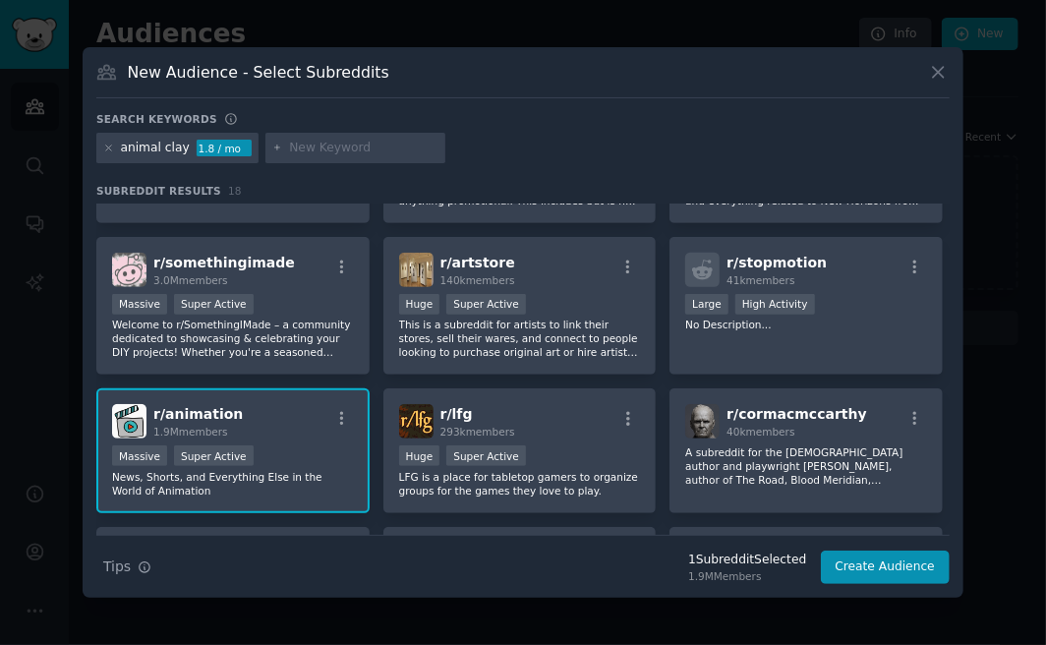
click at [304, 424] on div "r/ animation 1.9M members" at bounding box center [233, 421] width 242 height 34
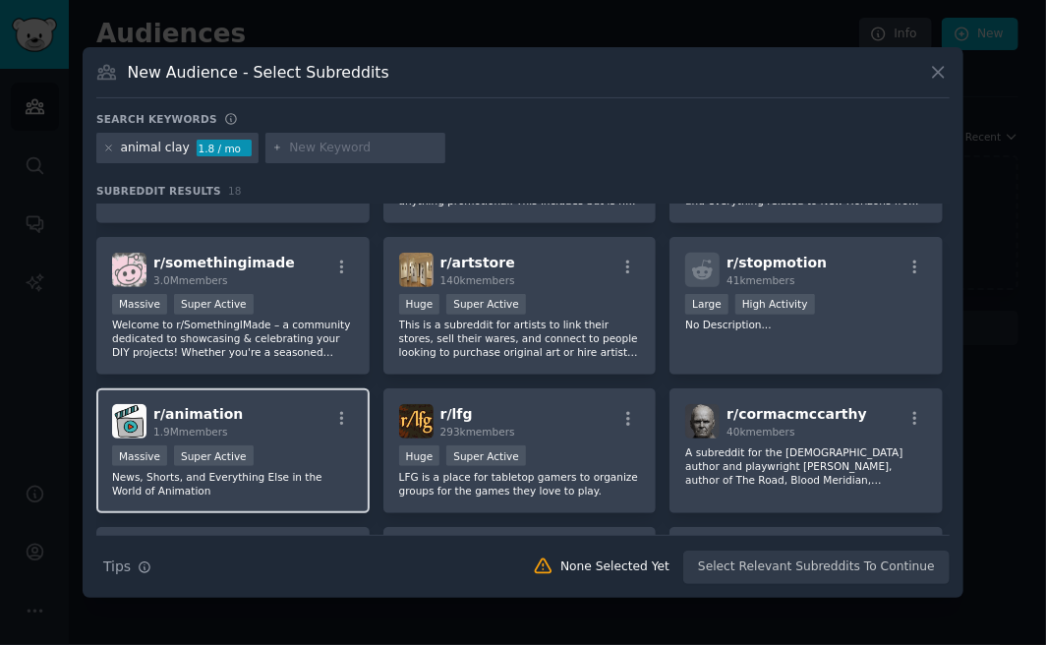
click at [334, 404] on div "r/ animation 1.9M members" at bounding box center [233, 421] width 242 height 34
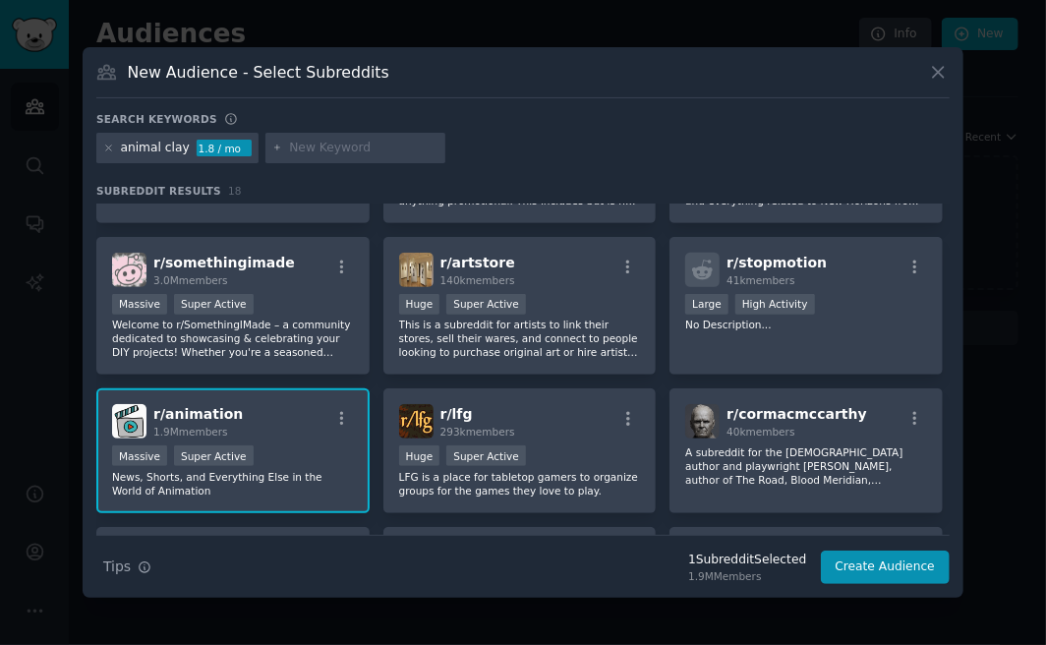
click at [331, 405] on div "r/ animation 1.9M members" at bounding box center [233, 421] width 242 height 34
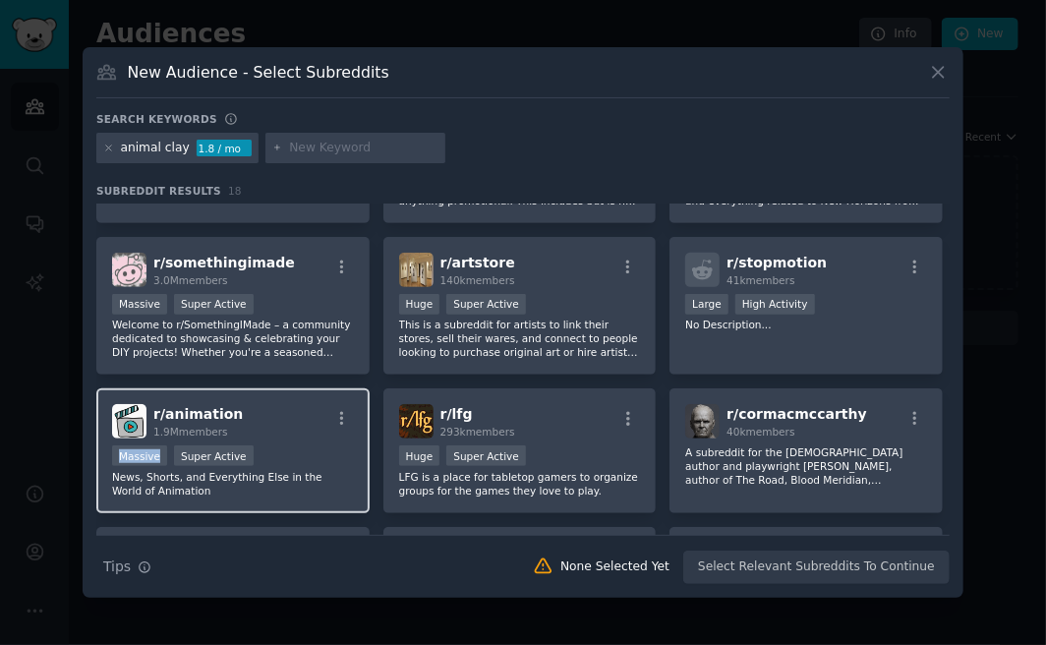
click at [331, 405] on div "r/ animation 1.9M members" at bounding box center [233, 421] width 242 height 34
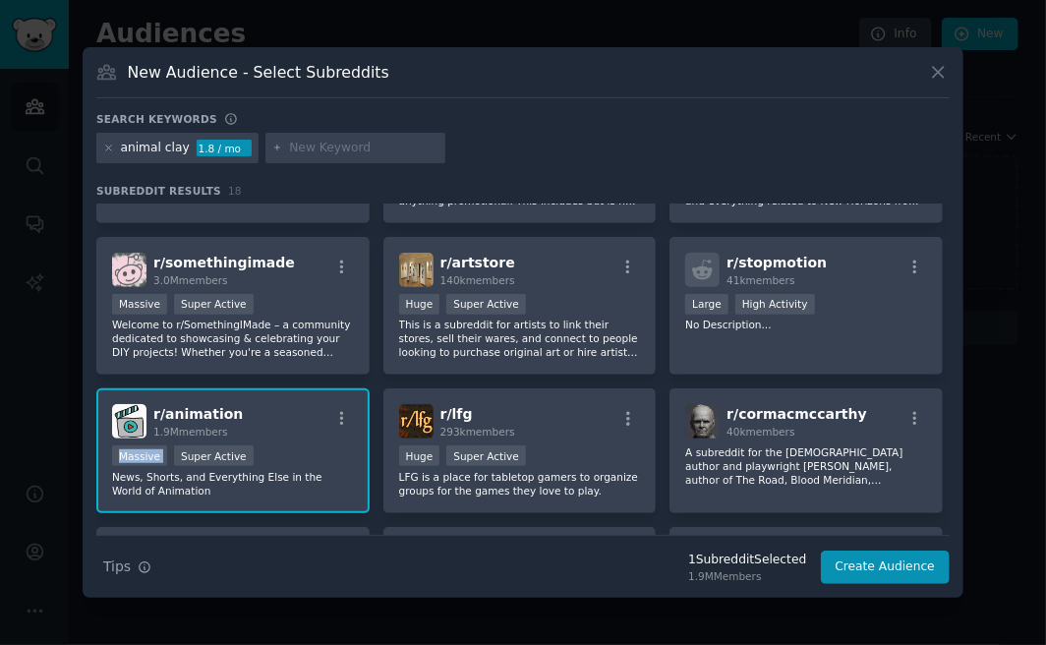
click at [331, 405] on div "r/ animation 1.9M members" at bounding box center [233, 421] width 242 height 34
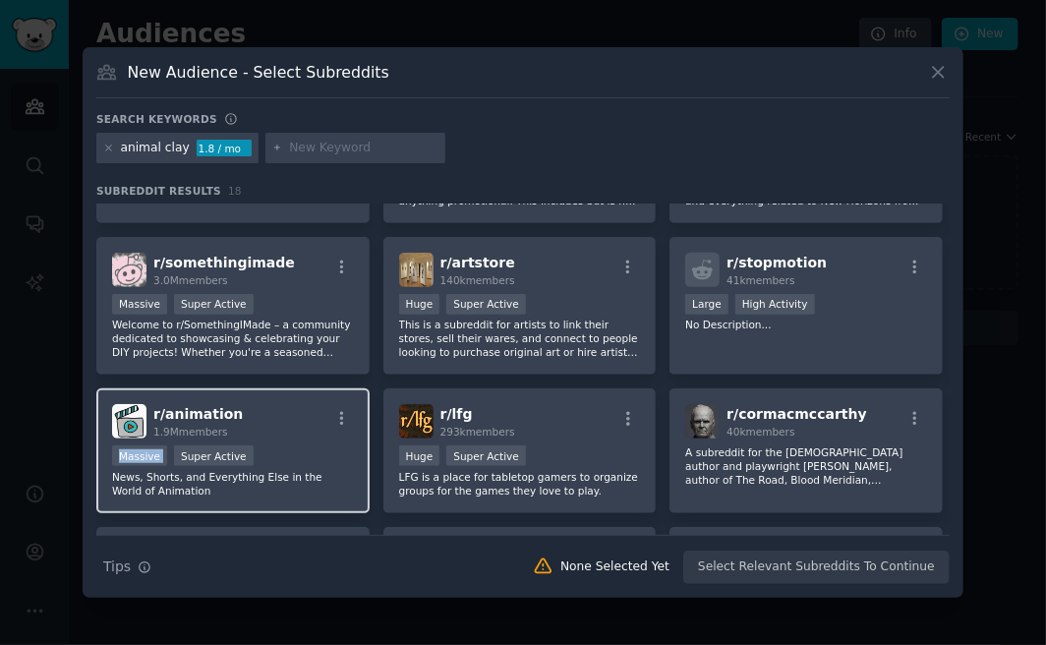
click at [331, 405] on div "r/ animation 1.9M members" at bounding box center [233, 421] width 242 height 34
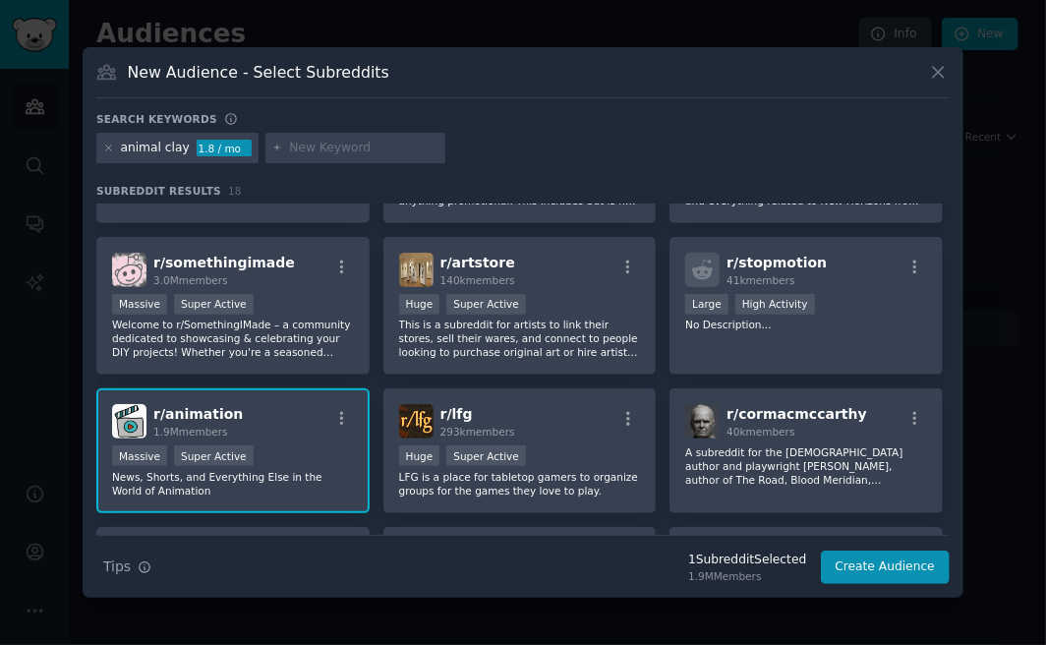
click at [201, 407] on span "r/ animation" at bounding box center [197, 414] width 89 height 16
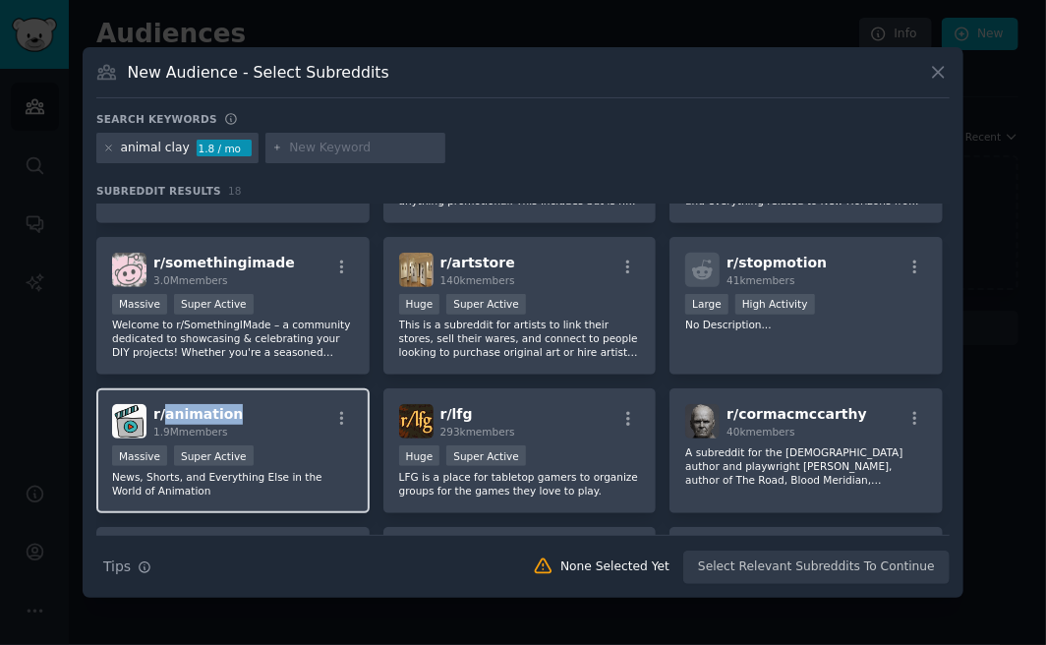
click at [201, 407] on span "r/ animation" at bounding box center [197, 414] width 89 height 16
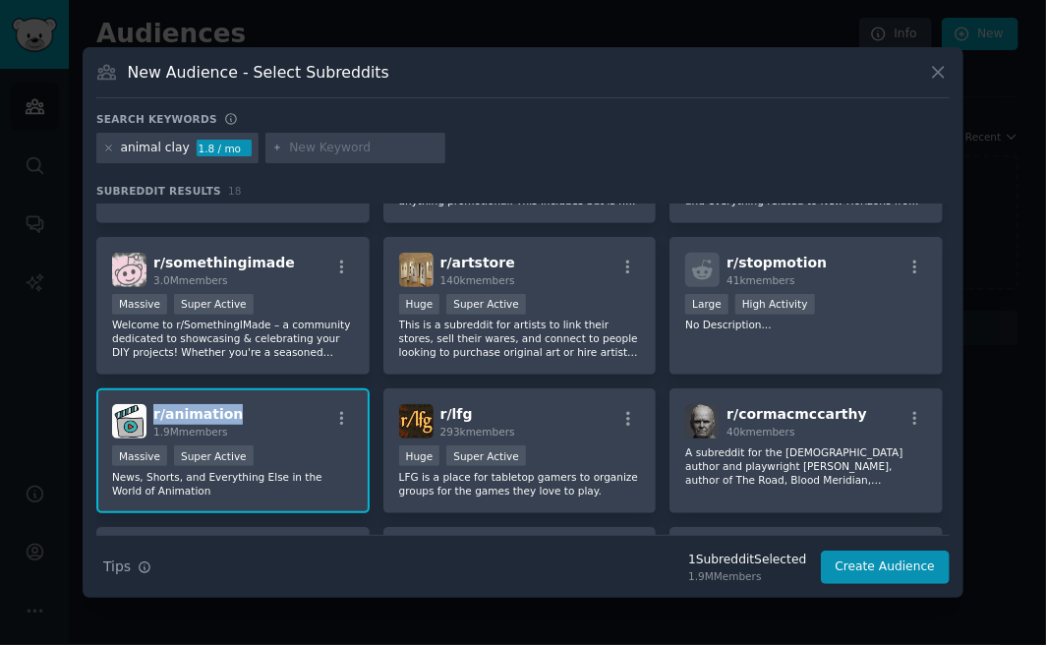
click at [201, 407] on span "r/ animation" at bounding box center [197, 414] width 89 height 16
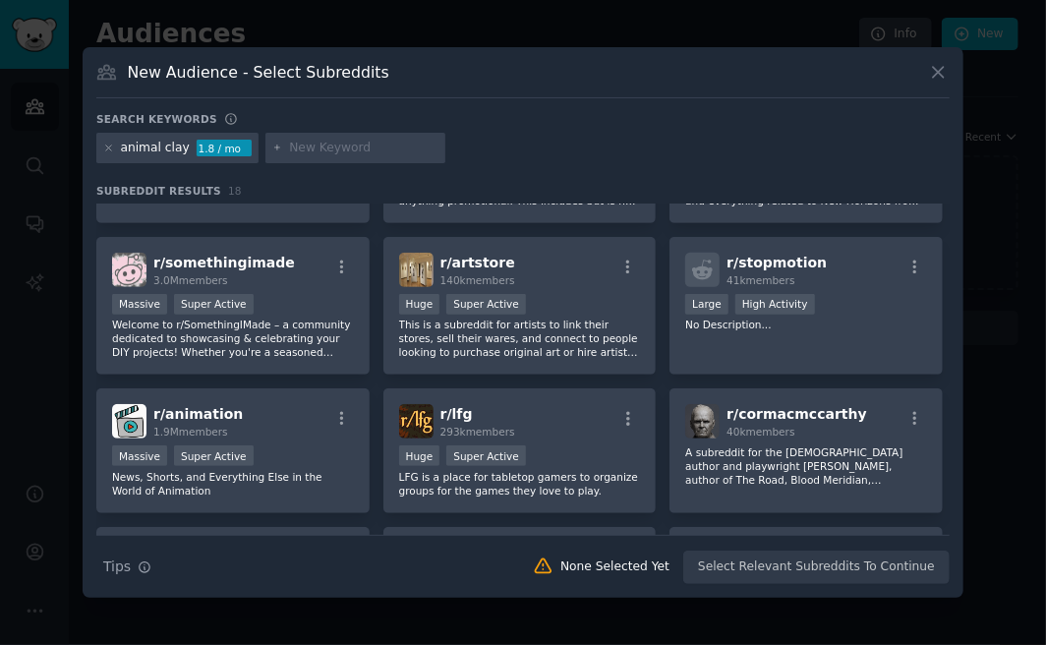
click at [532, 149] on div "animal clay 1.8 / mo" at bounding box center [522, 152] width 853 height 38
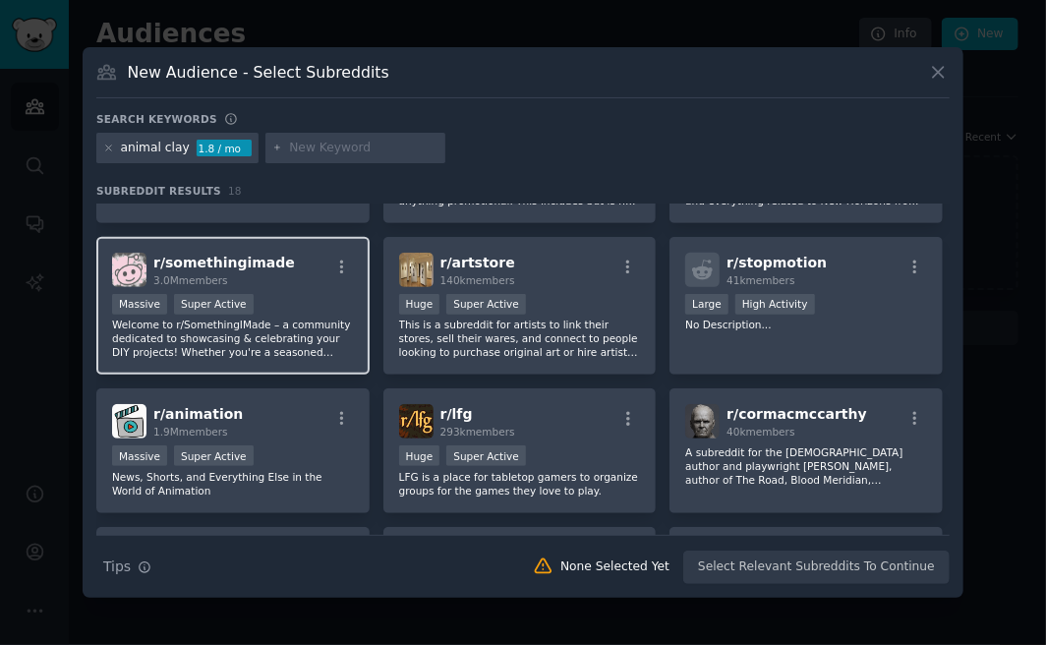
drag, startPoint x: 202, startPoint y: 248, endPoint x: 202, endPoint y: 269, distance: 21.6
click at [203, 248] on div "r/ somethingimade 3.0M members >= 95th percentile for submissions / day Massive…" at bounding box center [232, 306] width 273 height 139
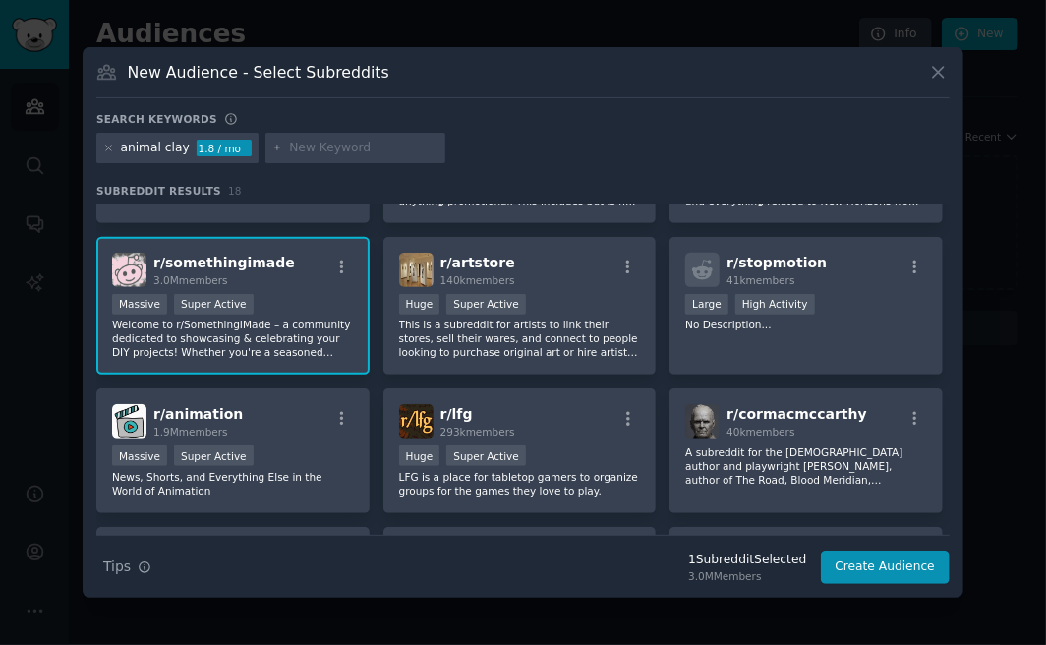
click at [186, 258] on span "r/ somethingimade" at bounding box center [224, 263] width 142 height 16
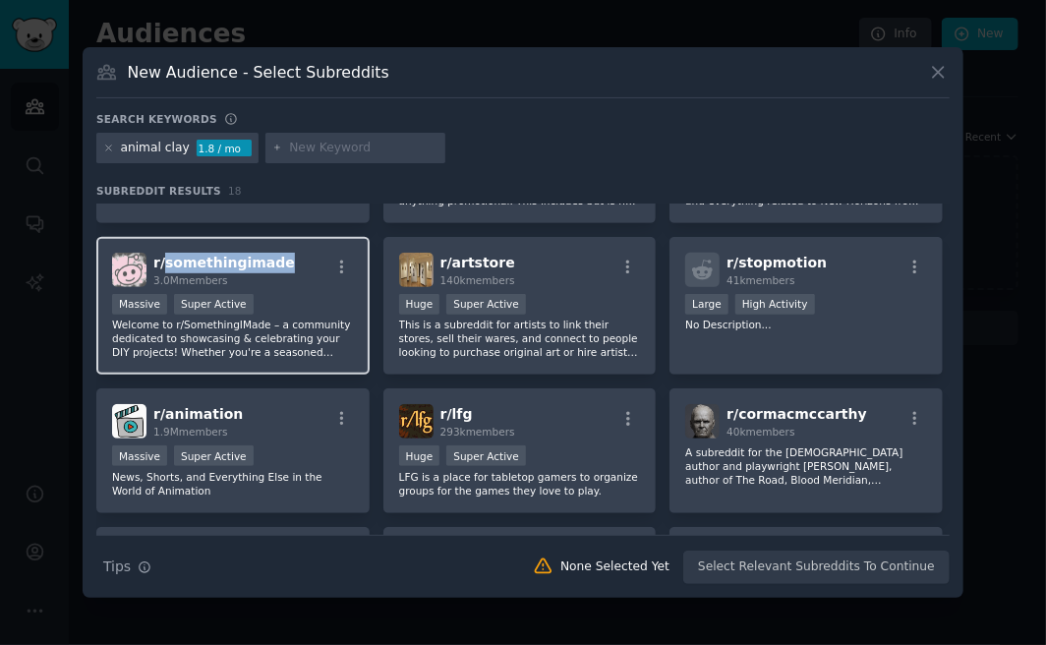
click at [186, 258] on span "r/ somethingimade" at bounding box center [224, 263] width 142 height 16
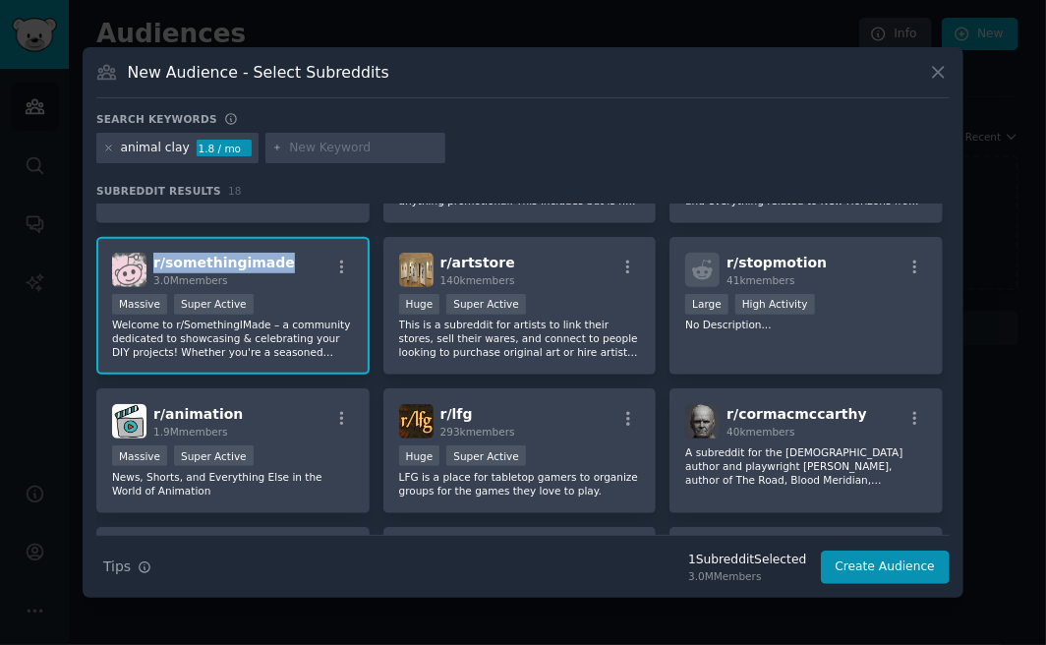
click at [186, 258] on span "r/ somethingimade" at bounding box center [224, 263] width 142 height 16
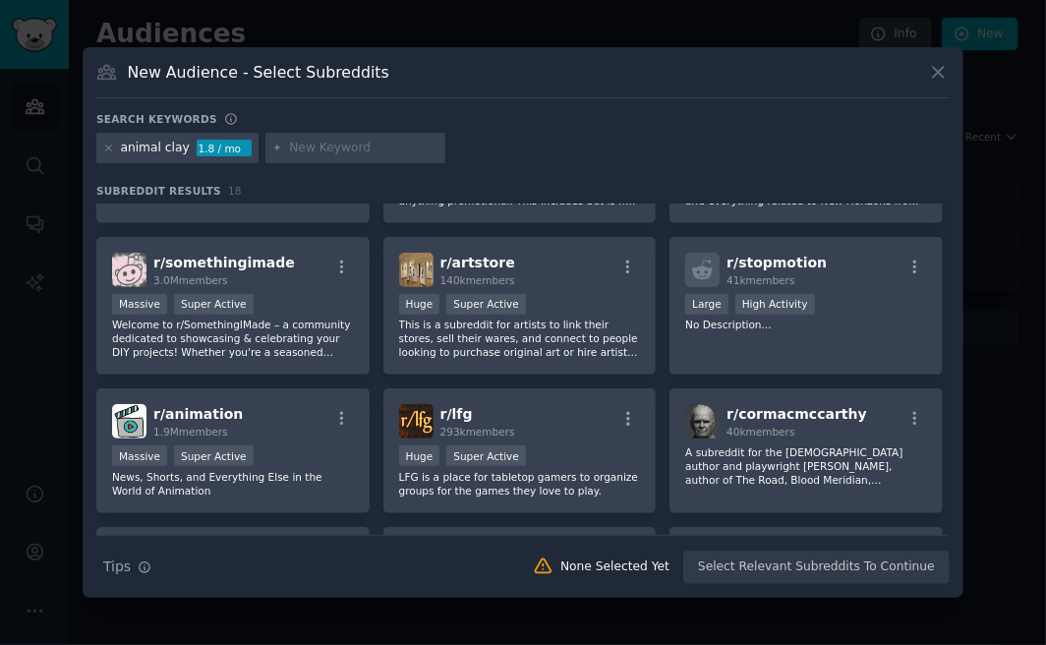
click at [504, 123] on div "Search keywords" at bounding box center [522, 122] width 853 height 21
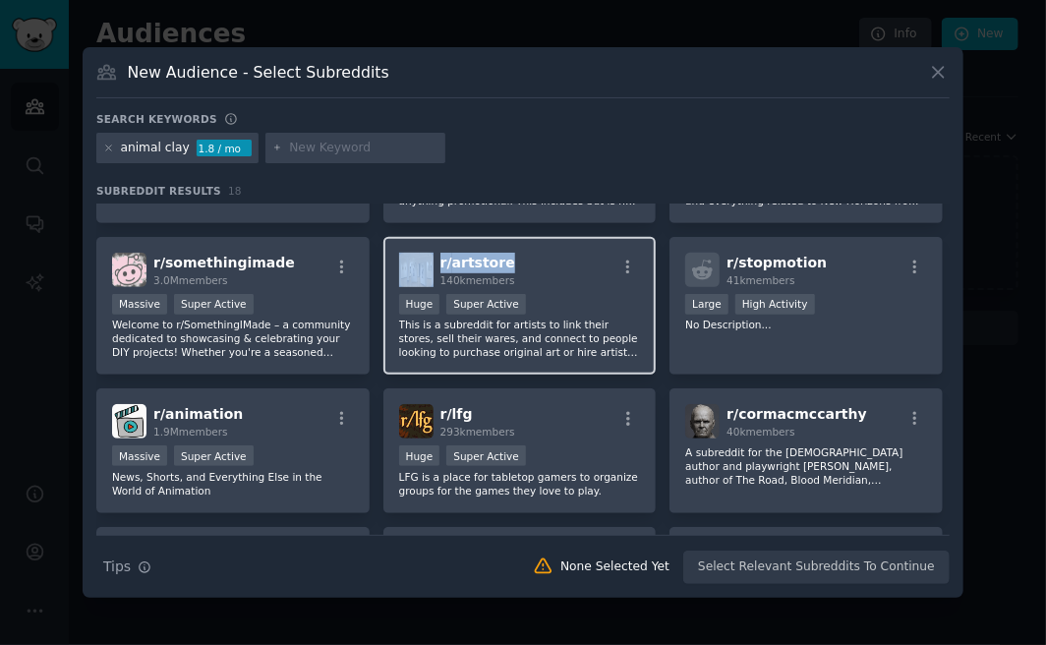
drag, startPoint x: 506, startPoint y: 264, endPoint x: 433, endPoint y: 264, distance: 72.7
click at [433, 264] on div "r/ artstore 140k members" at bounding box center [520, 270] width 242 height 34
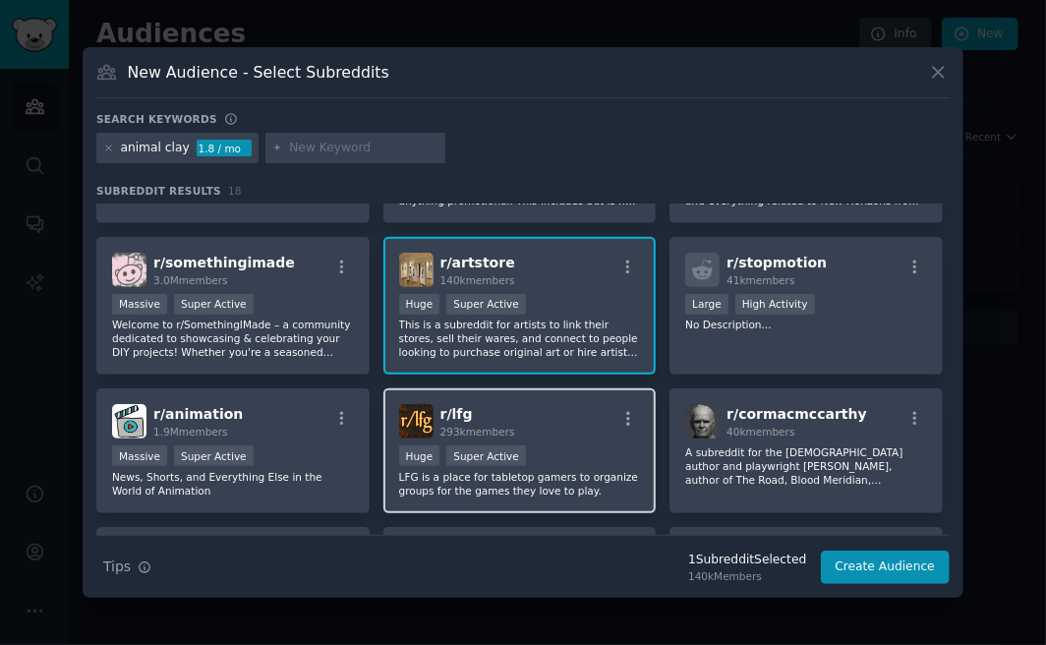
click at [447, 410] on span "r/ lfg" at bounding box center [456, 414] width 32 height 16
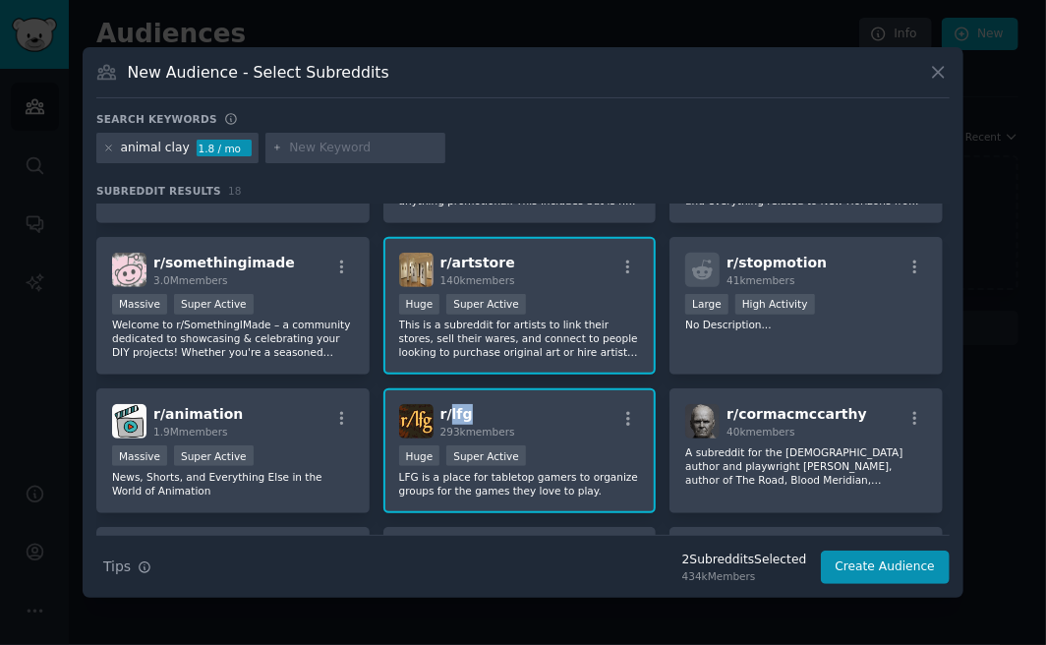
click at [447, 410] on span "r/ lfg" at bounding box center [456, 414] width 32 height 16
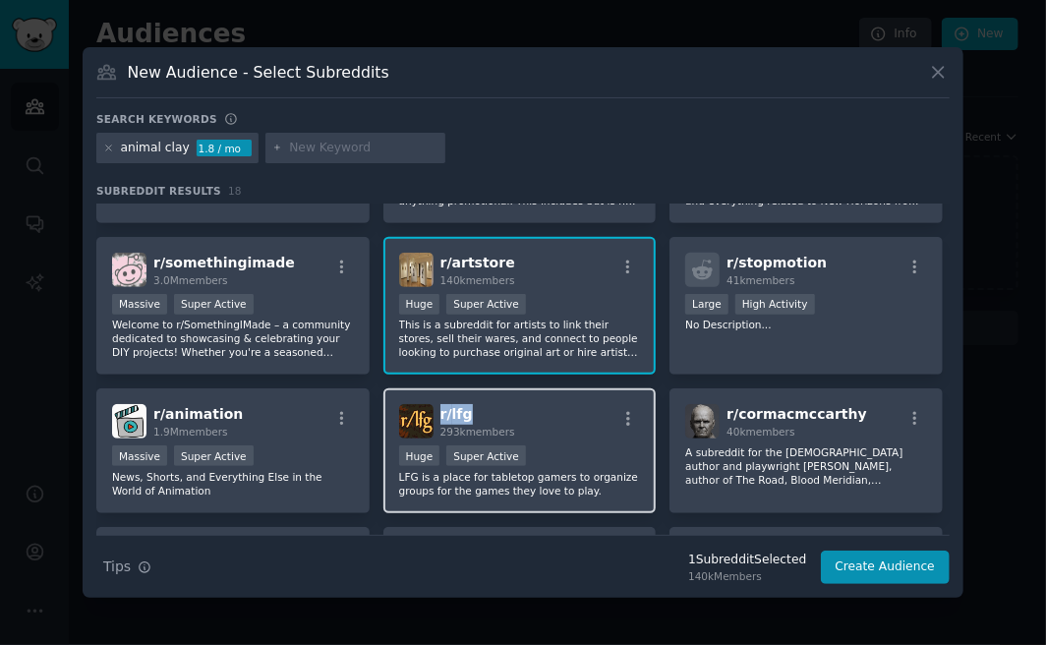
click at [447, 410] on span "r/ lfg" at bounding box center [456, 414] width 32 height 16
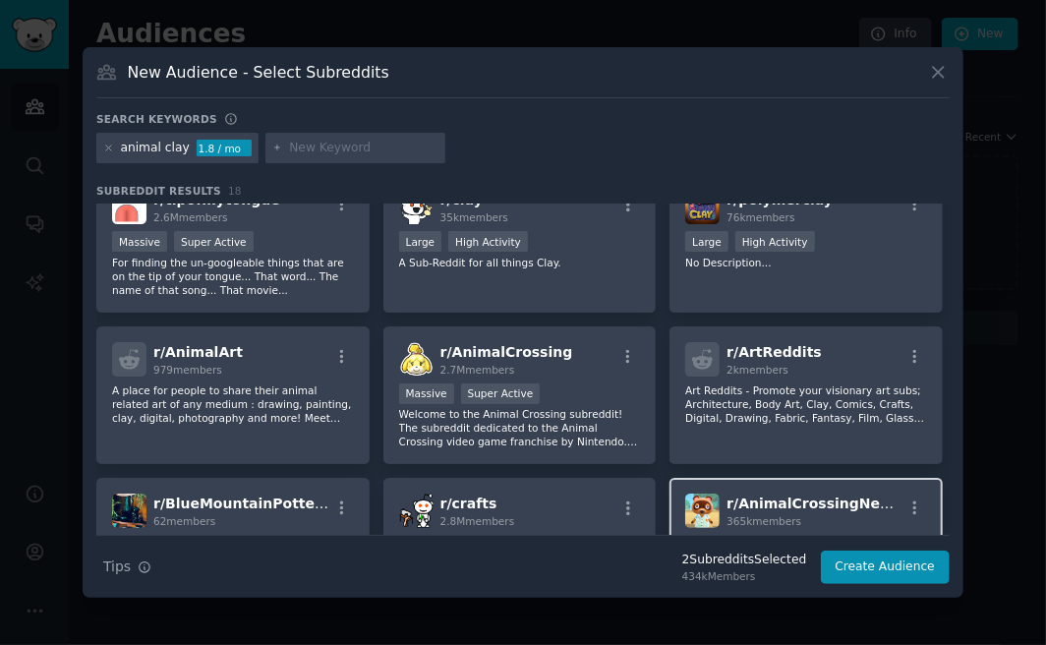
scroll to position [129, 0]
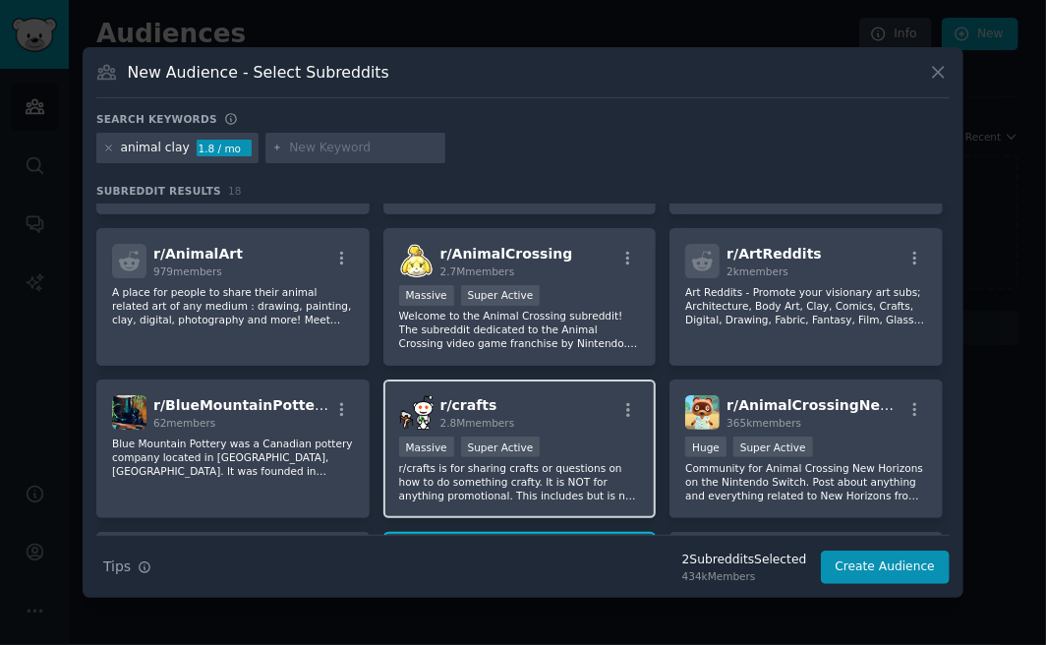
click at [450, 398] on span "r/ crafts" at bounding box center [468, 405] width 57 height 16
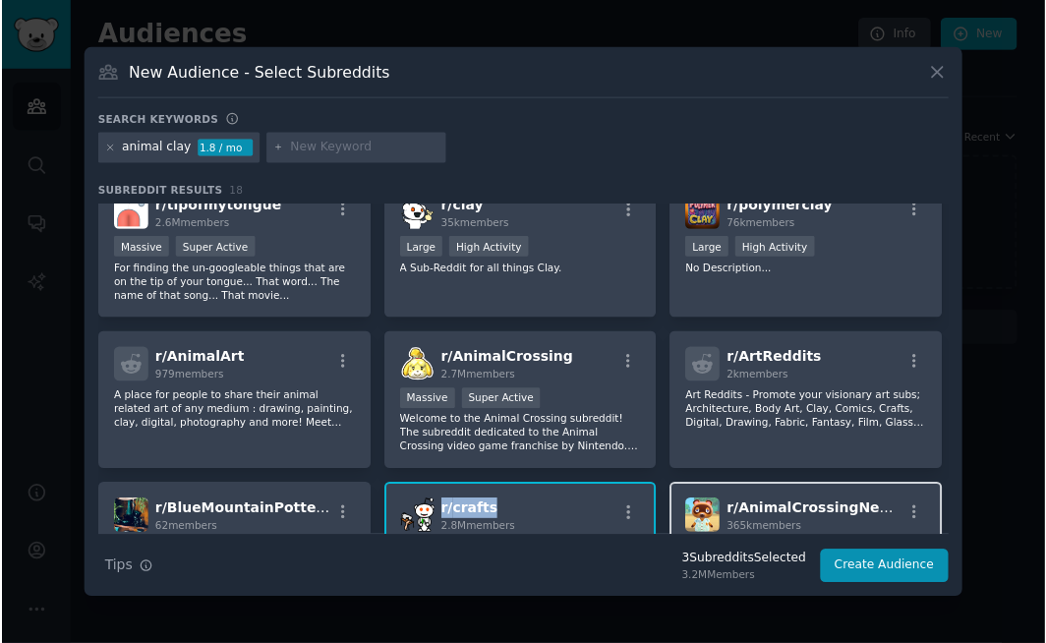
scroll to position [0, 0]
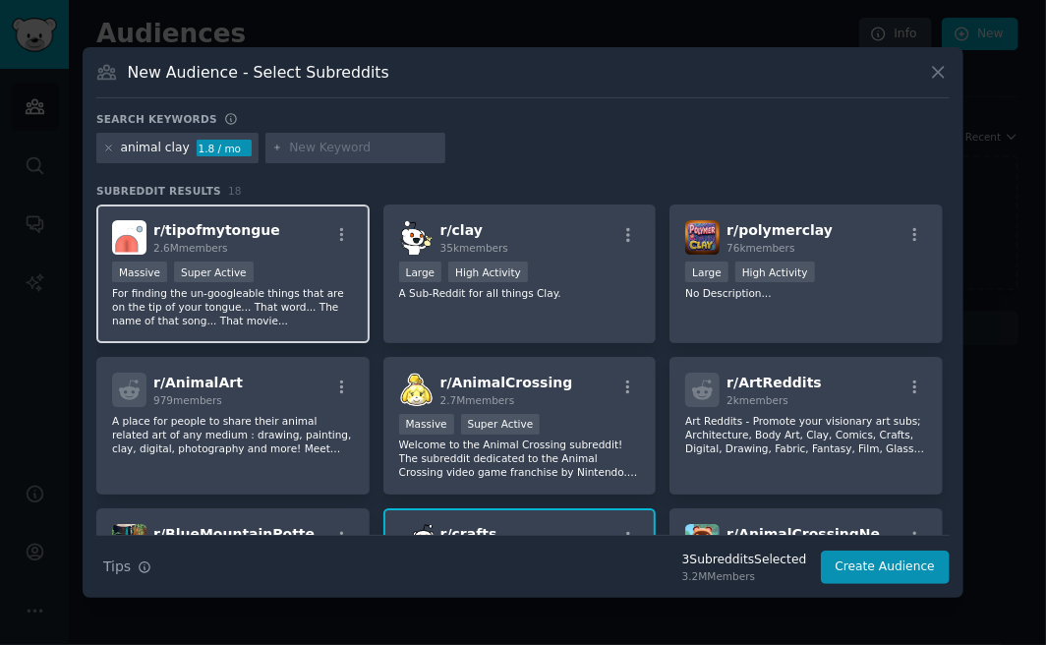
click at [214, 236] on span "r/ tipofmytongue" at bounding box center [216, 230] width 127 height 16
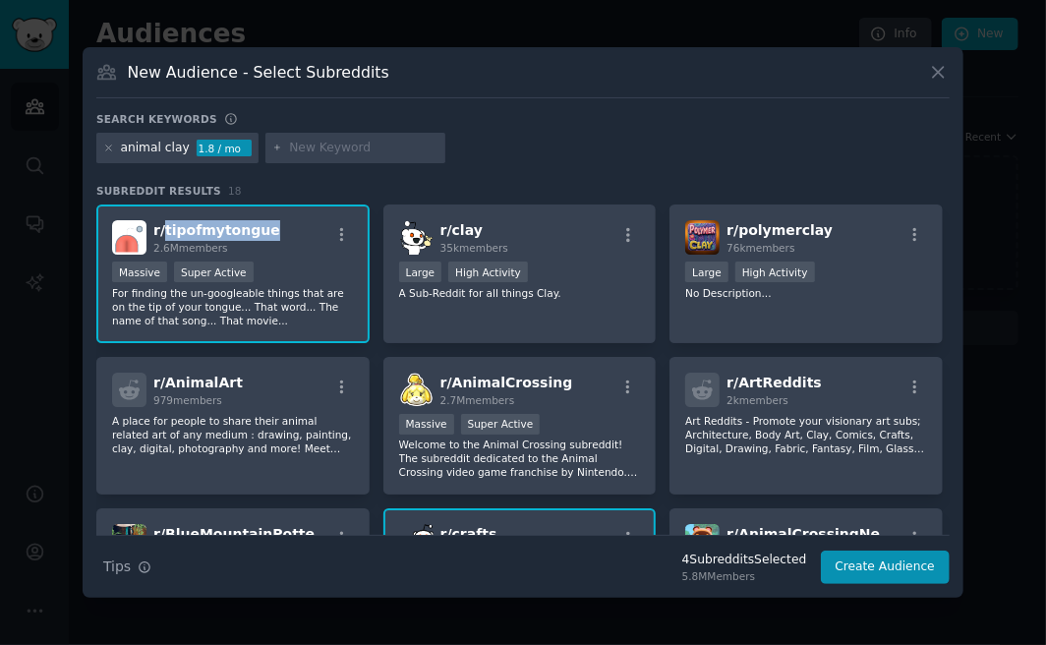
click at [214, 236] on span "r/ tipofmytongue" at bounding box center [216, 230] width 127 height 16
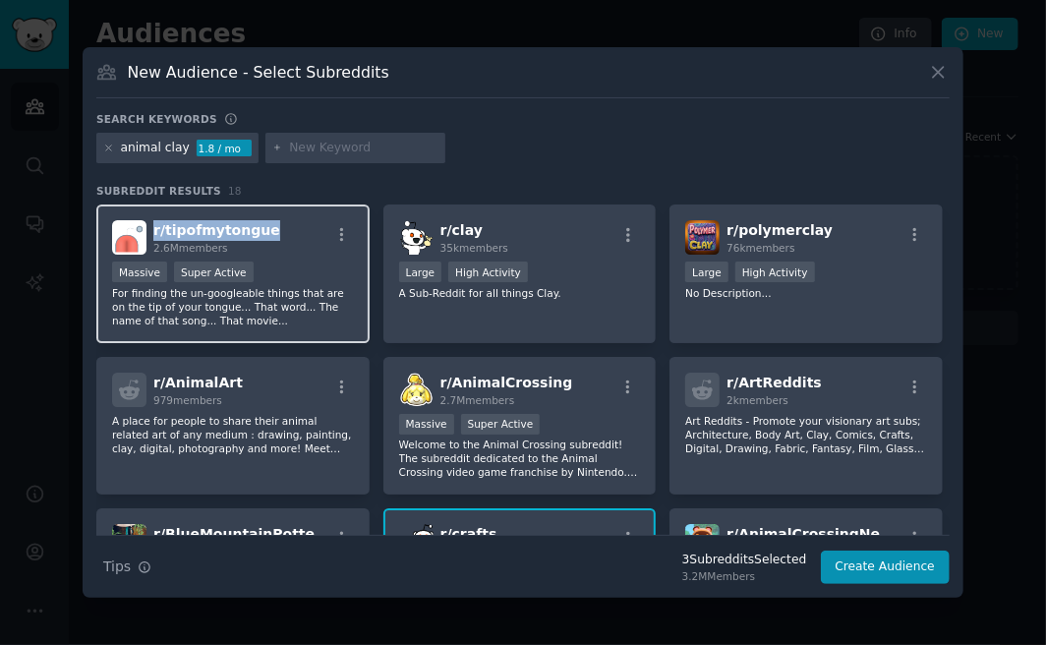
click at [214, 236] on span "r/ tipofmytongue" at bounding box center [216, 230] width 127 height 16
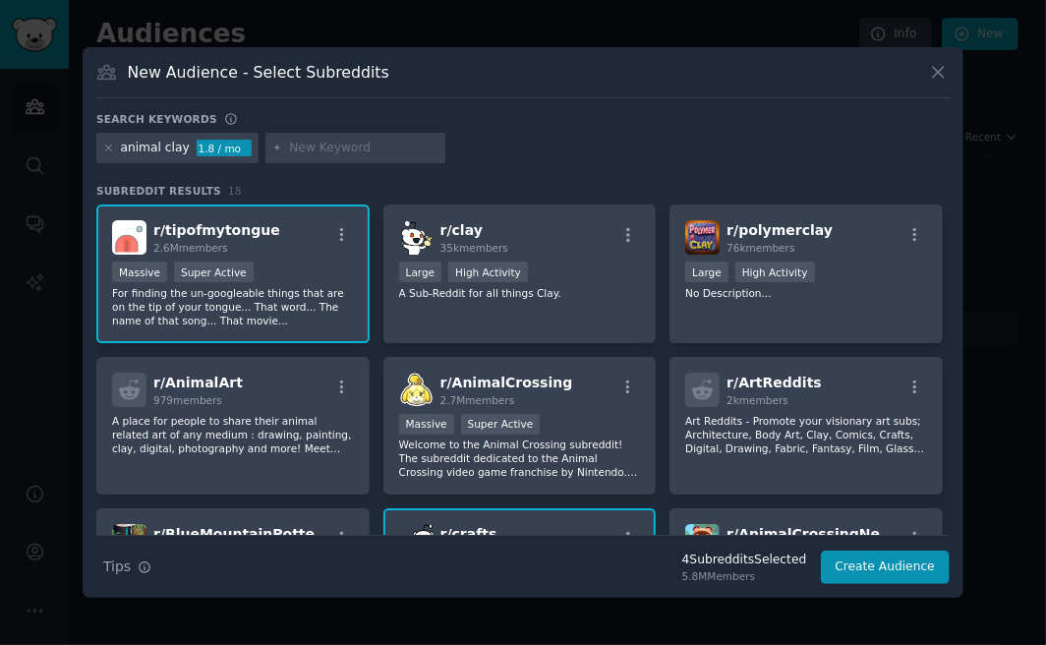
click at [535, 162] on div "animal clay 1.8 / mo" at bounding box center [522, 152] width 853 height 38
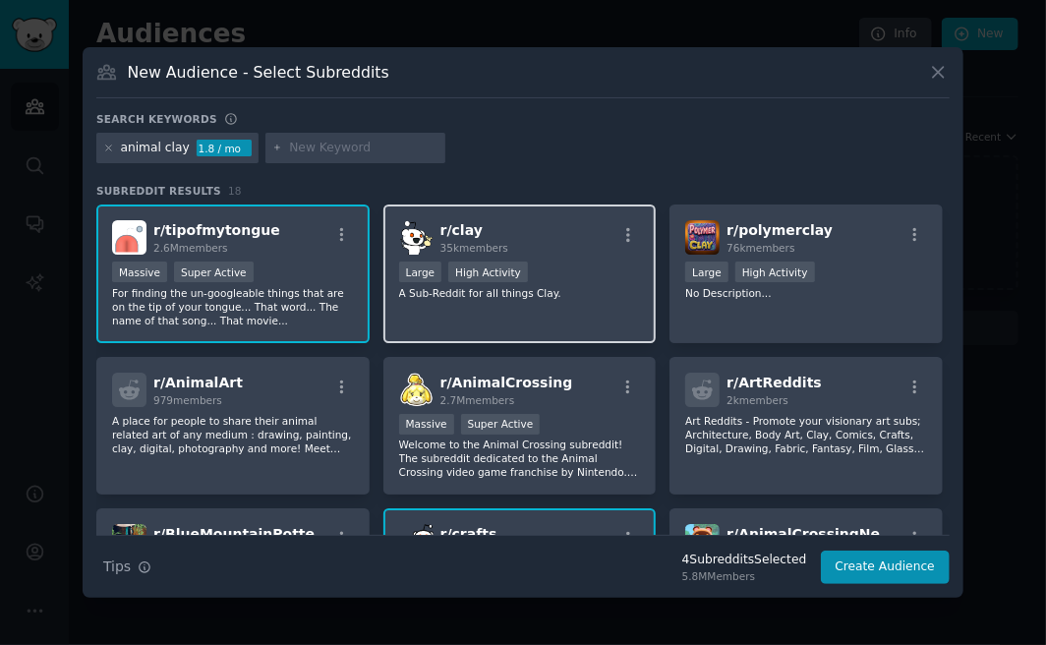
click at [454, 230] on span "r/ clay" at bounding box center [461, 230] width 42 height 16
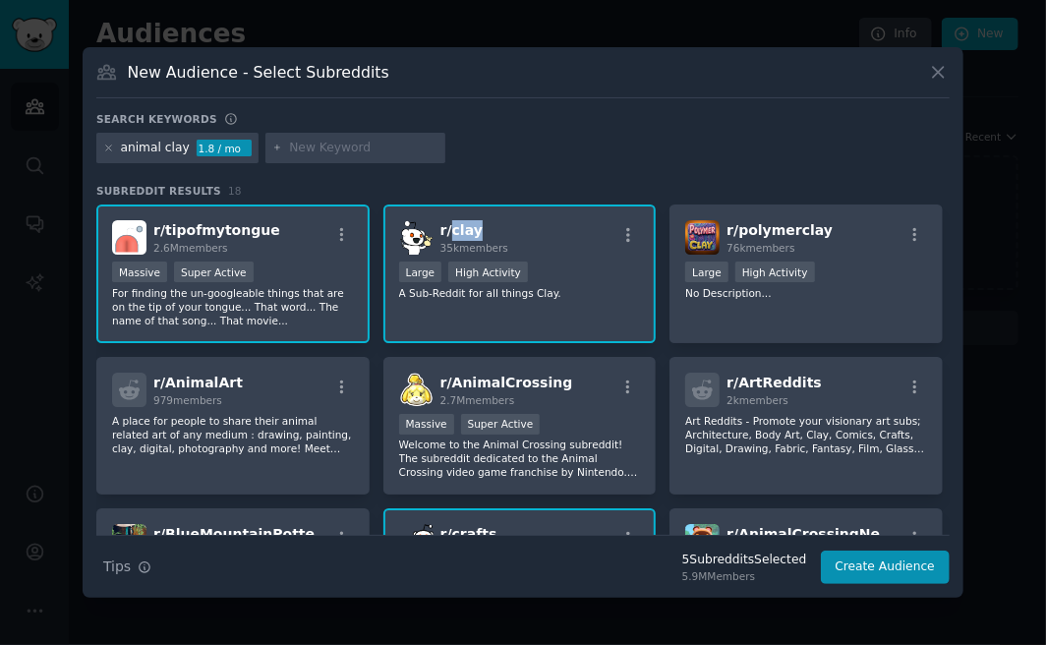
click at [454, 230] on span "r/ clay" at bounding box center [461, 230] width 42 height 16
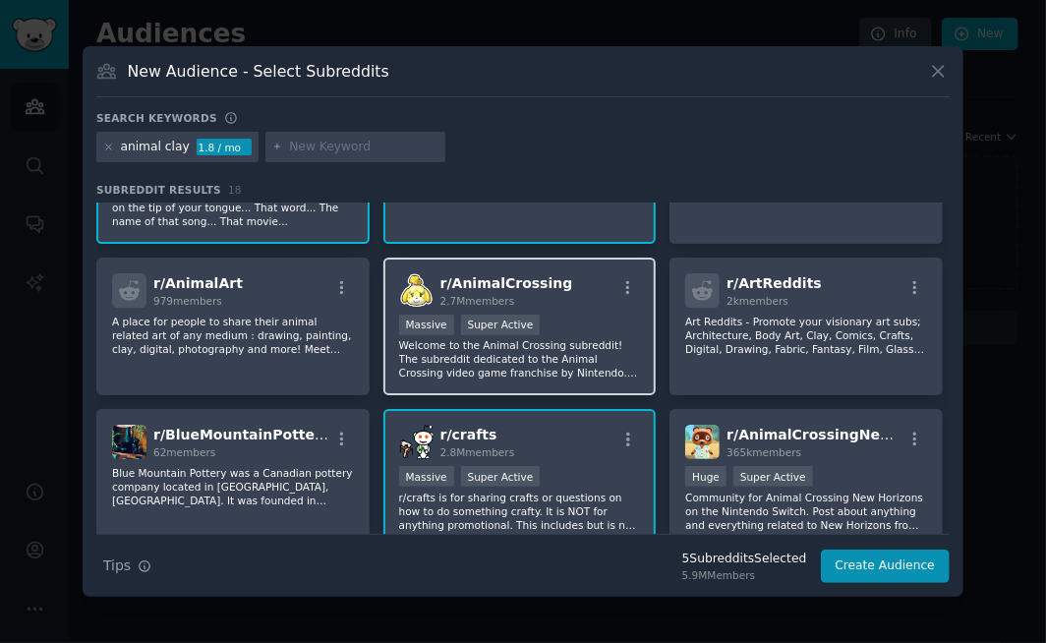
click at [486, 275] on span "r/ AnimalCrossing" at bounding box center [506, 283] width 133 height 16
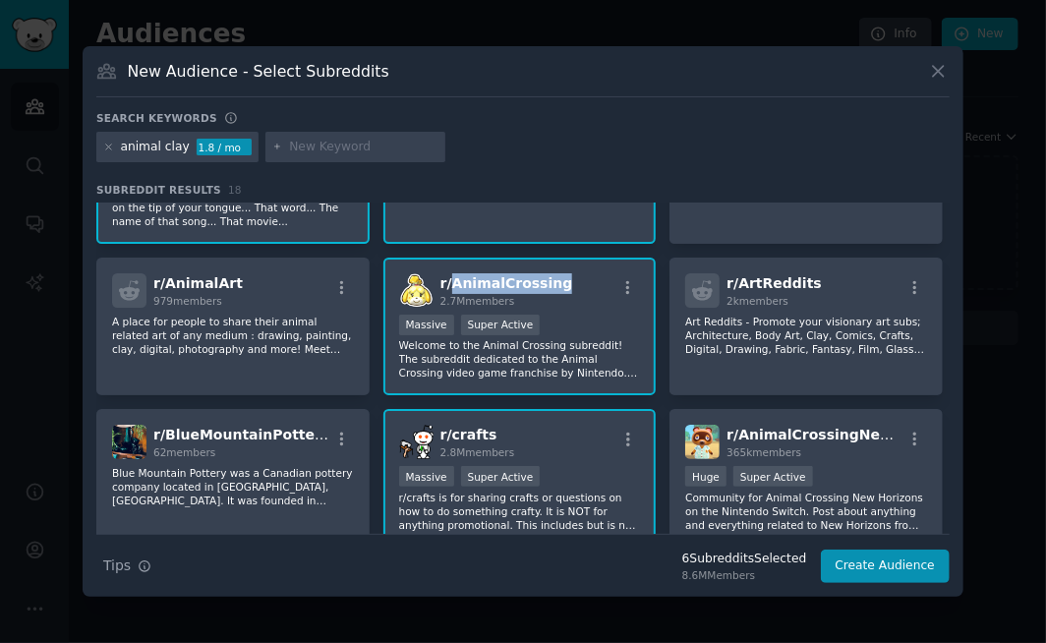
click at [486, 275] on span "r/ AnimalCrossing" at bounding box center [506, 283] width 133 height 16
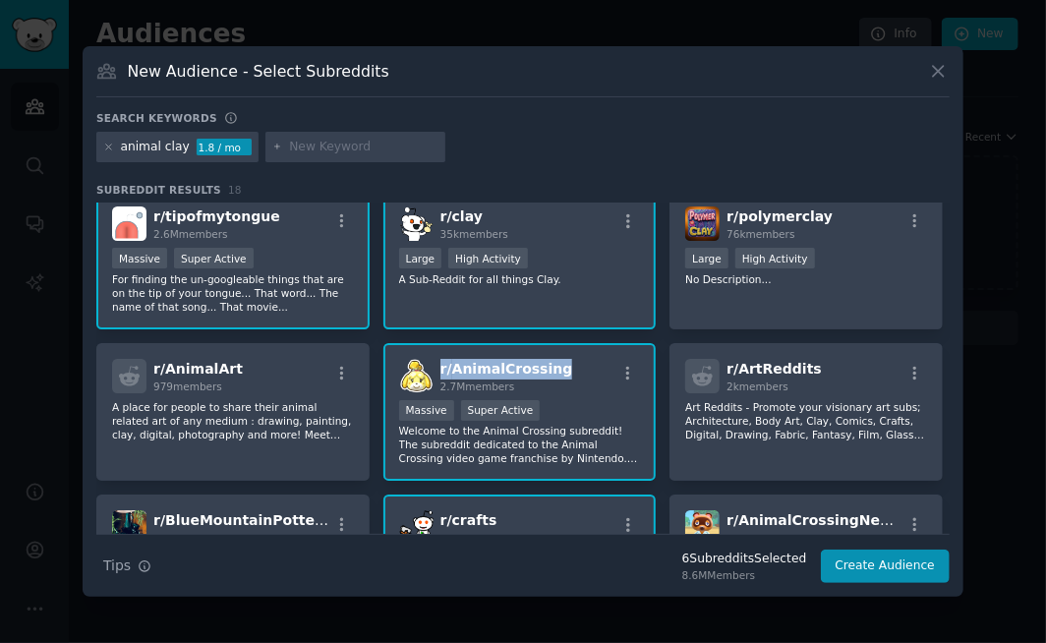
scroll to position [0, 0]
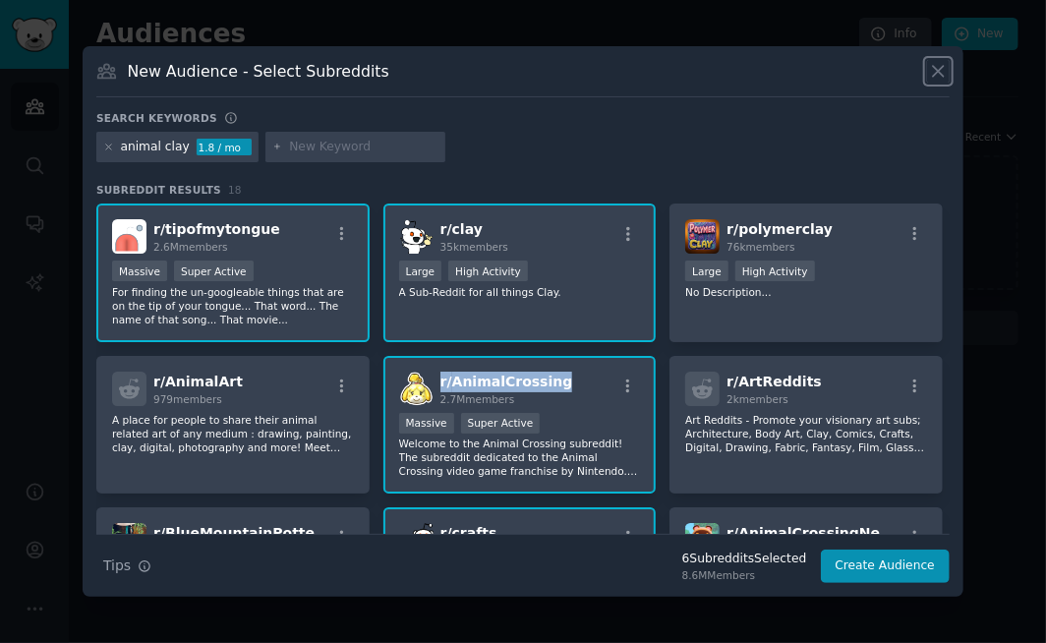
click at [944, 76] on icon at bounding box center [938, 71] width 21 height 21
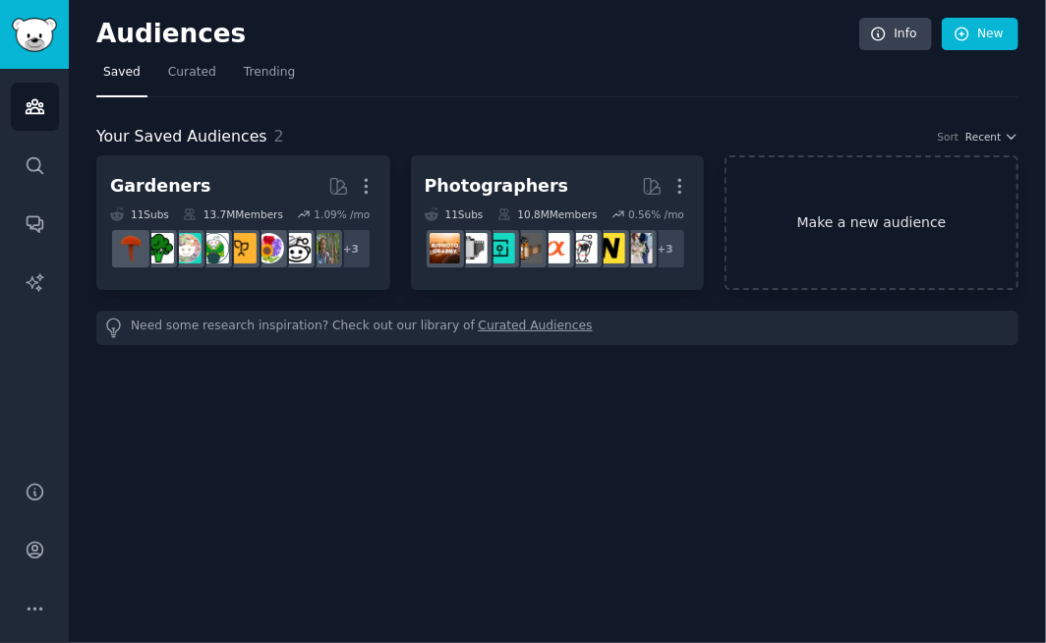
click at [829, 216] on link "Make a new audience" at bounding box center [871, 222] width 294 height 135
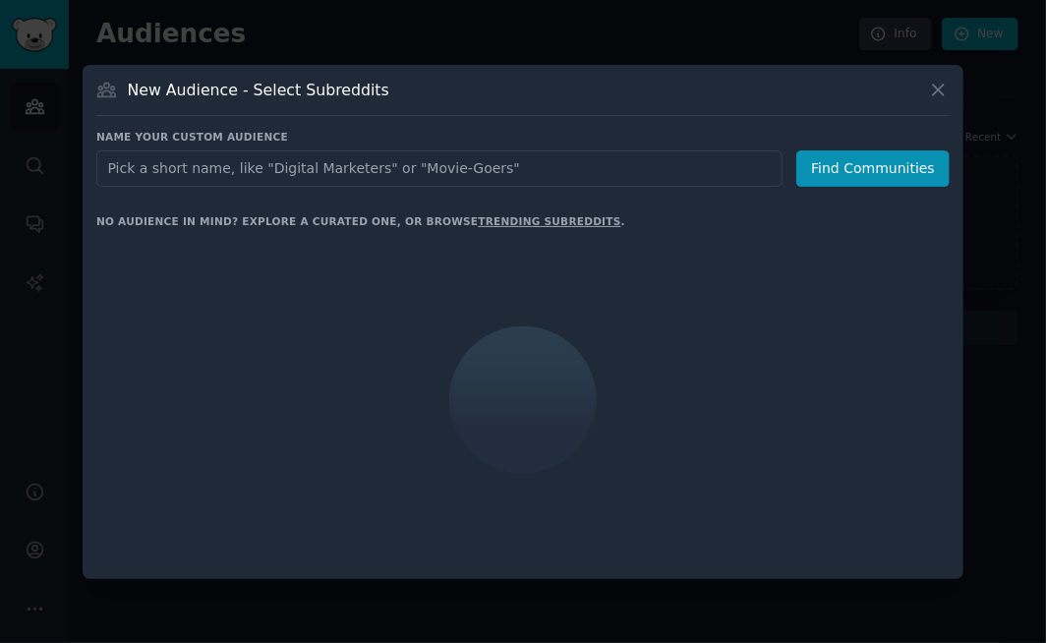
click at [315, 170] on input "text" at bounding box center [439, 168] width 686 height 36
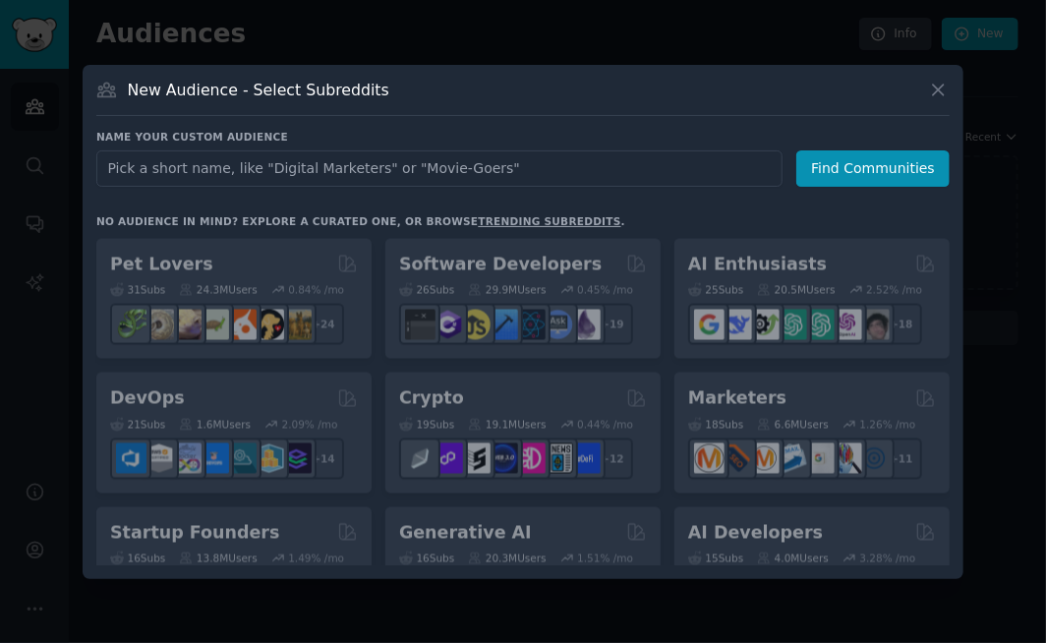
type input "c"
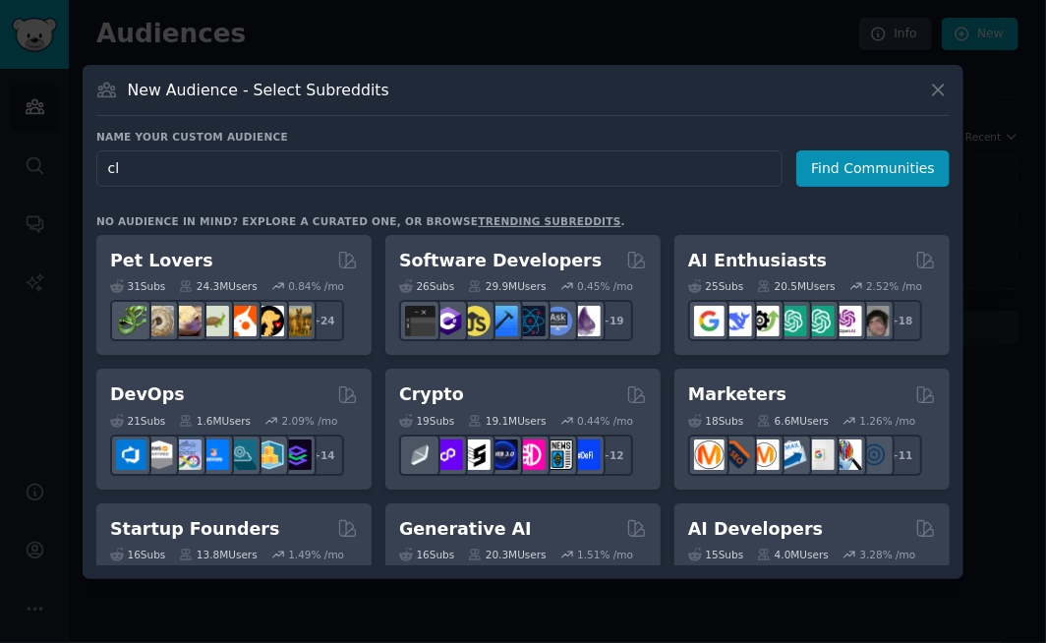
type input "c"
type input "coin"
click button "Find Communities" at bounding box center [872, 168] width 153 height 36
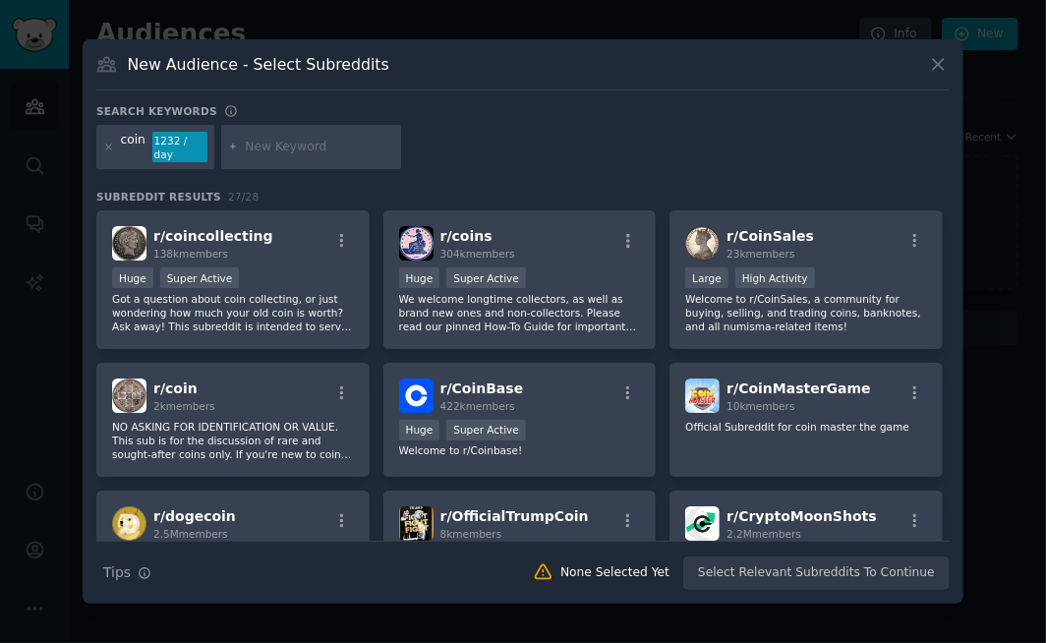
click at [128, 148] on div "coin" at bounding box center [133, 147] width 25 height 31
click at [468, 139] on div "coin 1232 / day" at bounding box center [522, 151] width 853 height 52
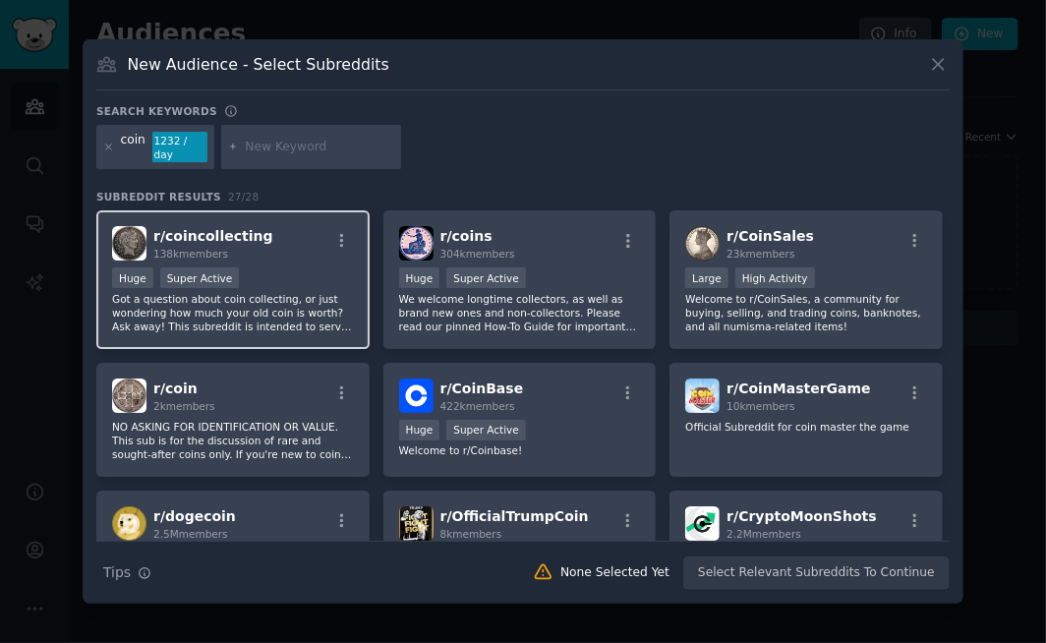
click at [189, 228] on span "r/ coincollecting" at bounding box center [213, 236] width 120 height 16
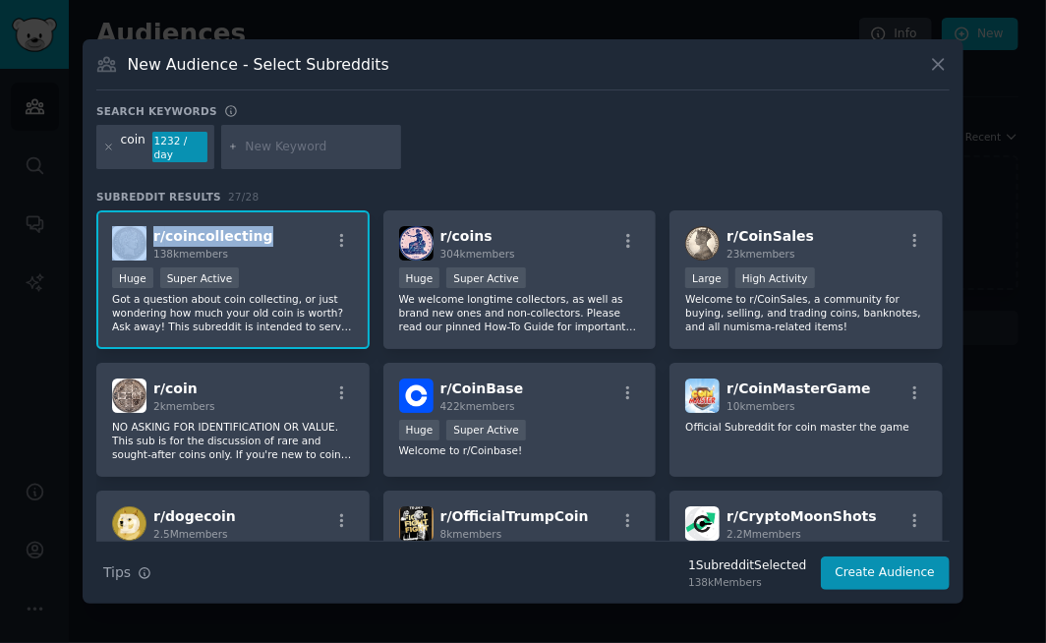
drag, startPoint x: 263, startPoint y: 235, endPoint x: 138, endPoint y: 234, distance: 125.8
click at [138, 234] on div "r/ coincollecting 138k members" at bounding box center [233, 243] width 242 height 34
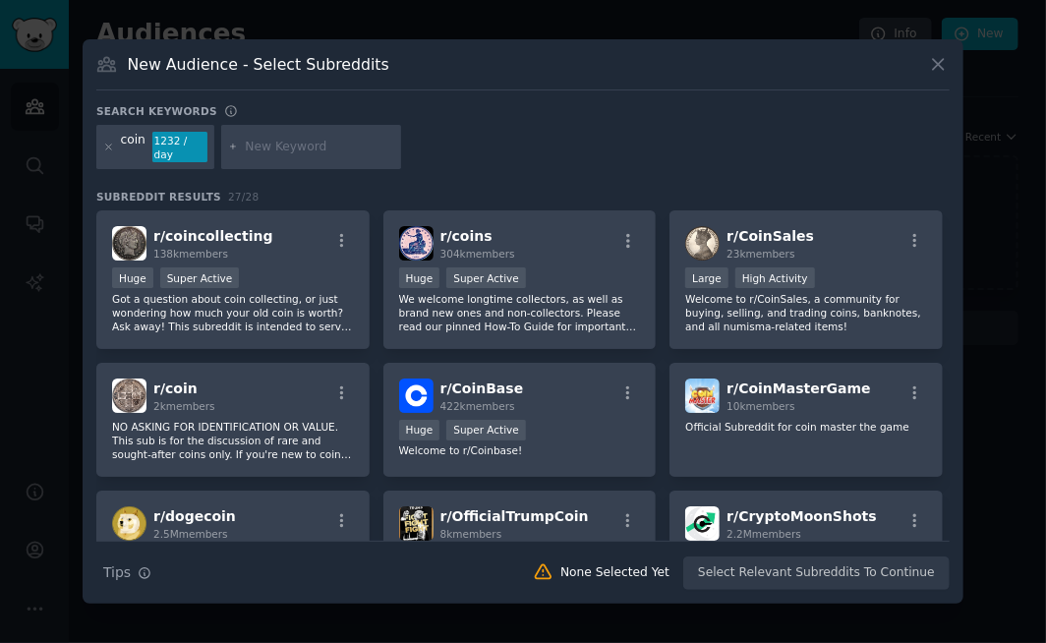
click at [543, 151] on div "coin 1232 / day" at bounding box center [522, 151] width 853 height 52
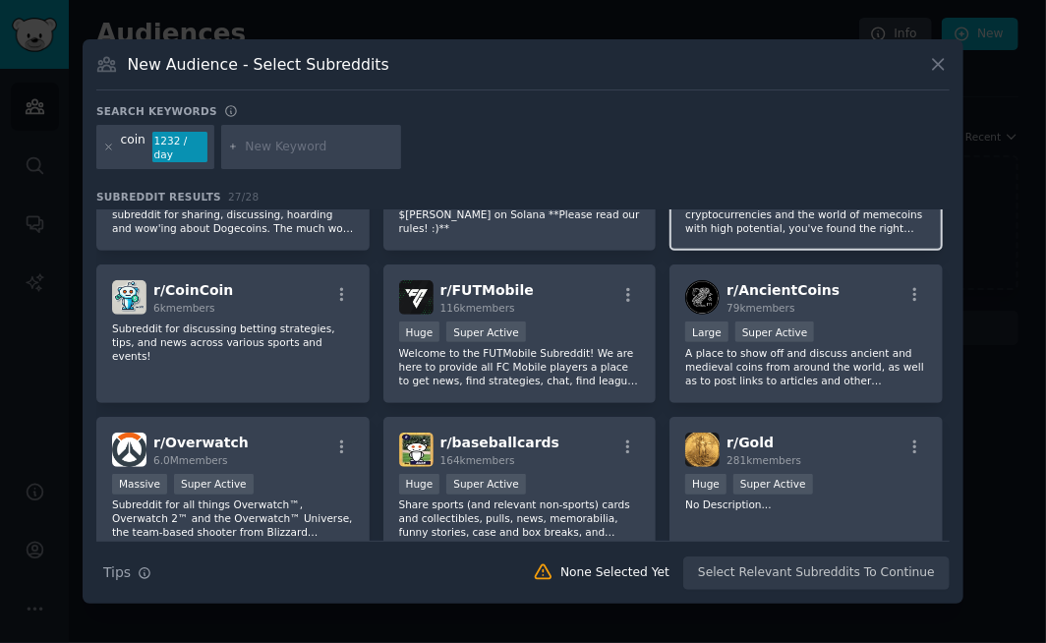
scroll to position [393, 0]
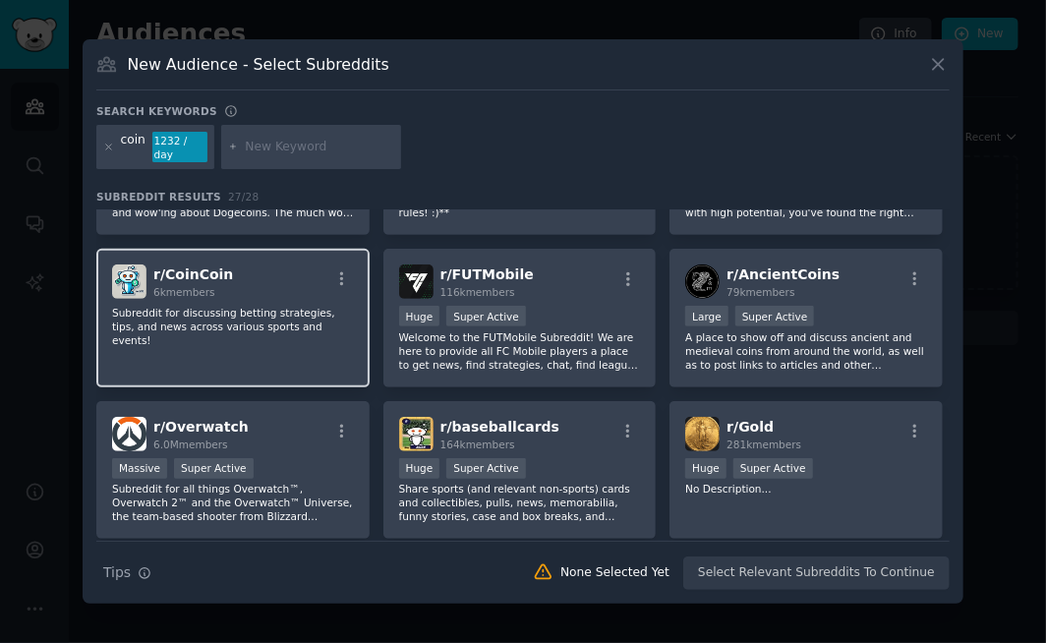
click at [204, 268] on span "r/ CoinCoin" at bounding box center [193, 274] width 80 height 16
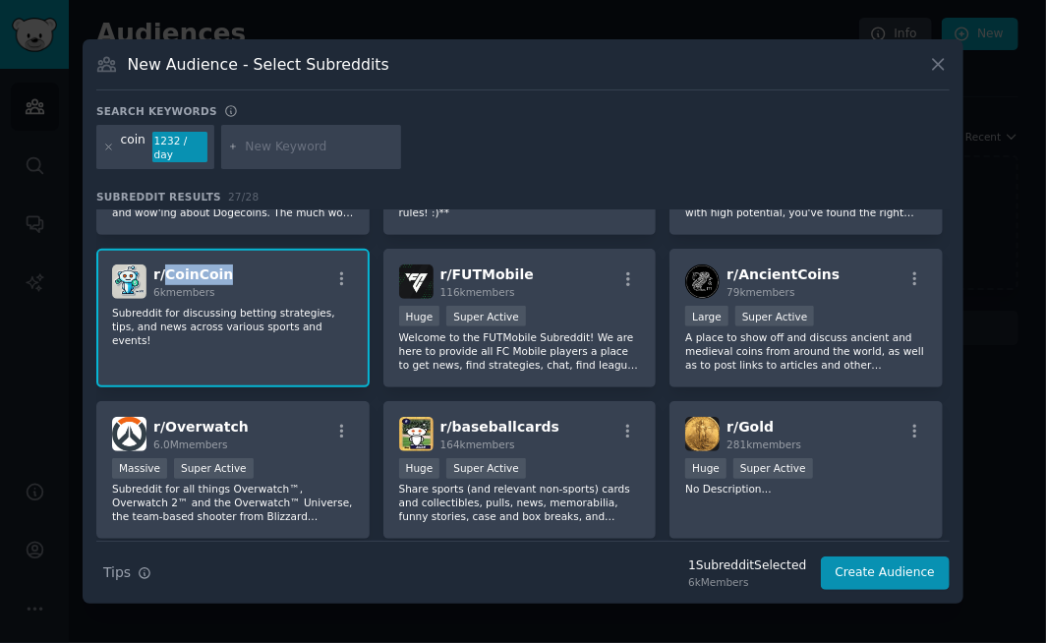
click at [204, 268] on span "r/ CoinCoin" at bounding box center [193, 274] width 80 height 16
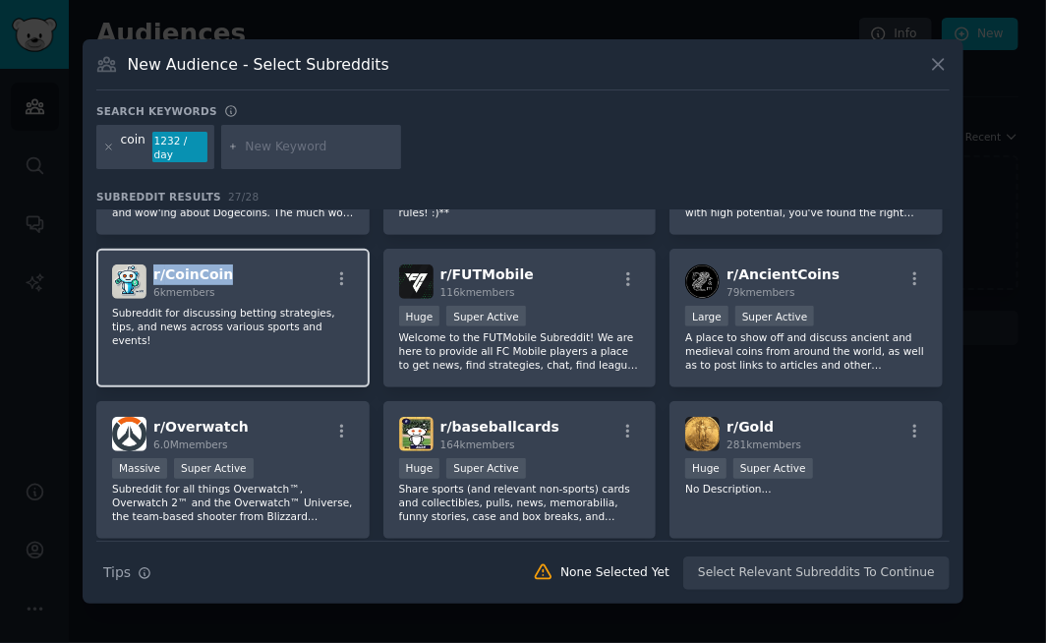
click at [204, 268] on span "r/ CoinCoin" at bounding box center [193, 274] width 80 height 16
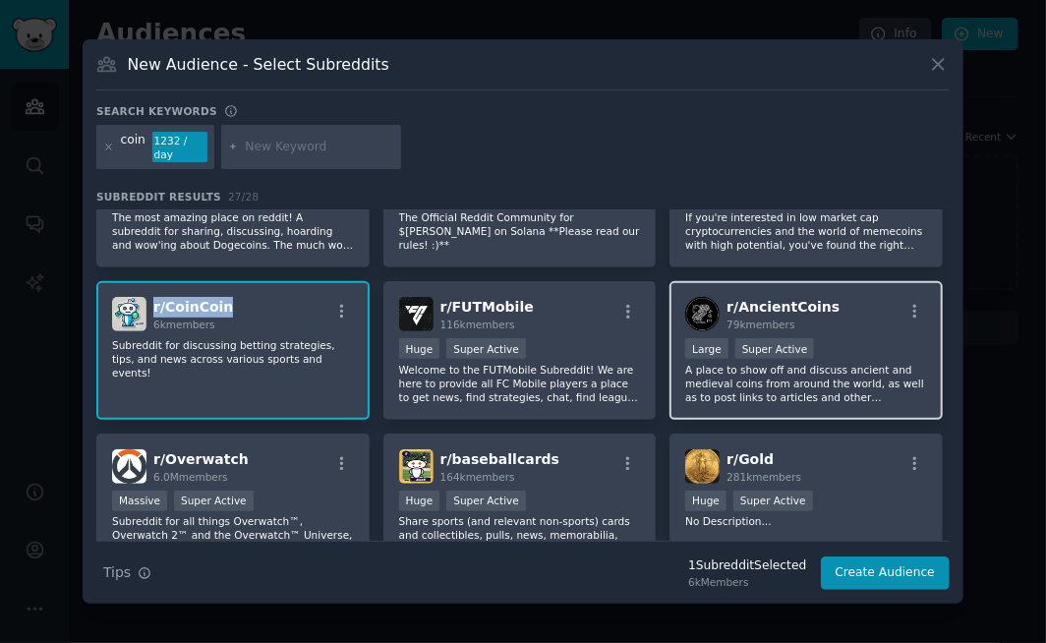
scroll to position [295, 0]
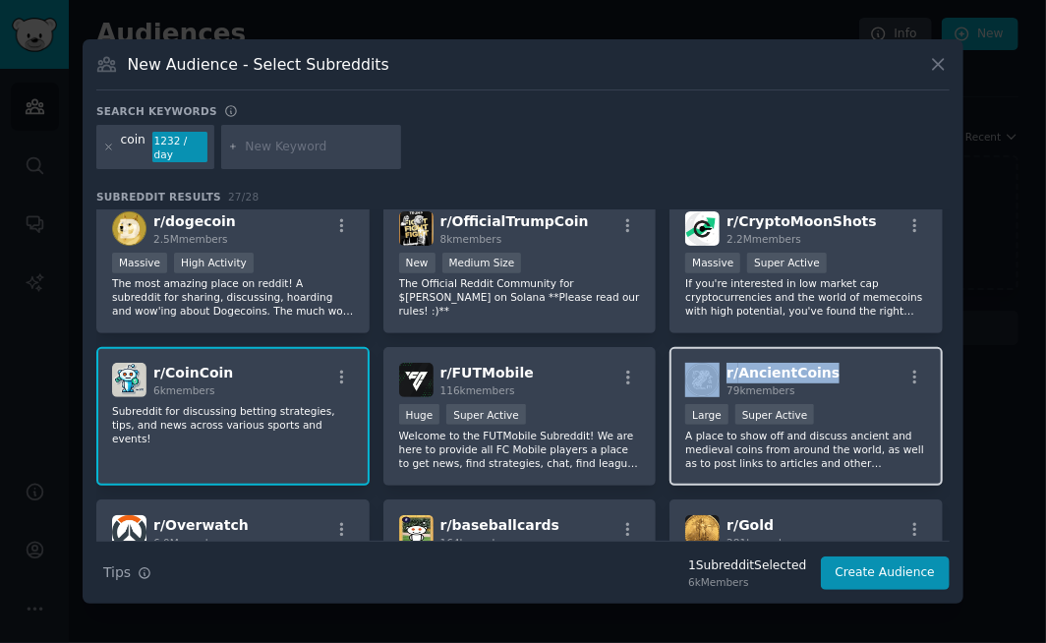
drag, startPoint x: 833, startPoint y: 359, endPoint x: 714, endPoint y: 367, distance: 120.2
click at [714, 367] on div "r/ AncientCoins 79k members" at bounding box center [806, 380] width 242 height 34
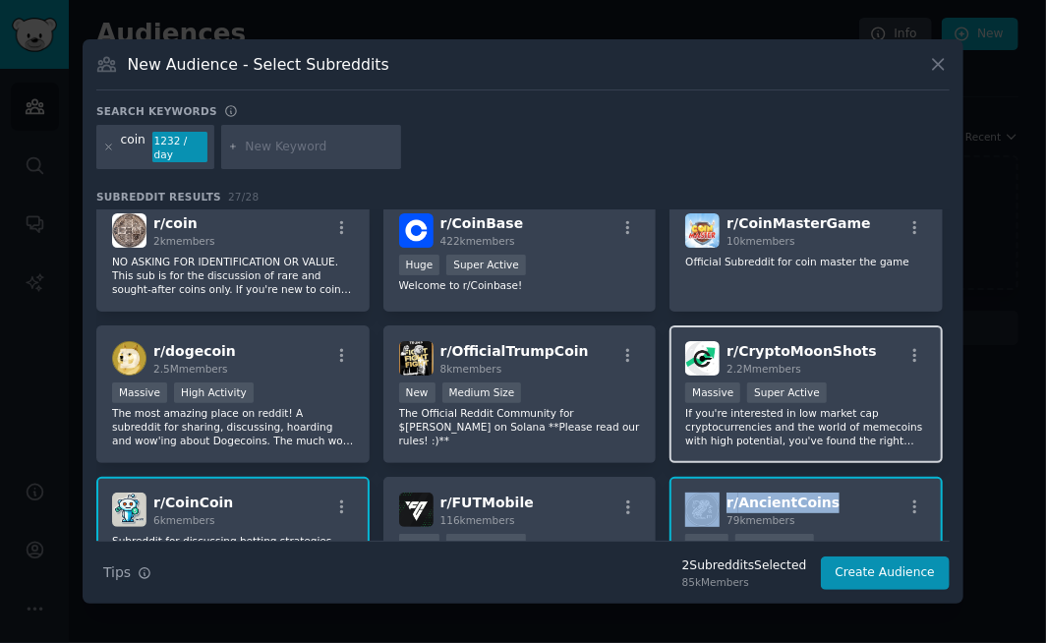
scroll to position [98, 0]
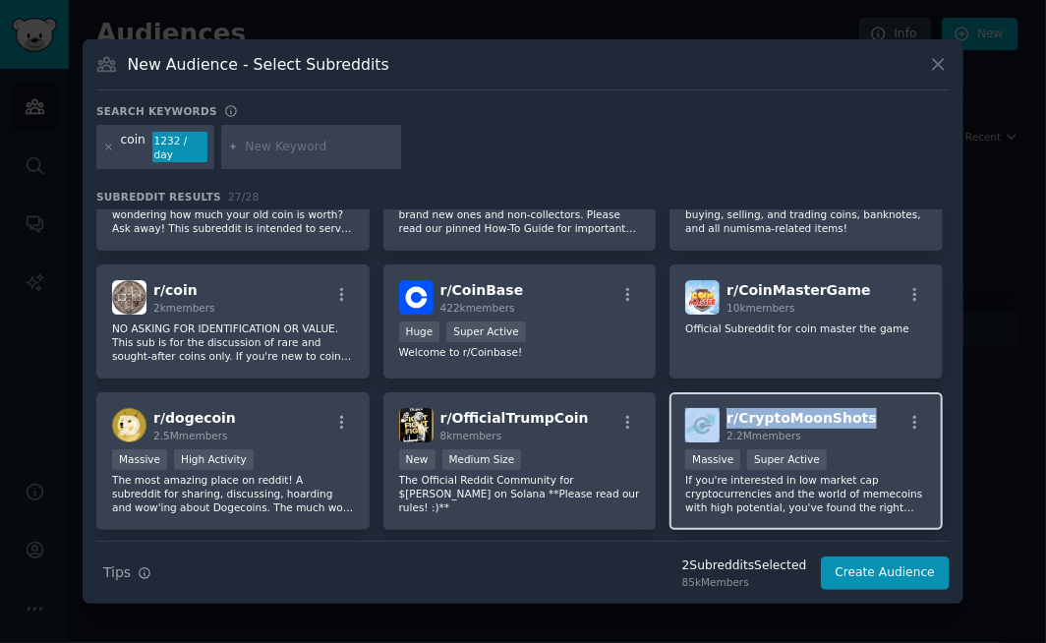
drag, startPoint x: 850, startPoint y: 412, endPoint x: 713, endPoint y: 407, distance: 137.7
click at [713, 408] on div "r/ CryptoMoonShots 2.2M members" at bounding box center [806, 425] width 242 height 34
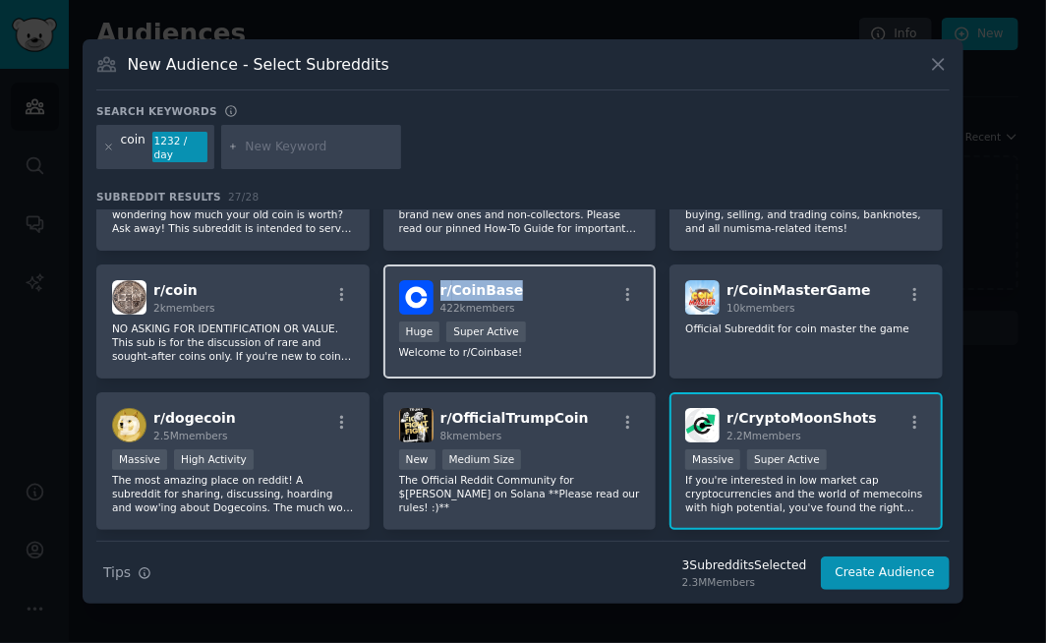
drag, startPoint x: 511, startPoint y: 277, endPoint x: 436, endPoint y: 275, distance: 74.7
click at [436, 280] on div "r/ CoinBase 422k members" at bounding box center [520, 297] width 242 height 34
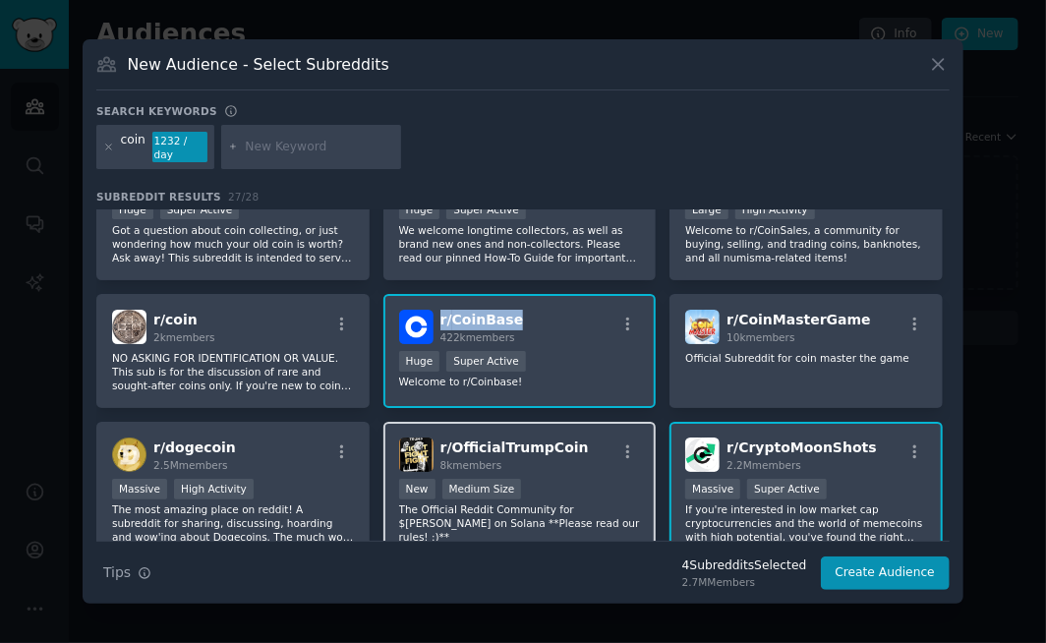
scroll to position [0, 0]
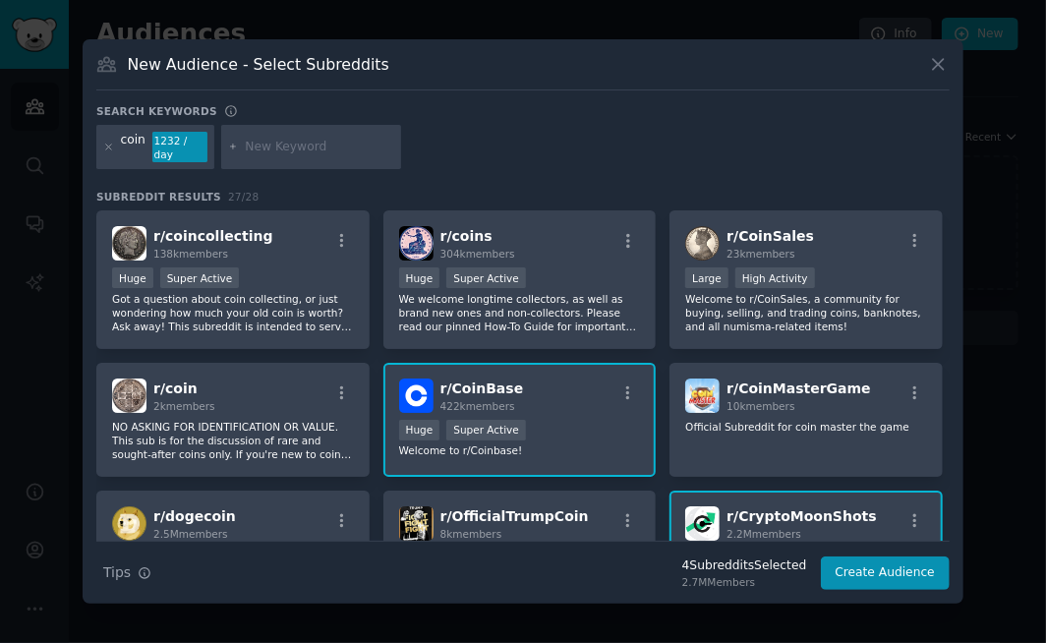
click at [472, 138] on div "coin 1232 / day" at bounding box center [522, 151] width 853 height 52
click at [273, 148] on input "text" at bounding box center [319, 148] width 149 height 18
click at [115, 149] on div "coin 1232 / day" at bounding box center [155, 147] width 118 height 45
click at [103, 148] on icon at bounding box center [108, 147] width 11 height 11
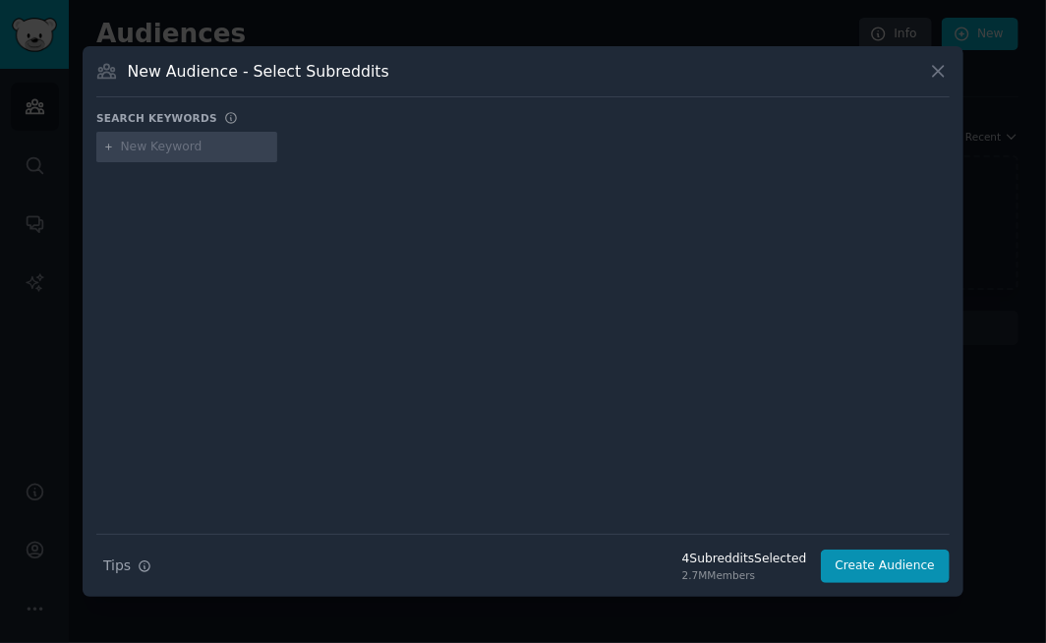
click at [154, 152] on input "text" at bounding box center [195, 148] width 149 height 18
type input "nicegirls"
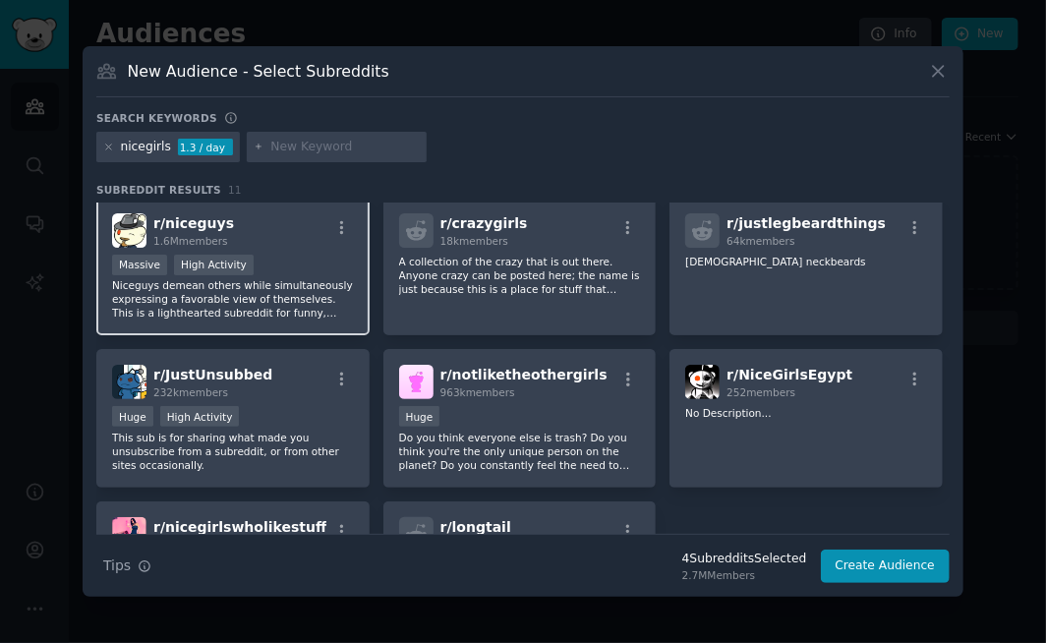
scroll to position [197, 0]
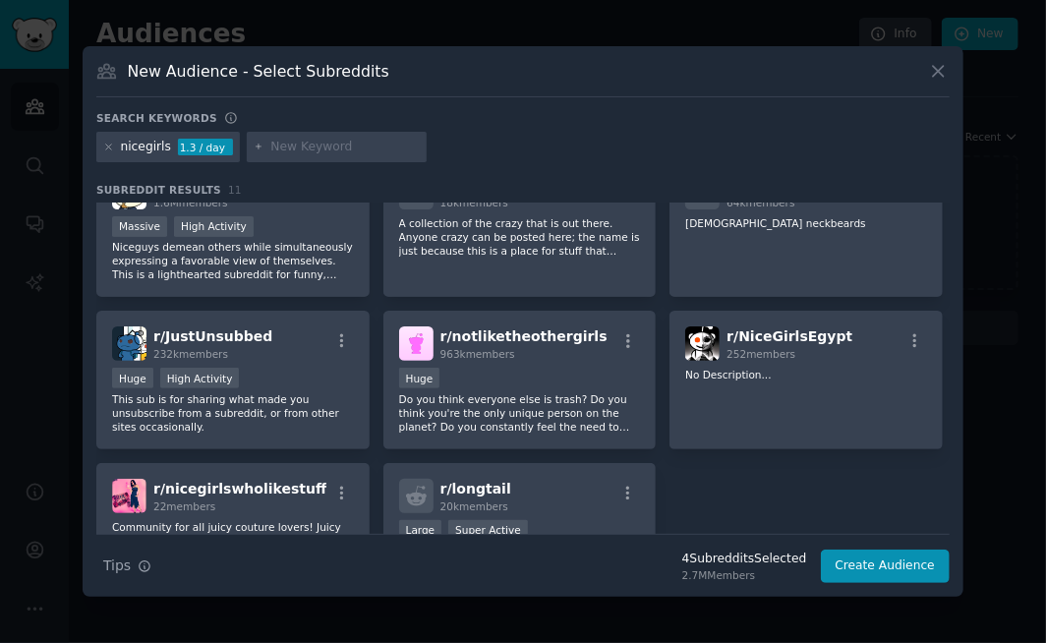
drag, startPoint x: 196, startPoint y: 318, endPoint x: 632, endPoint y: 151, distance: 467.3
click at [632, 151] on div "nicegirls 1.3 / day" at bounding box center [522, 151] width 853 height 38
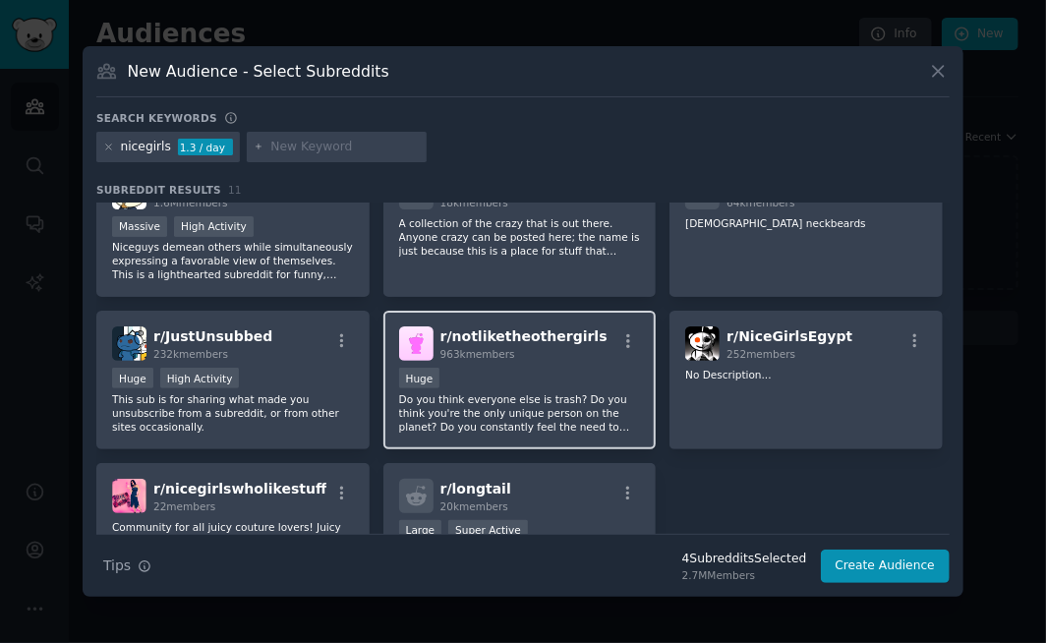
drag, startPoint x: 482, startPoint y: 326, endPoint x: 455, endPoint y: 318, distance: 27.7
click at [455, 328] on span "r/ notliketheothergirls" at bounding box center [523, 336] width 167 height 16
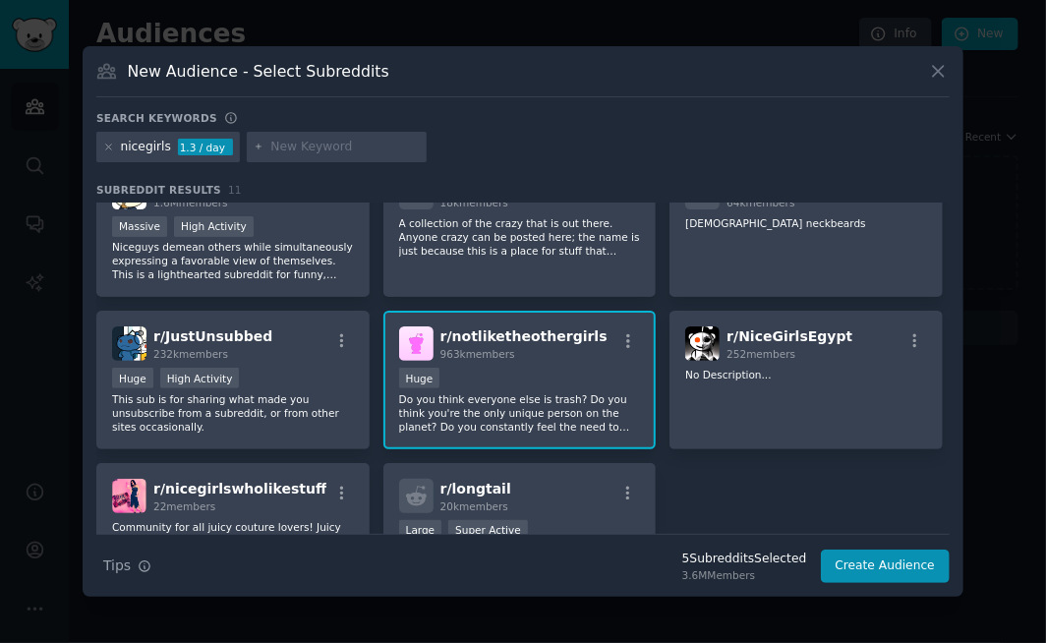
click at [462, 328] on span "r/ notliketheothergirls" at bounding box center [523, 336] width 167 height 16
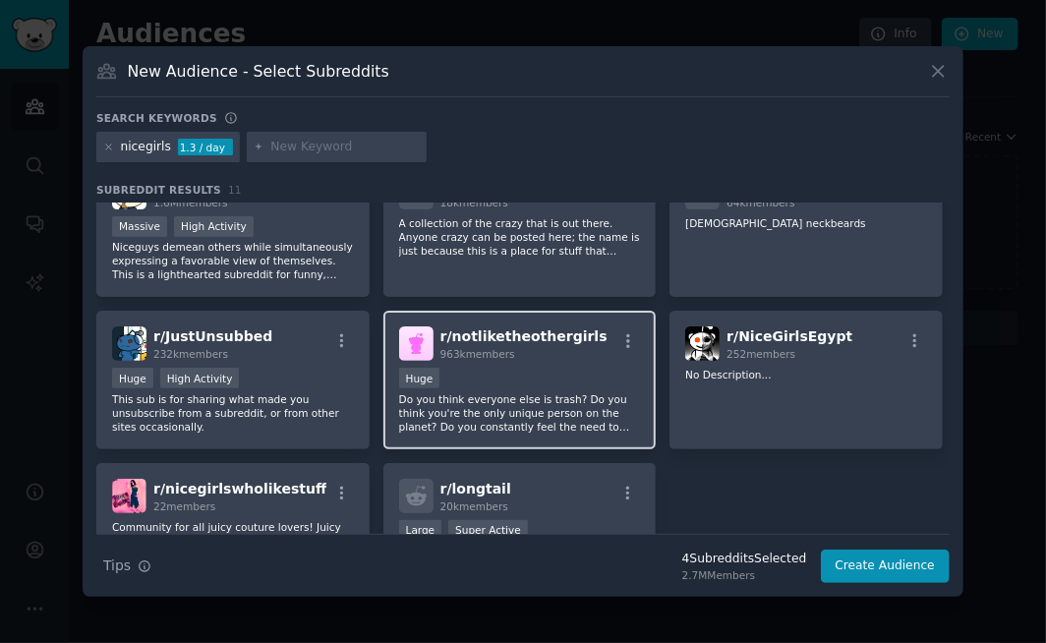
click at [482, 328] on span "r/ notliketheothergirls" at bounding box center [523, 336] width 167 height 16
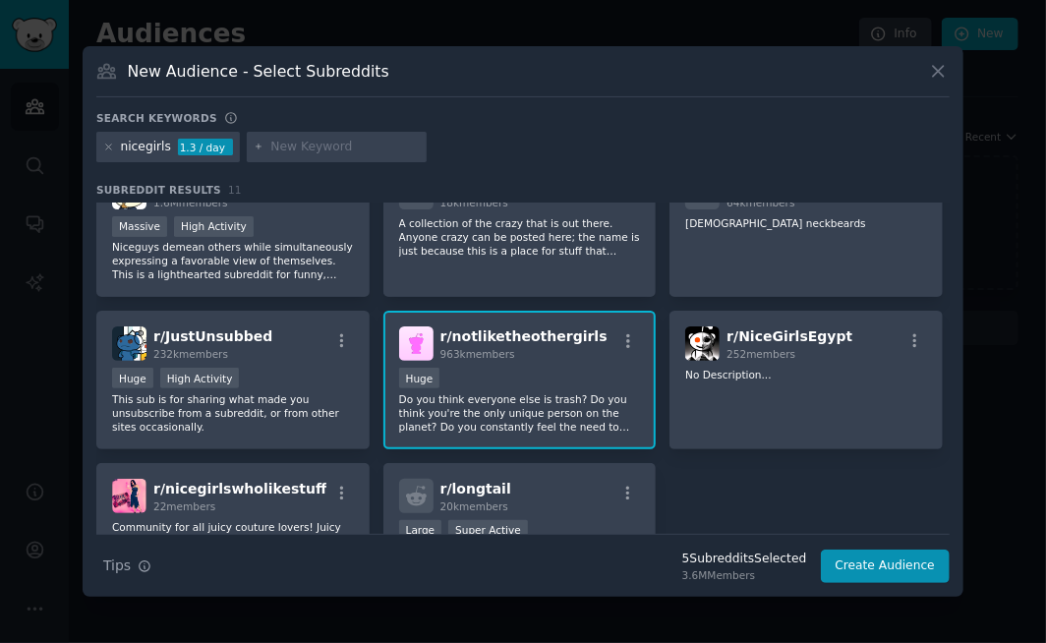
click at [486, 329] on span "r/ notliketheothergirls" at bounding box center [523, 336] width 167 height 16
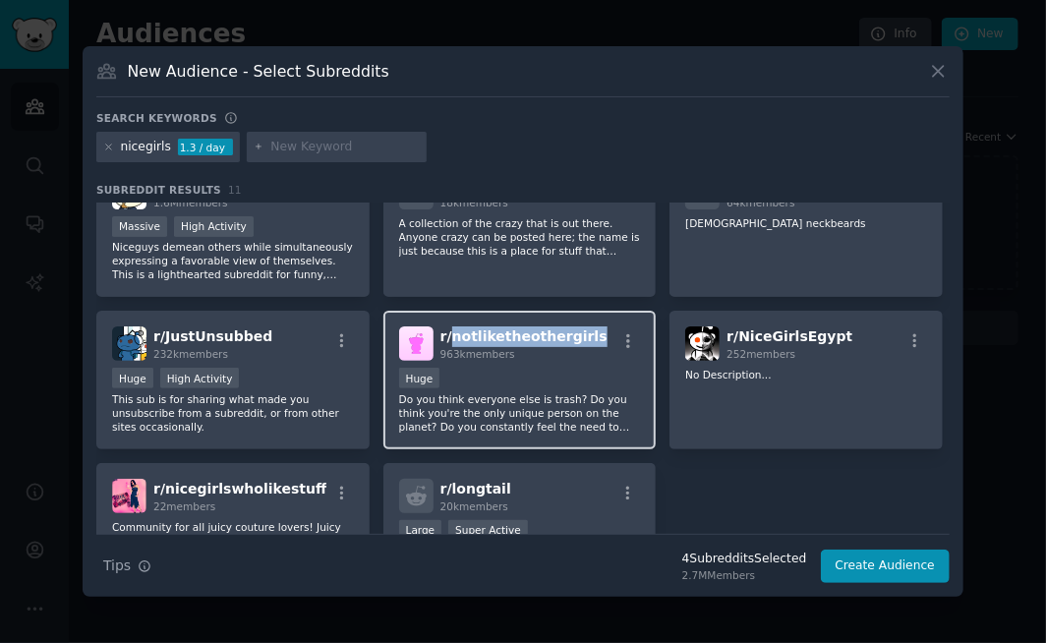
click at [486, 329] on span "r/ notliketheothergirls" at bounding box center [523, 336] width 167 height 16
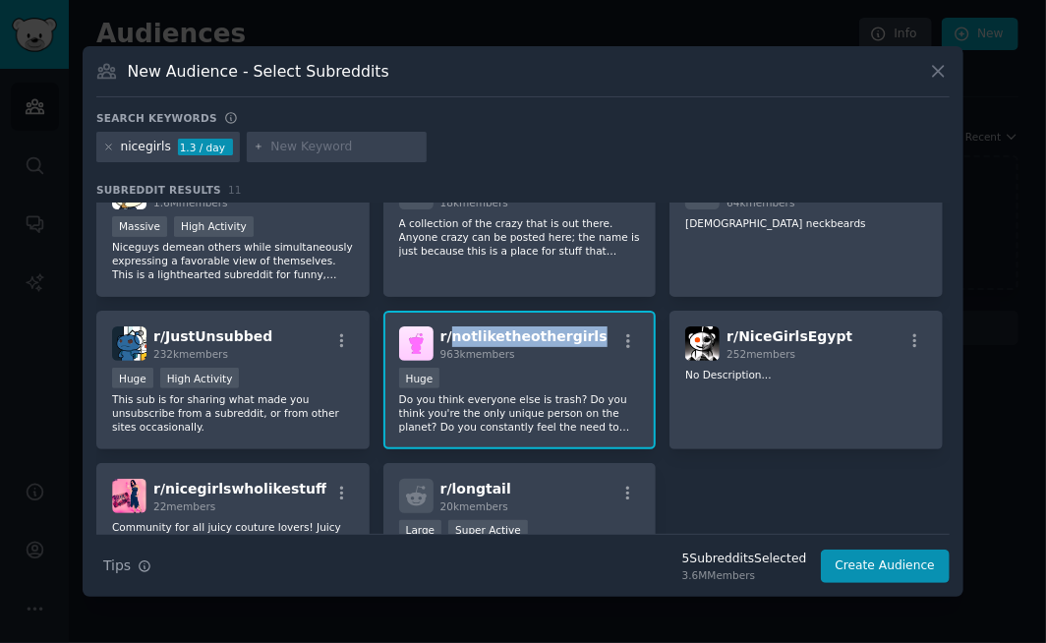
click at [487, 329] on span "r/ notliketheothergirls" at bounding box center [523, 336] width 167 height 16
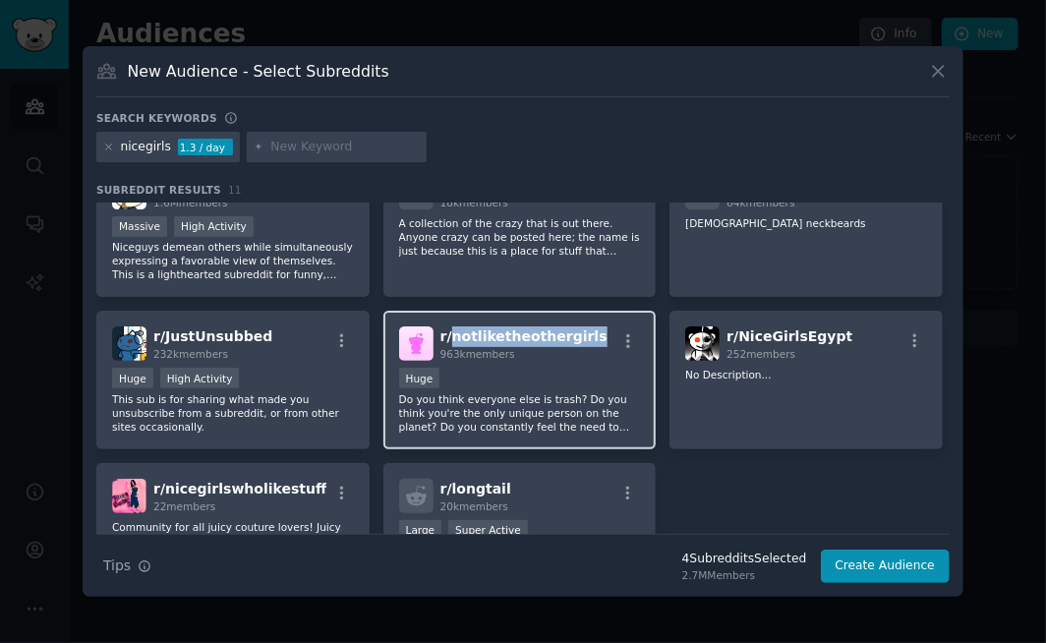
click at [487, 329] on span "r/ notliketheothergirls" at bounding box center [523, 336] width 167 height 16
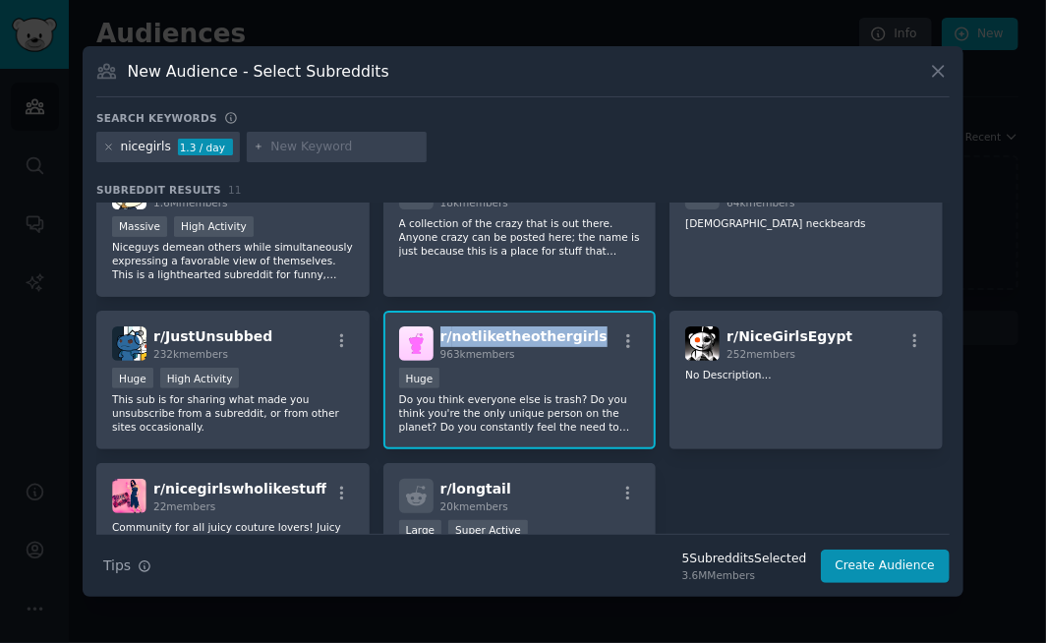
click at [487, 329] on span "r/ notliketheothergirls" at bounding box center [523, 336] width 167 height 16
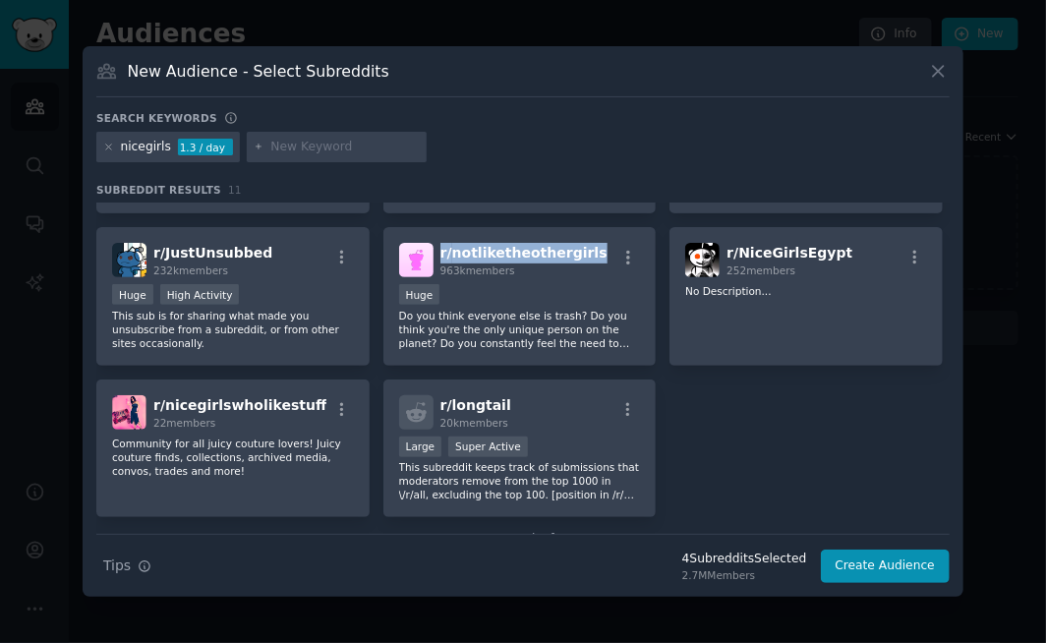
scroll to position [316, 0]
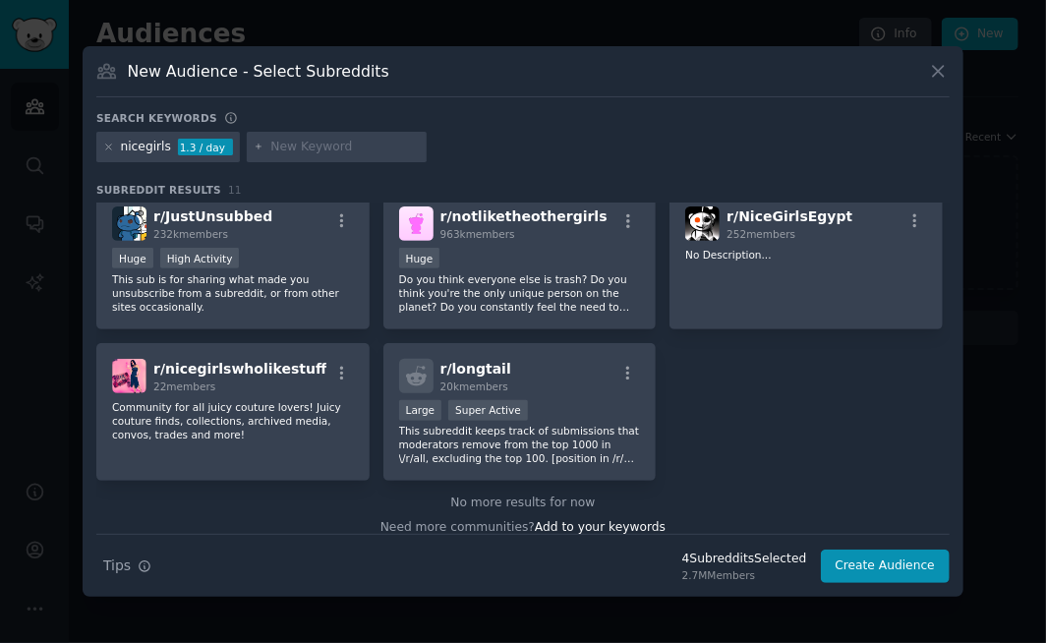
click at [135, 146] on div "nicegirls" at bounding box center [146, 148] width 50 height 18
click at [120, 151] on div "nicegirls 1.3 / day" at bounding box center [167, 147] width 143 height 31
click at [104, 147] on icon at bounding box center [108, 147] width 11 height 11
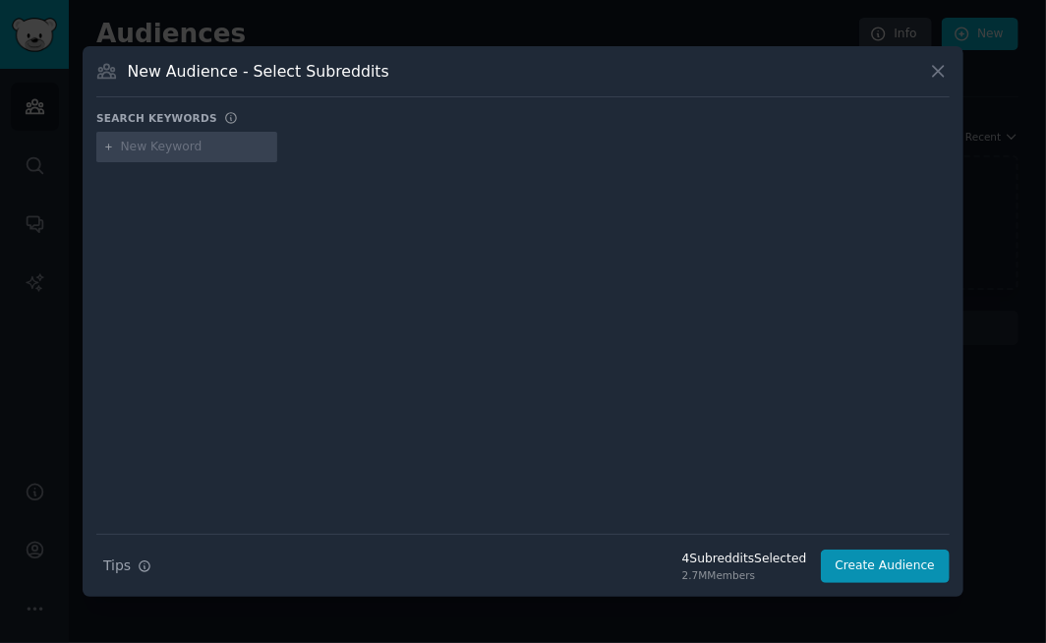
click at [179, 145] on input "text" at bounding box center [195, 148] width 149 height 18
type input "crockpot"
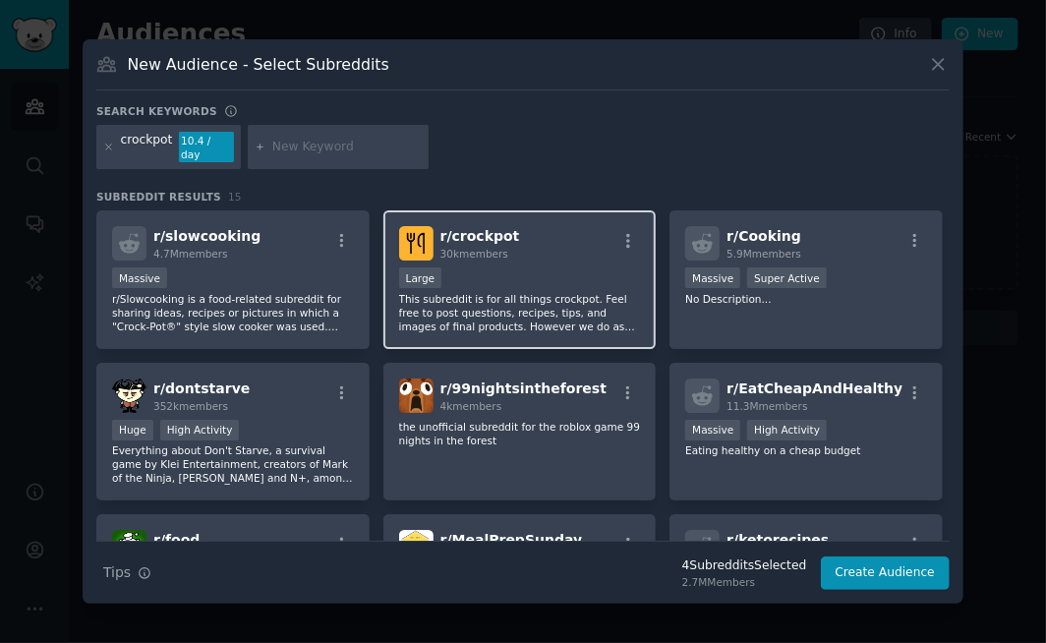
scroll to position [393, 0]
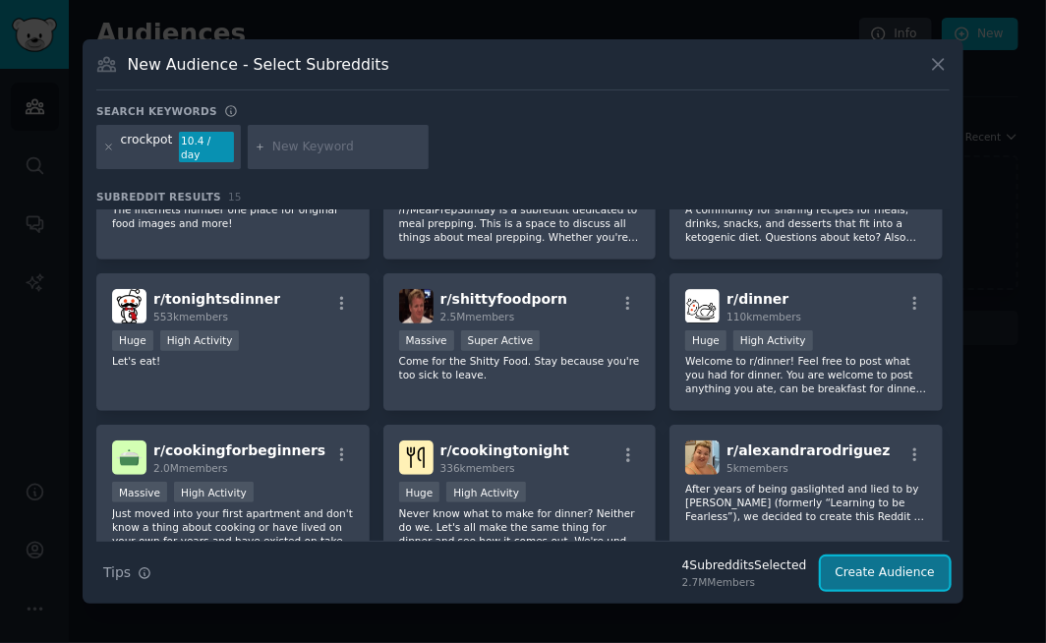
click at [876, 572] on button "Create Audience" at bounding box center [886, 572] width 130 height 33
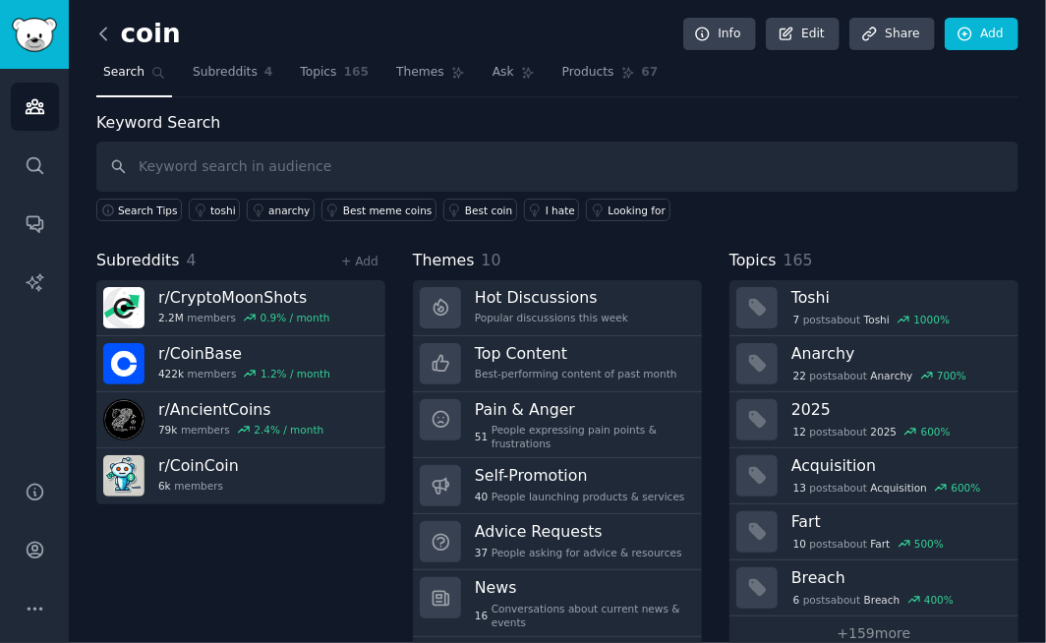
click at [102, 33] on icon at bounding box center [103, 34] width 21 height 21
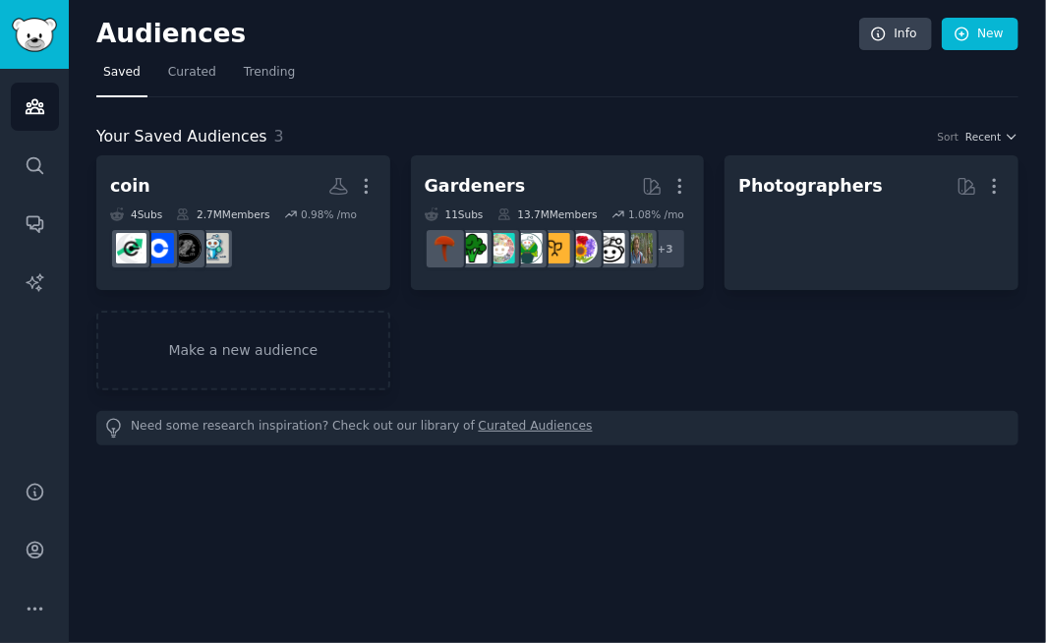
click at [103, 33] on h2 "Audiences" at bounding box center [477, 34] width 763 height 31
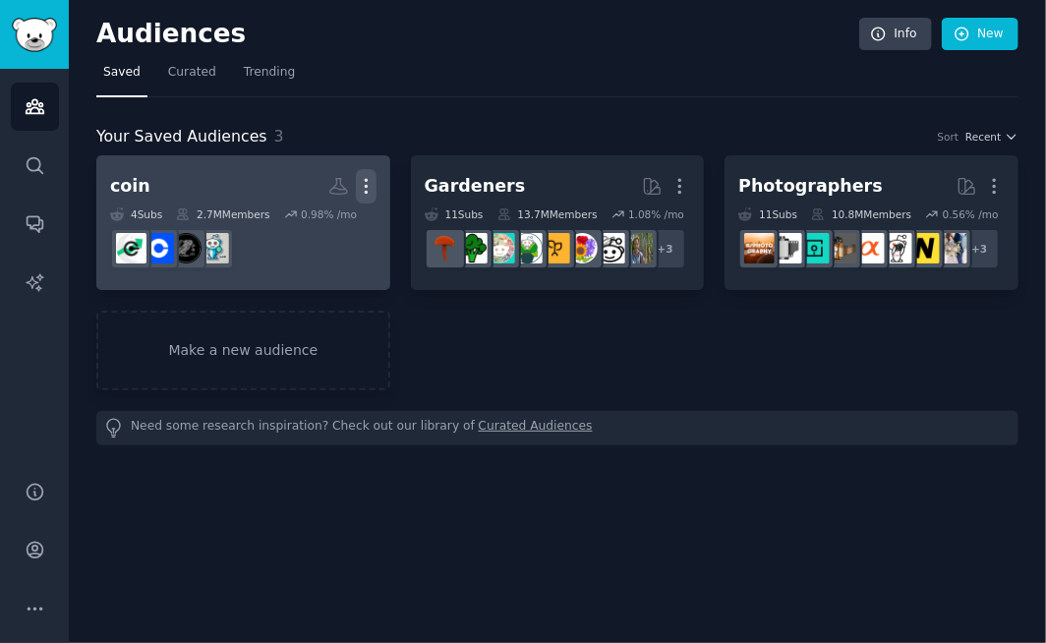
click at [365, 182] on icon "button" at bounding box center [366, 186] width 21 height 21
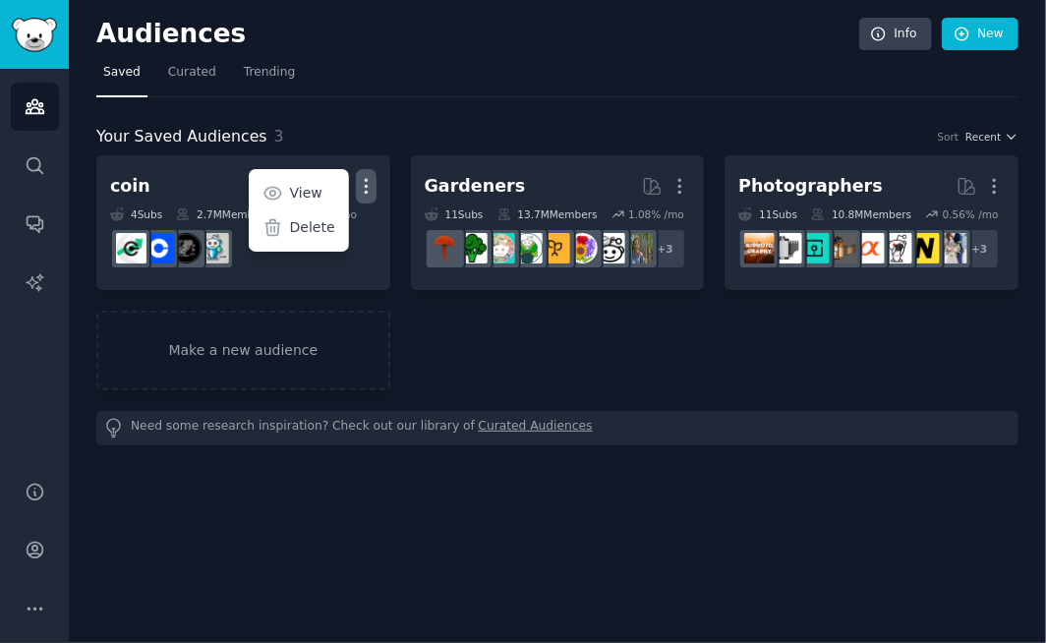
drag, startPoint x: 290, startPoint y: 223, endPoint x: 614, endPoint y: 60, distance: 363.1
click at [291, 222] on div "Delete" at bounding box center [298, 227] width 93 height 41
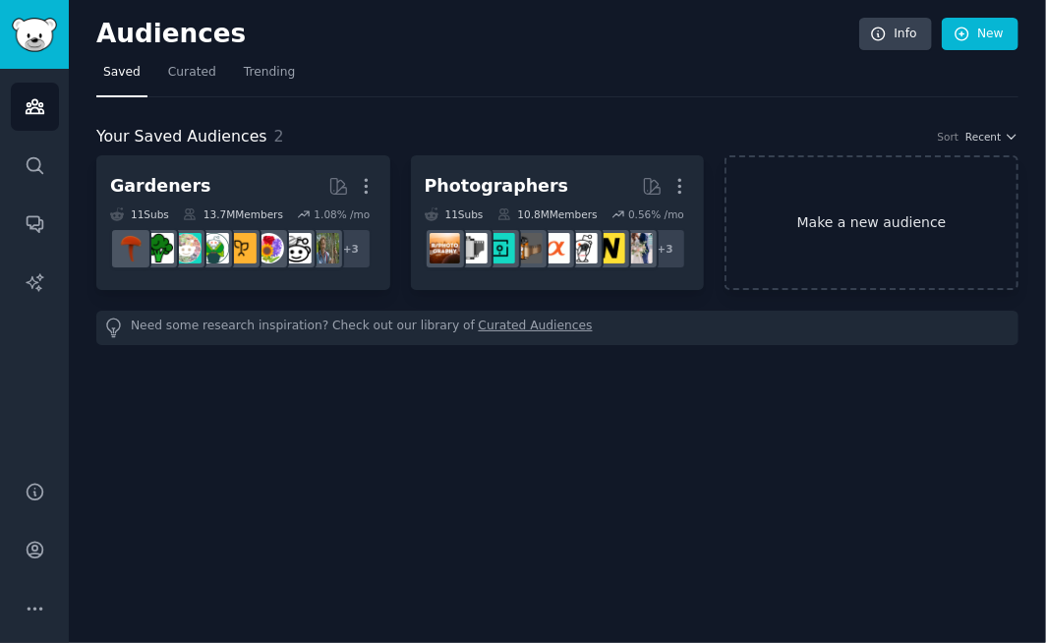
click at [902, 213] on link "Make a new audience" at bounding box center [871, 222] width 294 height 135
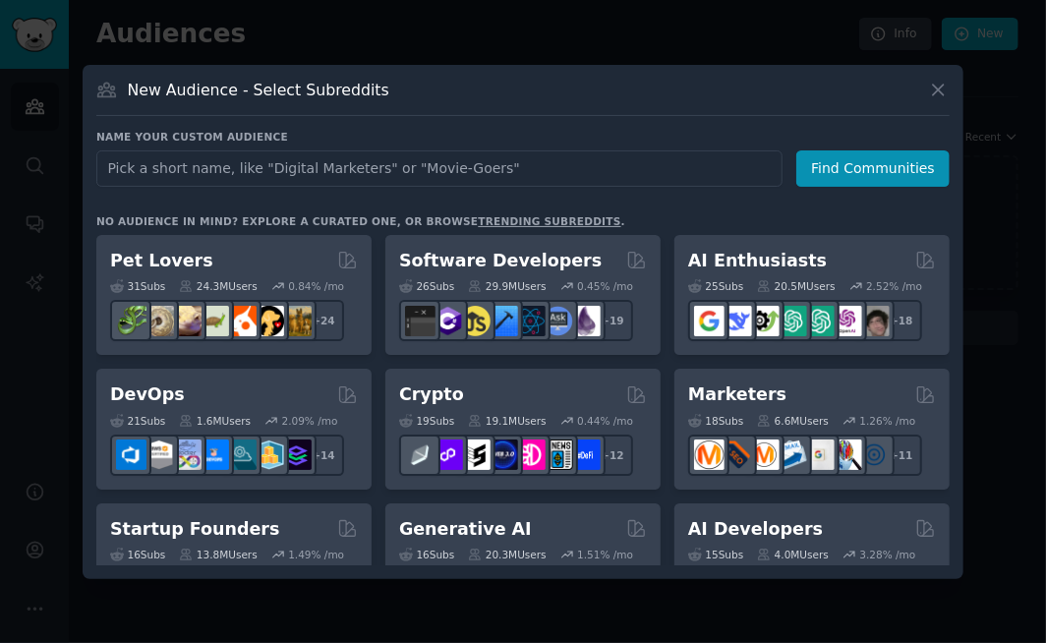
click at [509, 171] on input "text" at bounding box center [439, 168] width 686 height 36
type input "c"
type input "crockpot"
click button "Find Communities" at bounding box center [872, 168] width 153 height 36
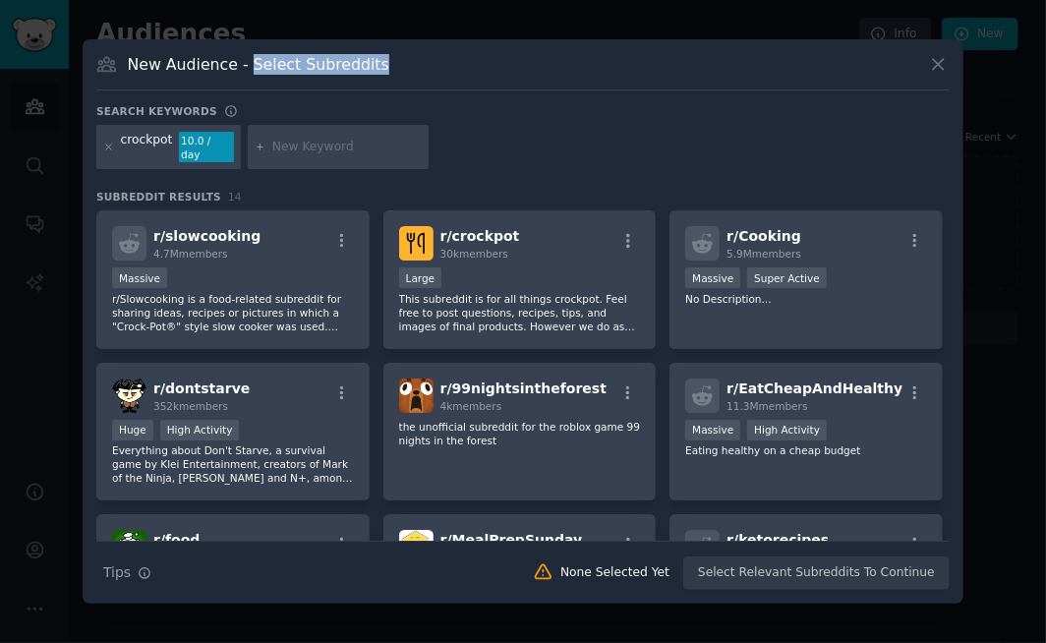
drag, startPoint x: 247, startPoint y: 71, endPoint x: 391, endPoint y: 78, distance: 144.6
click at [391, 78] on div "New Audience - Select Subreddits" at bounding box center [522, 71] width 853 height 37
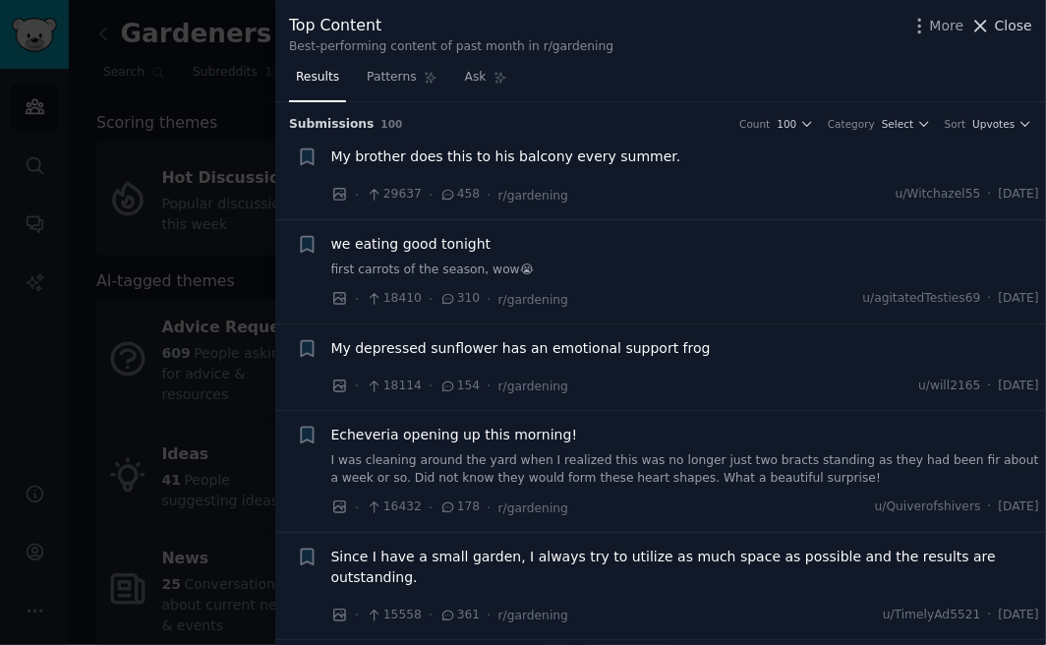
click at [1002, 27] on span "Close" at bounding box center [1013, 26] width 37 height 21
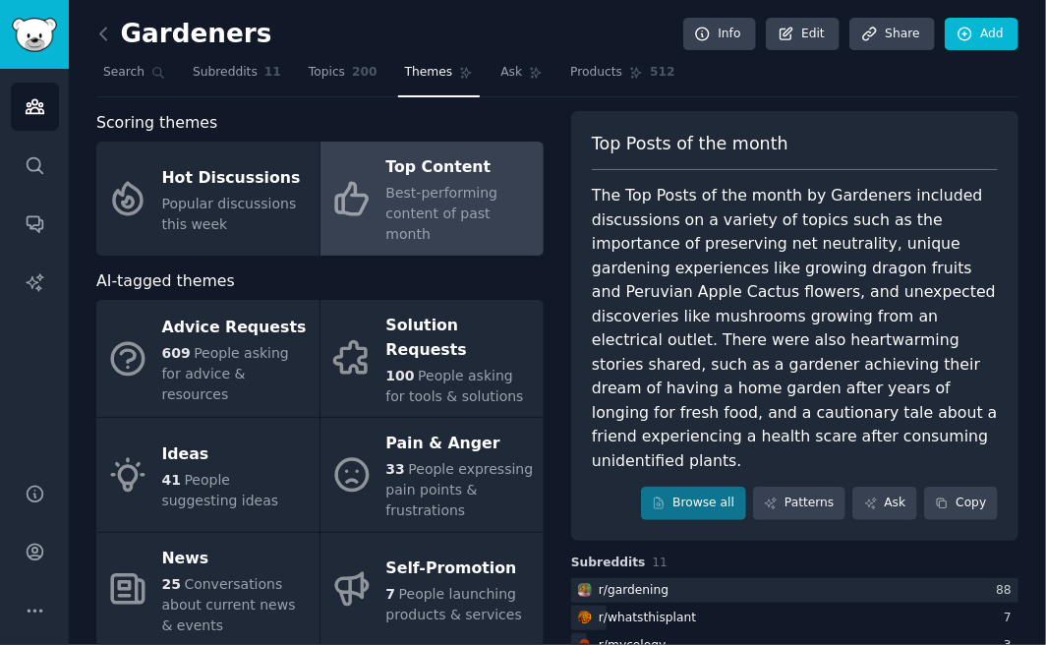
click at [1001, 95] on nav "Search Subreddits 11 Topics 200 Themes Ask Products 512" at bounding box center [557, 77] width 922 height 40
click at [961, 486] on button "Copy" at bounding box center [961, 502] width 74 height 33
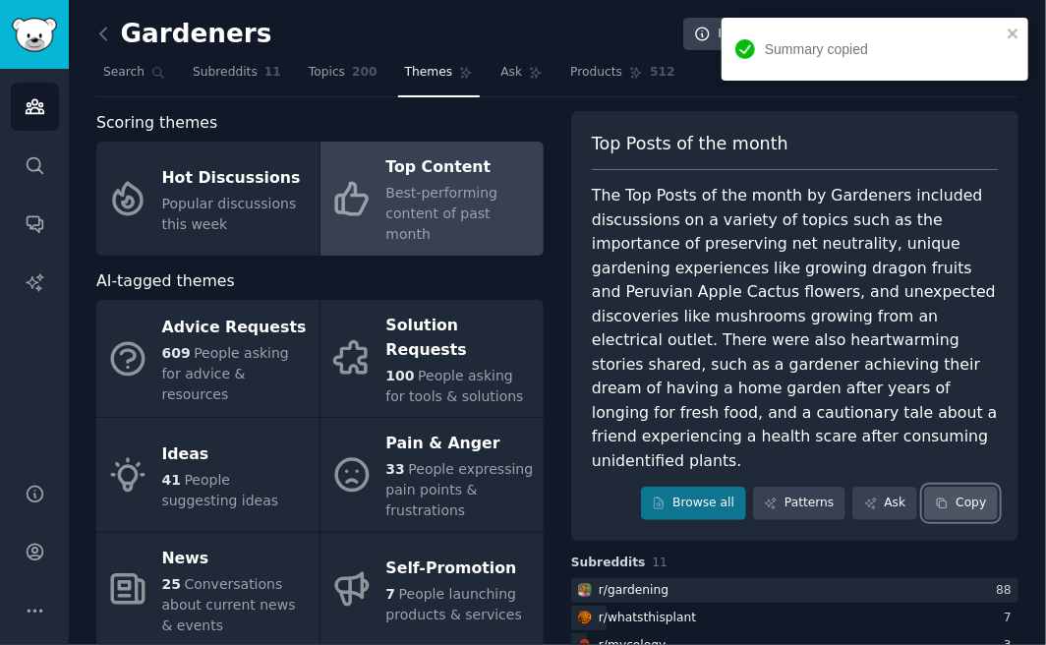
click at [961, 486] on button "Copy" at bounding box center [961, 502] width 74 height 33
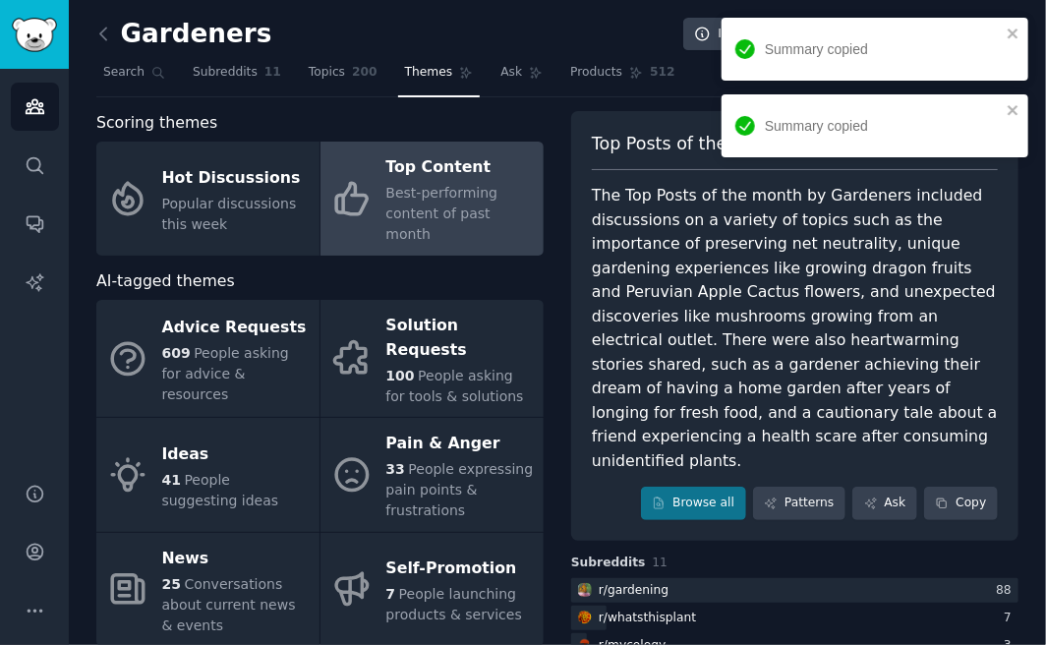
click at [1020, 107] on div "Summary copied" at bounding box center [874, 125] width 307 height 63
click at [1017, 39] on icon "close" at bounding box center [1013, 34] width 14 height 16
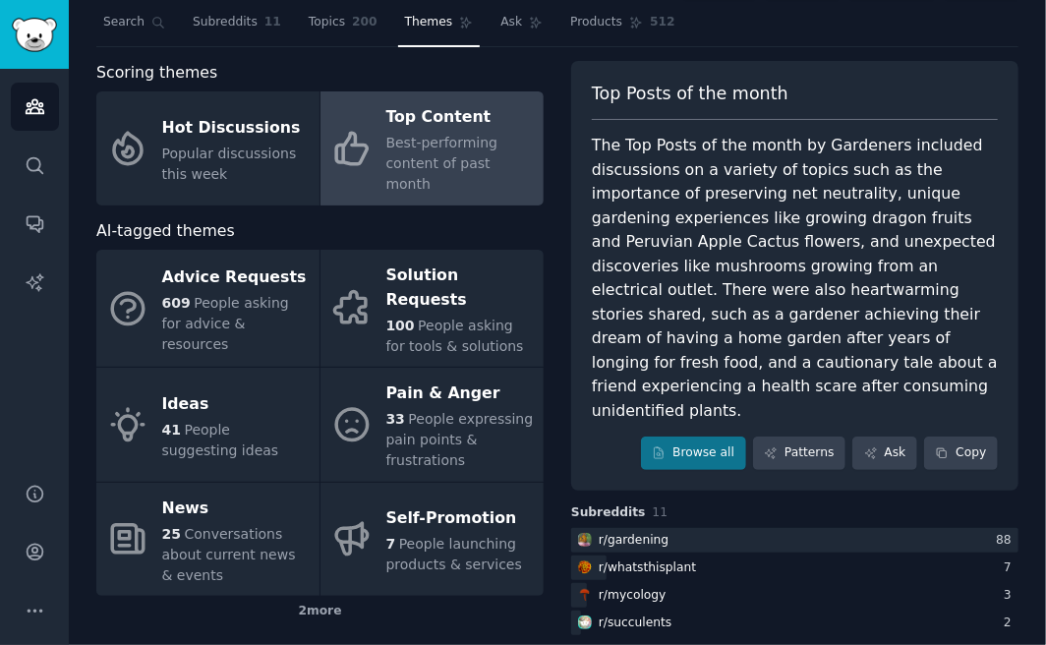
scroll to position [68, 0]
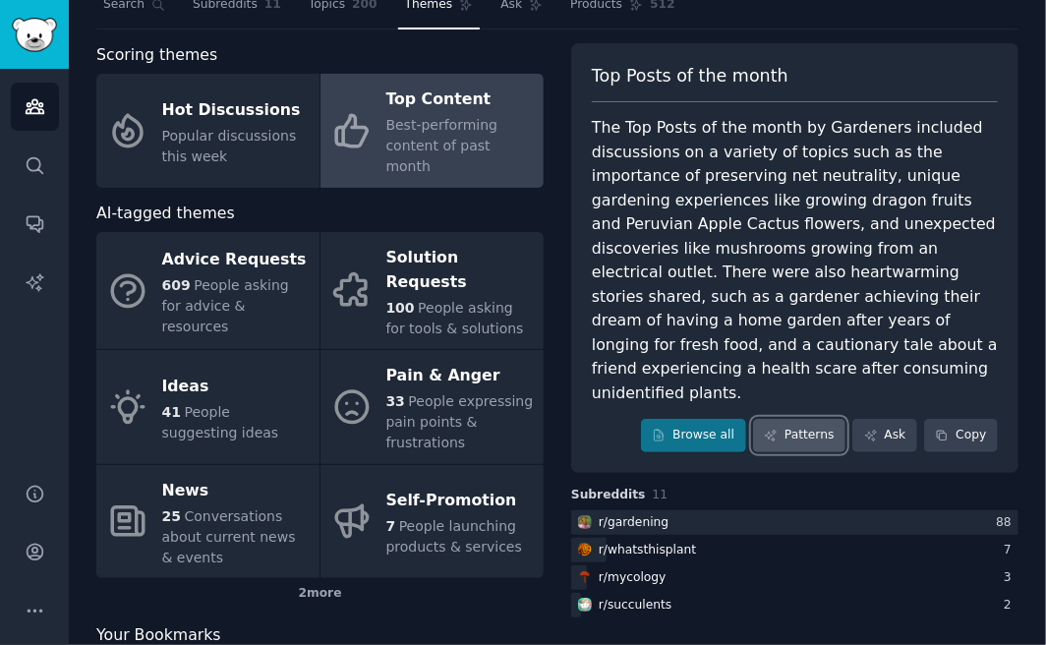
click at [801, 419] on link "Patterns" at bounding box center [799, 435] width 92 height 33
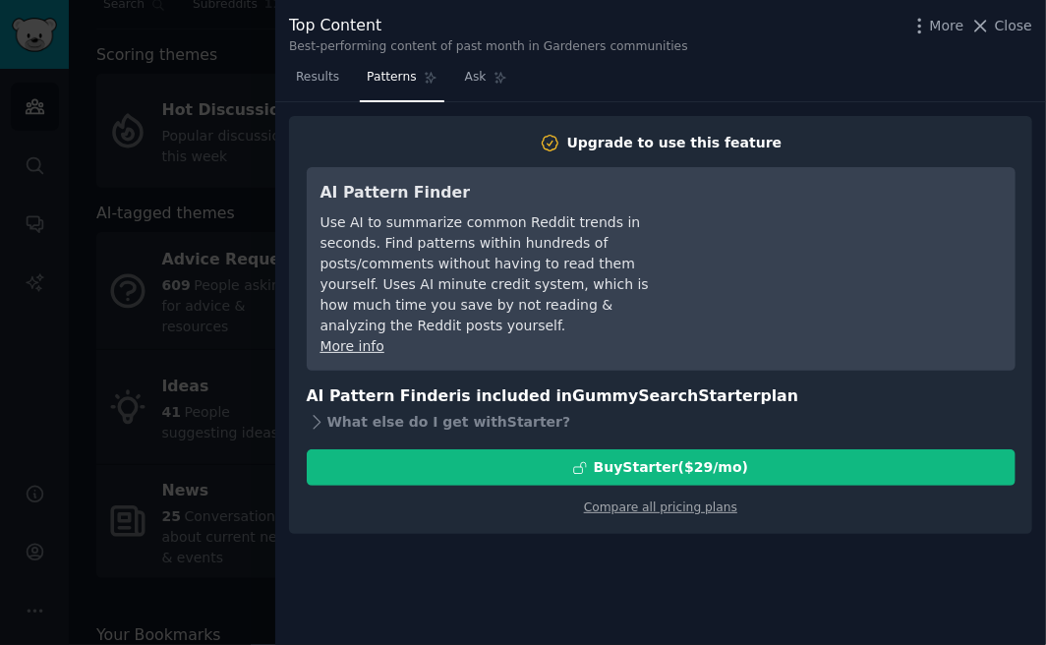
click at [983, 23] on icon at bounding box center [980, 26] width 21 height 21
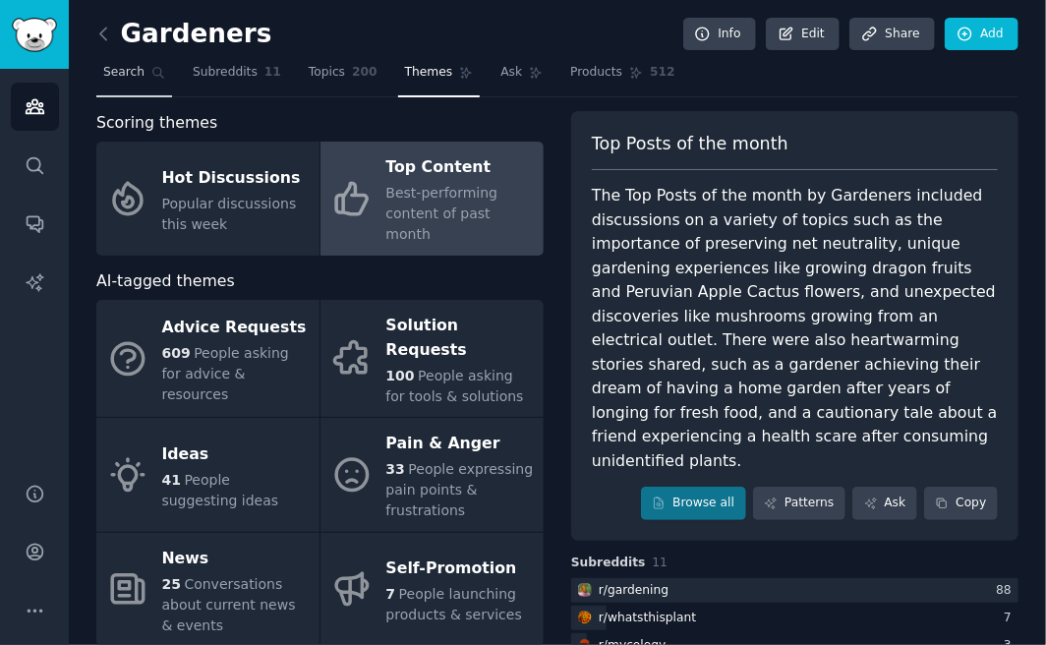
click at [119, 68] on span "Search" at bounding box center [123, 73] width 41 height 18
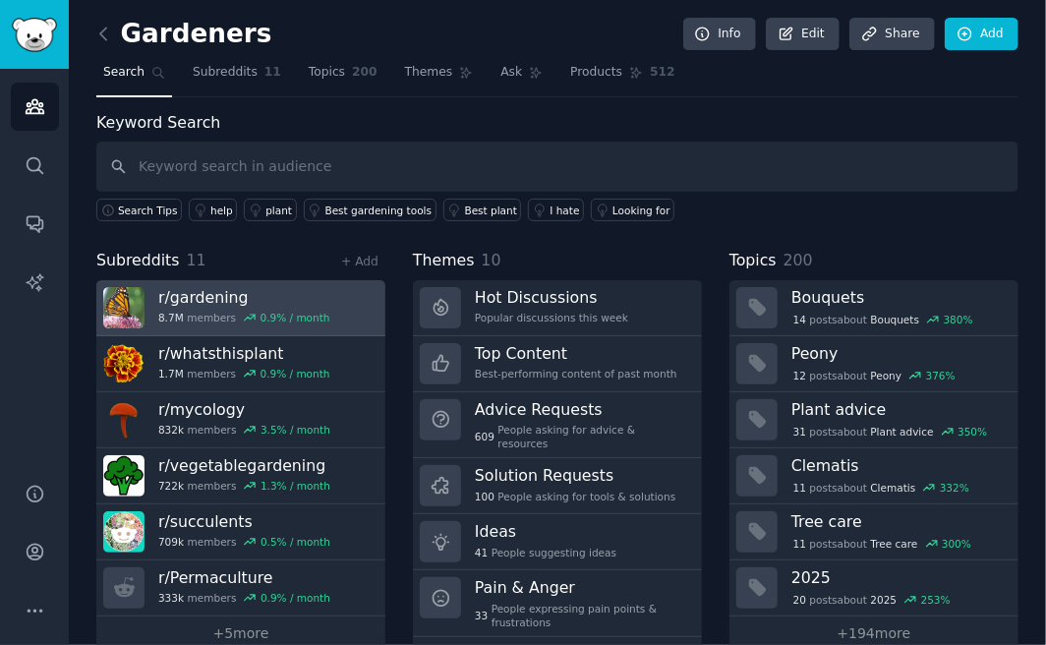
scroll to position [37, 0]
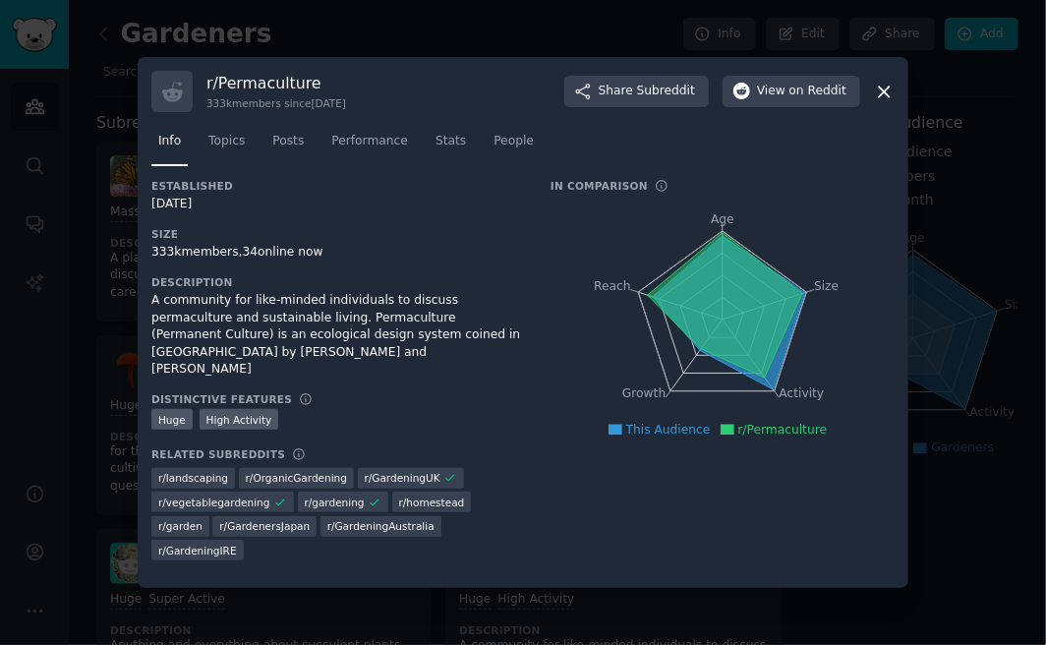
click at [287, 471] on span "r/ OrganicGardening" at bounding box center [296, 478] width 101 height 14
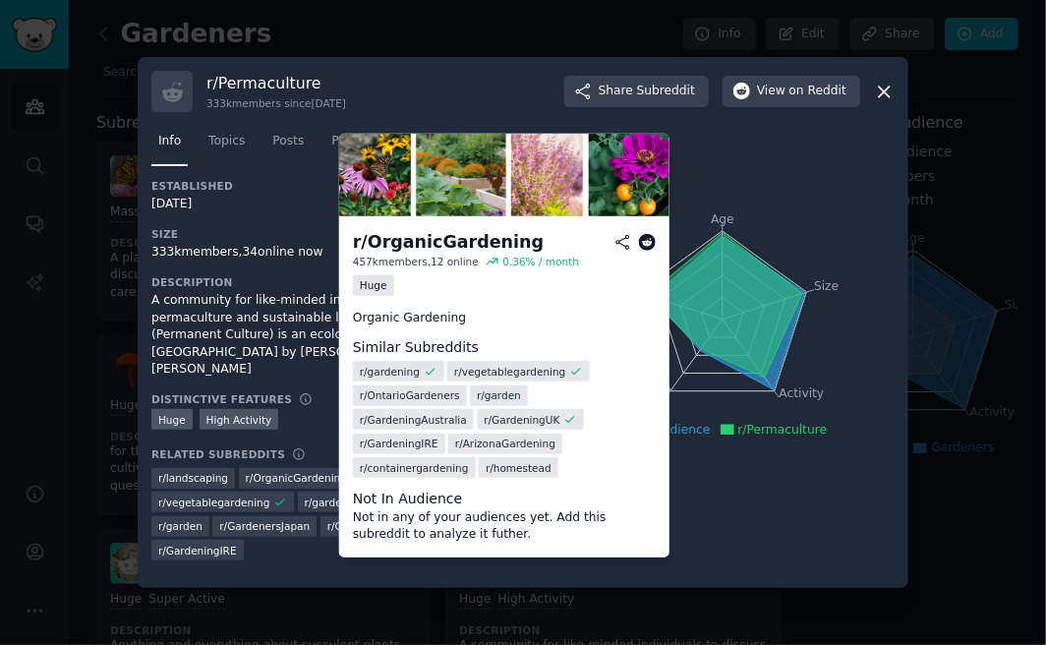
click at [288, 471] on span "r/ OrganicGardening" at bounding box center [296, 478] width 101 height 14
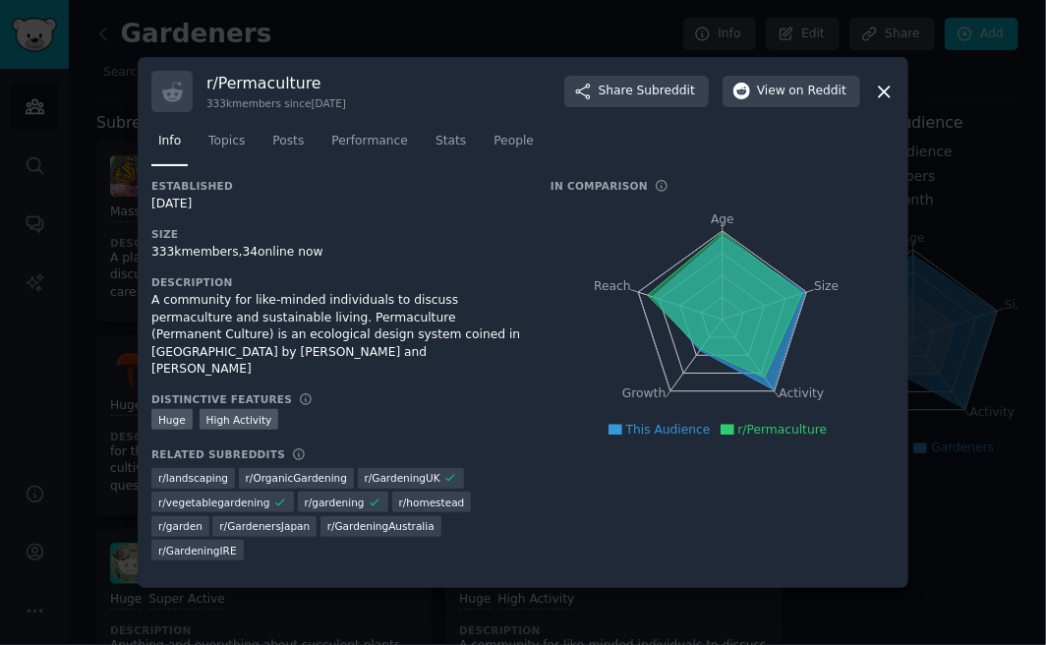
click at [237, 544] on span "r/ GardeningIRE" at bounding box center [197, 551] width 79 height 14
click at [408, 425] on div "Established [DATE] Size 333k members, 34 online now Description A community for…" at bounding box center [337, 377] width 372 height 396
click at [185, 471] on span "r/ landscaping" at bounding box center [193, 478] width 70 height 14
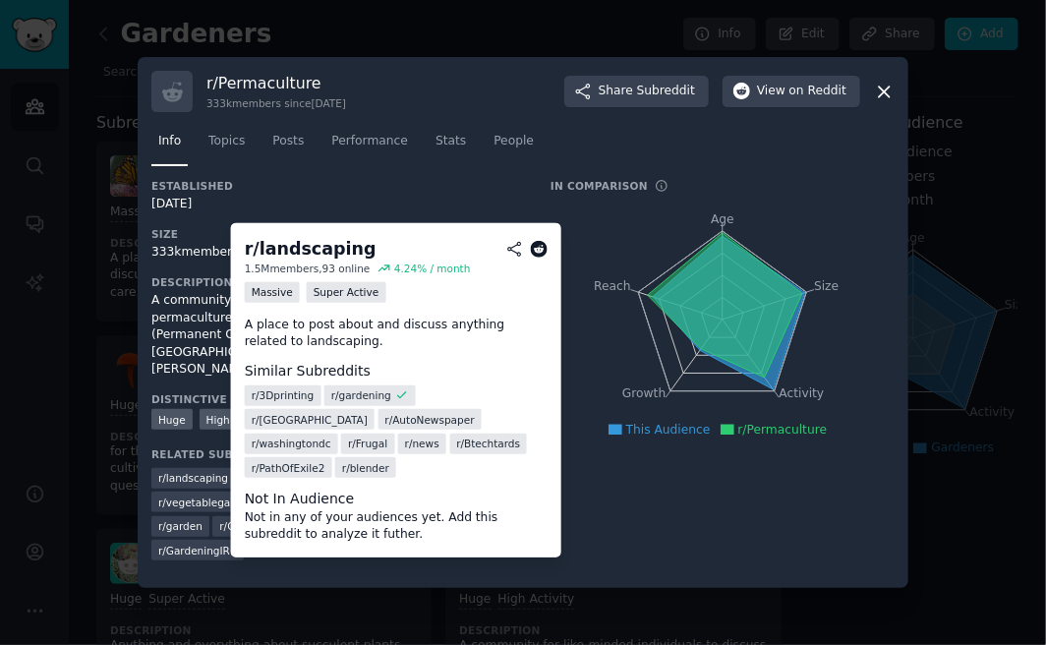
click at [185, 471] on span "r/ landscaping" at bounding box center [193, 478] width 70 height 14
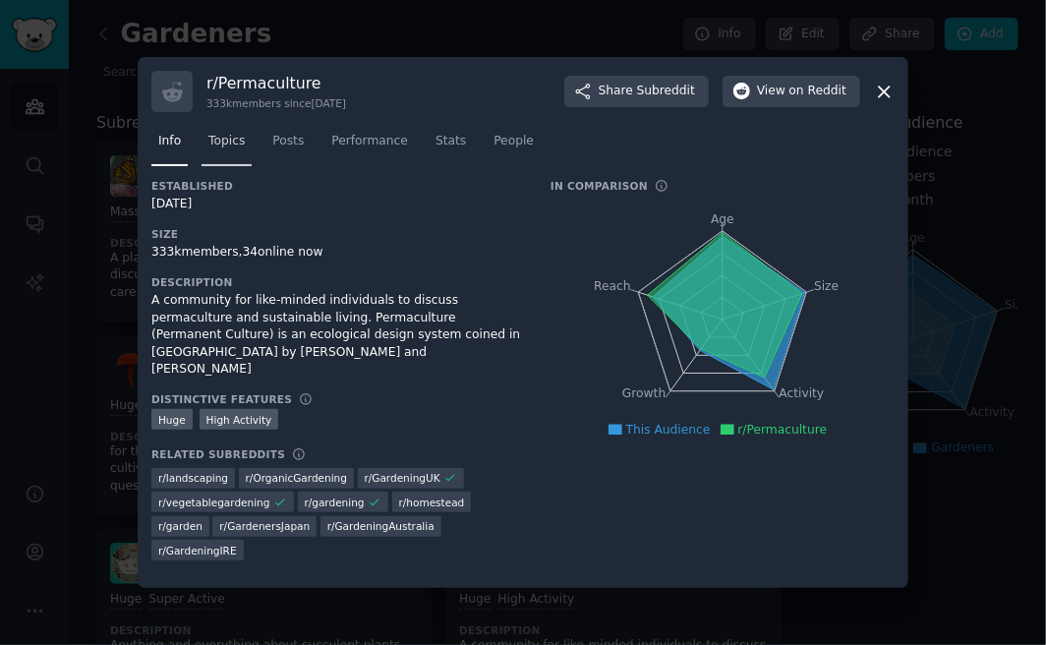
click at [215, 152] on link "Topics" at bounding box center [226, 146] width 50 height 40
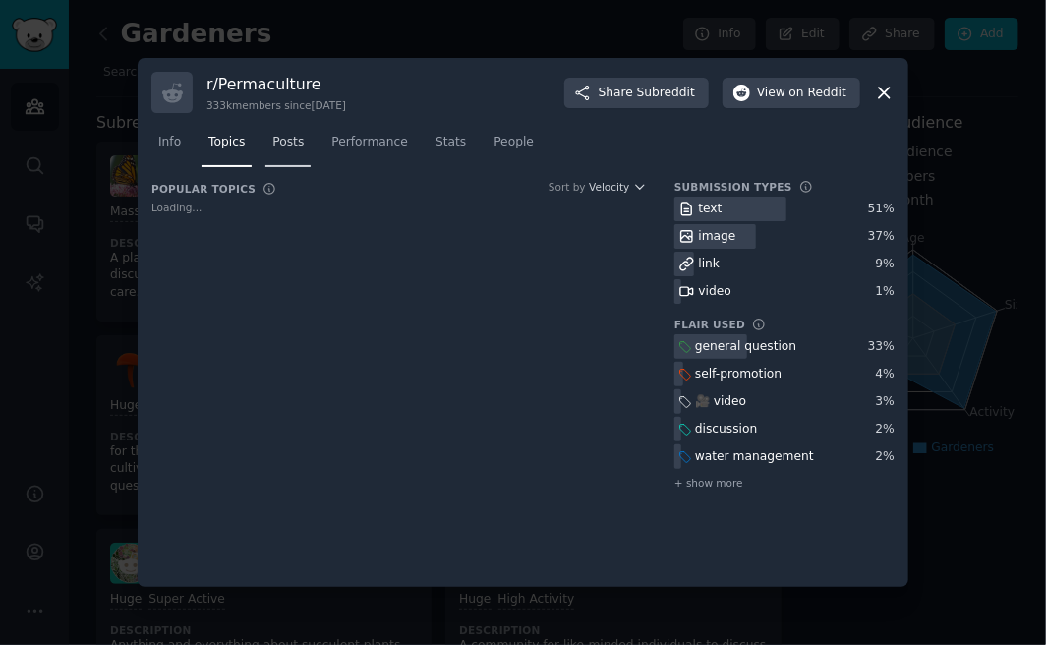
click at [278, 149] on span "Posts" at bounding box center [287, 143] width 31 height 18
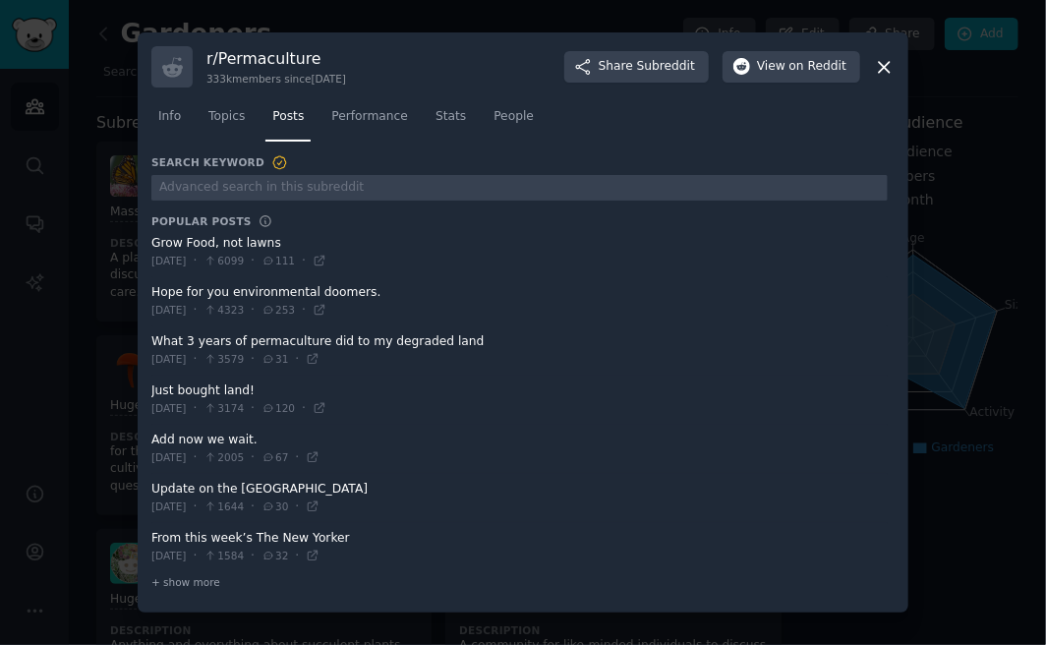
click at [207, 251] on span at bounding box center [519, 252] width 736 height 48
click at [190, 236] on span at bounding box center [519, 252] width 736 height 48
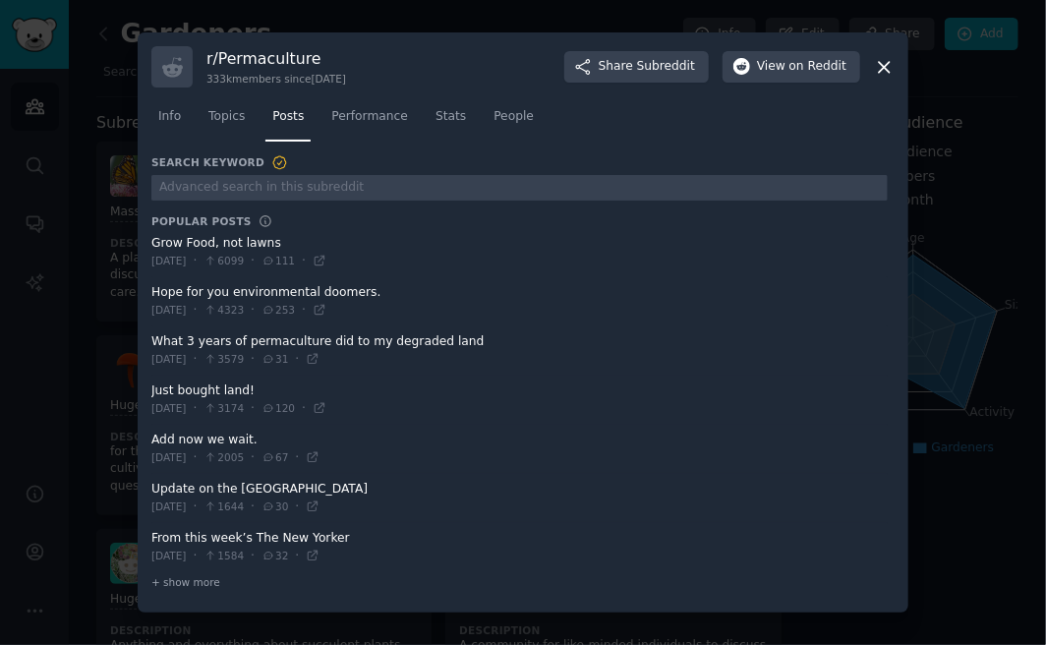
click at [190, 236] on span at bounding box center [519, 252] width 736 height 48
click at [326, 258] on icon at bounding box center [320, 261] width 14 height 14
click at [795, 68] on span "on Reddit" at bounding box center [817, 67] width 57 height 18
click at [878, 73] on icon at bounding box center [884, 67] width 21 height 21
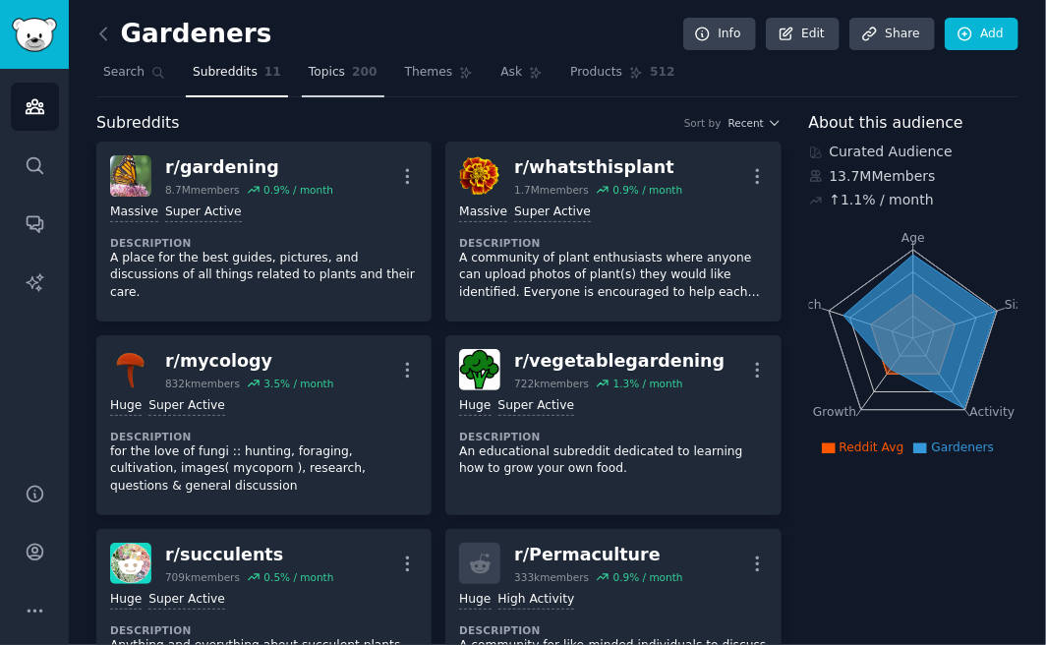
click at [309, 67] on span "Topics" at bounding box center [327, 73] width 36 height 18
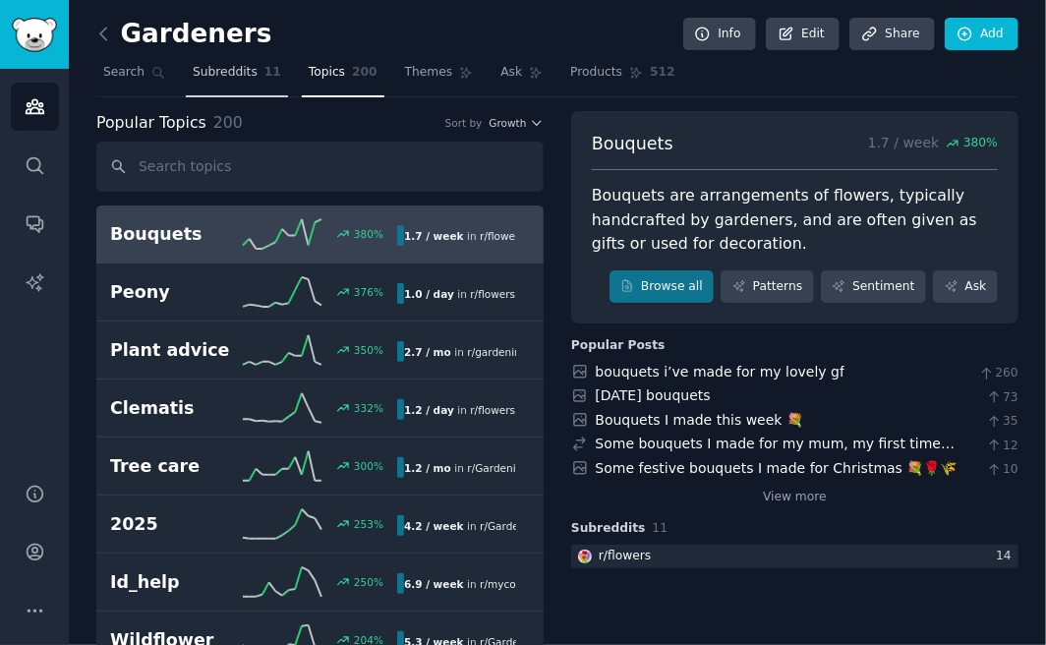
click at [206, 82] on link "Subreddits 11" at bounding box center [237, 77] width 102 height 40
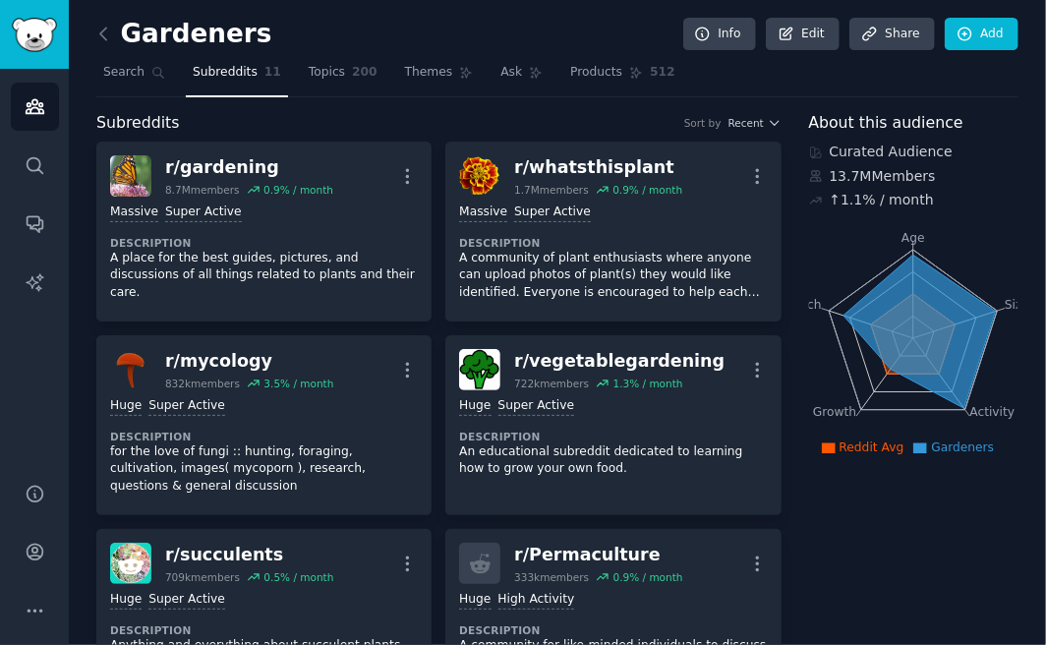
click at [108, 128] on span "Subreddits" at bounding box center [138, 123] width 84 height 25
click at [108, 65] on span "Search" at bounding box center [123, 73] width 41 height 18
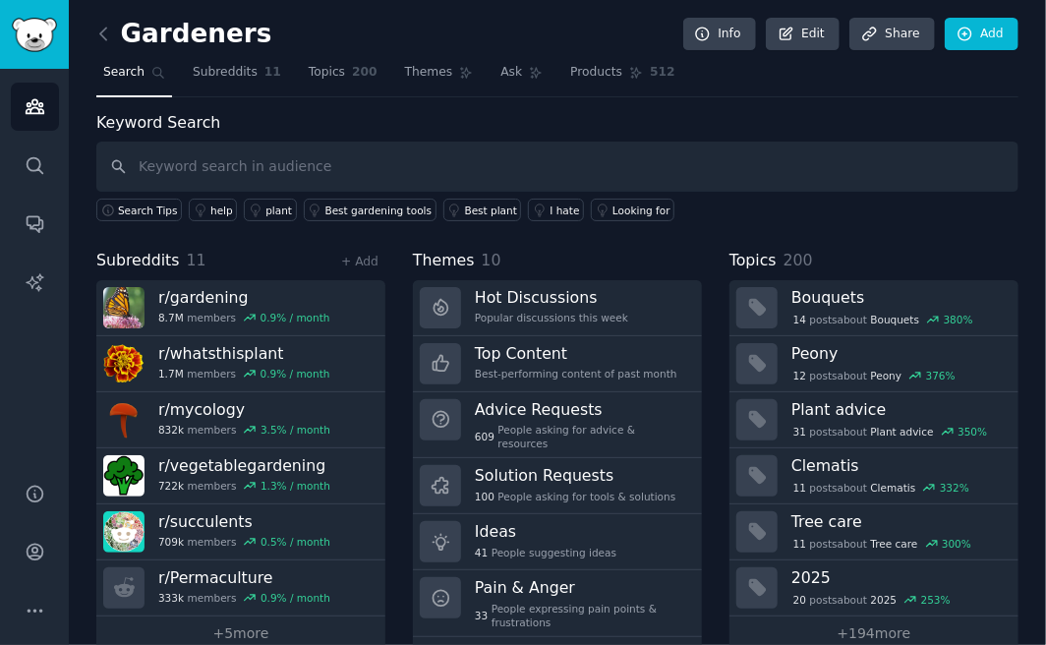
scroll to position [37, 0]
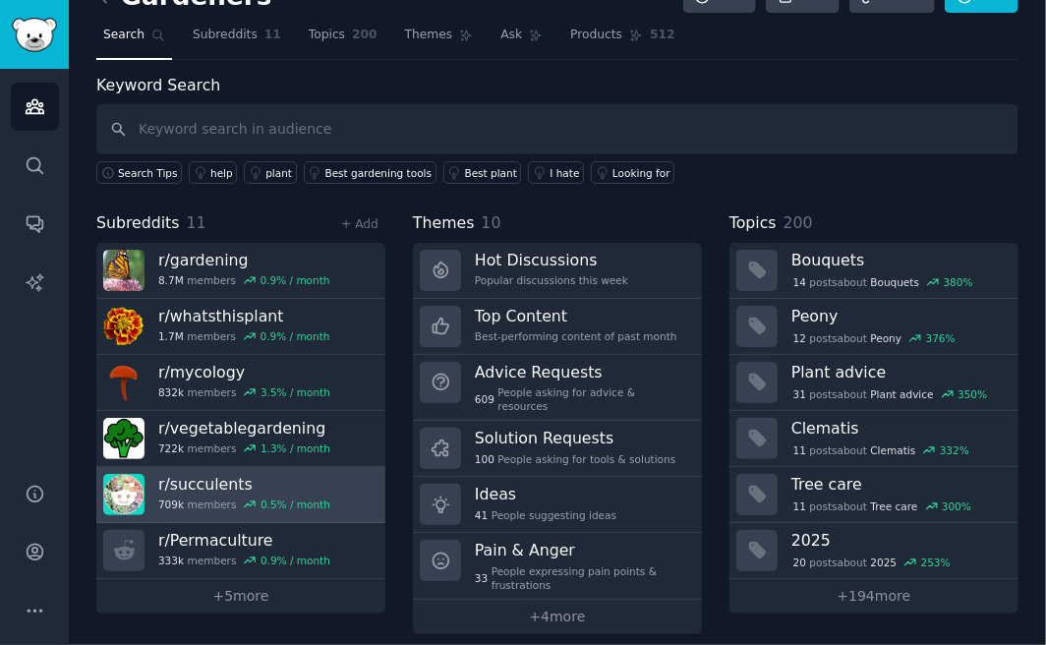
click at [202, 474] on h3 "r/ succulents" at bounding box center [244, 484] width 172 height 21
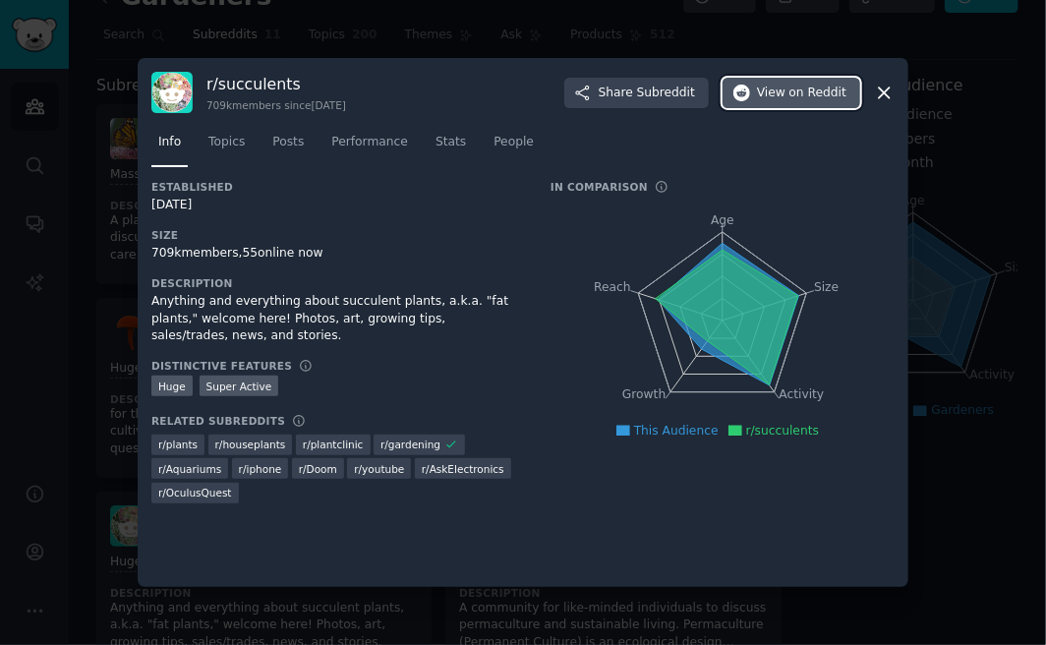
click at [779, 90] on span "View on Reddit" at bounding box center [801, 94] width 89 height 18
